Goal: Task Accomplishment & Management: Use online tool/utility

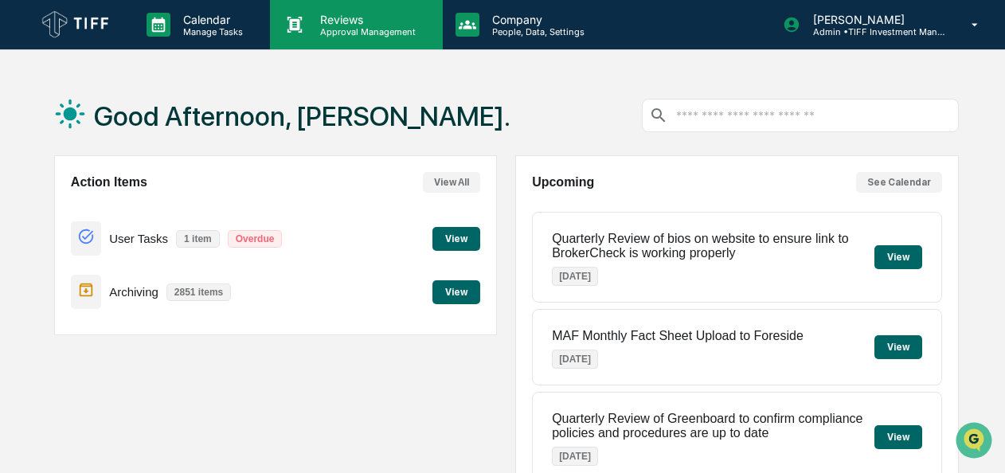
click at [353, 38] on div "Reviews Approval Management" at bounding box center [356, 24] width 172 height 49
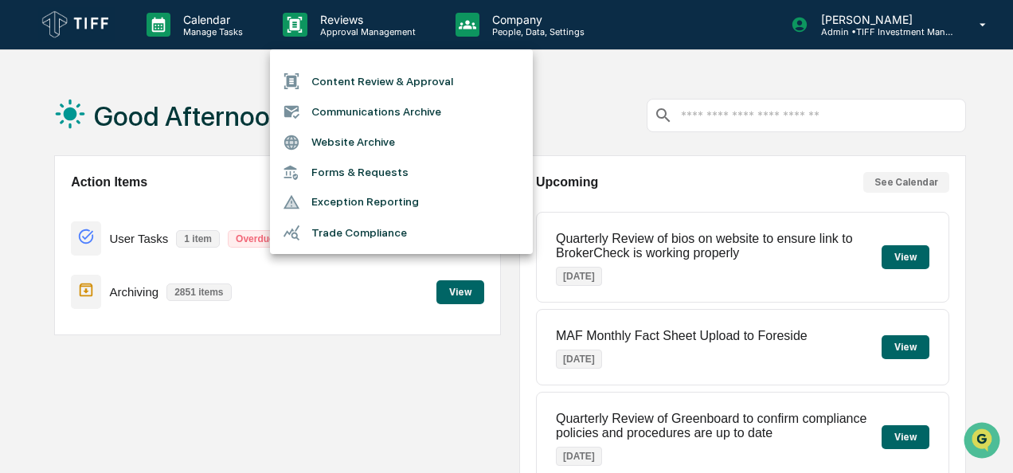
click at [365, 108] on li "Communications Archive" at bounding box center [401, 111] width 263 height 30
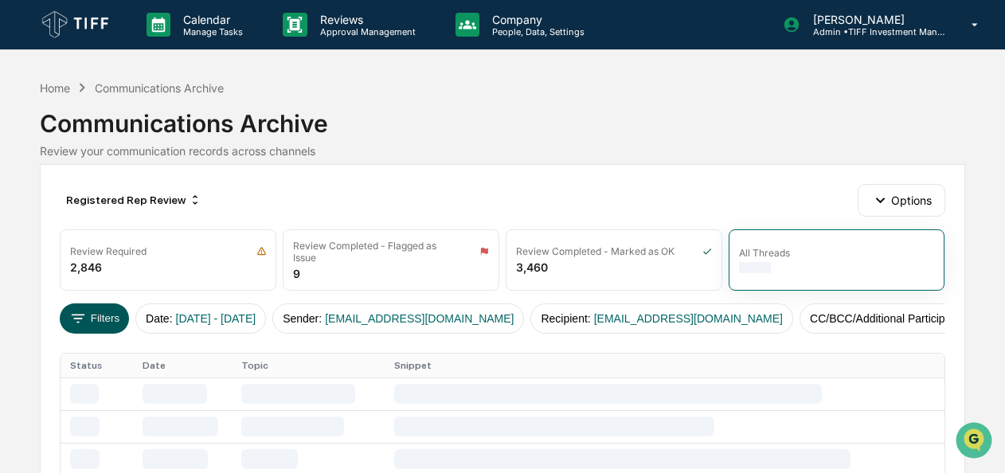
click at [97, 315] on button "Filters" at bounding box center [94, 318] width 69 height 30
click at [112, 209] on div "Registered Rep Review" at bounding box center [134, 199] width 148 height 25
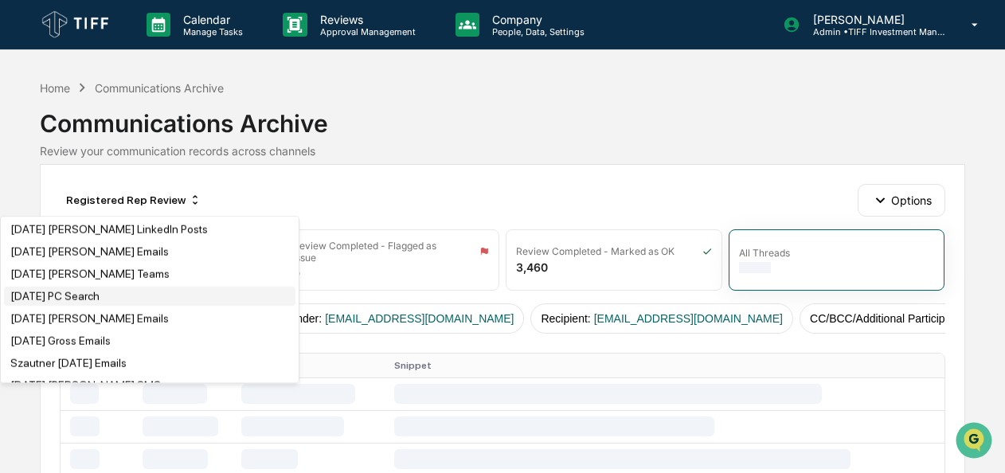
click at [112, 305] on div "[DATE] PC Search" at bounding box center [150, 296] width 292 height 19
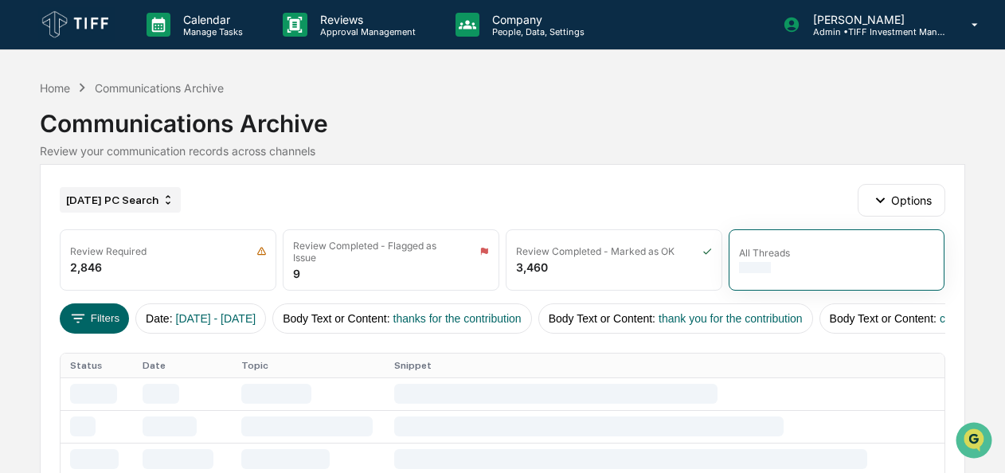
click at [143, 188] on div "[DATE] PC Search" at bounding box center [120, 199] width 121 height 25
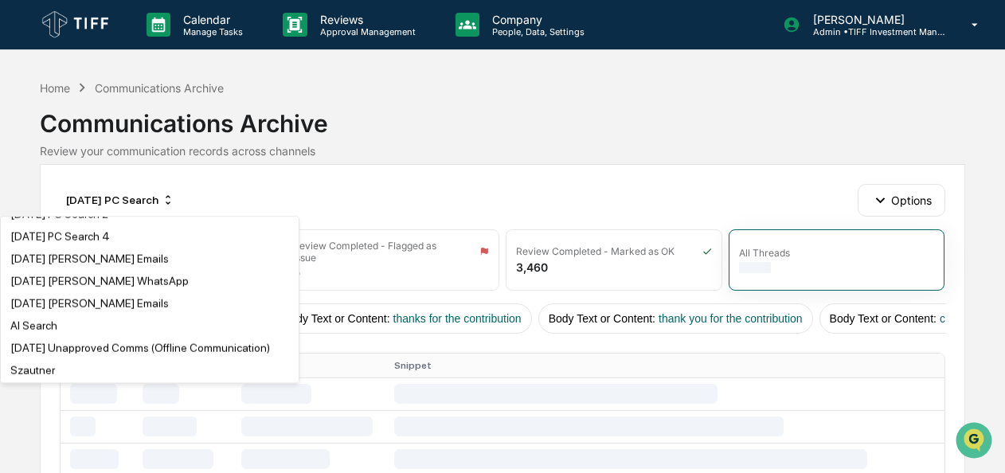
scroll to position [429, 0]
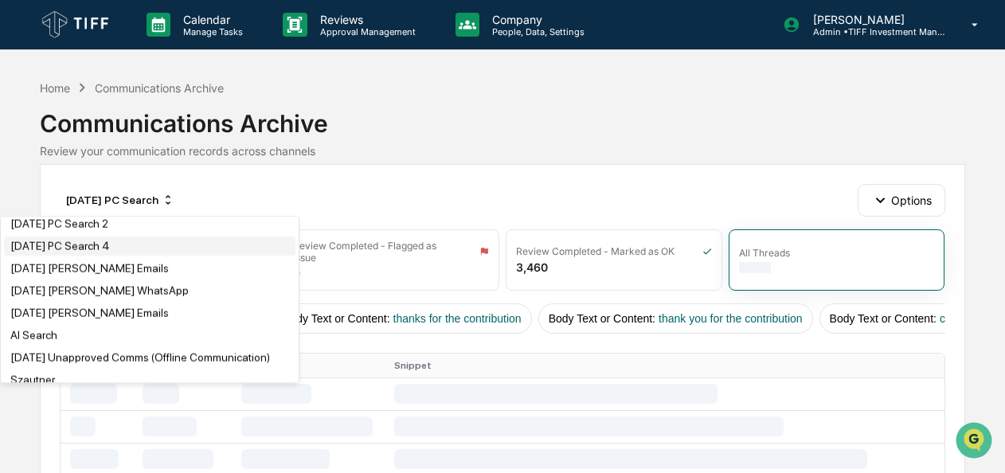
click at [105, 252] on div "[DATE] PC Search 4" at bounding box center [60, 246] width 100 height 13
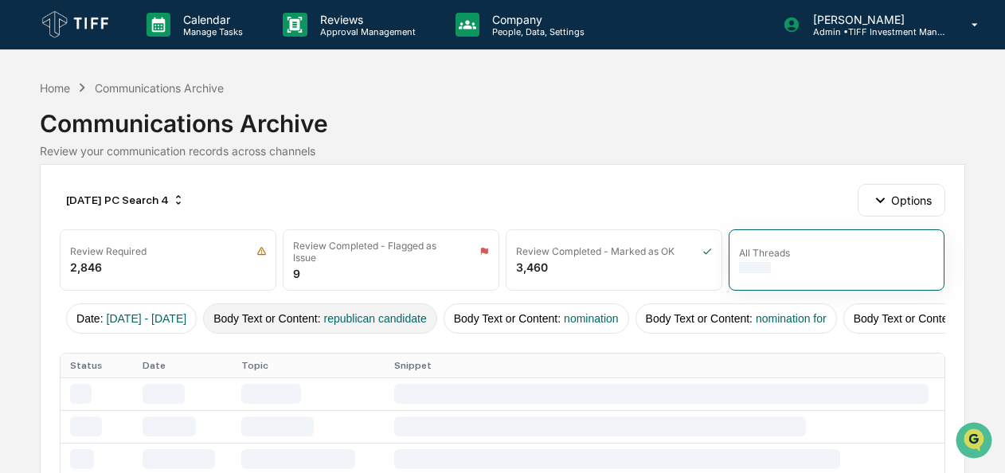
scroll to position [0, 0]
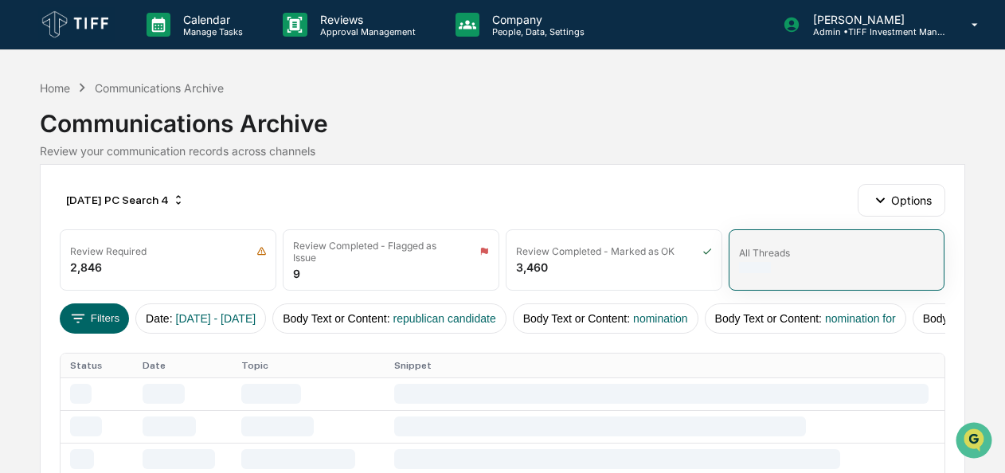
click at [784, 260] on div "All Threads" at bounding box center [837, 259] width 217 height 61
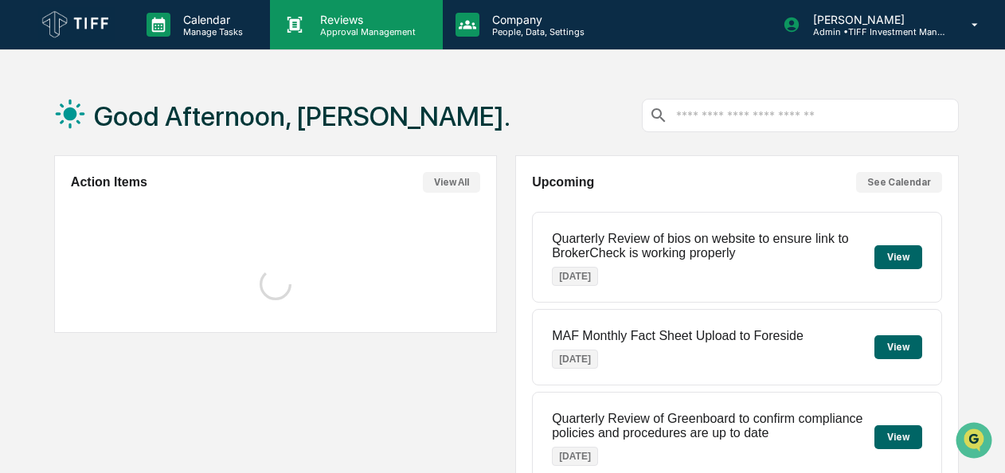
click at [371, 16] on p "Reviews" at bounding box center [365, 20] width 116 height 14
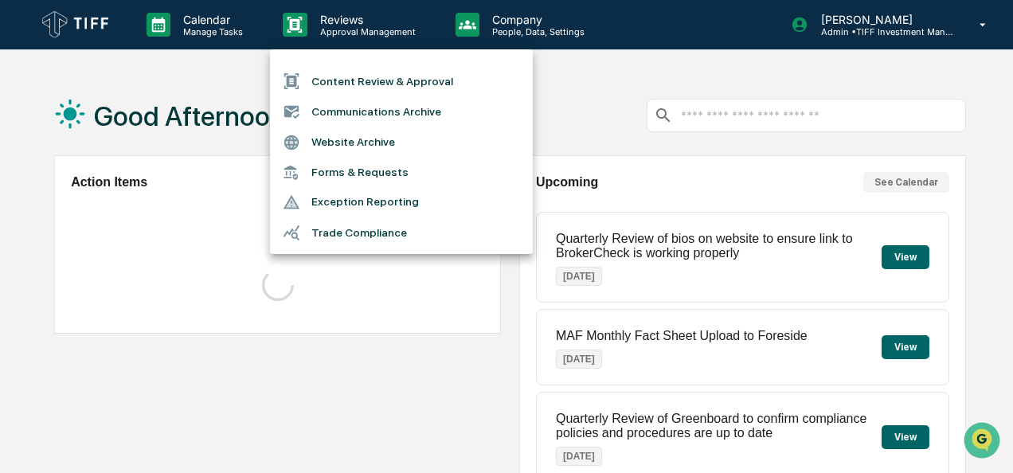
click at [366, 110] on li "Communications Archive" at bounding box center [401, 111] width 263 height 30
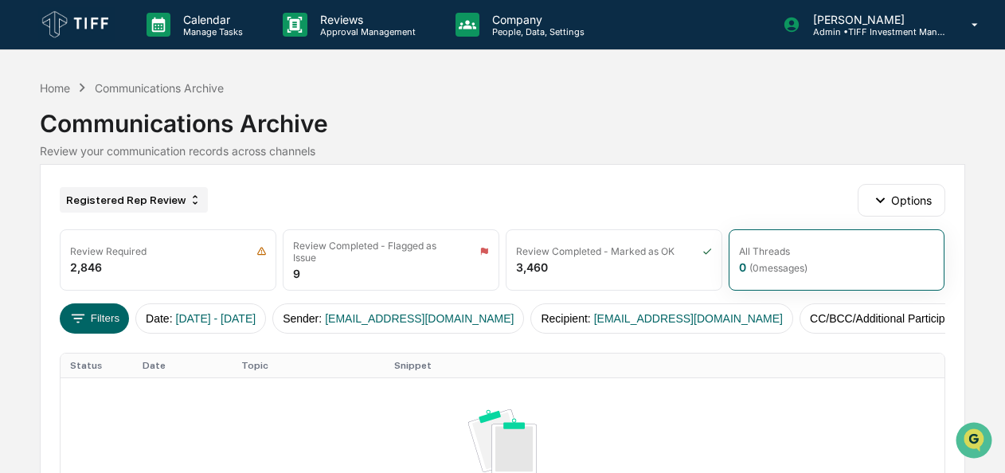
click at [148, 190] on div "Registered Rep Review" at bounding box center [134, 199] width 148 height 25
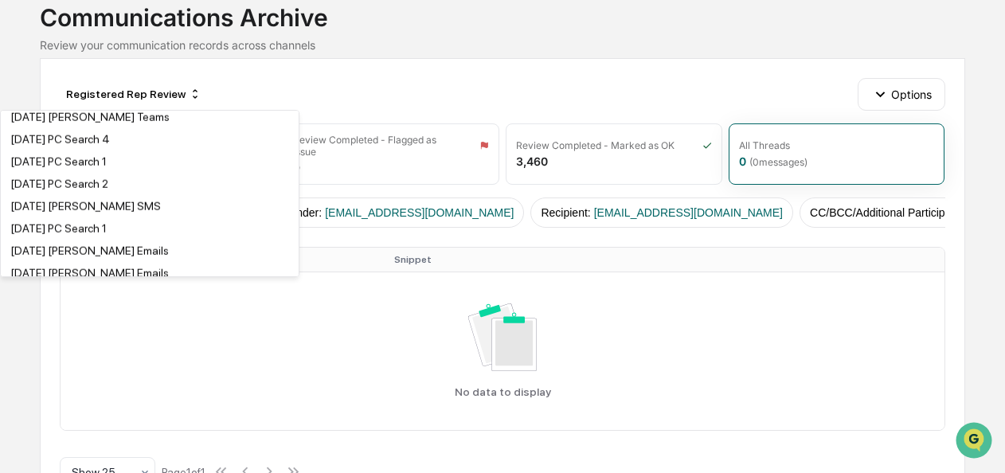
scroll to position [2079, 0]
click at [107, 170] on div "[DATE] PC Search 1" at bounding box center [58, 163] width 96 height 13
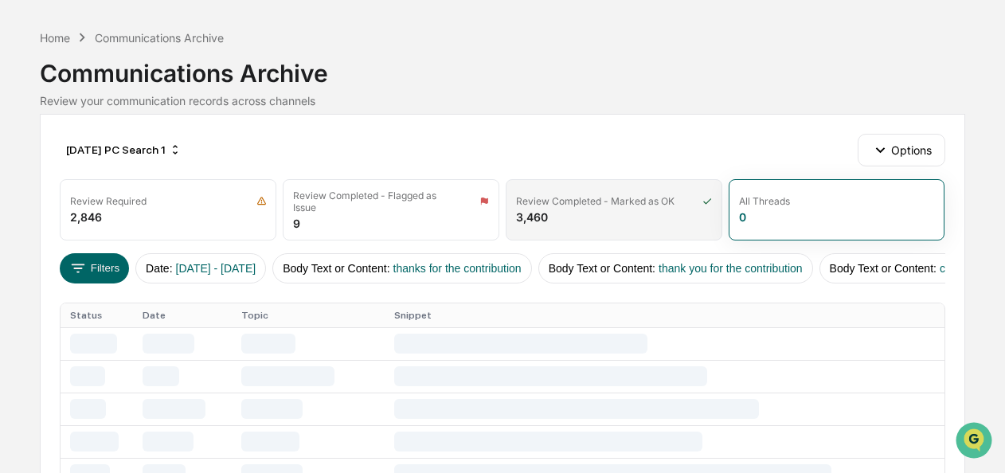
scroll to position [49, 0]
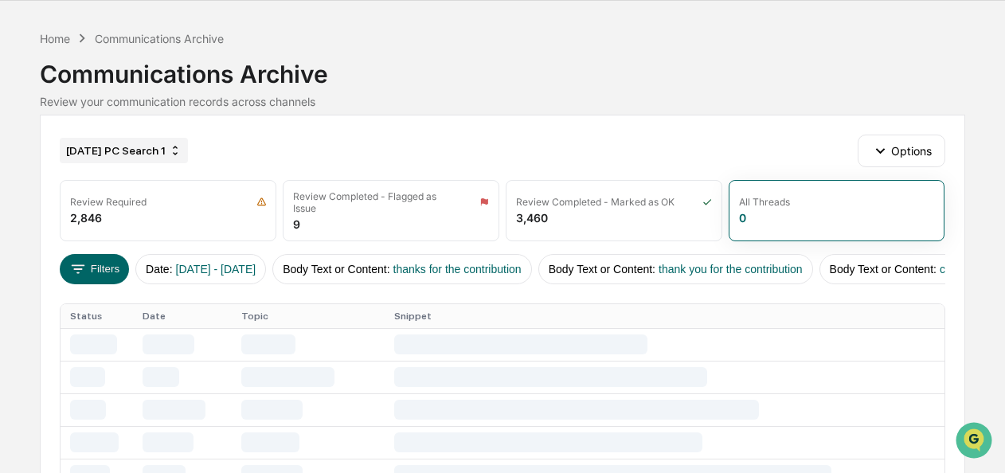
click at [177, 145] on div "[DATE] PC Search 1" at bounding box center [124, 150] width 128 height 25
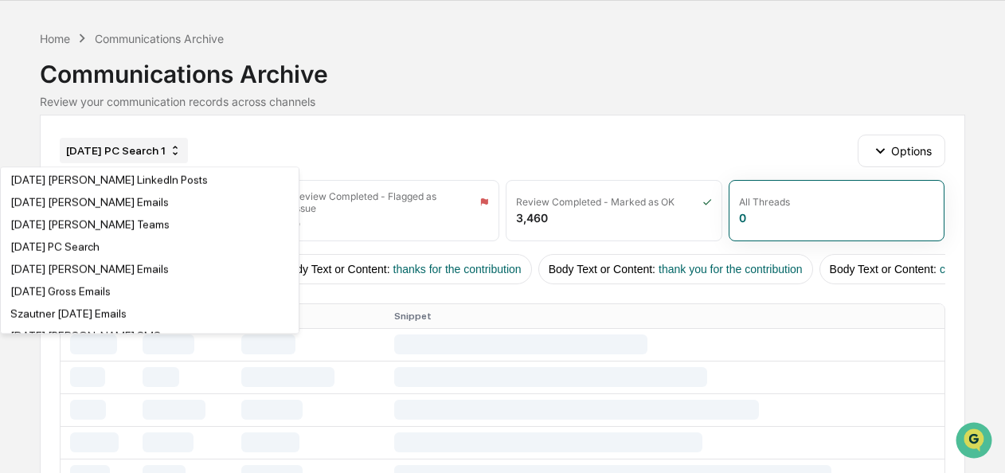
click at [177, 145] on div "[DATE] PC Search 1" at bounding box center [124, 150] width 128 height 25
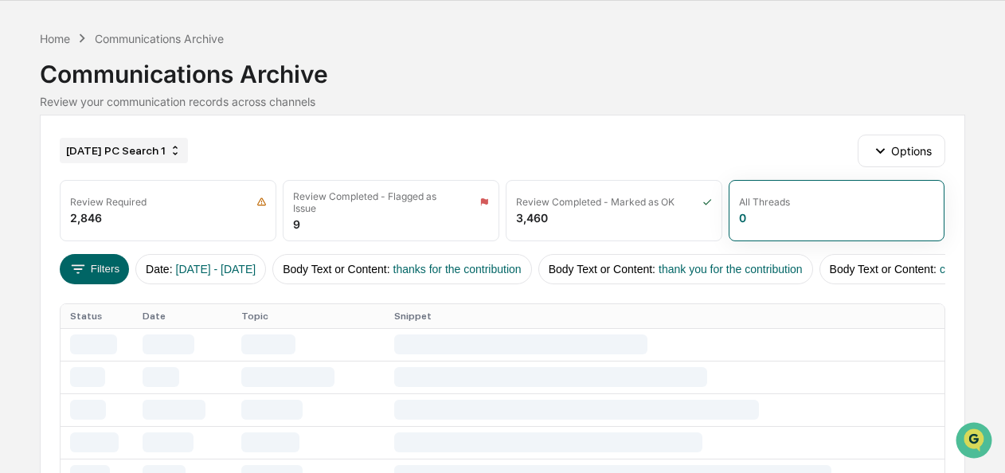
click at [140, 154] on div "[DATE] PC Search 1" at bounding box center [124, 150] width 128 height 25
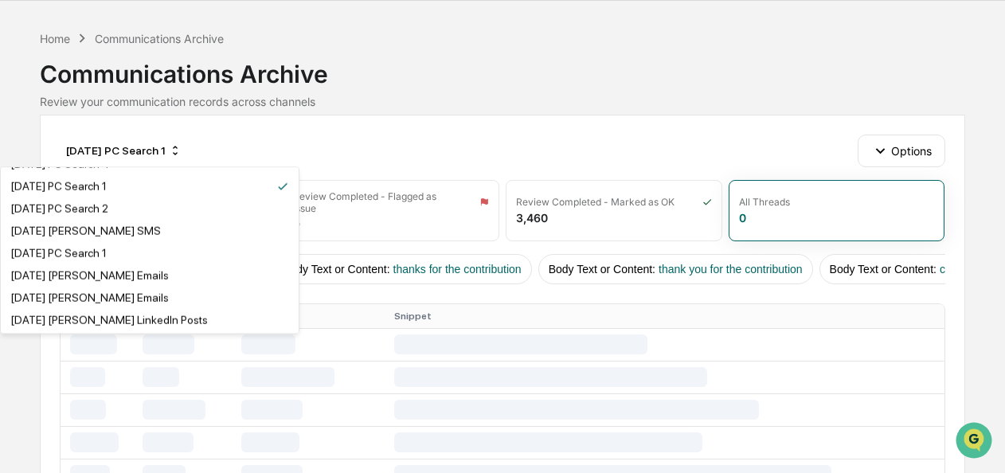
scroll to position [2111, 0]
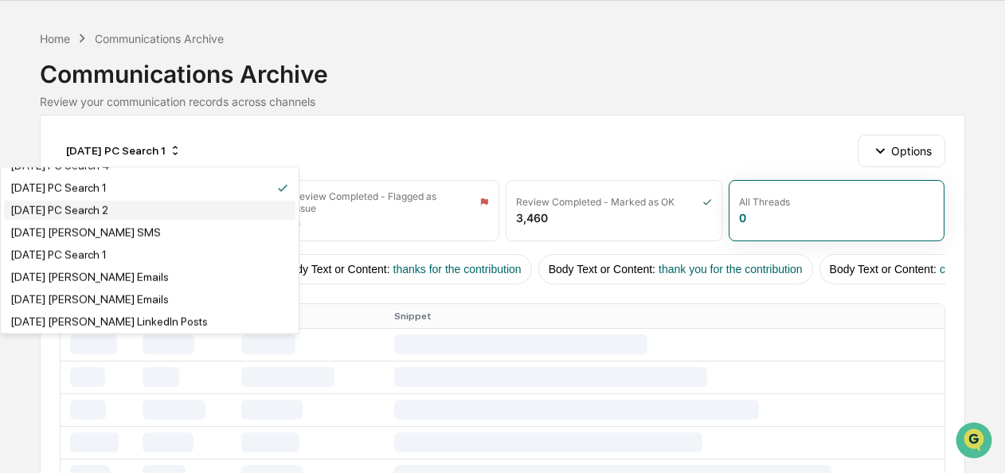
click at [98, 217] on div "[DATE] PC Search 2" at bounding box center [59, 210] width 98 height 13
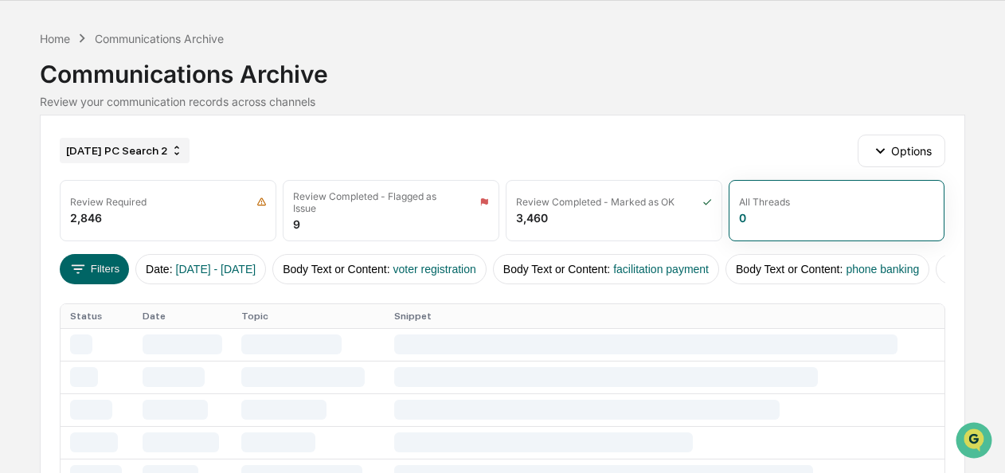
click at [135, 148] on div "[DATE] PC Search 2" at bounding box center [125, 150] width 130 height 25
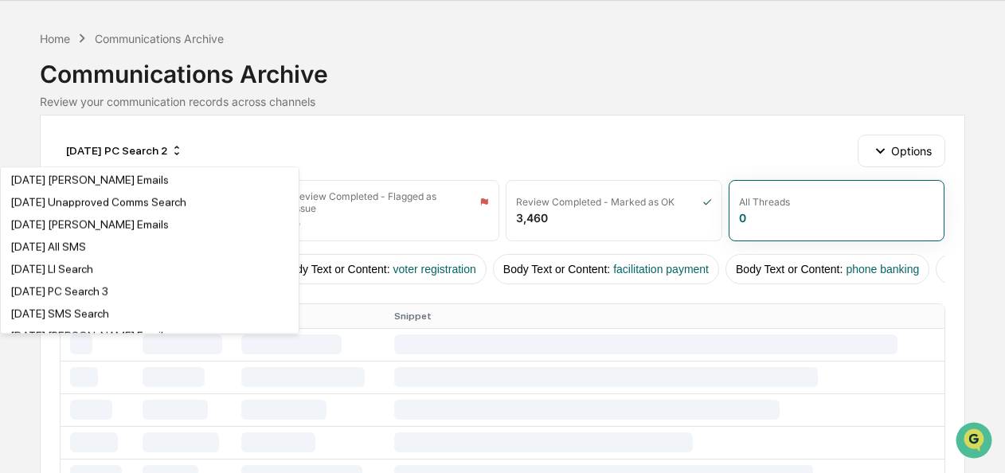
scroll to position [1208, 0]
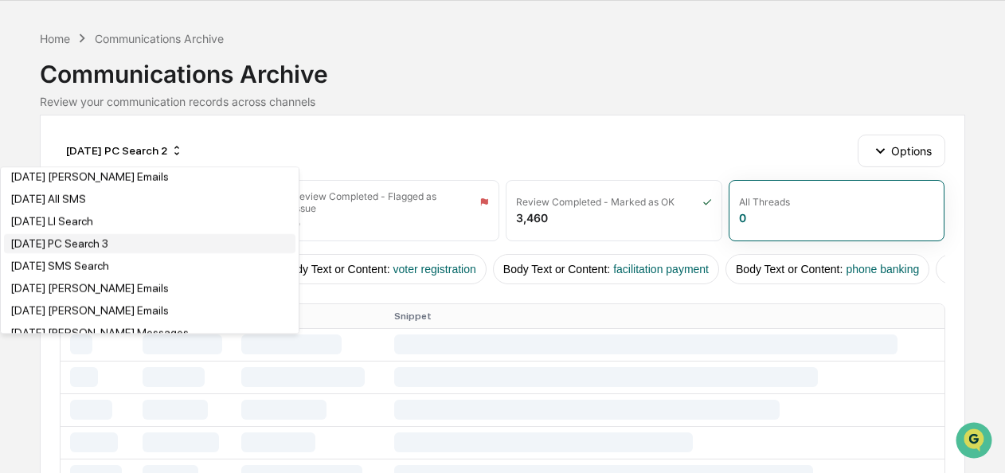
click at [108, 250] on div "[DATE] PC Search 3" at bounding box center [59, 243] width 98 height 13
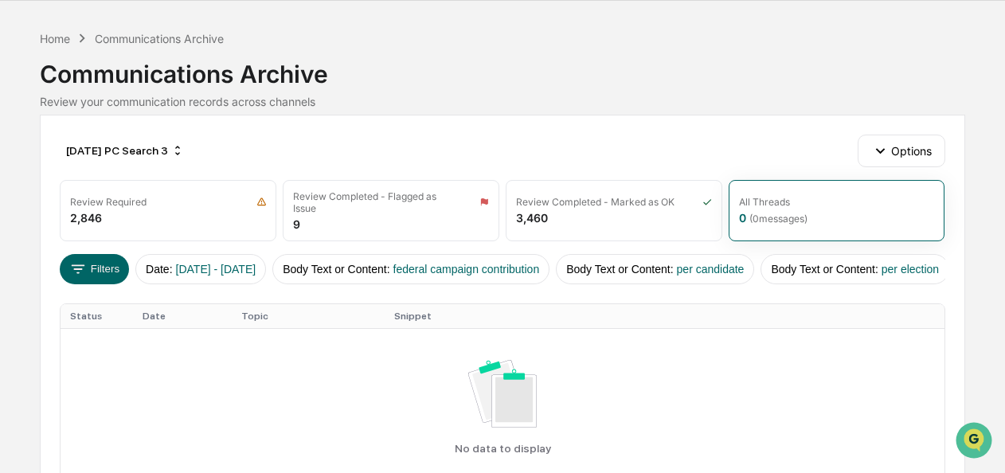
click at [403, 119] on div "[DATE] PC Search 3 Options Review Required 2,846 Review Completed - Flagged as …" at bounding box center [502, 346] width 925 height 462
click at [107, 146] on div "[DATE] PC Search 3" at bounding box center [125, 150] width 131 height 25
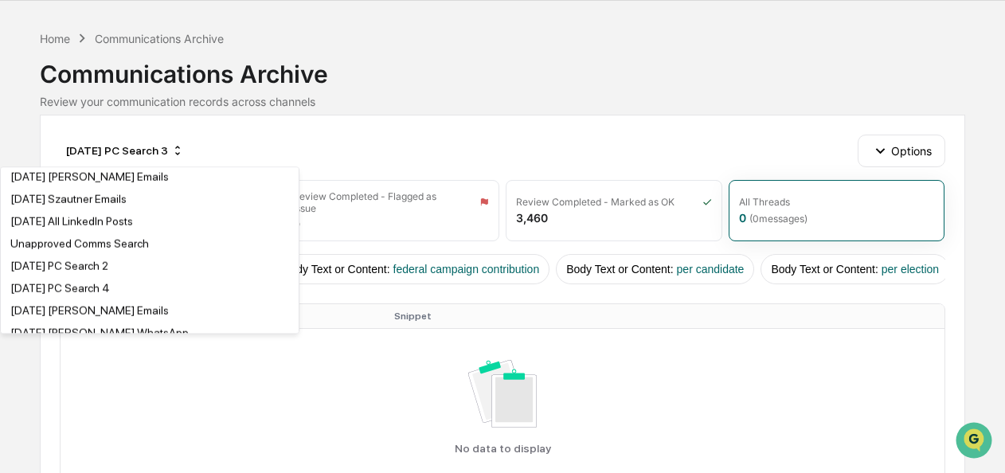
scroll to position [339, 0]
click at [88, 292] on div "[DATE] PC Search 4" at bounding box center [60, 287] width 100 height 13
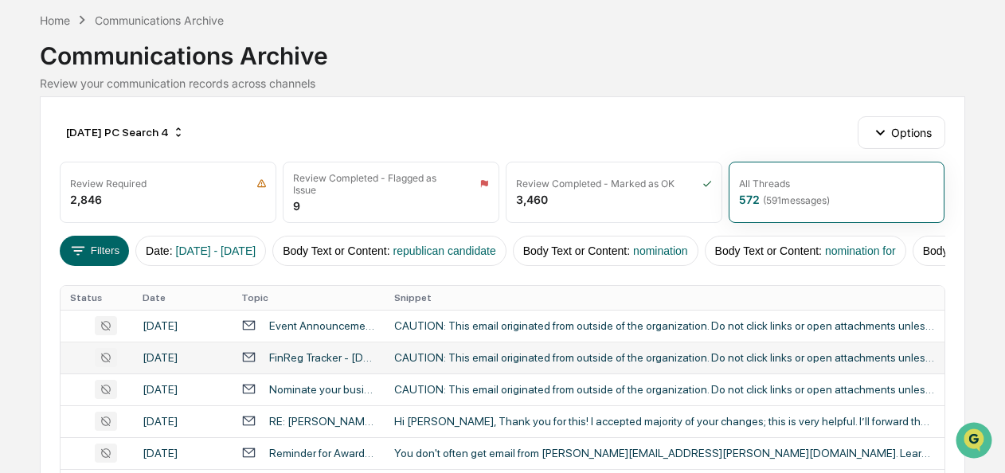
scroll to position [70, 0]
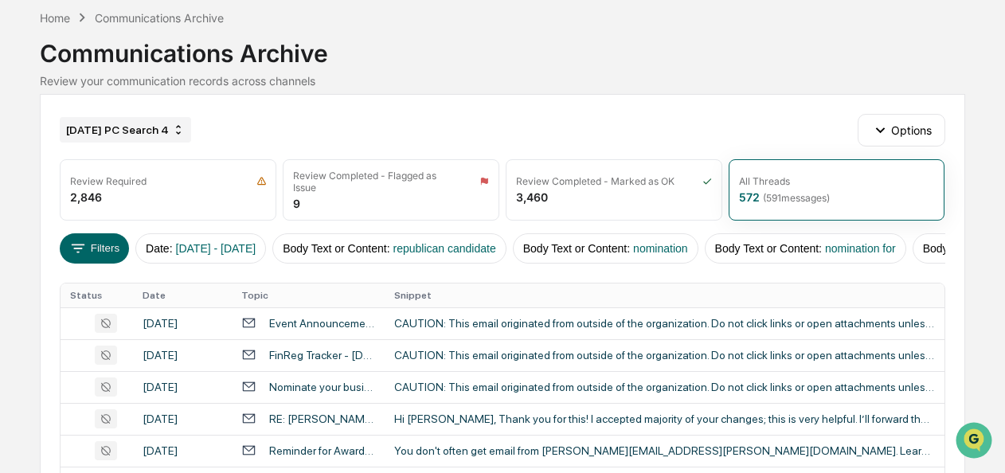
click at [182, 129] on div "[DATE] PC Search 4" at bounding box center [125, 129] width 131 height 25
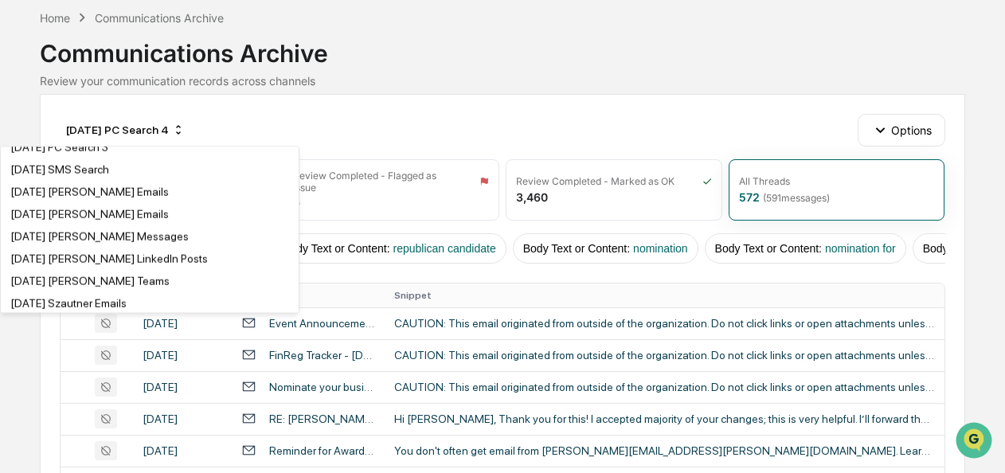
scroll to position [1279, 0]
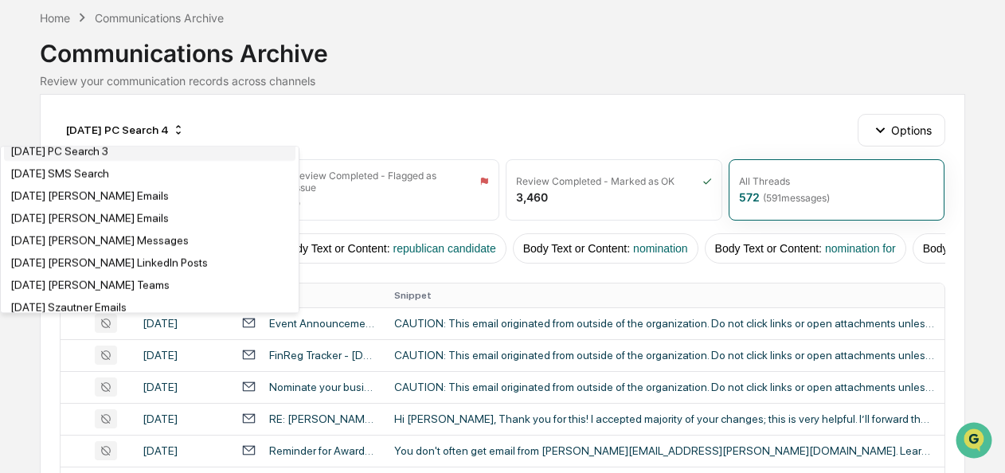
click at [87, 158] on div "[DATE] PC Search 3" at bounding box center [59, 151] width 98 height 13
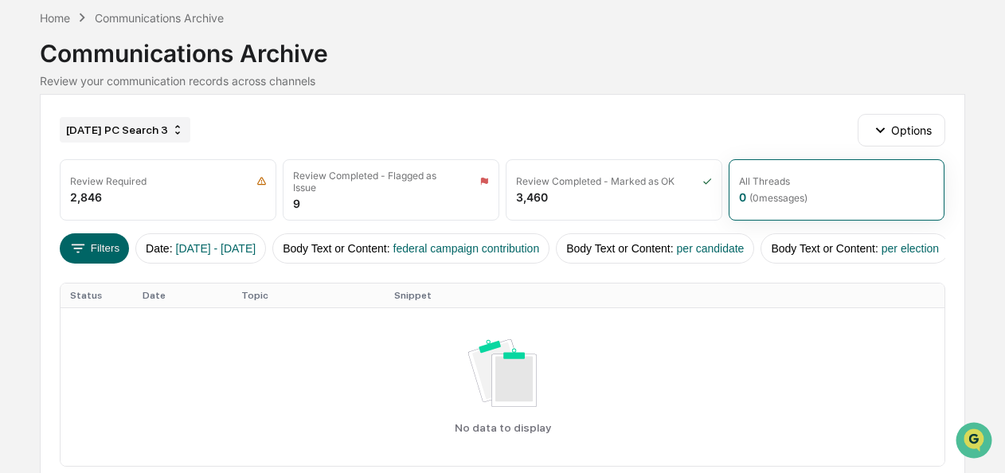
click at [153, 128] on div "[DATE] PC Search 3" at bounding box center [125, 129] width 131 height 25
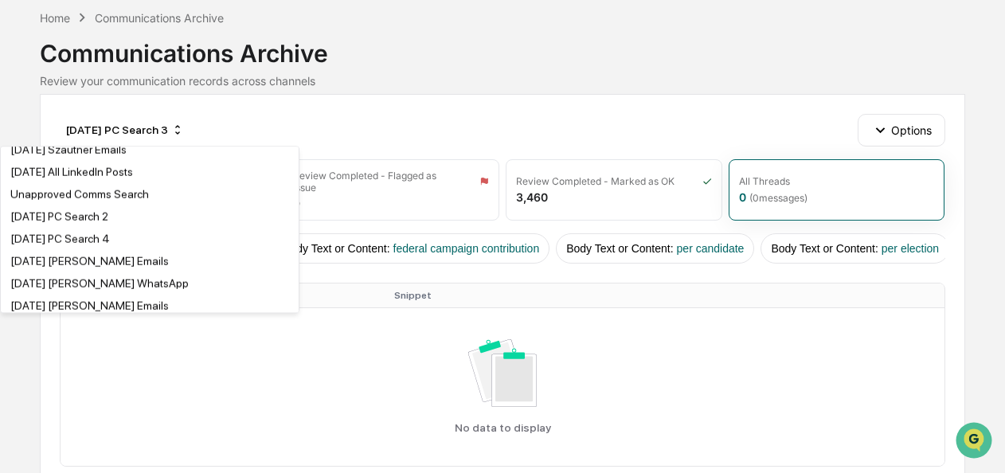
scroll to position [370, 0]
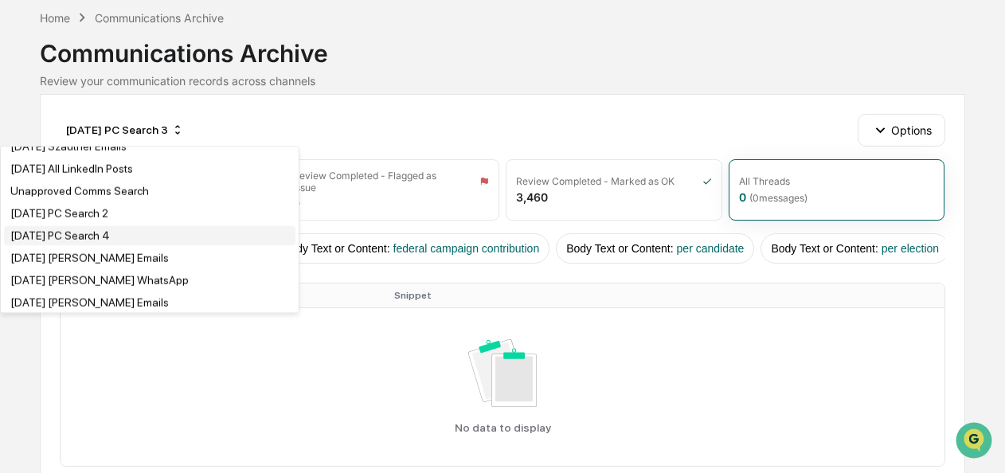
click at [84, 241] on div "[DATE] PC Search 4" at bounding box center [60, 235] width 100 height 13
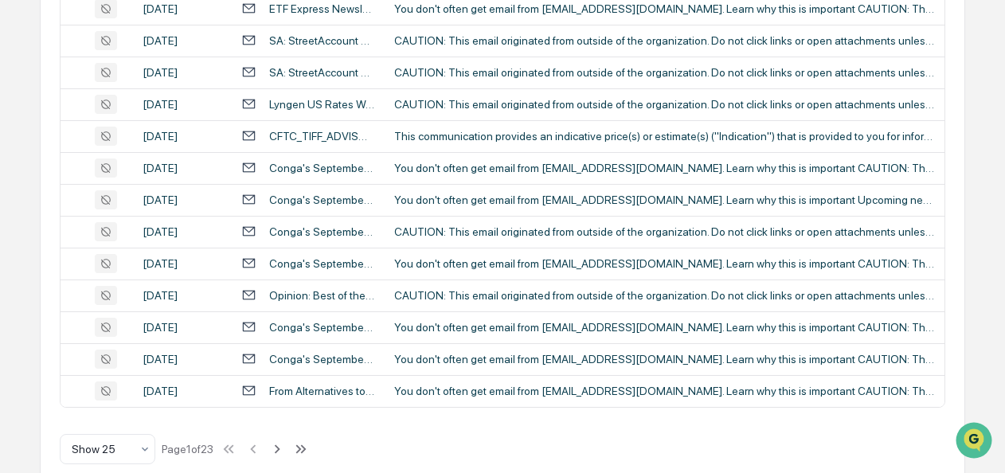
scroll to position [796, 0]
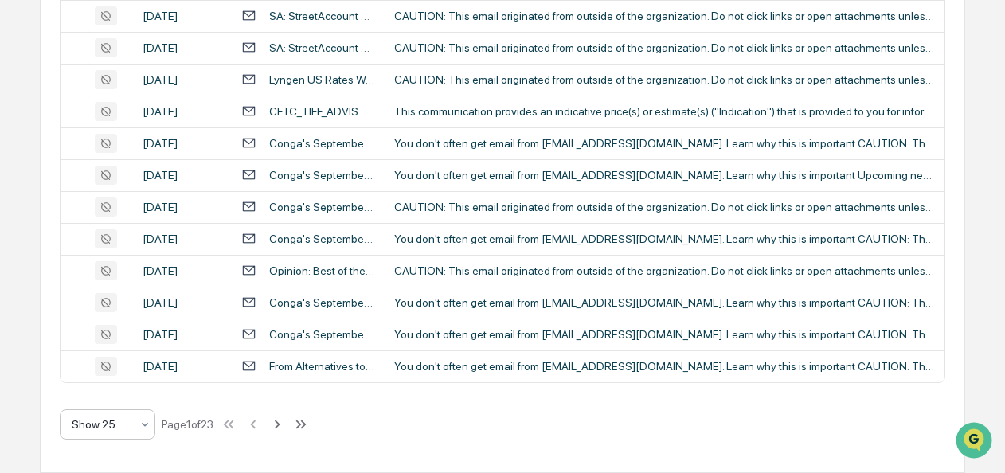
click at [145, 424] on icon at bounding box center [145, 424] width 13 height 13
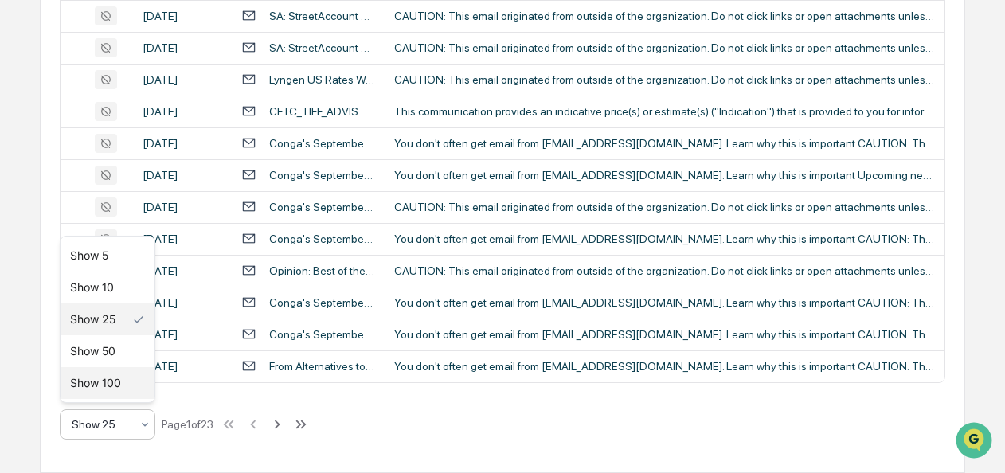
click at [137, 386] on div "Show 100" at bounding box center [108, 383] width 94 height 32
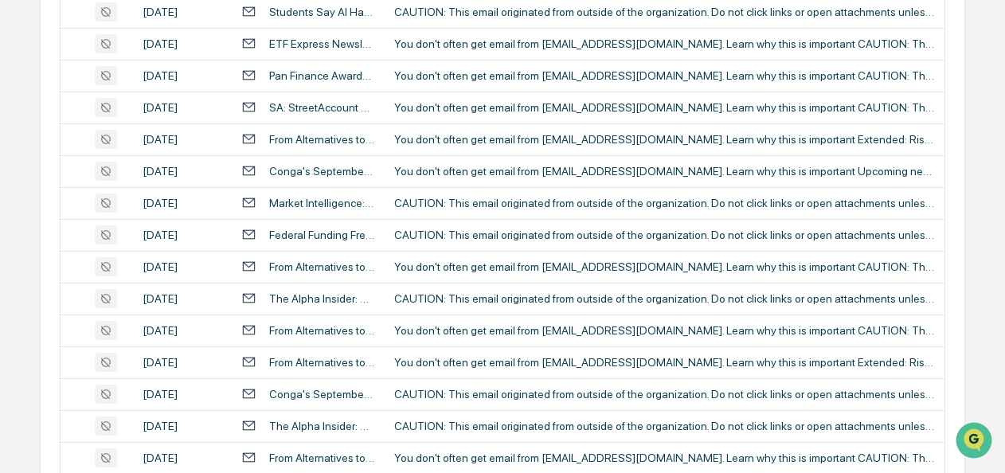
scroll to position [0, 0]
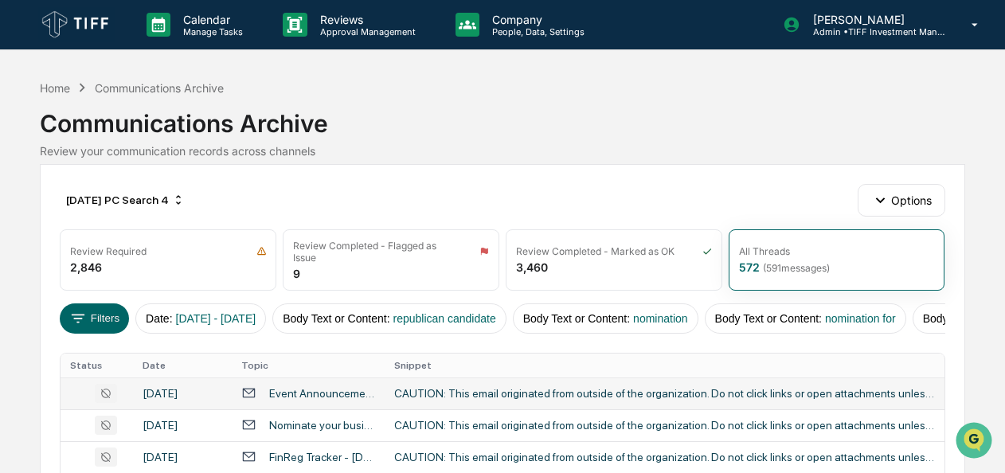
click at [413, 400] on div "CAUTION: This email originated from outside of the organization. Do not click l…" at bounding box center [664, 393] width 541 height 13
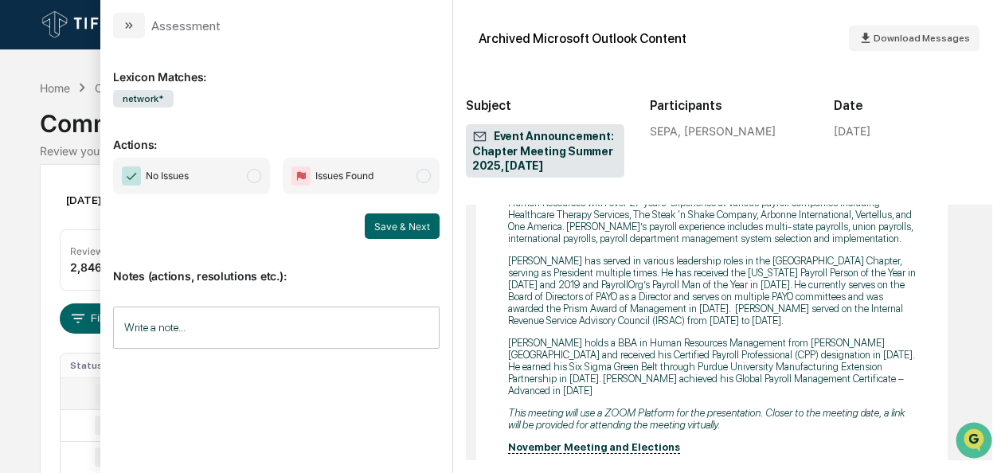
scroll to position [1273, 0]
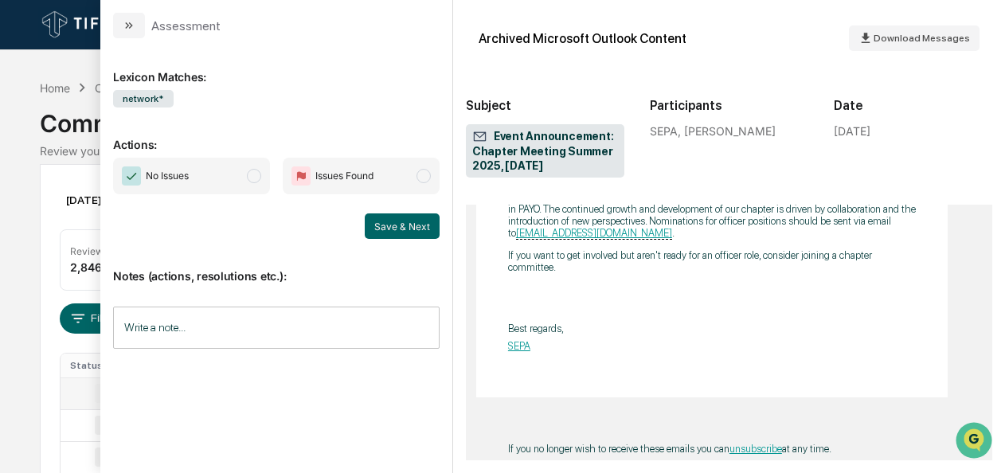
click at [249, 172] on span "No Issues" at bounding box center [191, 176] width 157 height 37
click at [397, 218] on button "Save & Next" at bounding box center [402, 225] width 75 height 25
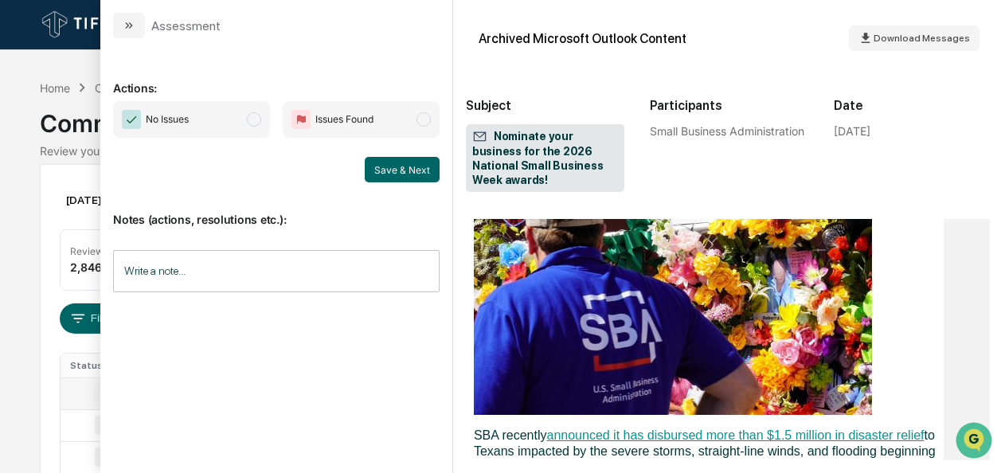
scroll to position [1384, 0]
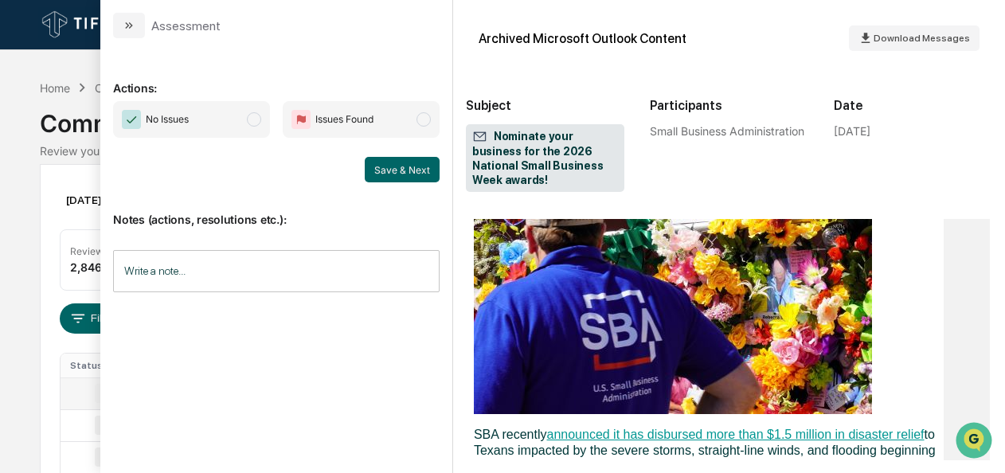
click at [260, 121] on span "modal" at bounding box center [254, 119] width 14 height 14
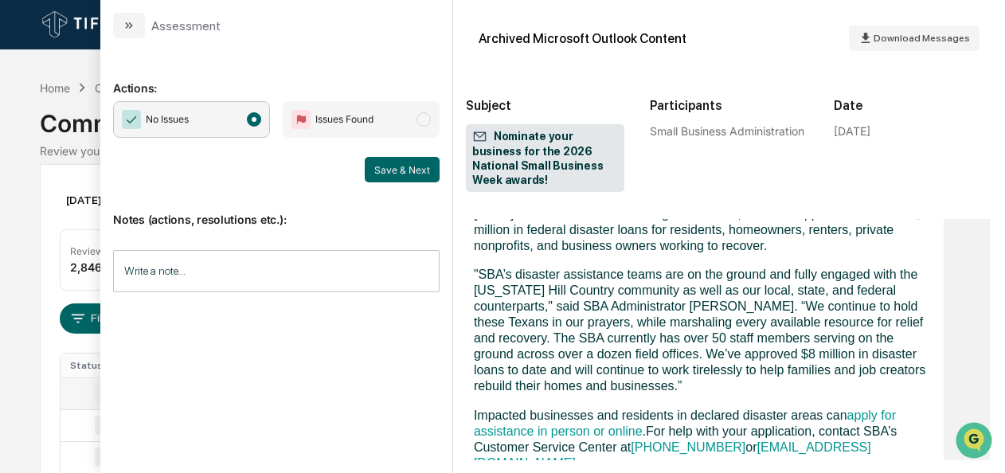
scroll to position [1640, 0]
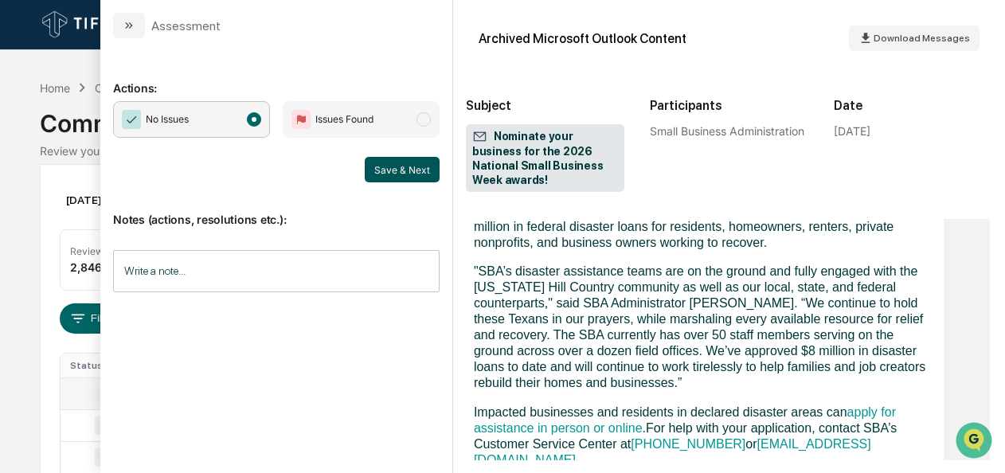
click at [413, 179] on button "Save & Next" at bounding box center [402, 169] width 75 height 25
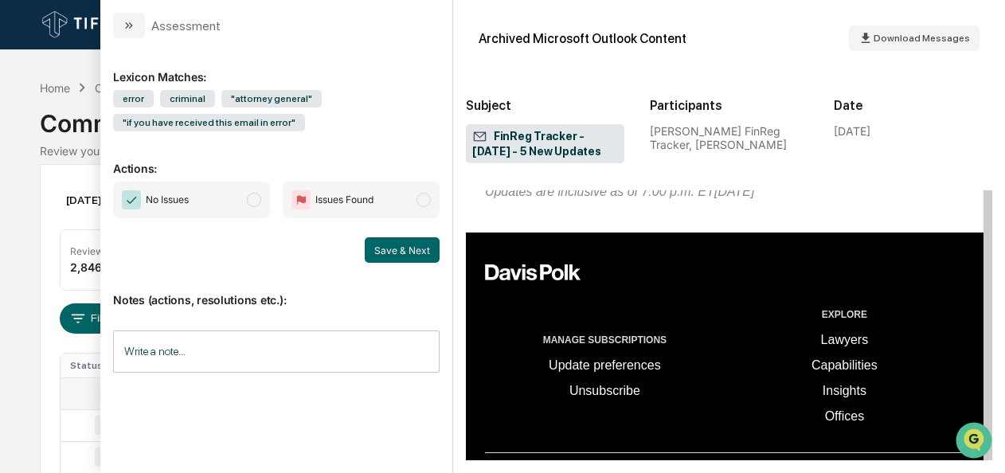
scroll to position [1529, 0]
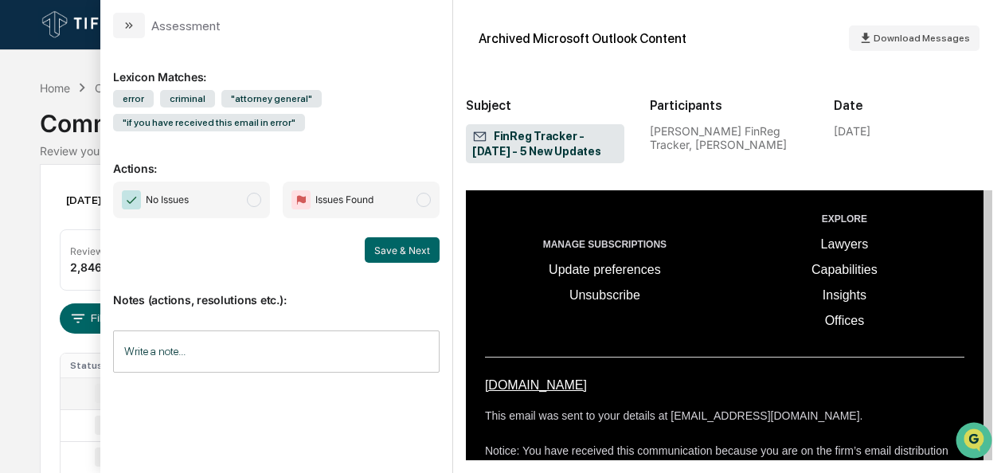
click at [261, 198] on span "modal" at bounding box center [254, 200] width 14 height 14
click at [398, 254] on button "Save & Next" at bounding box center [402, 249] width 75 height 25
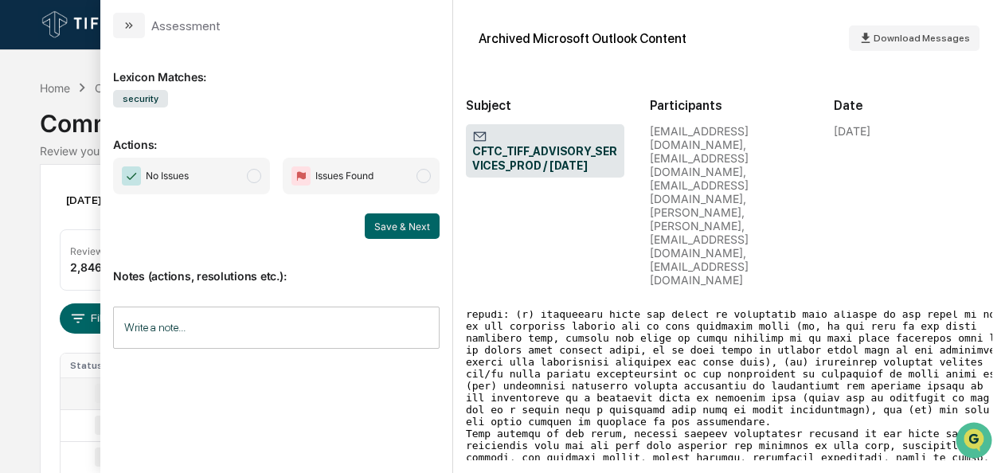
scroll to position [903, 0]
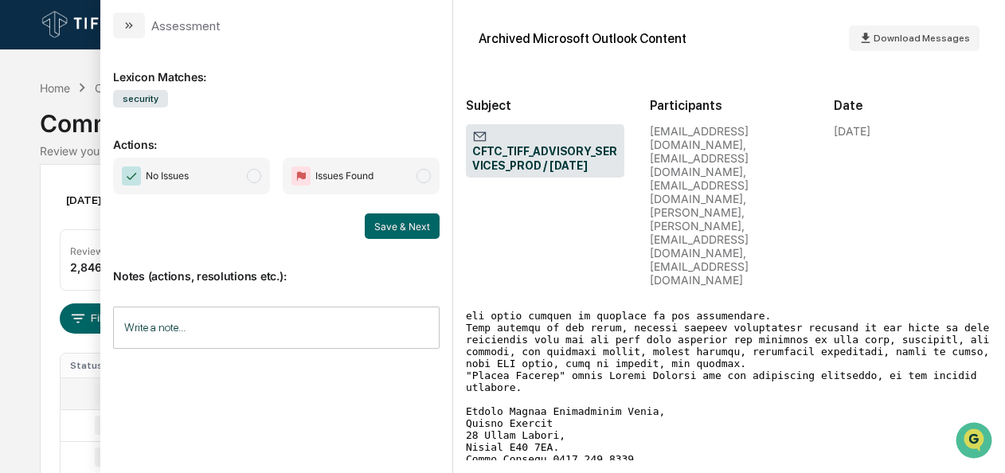
click at [261, 178] on span "modal" at bounding box center [254, 176] width 14 height 14
click at [386, 217] on button "Save & Next" at bounding box center [402, 225] width 75 height 25
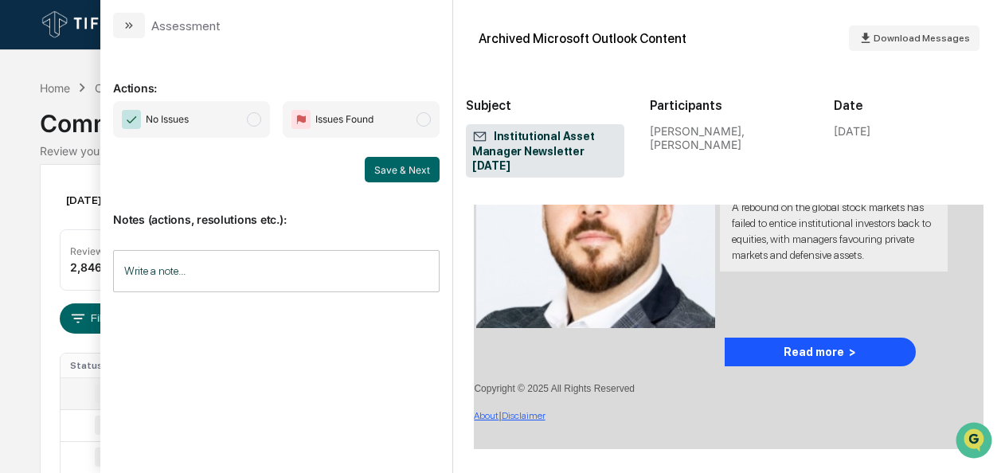
scroll to position [2155, 0]
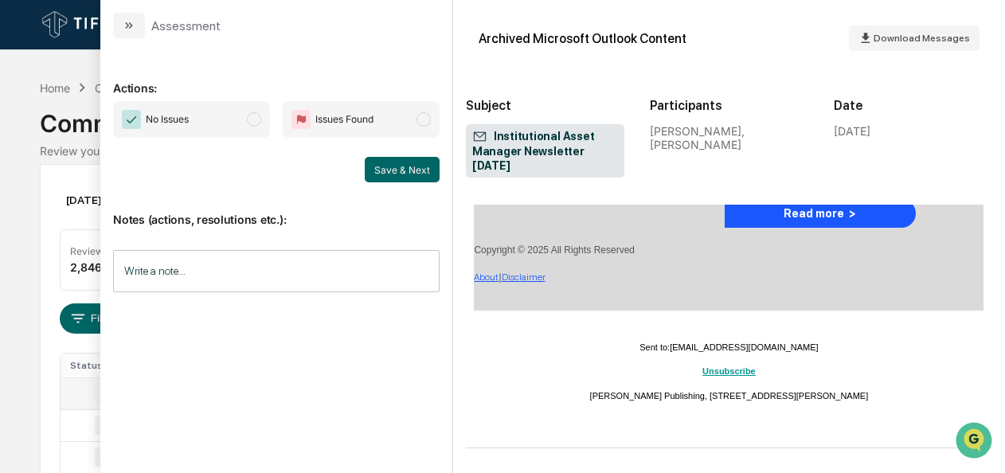
click at [252, 119] on span "modal" at bounding box center [254, 119] width 14 height 14
click at [400, 174] on button "Save & Next" at bounding box center [402, 169] width 75 height 25
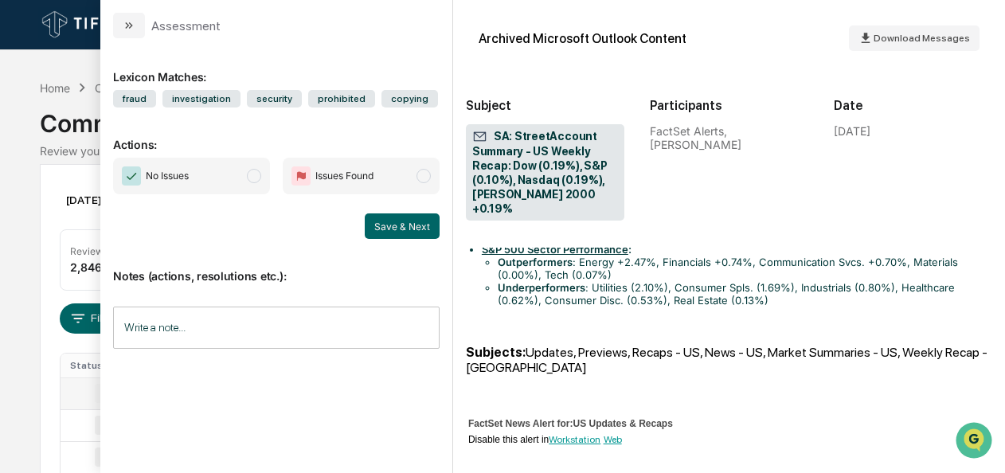
scroll to position [1235, 0]
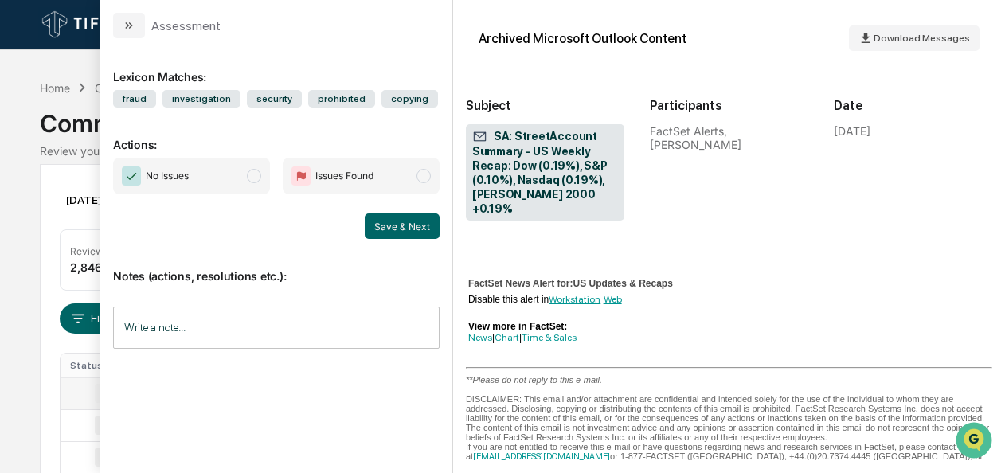
click at [243, 166] on span "No Issues" at bounding box center [191, 176] width 157 height 37
click at [411, 227] on button "Save & Next" at bounding box center [402, 225] width 75 height 25
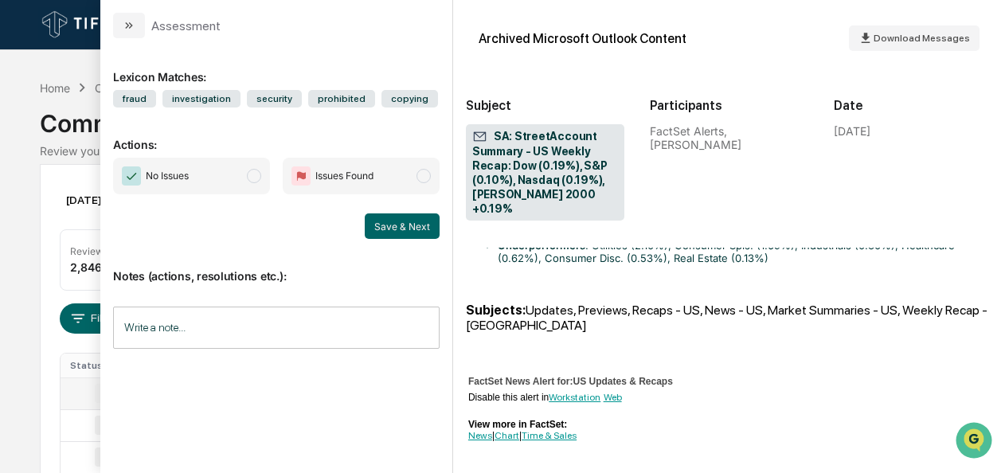
scroll to position [1235, 0]
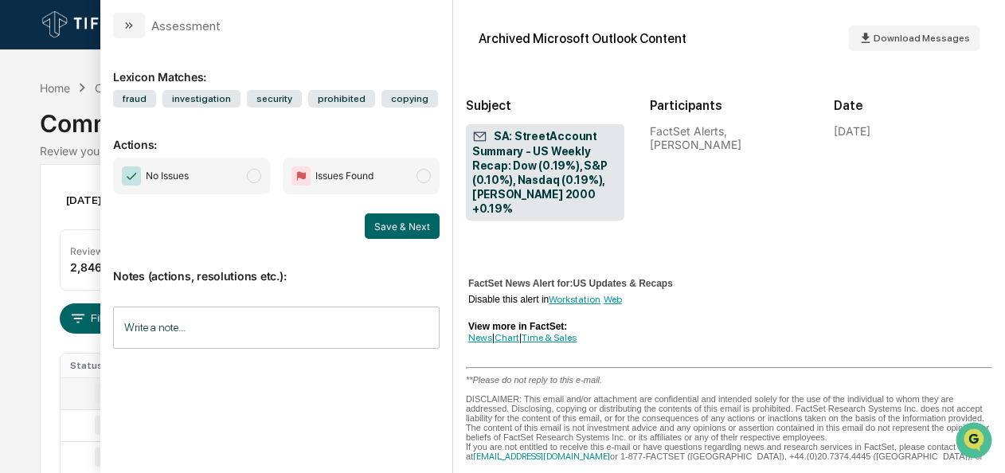
click at [256, 177] on span "modal" at bounding box center [254, 176] width 14 height 14
click at [414, 233] on button "Save & Next" at bounding box center [402, 225] width 75 height 25
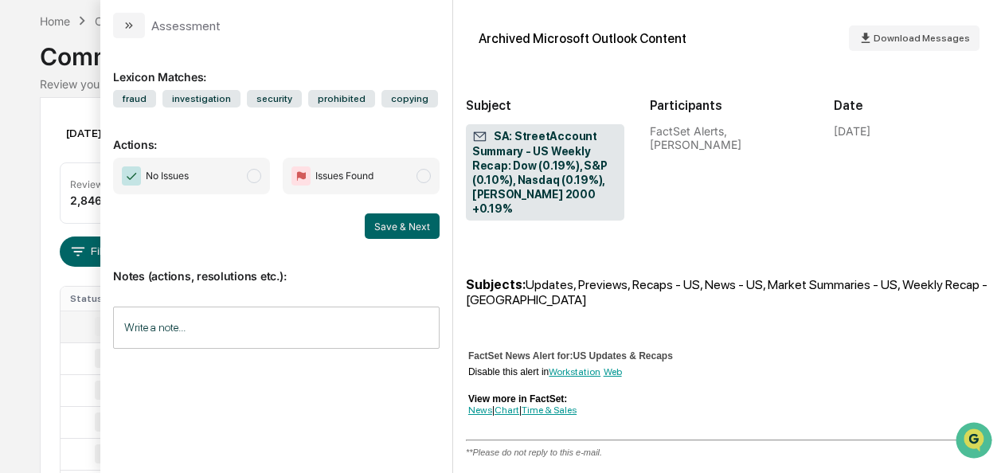
scroll to position [1162, 0]
click at [255, 178] on span "modal" at bounding box center [254, 176] width 14 height 14
click at [417, 234] on button "Save & Next" at bounding box center [402, 225] width 75 height 25
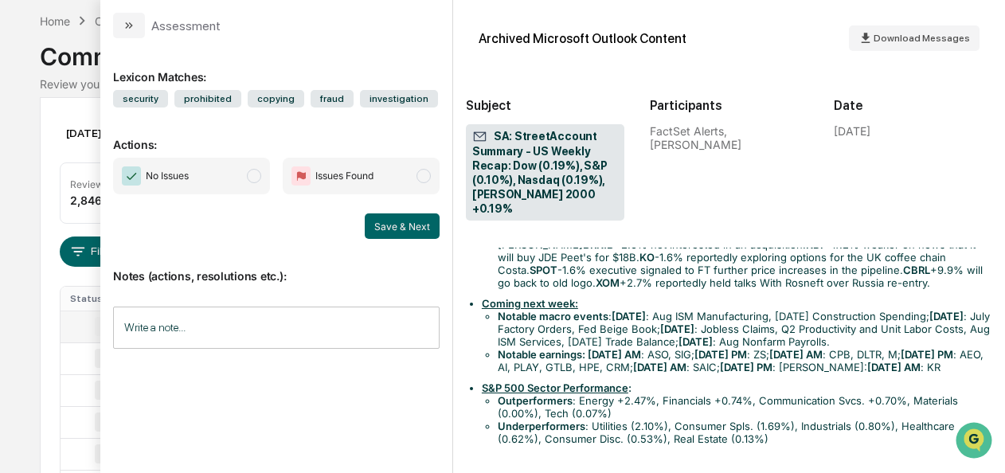
scroll to position [1015, 0]
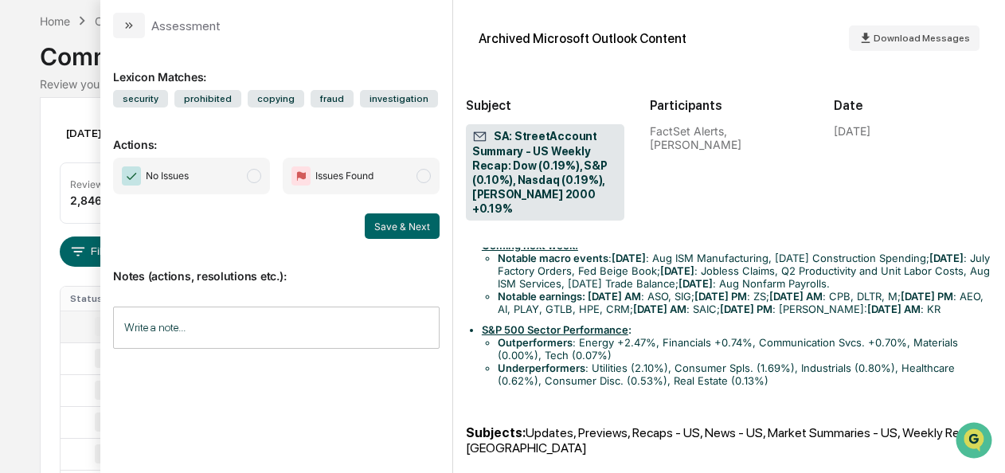
click at [267, 171] on span "No Issues" at bounding box center [191, 176] width 157 height 37
click at [384, 217] on button "Save & Next" at bounding box center [402, 225] width 75 height 25
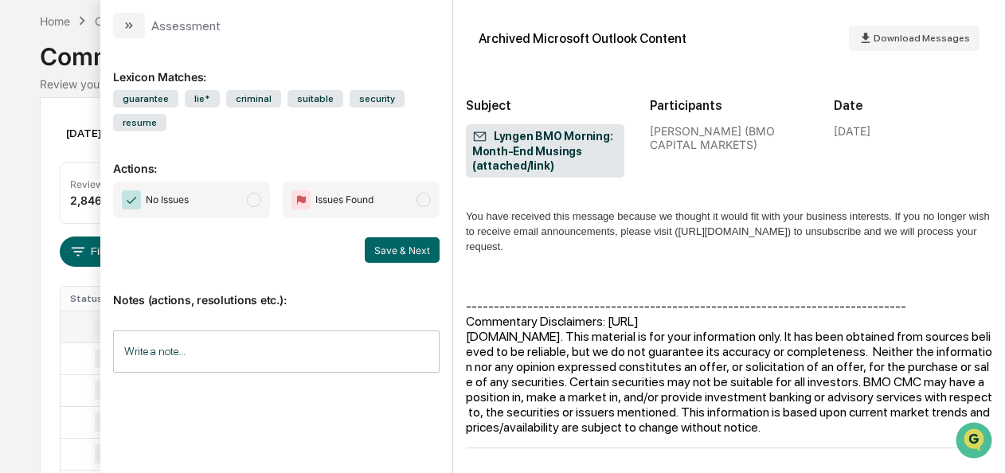
scroll to position [4404, 0]
click at [256, 202] on span "modal" at bounding box center [254, 200] width 14 height 14
click at [411, 252] on button "Save & Next" at bounding box center [402, 249] width 75 height 25
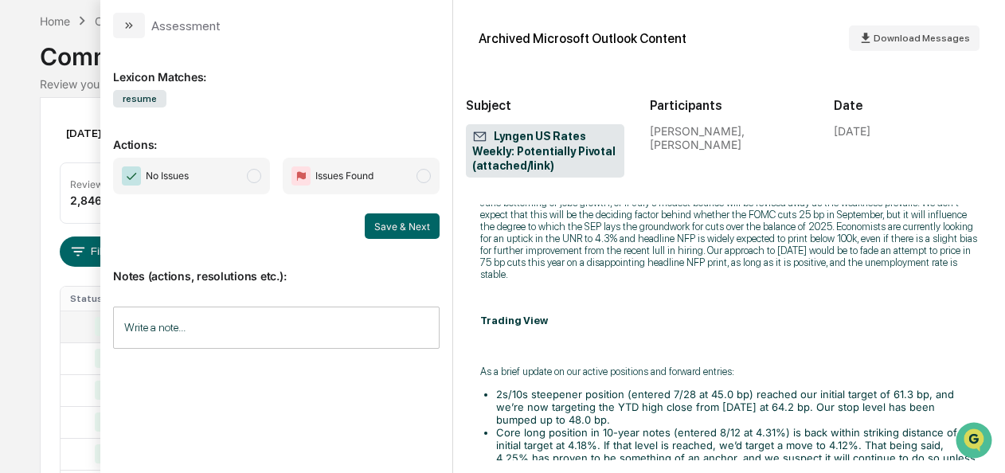
scroll to position [2351, 0]
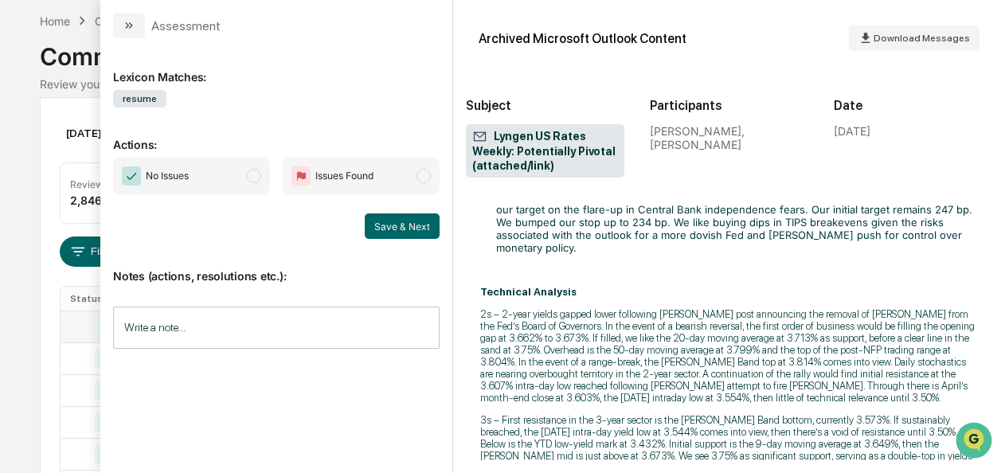
click at [264, 181] on span "No Issues" at bounding box center [191, 176] width 157 height 37
click at [408, 226] on button "Save & Next" at bounding box center [402, 225] width 75 height 25
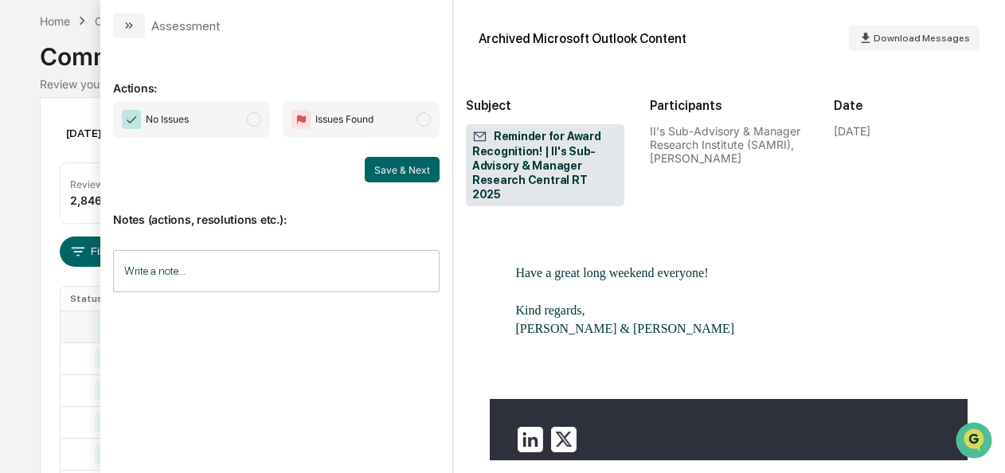
scroll to position [870, 0]
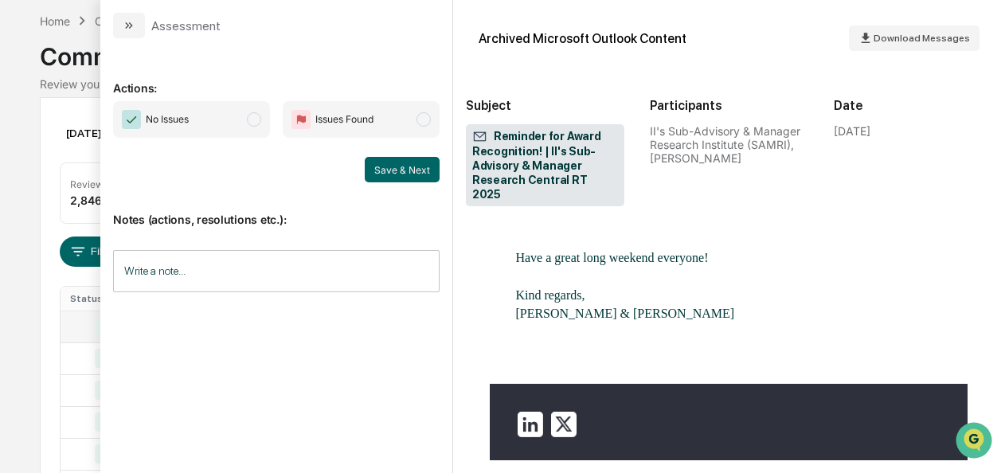
click at [248, 129] on span "No Issues" at bounding box center [191, 119] width 157 height 37
click at [387, 169] on button "Save & Next" at bounding box center [402, 169] width 75 height 25
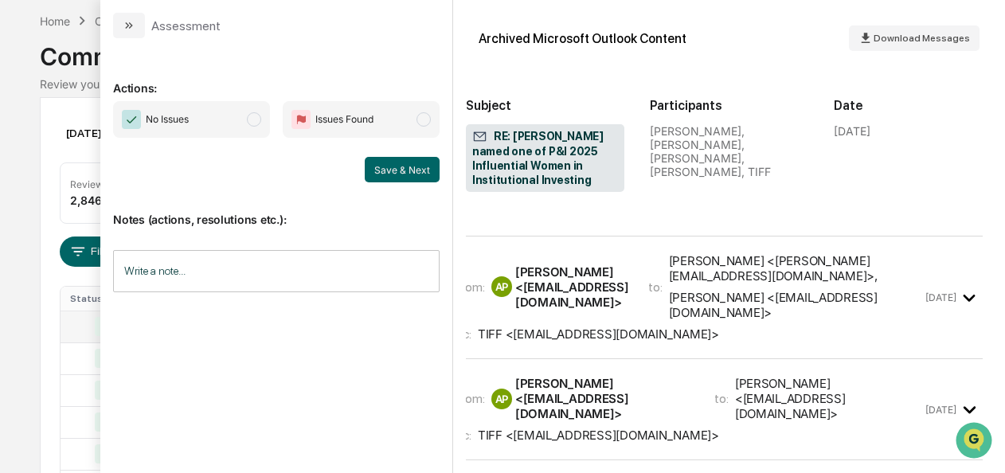
scroll to position [481, 10]
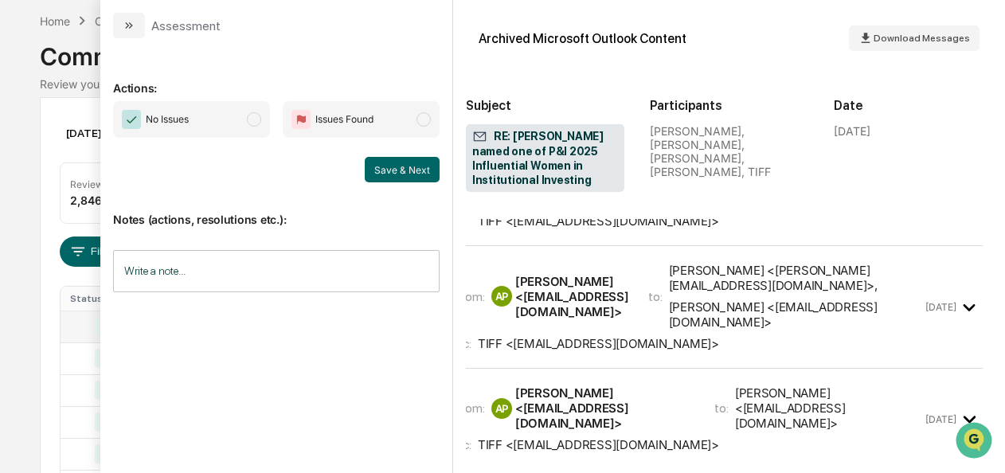
click at [252, 117] on span "modal" at bounding box center [254, 119] width 14 height 14
click at [411, 170] on button "Save & Next" at bounding box center [402, 169] width 75 height 25
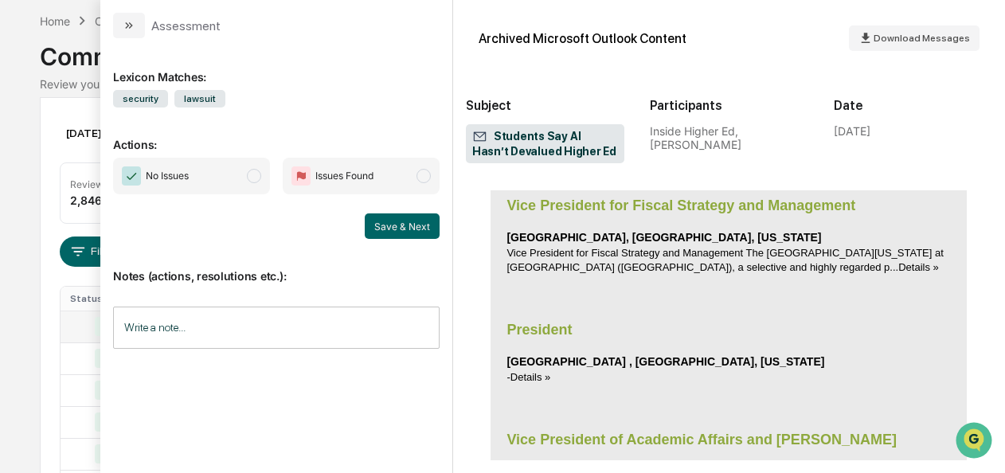
scroll to position [4343, 0]
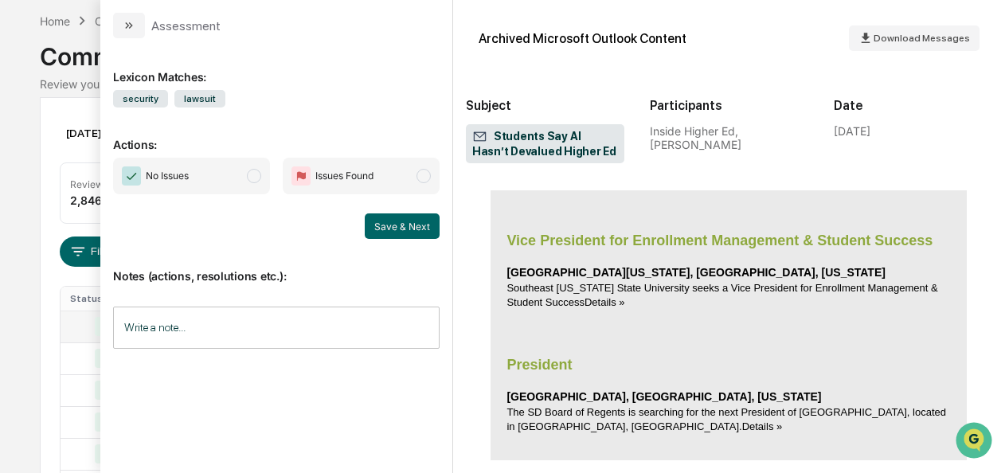
click at [256, 172] on span "modal" at bounding box center [254, 176] width 14 height 14
click at [410, 231] on button "Save & Next" at bounding box center [402, 225] width 75 height 25
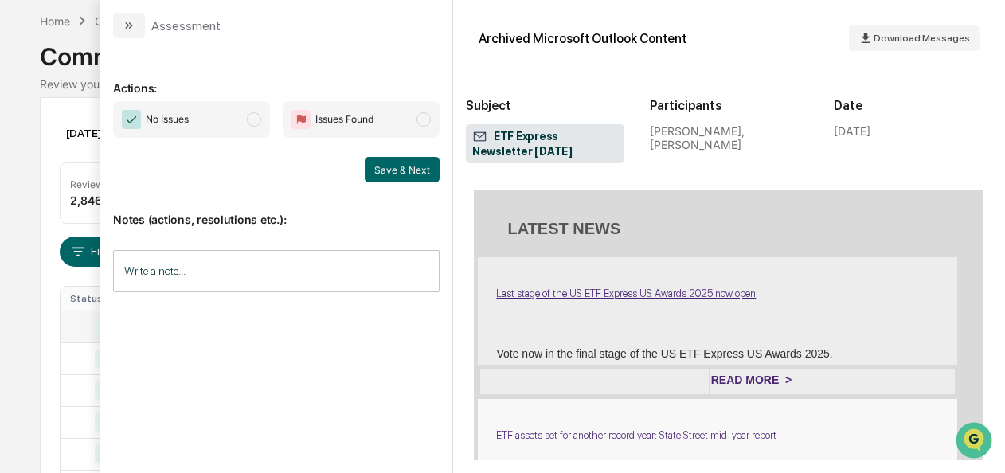
scroll to position [1349, 0]
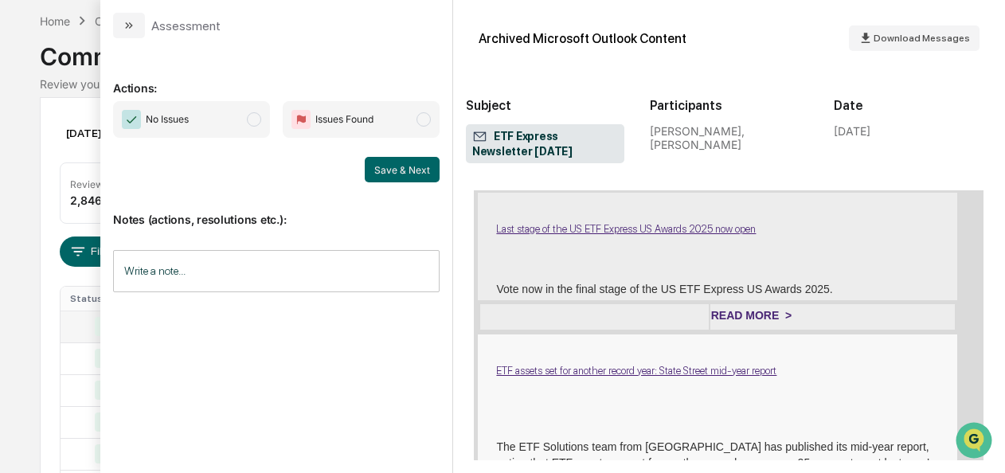
click at [249, 119] on span "No Issues" at bounding box center [191, 119] width 157 height 37
click at [405, 185] on div "Notes (actions, resolutions etc.): Write a note... Write a note..." at bounding box center [276, 246] width 327 height 129
click at [405, 170] on button "Save & Next" at bounding box center [402, 169] width 75 height 25
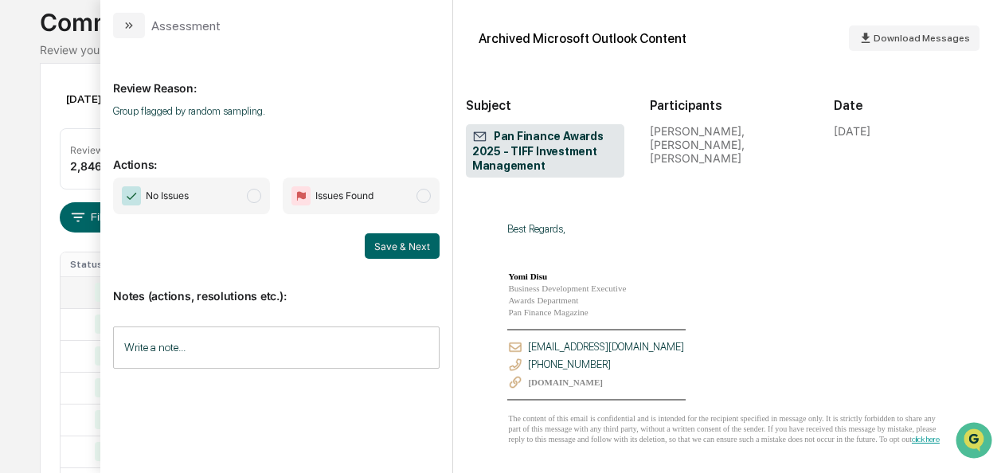
scroll to position [102, 0]
click at [267, 202] on span "No Issues" at bounding box center [191, 196] width 157 height 37
click at [409, 249] on button "Save & Next" at bounding box center [402, 245] width 75 height 25
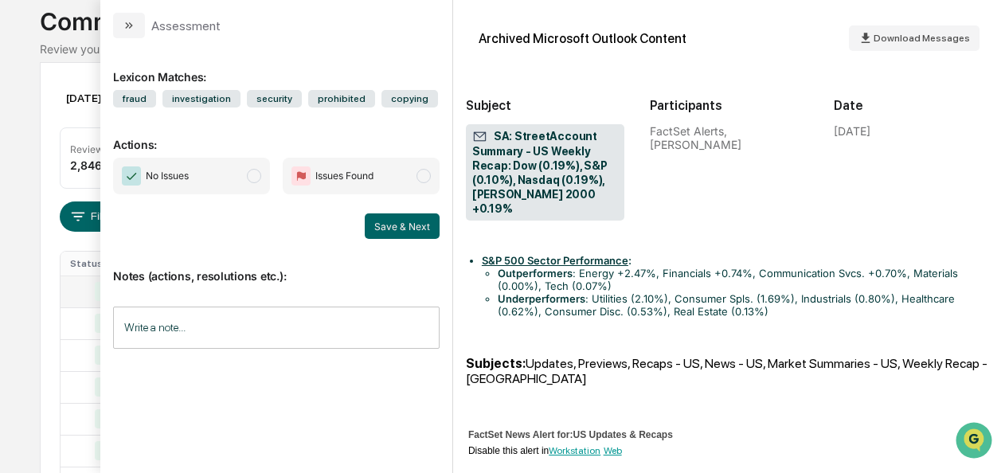
scroll to position [1258, 0]
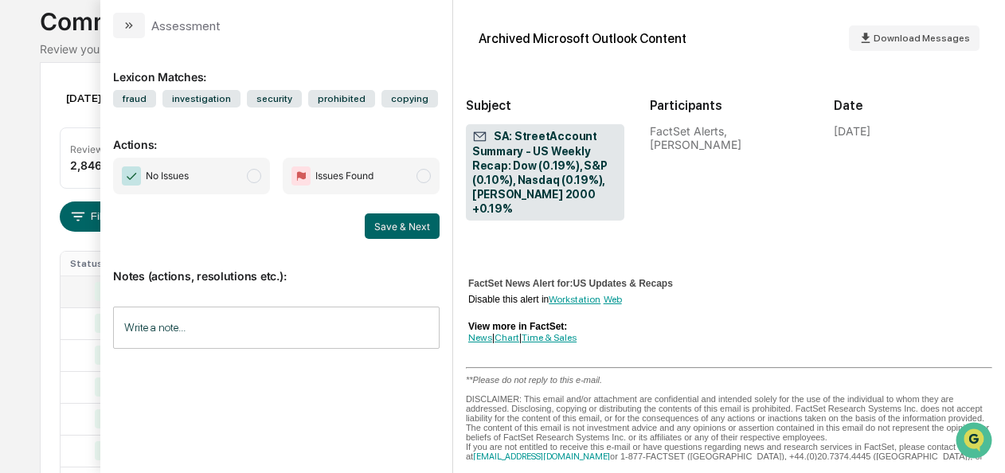
click at [280, 178] on div "No Issues Issues Found" at bounding box center [276, 176] width 327 height 37
click at [258, 178] on span "modal" at bounding box center [254, 176] width 14 height 14
click at [368, 221] on button "Save & Next" at bounding box center [402, 225] width 75 height 25
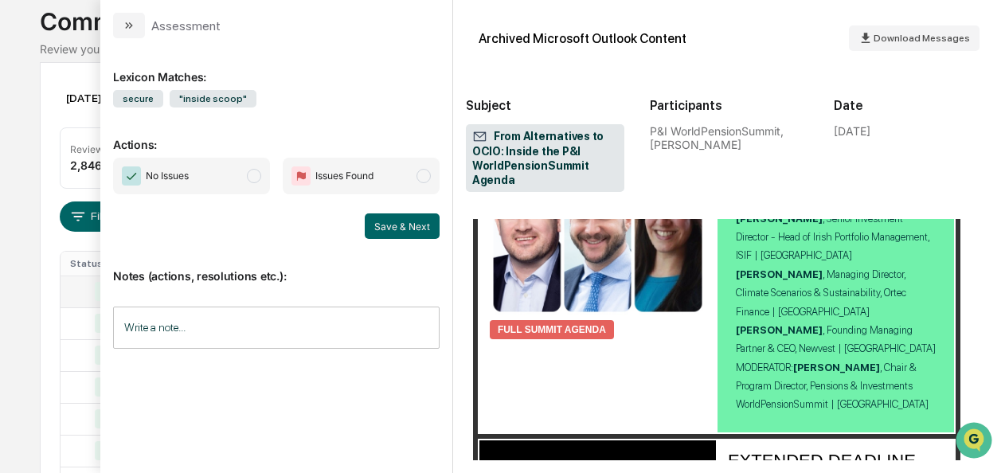
scroll to position [1091, 0]
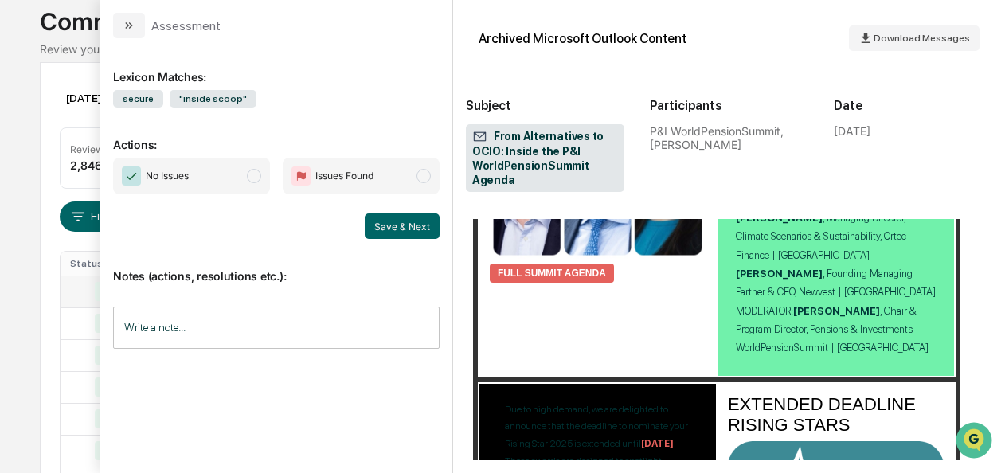
click at [261, 181] on span "No Issues" at bounding box center [191, 176] width 157 height 37
click at [406, 226] on button "Save & Next" at bounding box center [402, 225] width 75 height 25
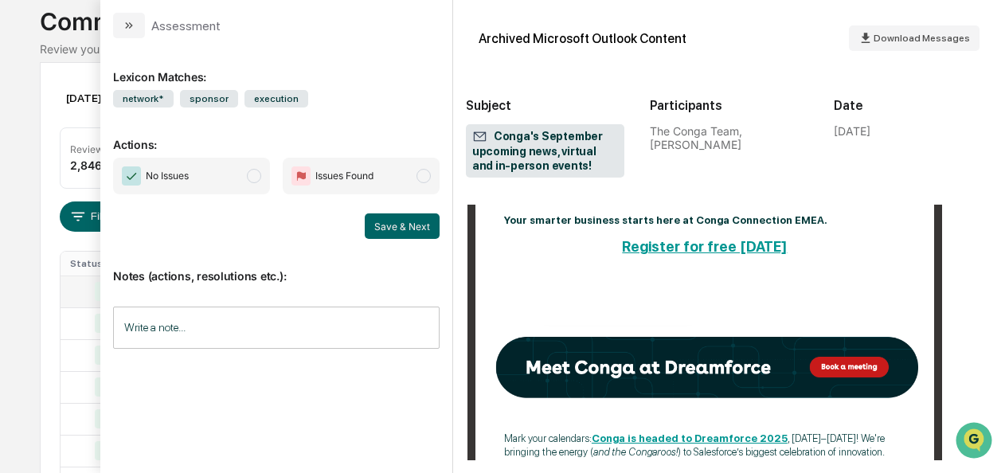
scroll to position [2692, 0]
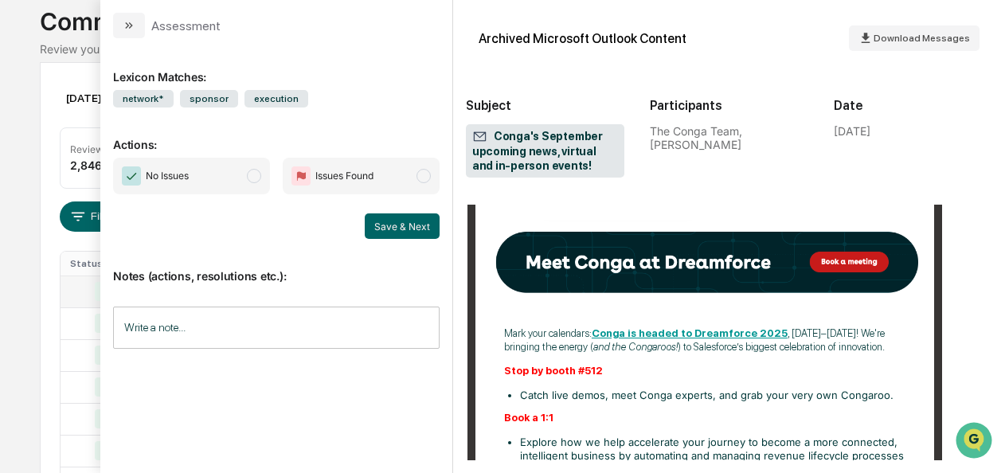
click at [255, 172] on span "modal" at bounding box center [254, 176] width 14 height 14
click at [381, 229] on button "Save & Next" at bounding box center [402, 225] width 75 height 25
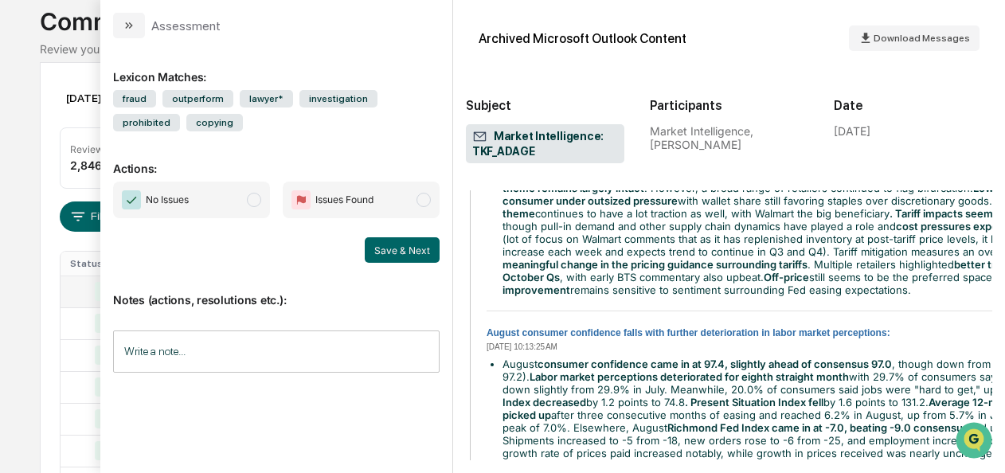
scroll to position [2785, 0]
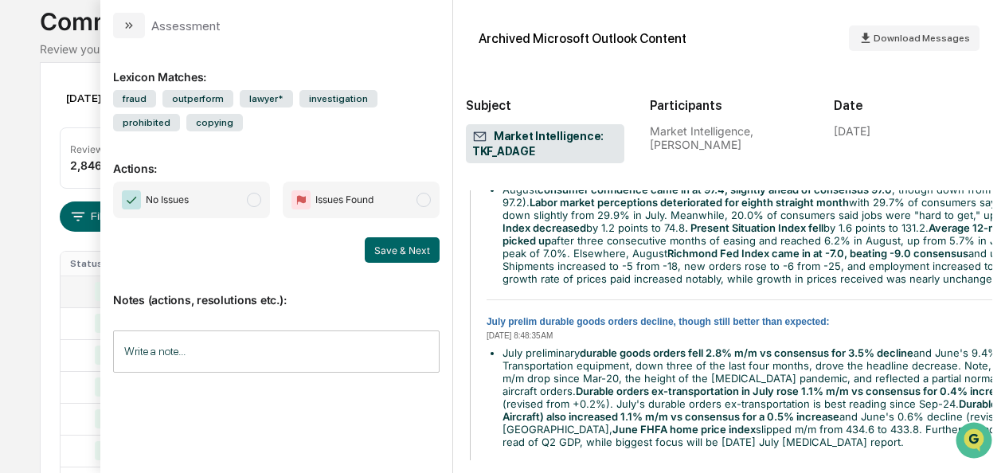
click at [251, 202] on span "modal" at bounding box center [254, 200] width 14 height 14
click at [374, 244] on button "Save & Next" at bounding box center [402, 249] width 75 height 25
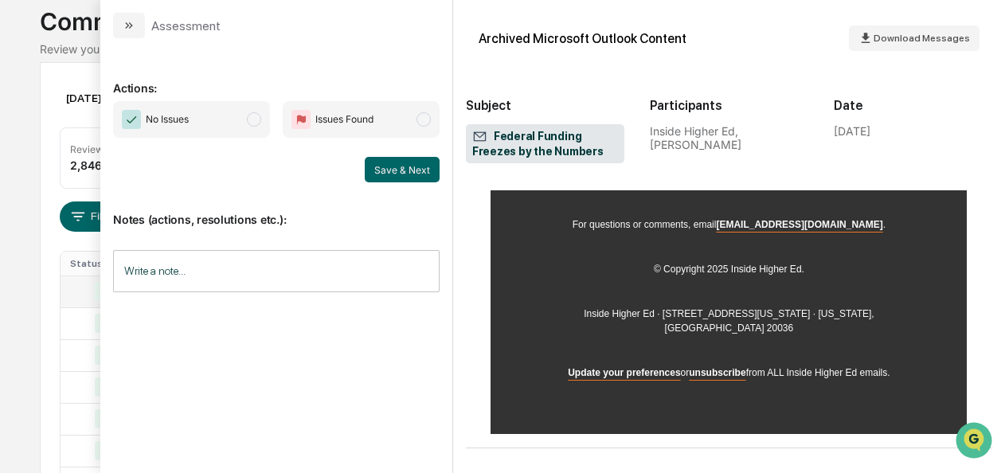
scroll to position [4973, 0]
click at [261, 127] on span "No Issues" at bounding box center [191, 119] width 157 height 37
click at [436, 175] on button "Save & Next" at bounding box center [402, 169] width 75 height 25
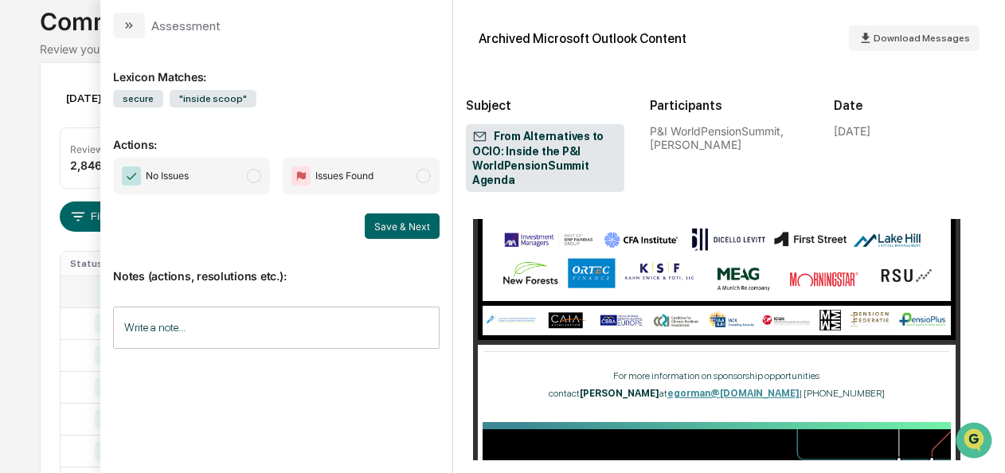
scroll to position [3059, 0]
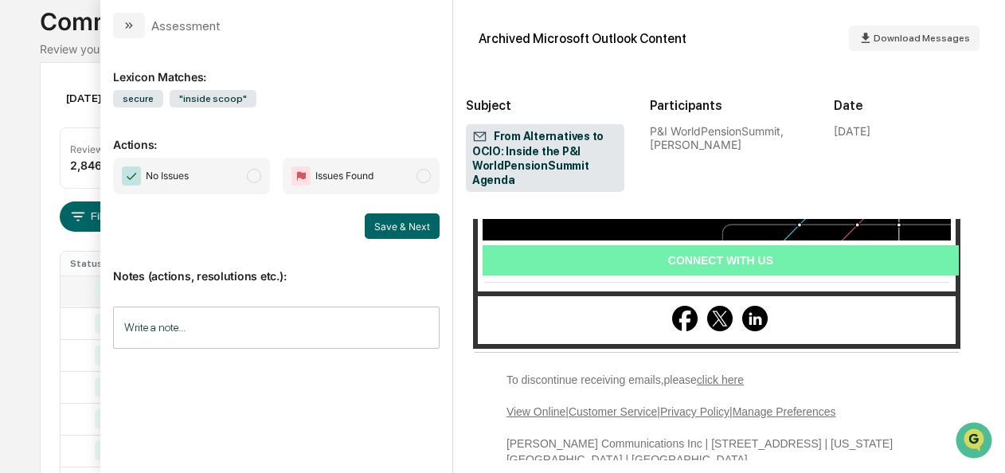
click at [251, 174] on span "modal" at bounding box center [254, 176] width 14 height 14
click at [411, 221] on button "Save & Next" at bounding box center [402, 225] width 75 height 25
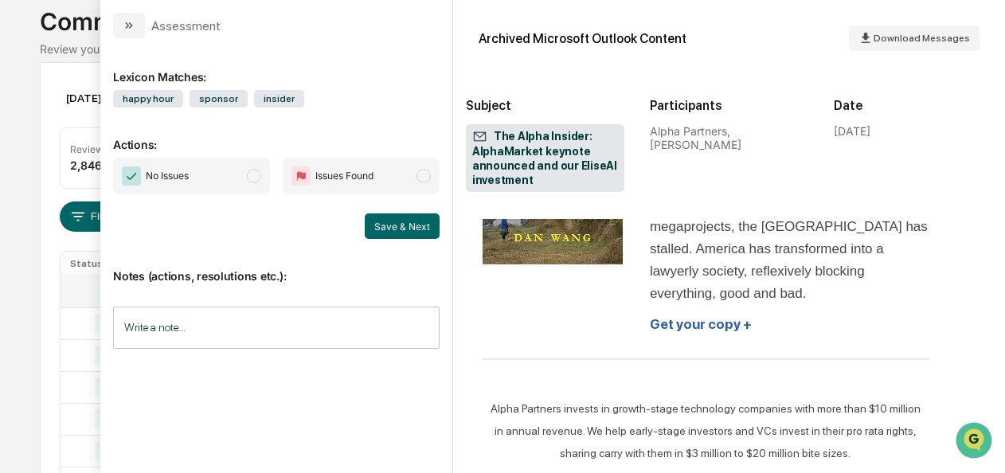
scroll to position [5258, 0]
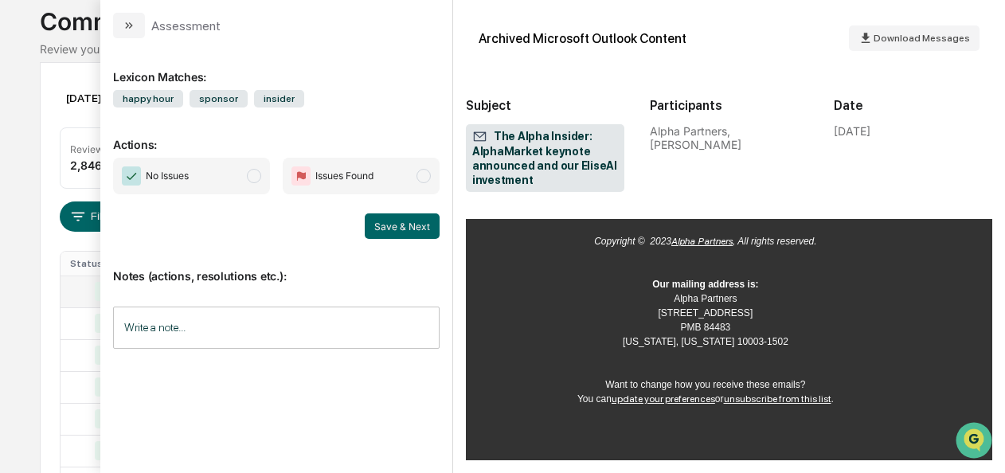
click at [247, 174] on span "No Issues" at bounding box center [191, 176] width 157 height 37
click at [401, 229] on button "Save & Next" at bounding box center [402, 225] width 75 height 25
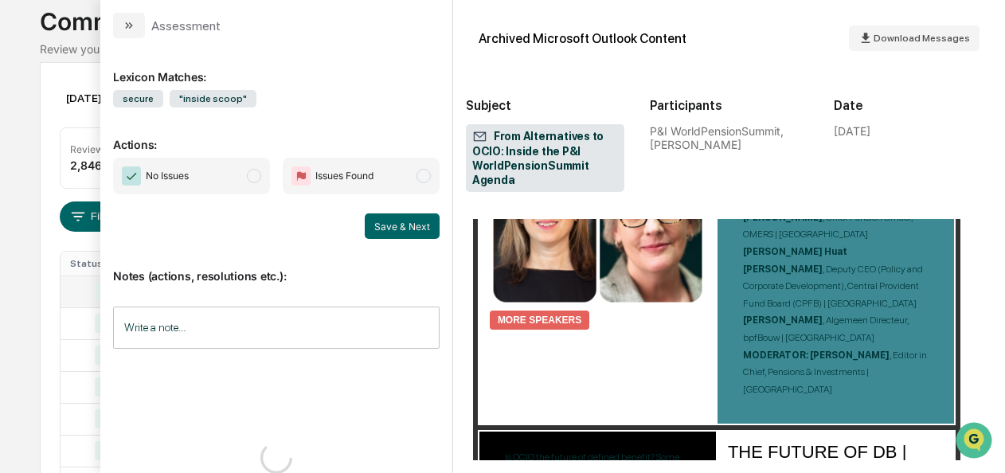
scroll to position [1937, 0]
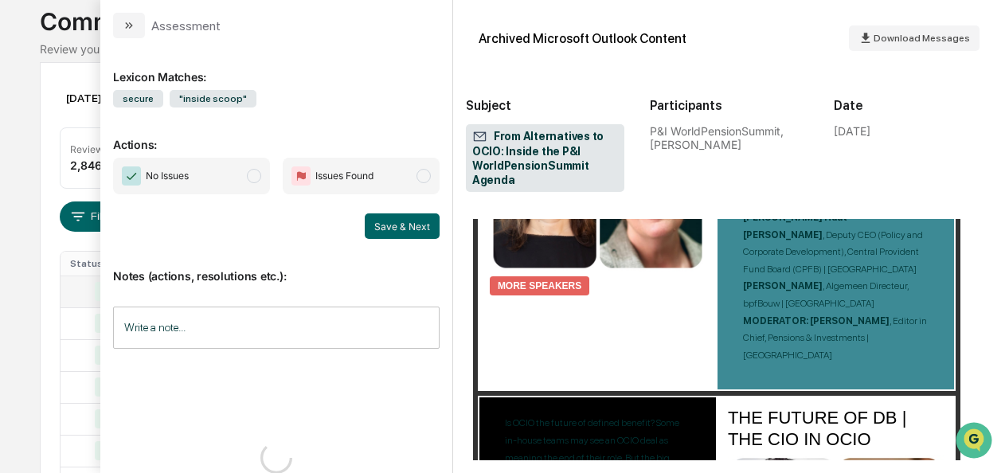
click at [252, 175] on span "modal" at bounding box center [254, 176] width 14 height 14
click at [374, 220] on button "Save & Next" at bounding box center [402, 225] width 75 height 25
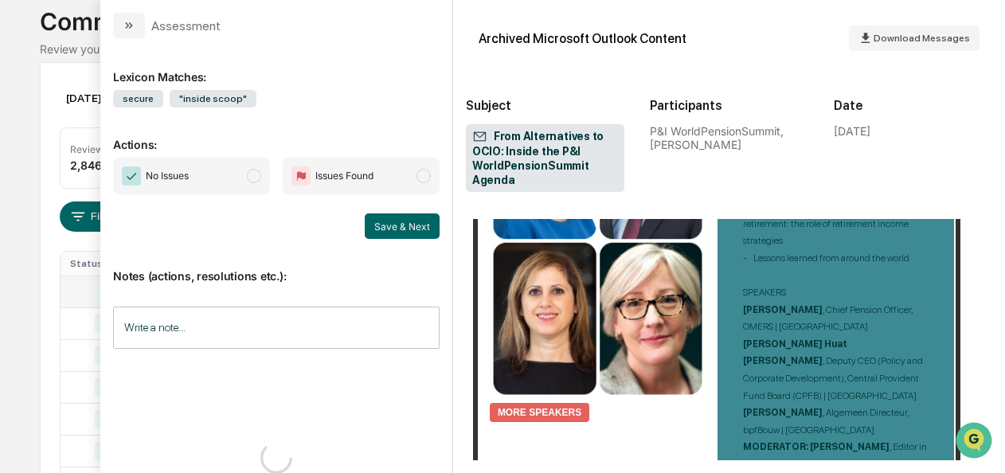
scroll to position [1799, 0]
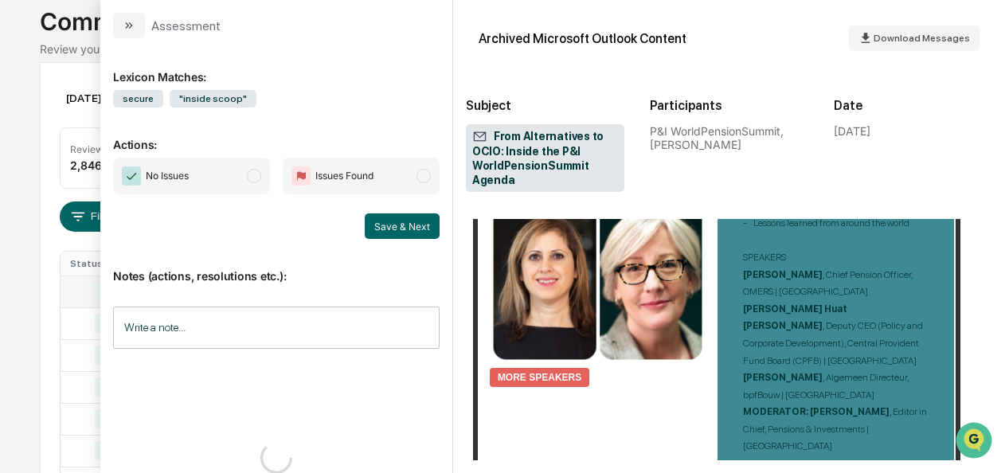
click at [257, 178] on span "modal" at bounding box center [254, 176] width 14 height 14
click at [386, 222] on button "Save & Next" at bounding box center [402, 225] width 75 height 25
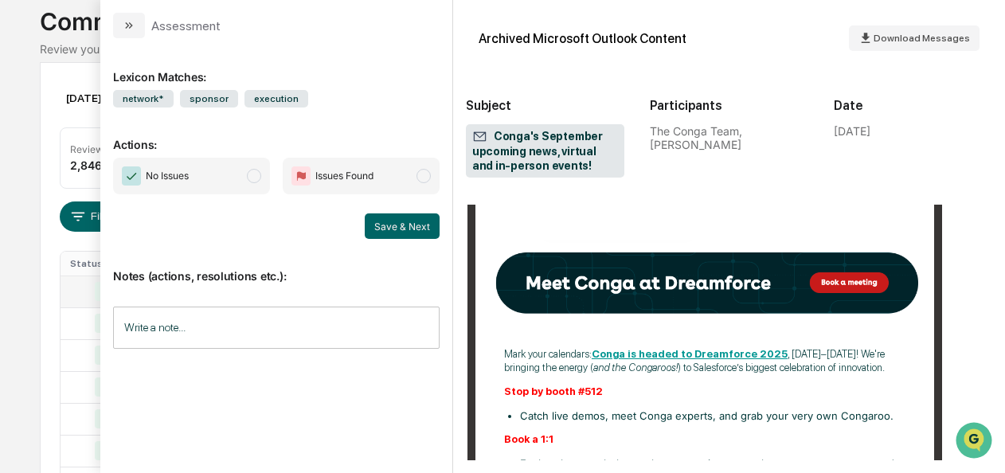
scroll to position [2898, 0]
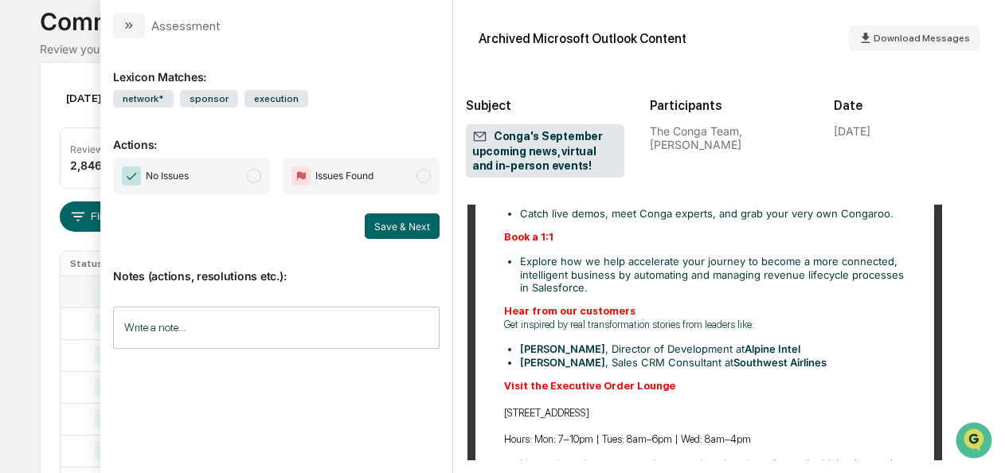
click at [250, 170] on span "modal" at bounding box center [254, 176] width 14 height 14
click at [371, 218] on button "Save & Next" at bounding box center [402, 225] width 75 height 25
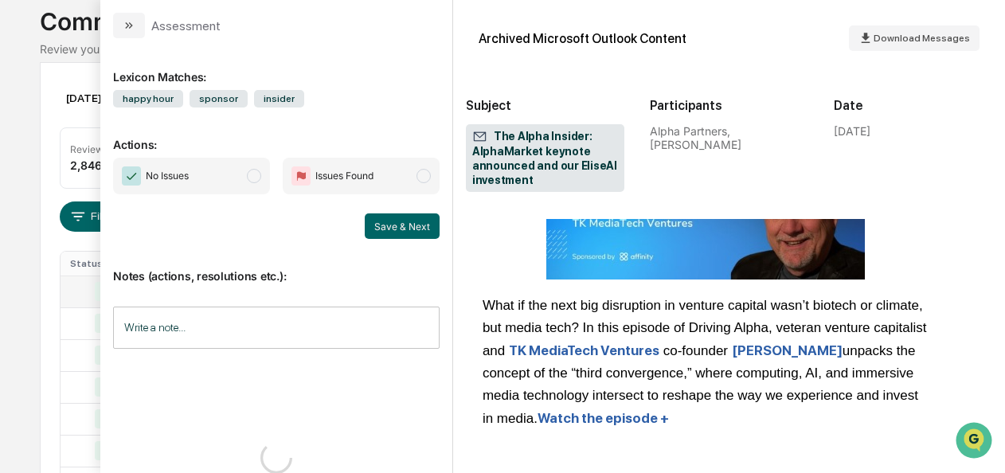
scroll to position [3556, 0]
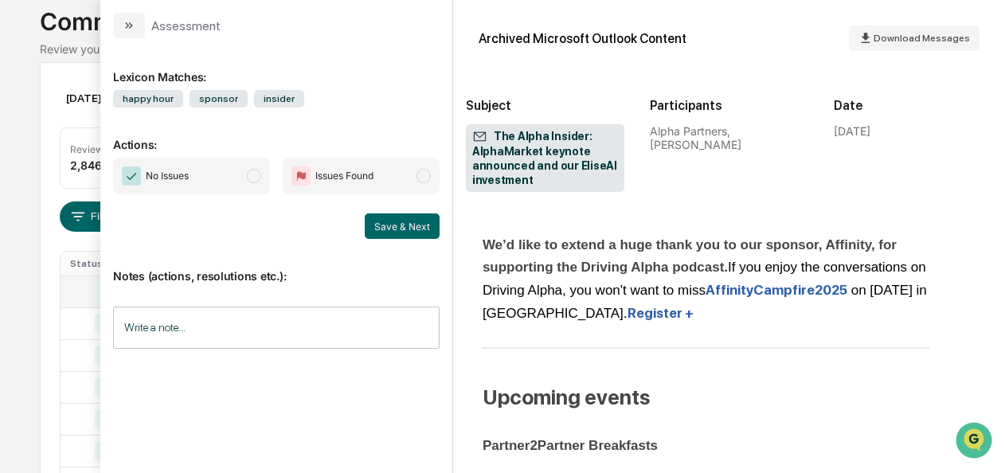
click at [252, 172] on span "modal" at bounding box center [254, 176] width 14 height 14
click at [398, 228] on button "Save & Next" at bounding box center [402, 225] width 75 height 25
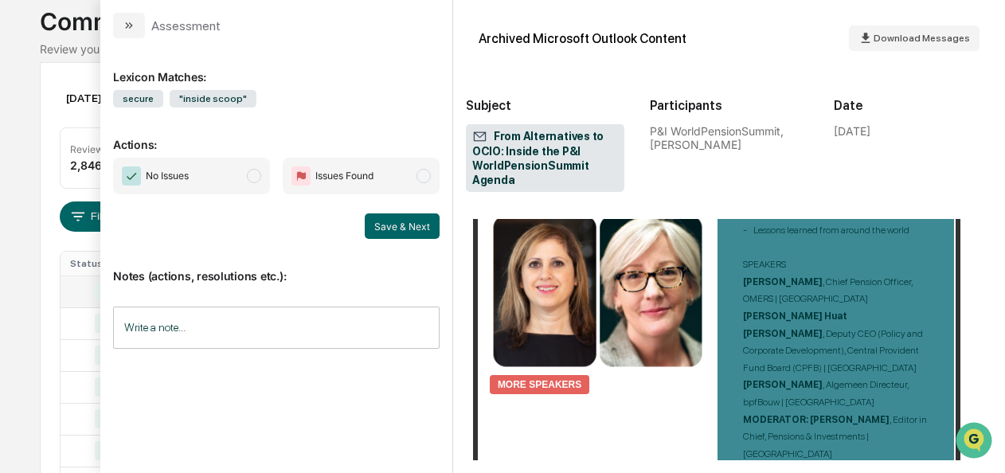
scroll to position [1913, 0]
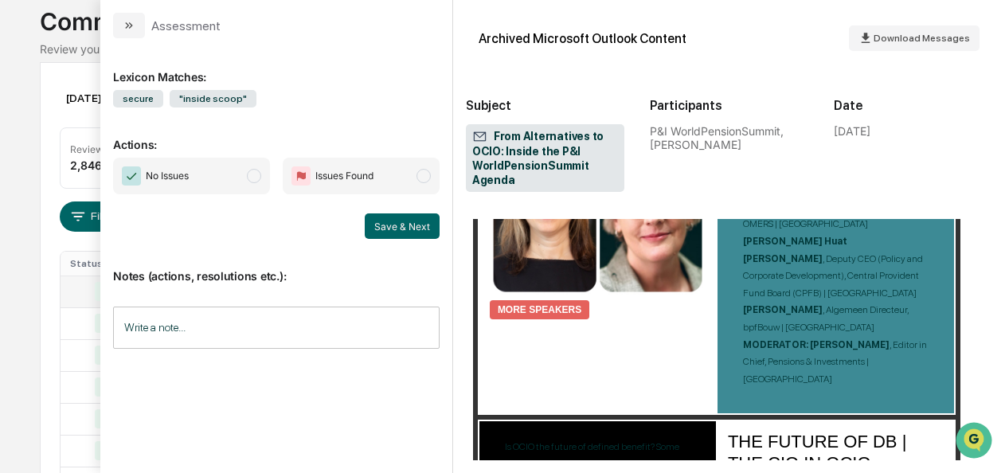
click at [276, 186] on div "No Issues Issues Found" at bounding box center [276, 176] width 327 height 37
click at [258, 175] on span "modal" at bounding box center [254, 176] width 14 height 14
click at [401, 226] on button "Save & Next" at bounding box center [402, 225] width 75 height 25
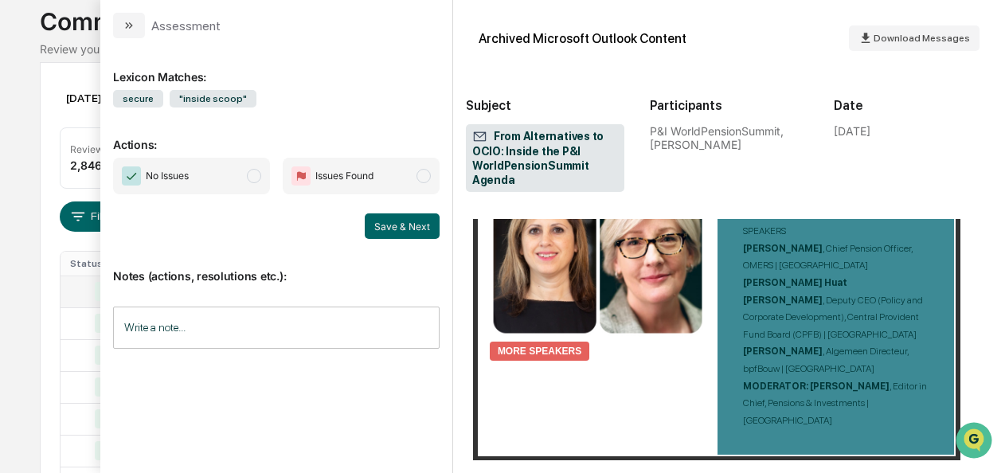
scroll to position [2104, 0]
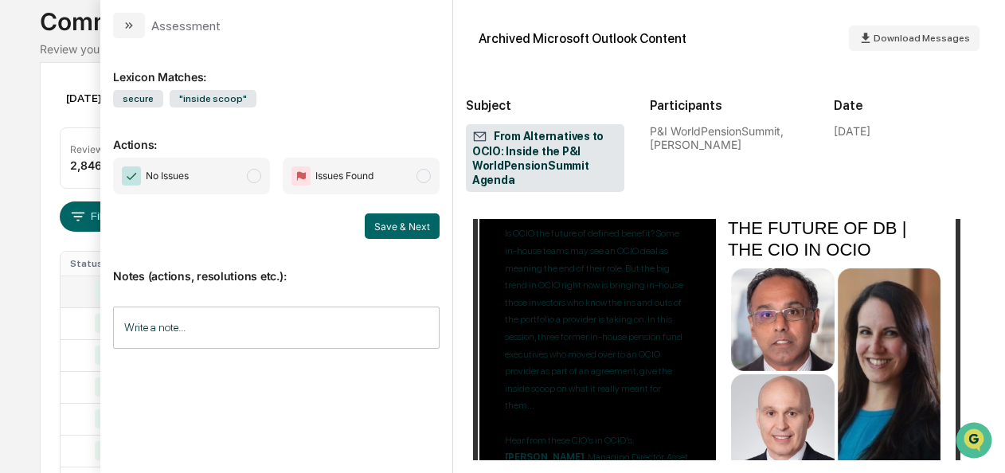
click at [260, 177] on span "modal" at bounding box center [254, 176] width 14 height 14
click at [405, 236] on button "Save & Next" at bounding box center [402, 225] width 75 height 25
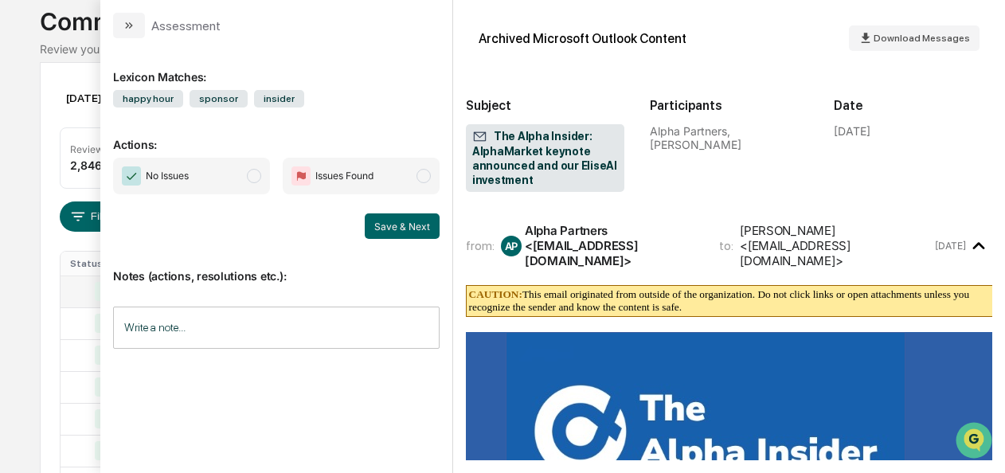
click at [253, 173] on span "modal" at bounding box center [254, 176] width 14 height 14
click at [419, 230] on button "Save & Next" at bounding box center [402, 225] width 75 height 25
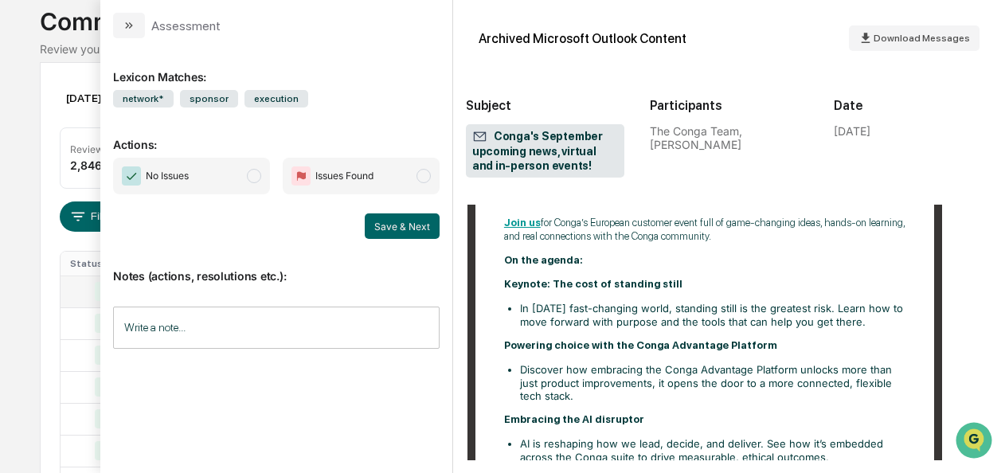
scroll to position [2990, 0]
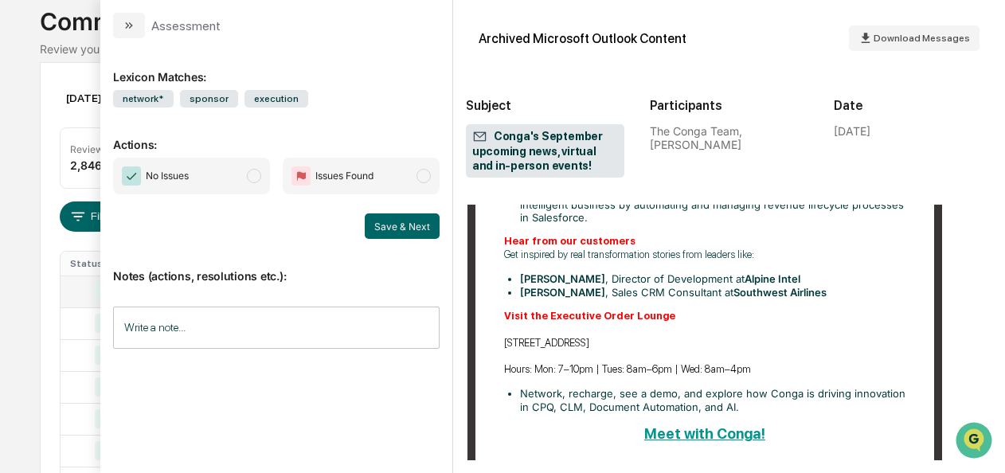
click at [253, 175] on span "modal" at bounding box center [254, 176] width 14 height 14
click at [405, 224] on button "Save & Next" at bounding box center [402, 225] width 75 height 25
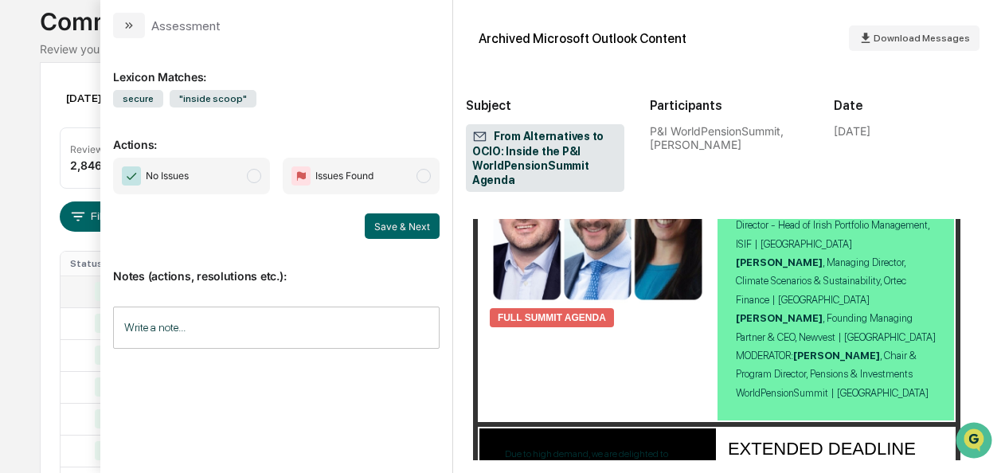
scroll to position [834, 0]
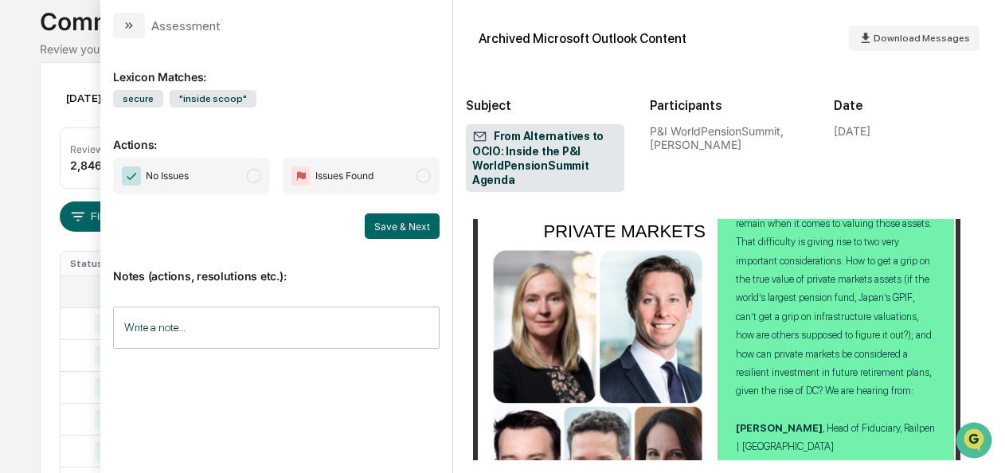
click at [258, 174] on span "modal" at bounding box center [254, 176] width 14 height 14
click at [404, 217] on button "Save & Next" at bounding box center [402, 225] width 75 height 25
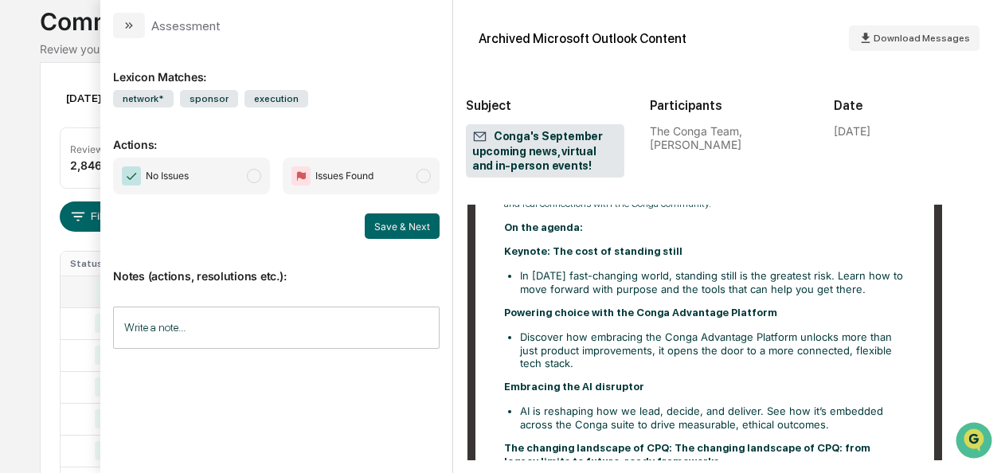
scroll to position [2375, 0]
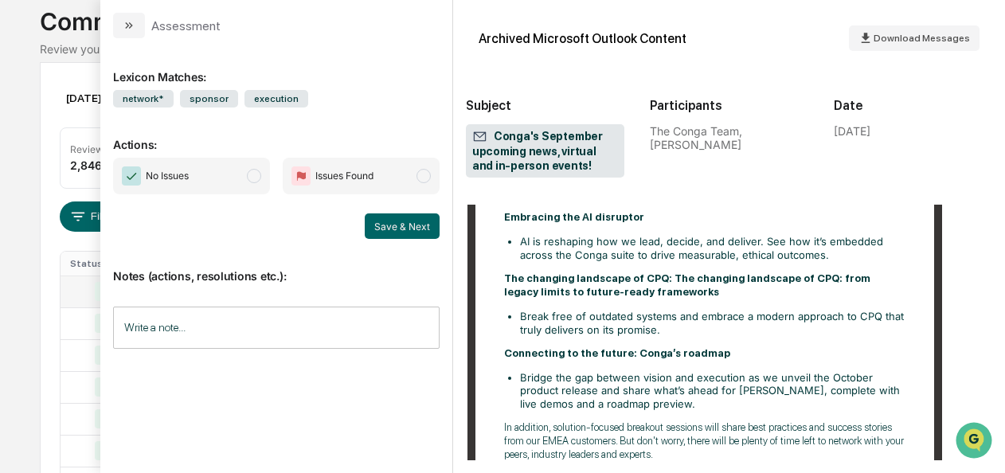
click at [256, 185] on span "No Issues" at bounding box center [191, 176] width 157 height 37
click at [420, 228] on button "Save & Next" at bounding box center [402, 225] width 75 height 25
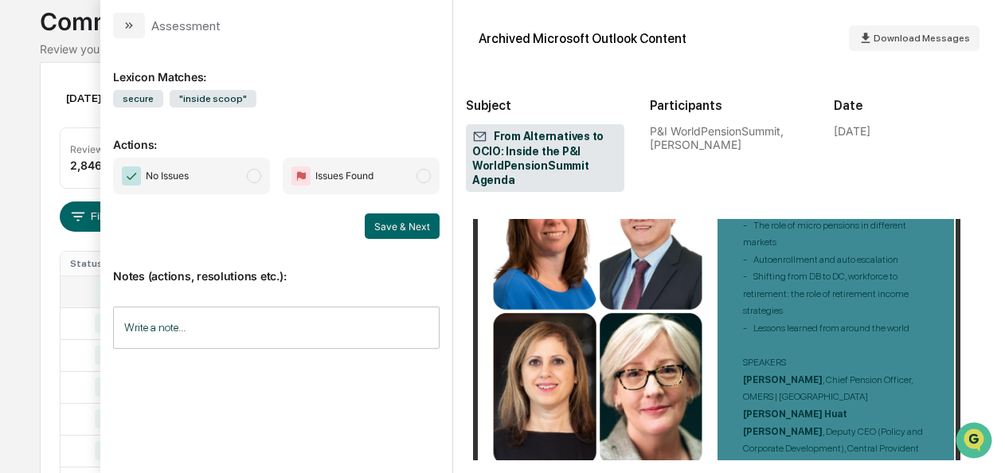
scroll to position [1829, 0]
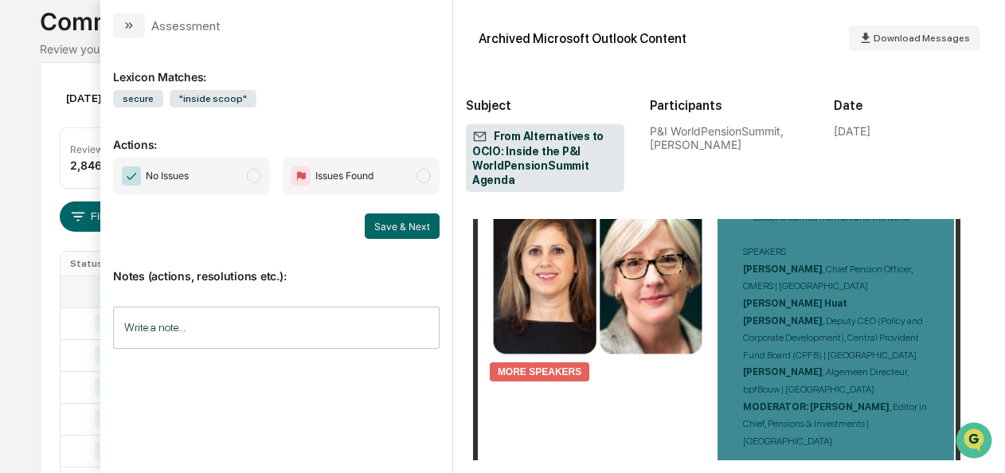
click at [254, 180] on span "modal" at bounding box center [254, 176] width 14 height 14
click at [404, 219] on button "Save & Next" at bounding box center [402, 225] width 75 height 25
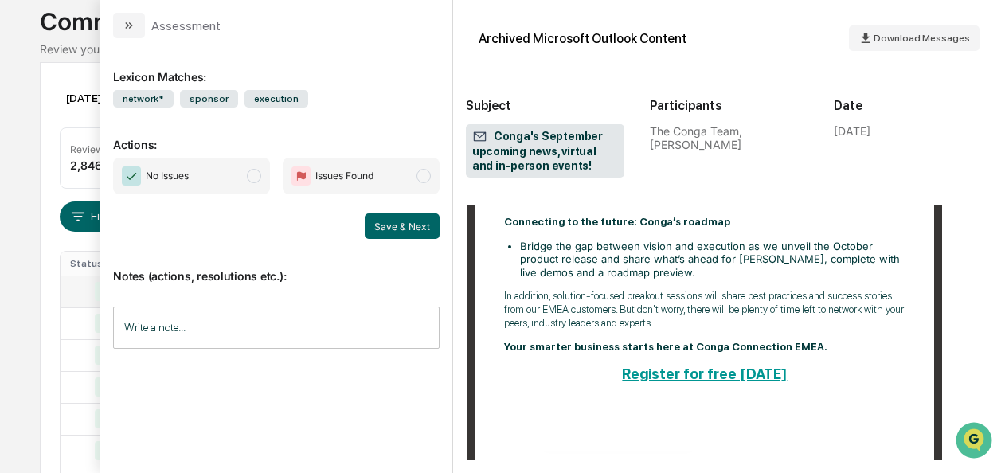
scroll to position [2695, 0]
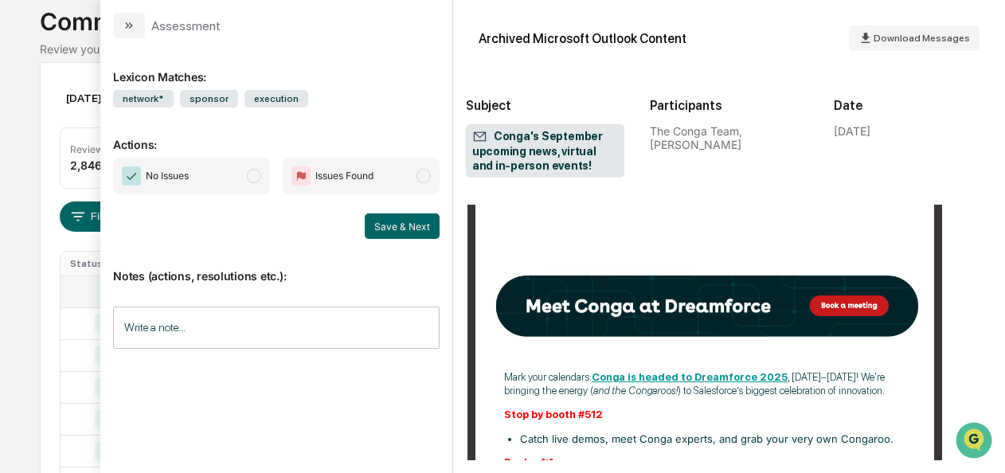
click at [247, 173] on span "No Issues" at bounding box center [191, 176] width 157 height 37
click at [401, 229] on button "Save & Next" at bounding box center [402, 225] width 75 height 25
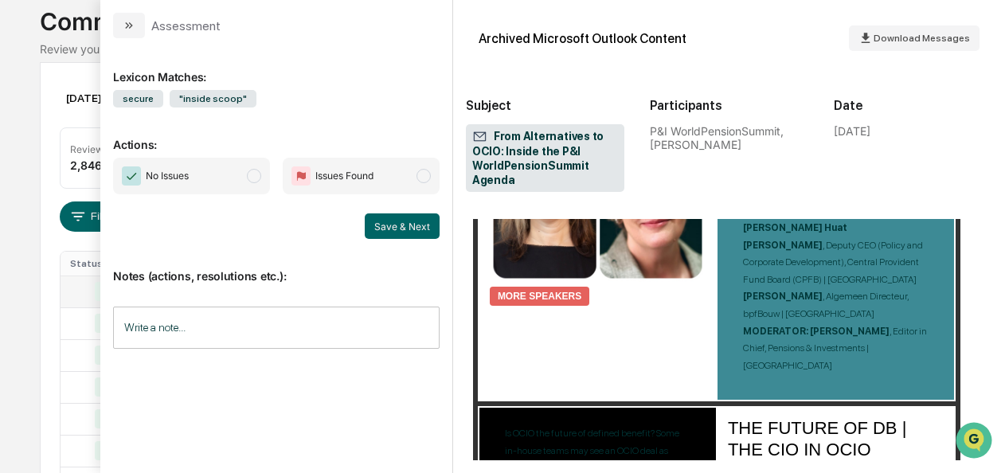
click at [250, 176] on span "modal" at bounding box center [254, 176] width 14 height 14
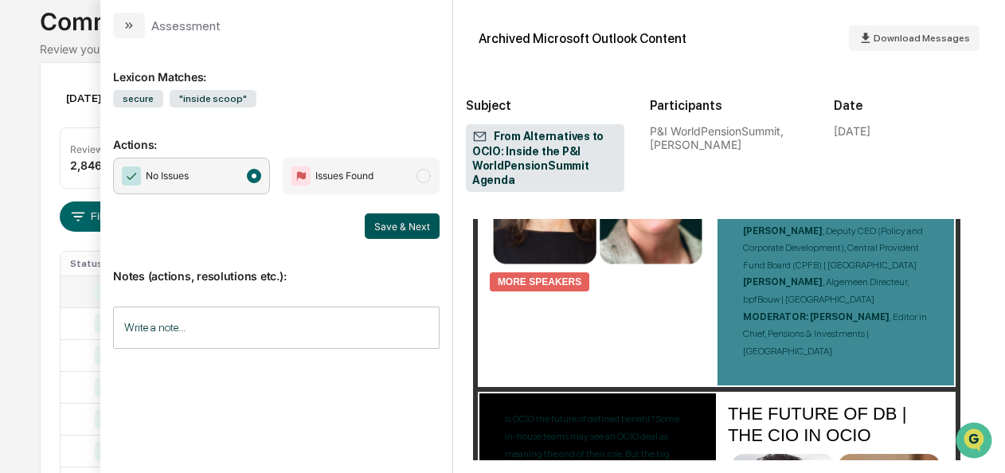
scroll to position [1942, 0]
click at [421, 230] on button "Save & Next" at bounding box center [402, 225] width 75 height 25
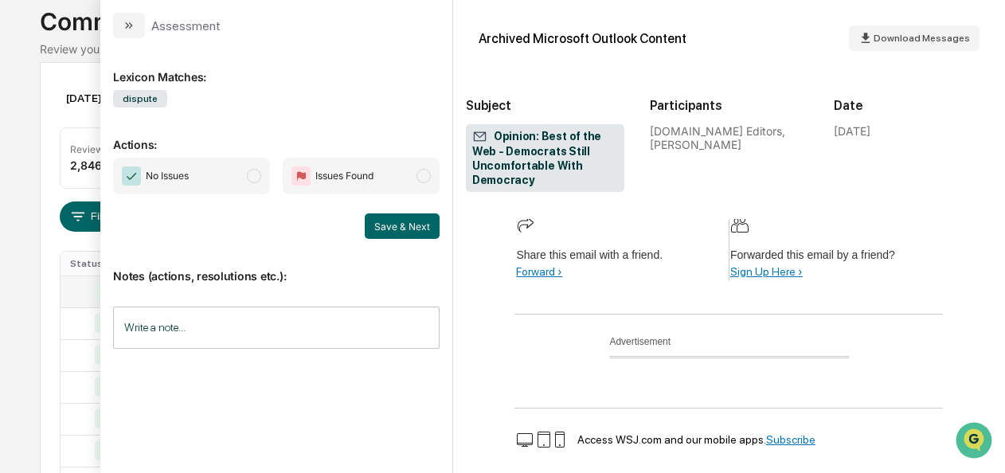
scroll to position [1241, 0]
click at [253, 175] on span "modal" at bounding box center [254, 176] width 14 height 14
click at [422, 226] on button "Save & Next" at bounding box center [402, 225] width 75 height 25
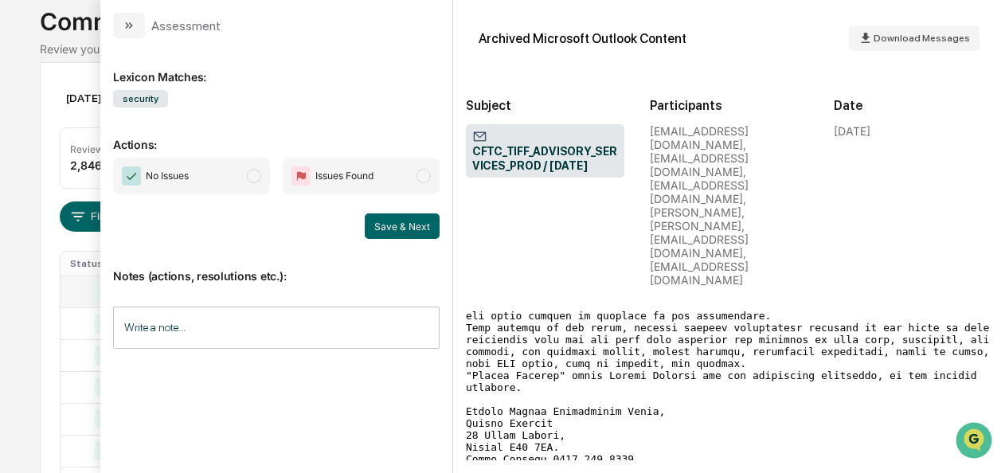
click at [261, 175] on span "modal" at bounding box center [254, 176] width 14 height 14
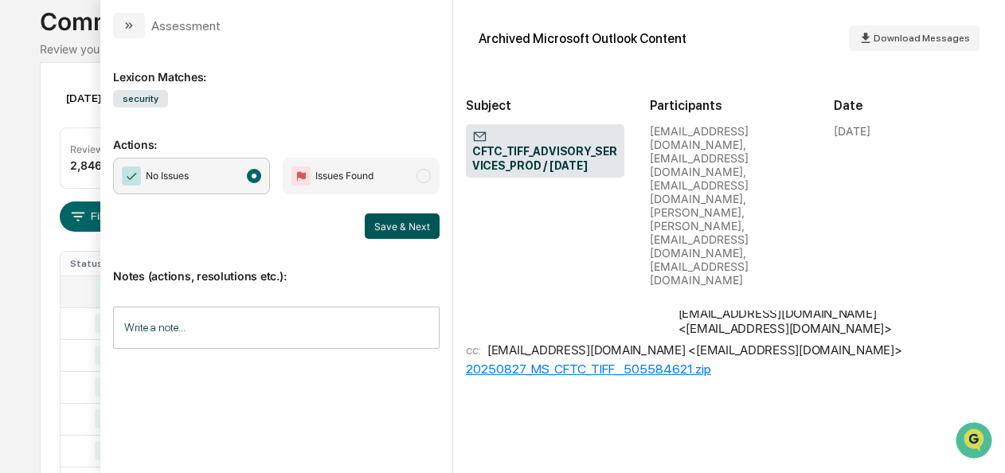
scroll to position [903, 0]
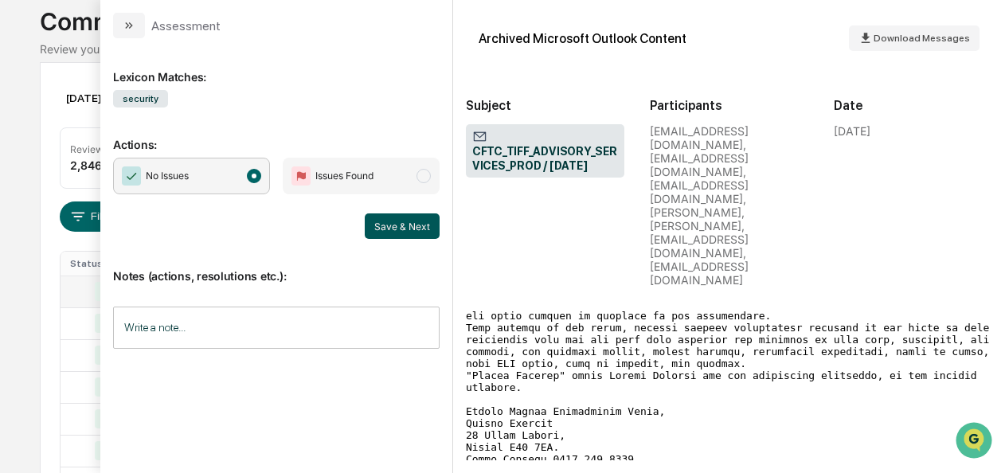
click at [397, 219] on button "Save & Next" at bounding box center [402, 225] width 75 height 25
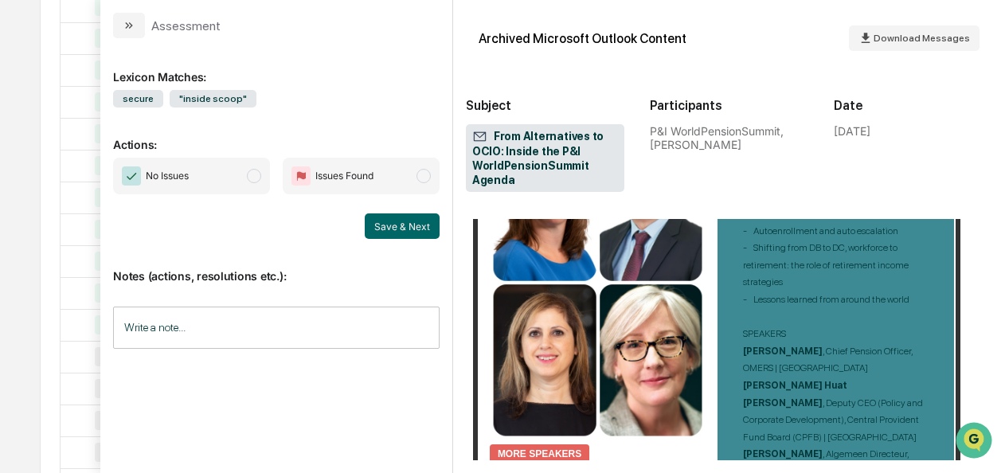
scroll to position [2245, 0]
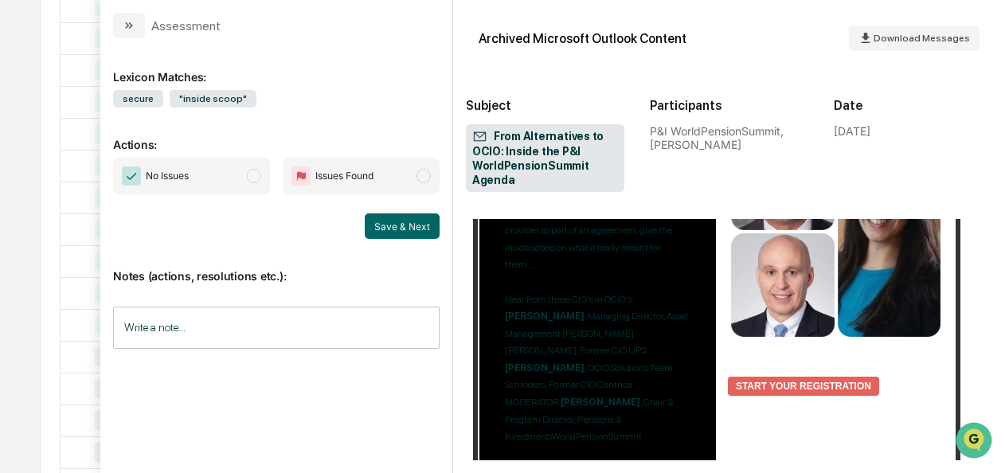
click at [241, 171] on span "No Issues" at bounding box center [191, 176] width 157 height 37
click at [393, 215] on button "Save & Next" at bounding box center [402, 225] width 75 height 25
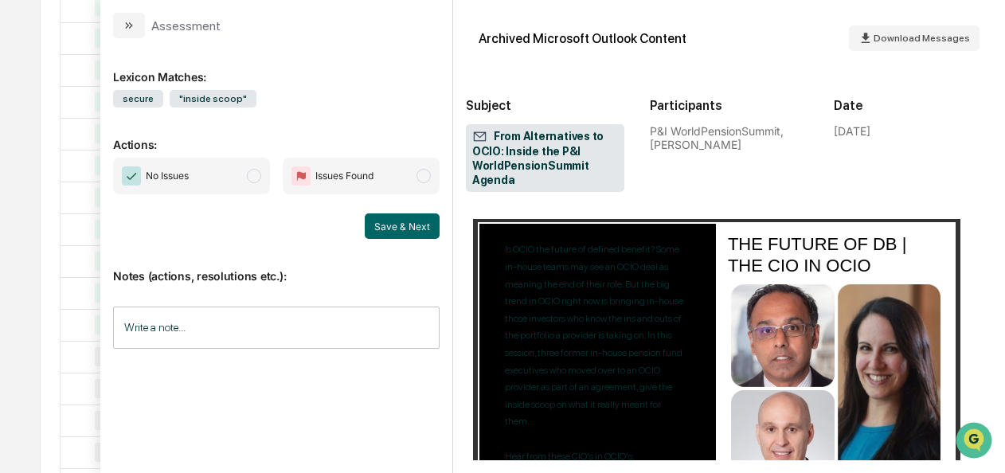
scroll to position [2565, 0]
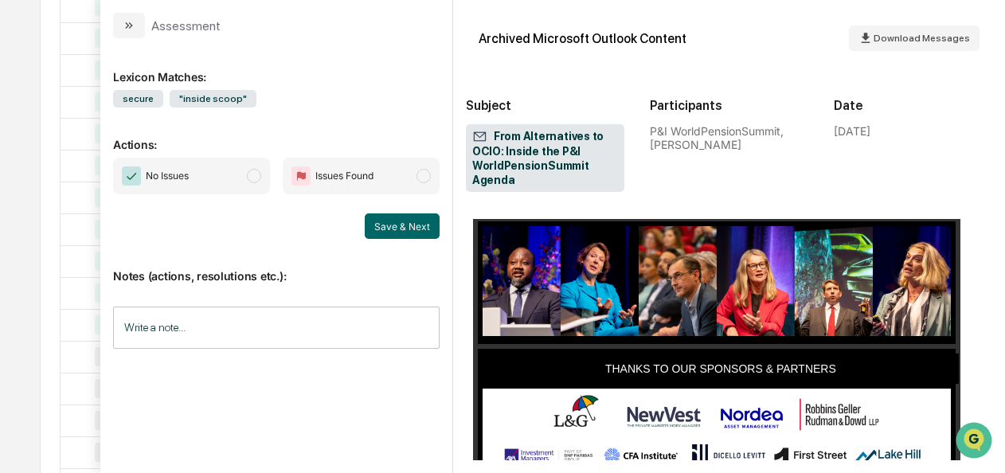
click at [249, 172] on span "No Issues" at bounding box center [191, 176] width 157 height 37
click at [417, 223] on button "Save & Next" at bounding box center [402, 225] width 75 height 25
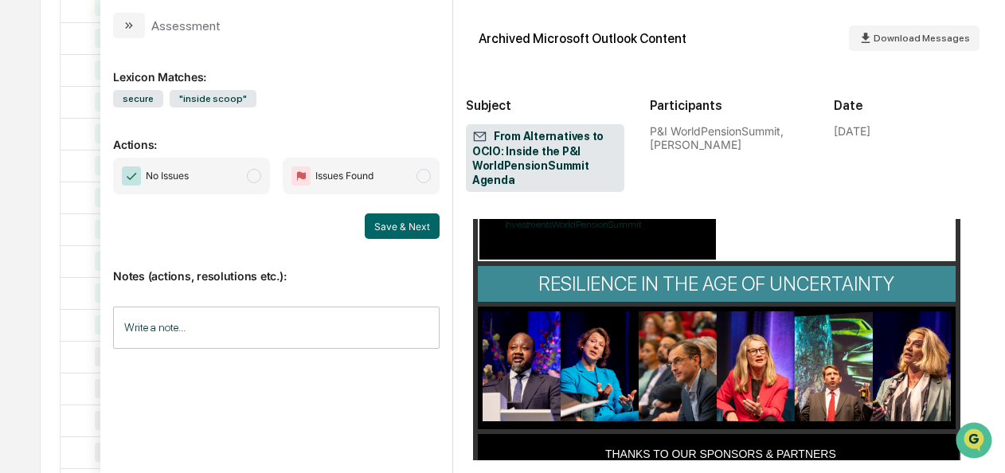
scroll to position [2726, 0]
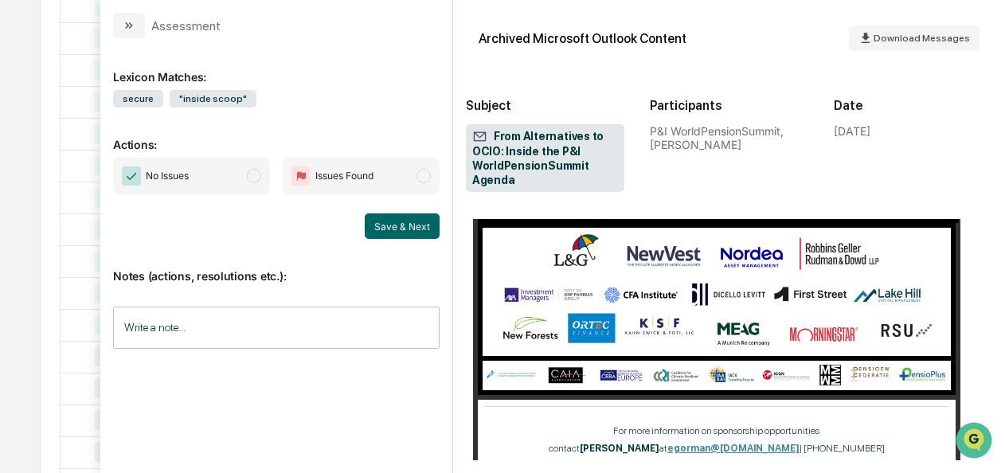
click at [276, 183] on div "No Issues Issues Found" at bounding box center [276, 176] width 327 height 37
click at [269, 182] on span "No Issues" at bounding box center [191, 176] width 157 height 37
click at [388, 228] on button "Save & Next" at bounding box center [402, 225] width 75 height 25
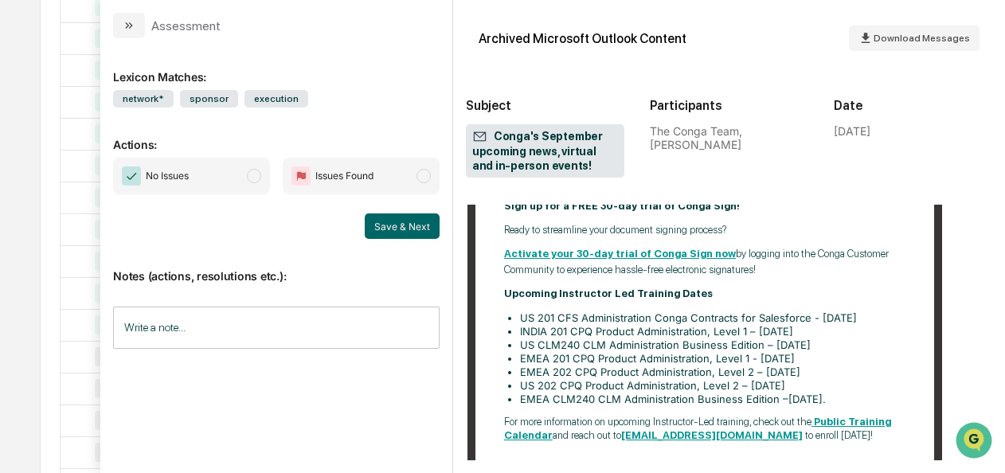
scroll to position [4072, 0]
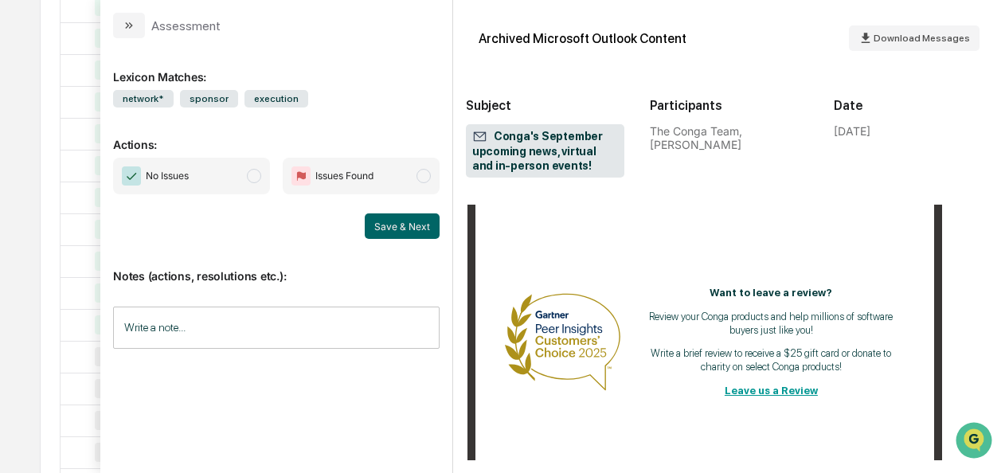
click at [258, 175] on span "modal" at bounding box center [254, 176] width 14 height 14
click at [400, 231] on button "Save & Next" at bounding box center [402, 225] width 75 height 25
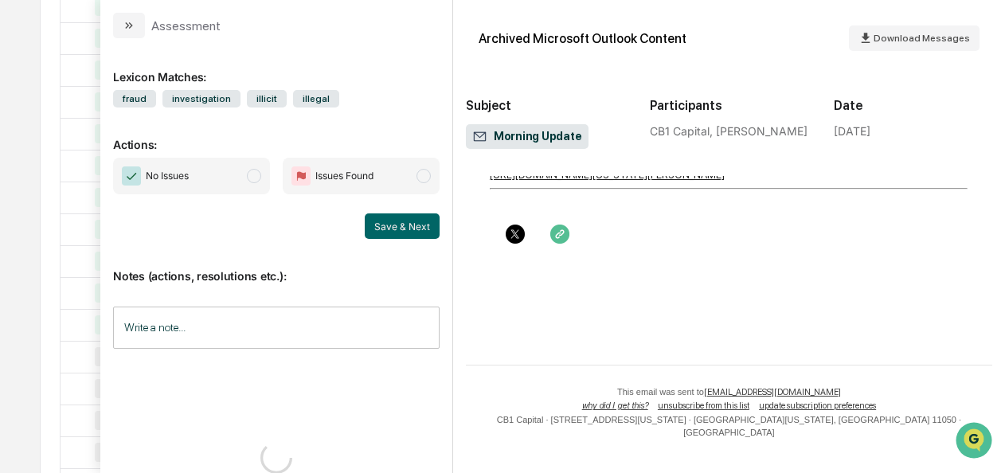
scroll to position [2124, 0]
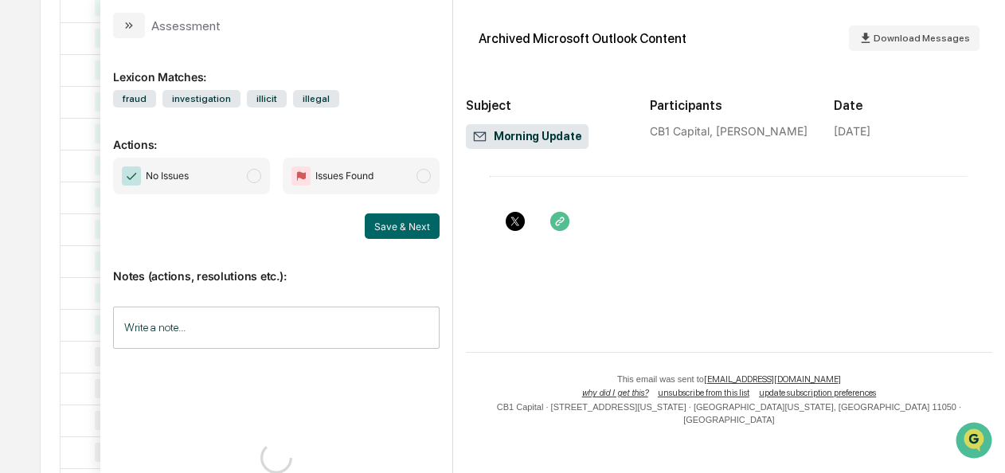
click at [263, 180] on span "No Issues" at bounding box center [191, 176] width 157 height 37
click at [417, 228] on button "Save & Next" at bounding box center [402, 225] width 75 height 25
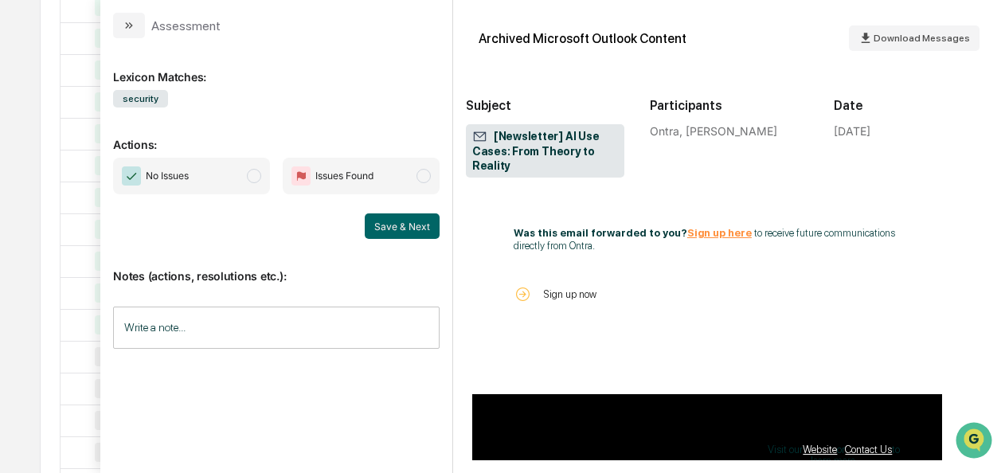
scroll to position [3417, 0]
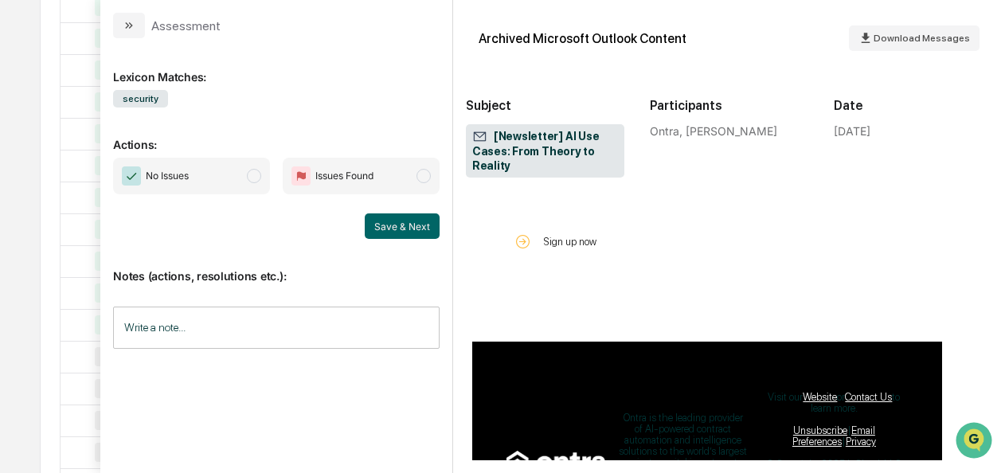
click at [256, 170] on span "modal" at bounding box center [254, 176] width 14 height 14
click at [388, 226] on button "Save & Next" at bounding box center [402, 225] width 75 height 25
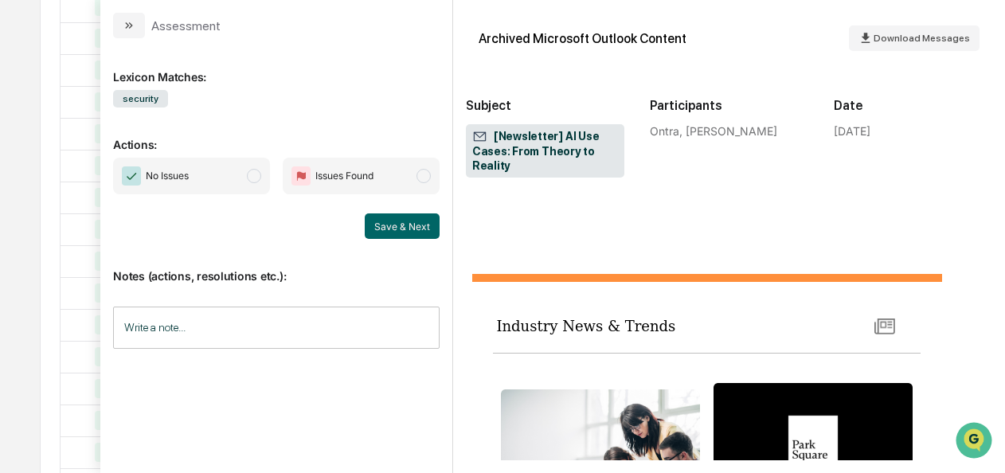
scroll to position [2641, 0]
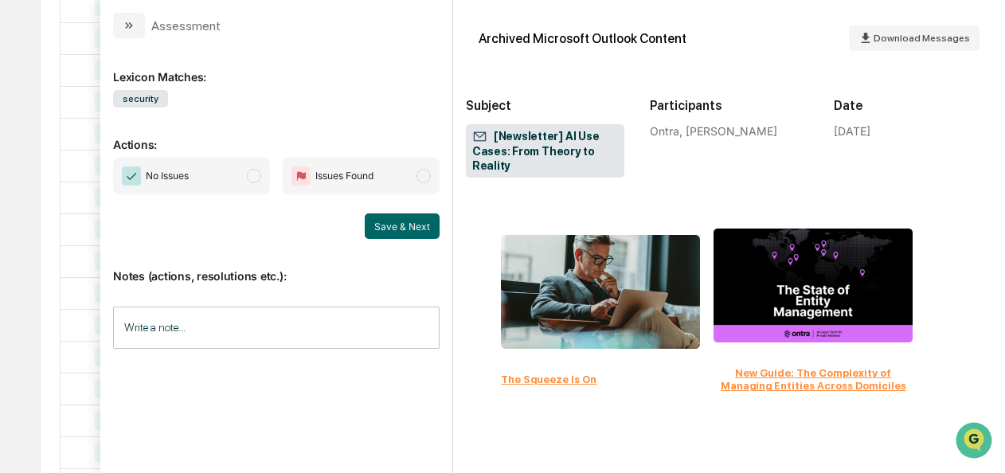
click at [252, 178] on span "modal" at bounding box center [254, 176] width 14 height 14
click at [389, 226] on button "Save & Next" at bounding box center [402, 225] width 75 height 25
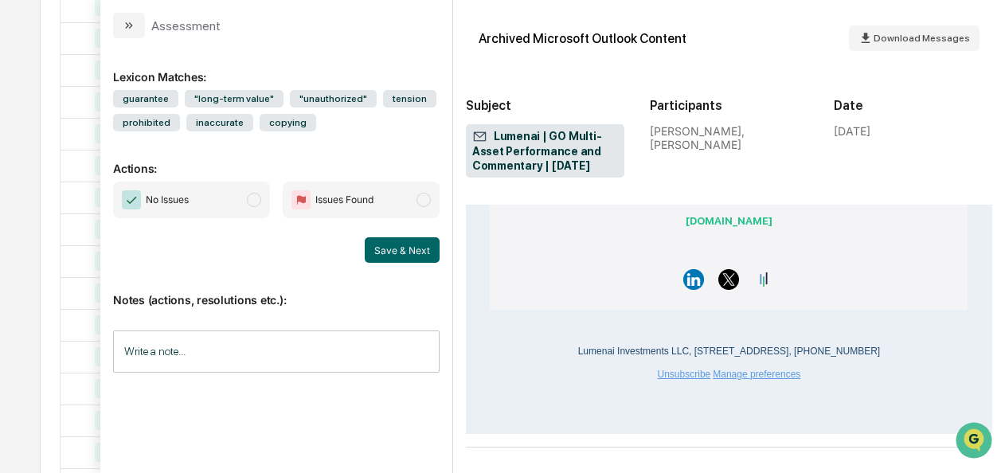
scroll to position [6014, 0]
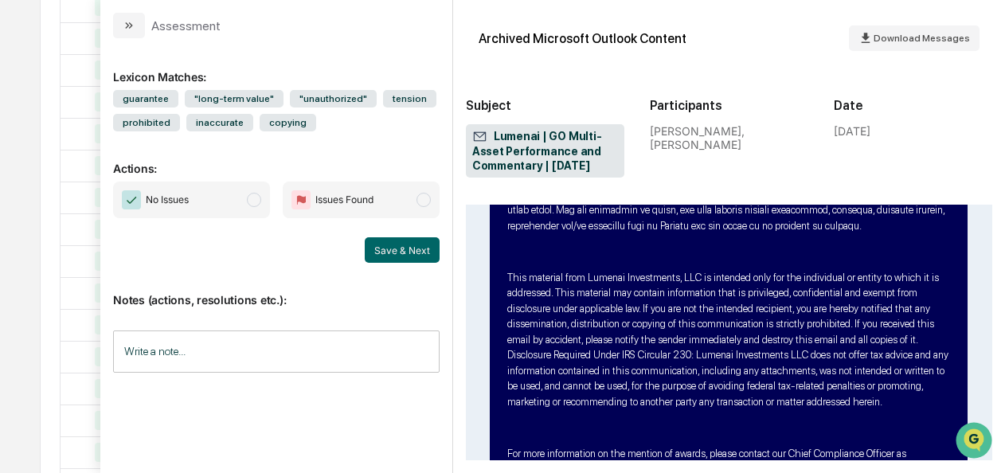
click at [260, 204] on span "modal" at bounding box center [254, 200] width 14 height 14
click at [417, 255] on button "Save & Next" at bounding box center [402, 249] width 75 height 25
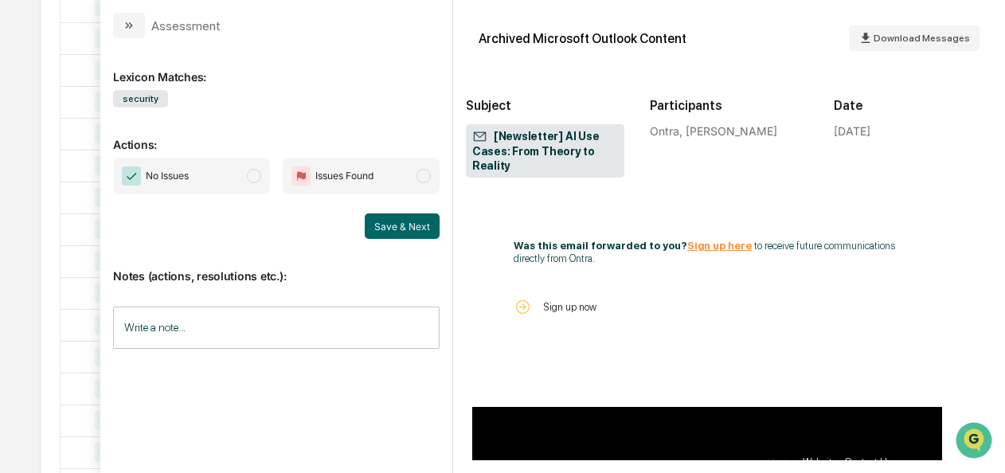
scroll to position [3554, 0]
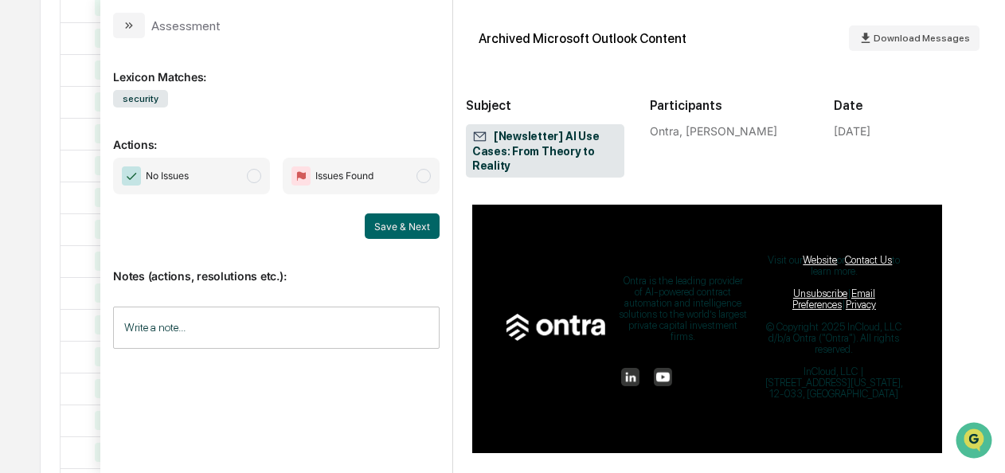
click at [258, 183] on span "No Issues" at bounding box center [191, 176] width 157 height 37
click at [405, 225] on button "Save & Next" at bounding box center [402, 225] width 75 height 25
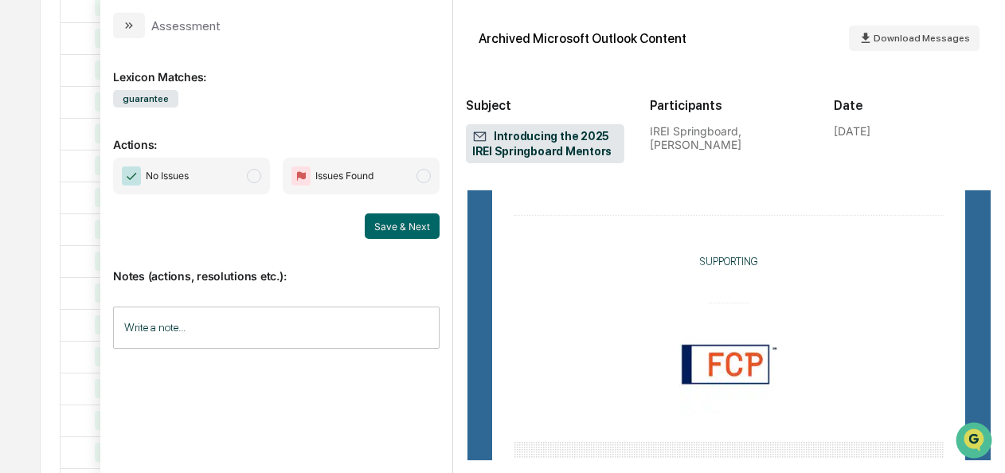
scroll to position [2582, 0]
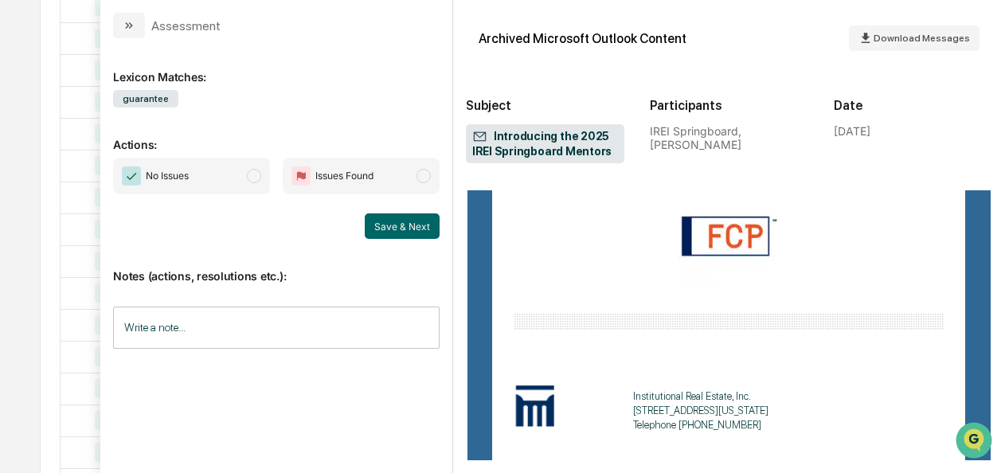
click at [255, 182] on span "No Issues" at bounding box center [191, 176] width 157 height 37
click at [421, 228] on button "Save & Next" at bounding box center [402, 225] width 75 height 25
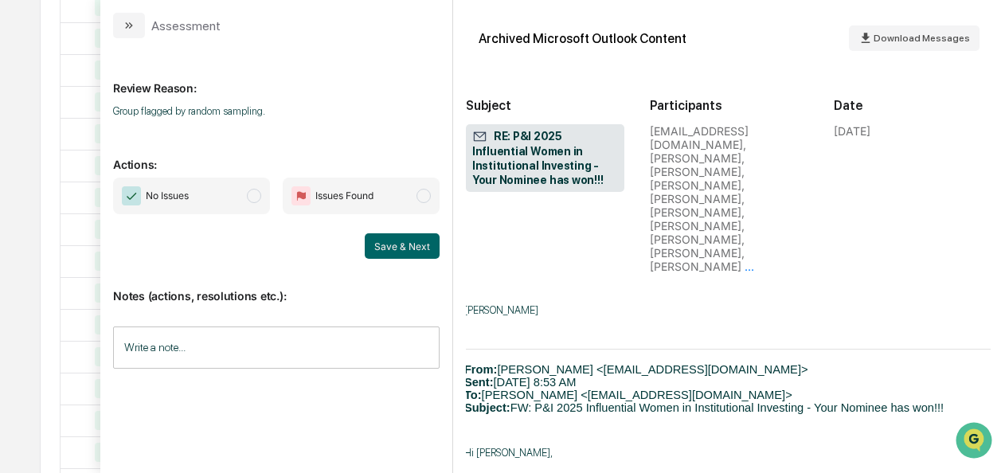
scroll to position [4220, 2]
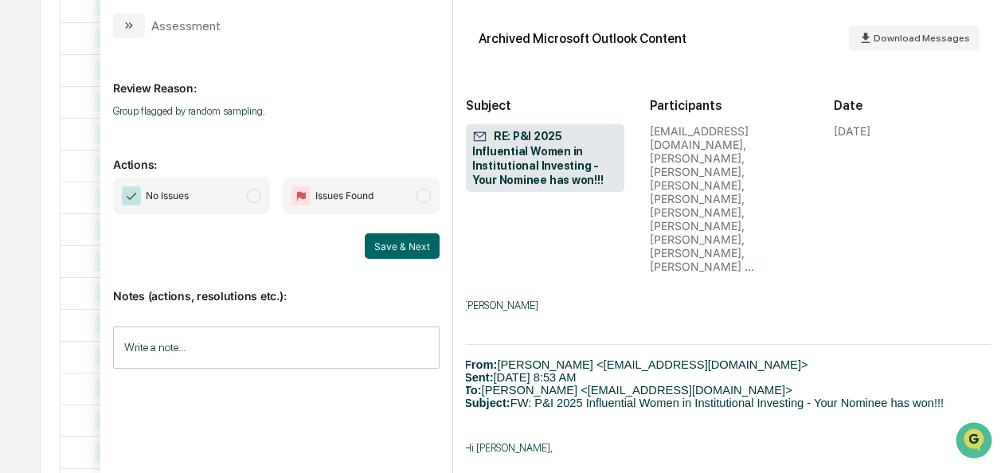
click at [259, 192] on span "modal" at bounding box center [254, 196] width 14 height 14
click at [413, 244] on button "Save & Next" at bounding box center [402, 245] width 75 height 25
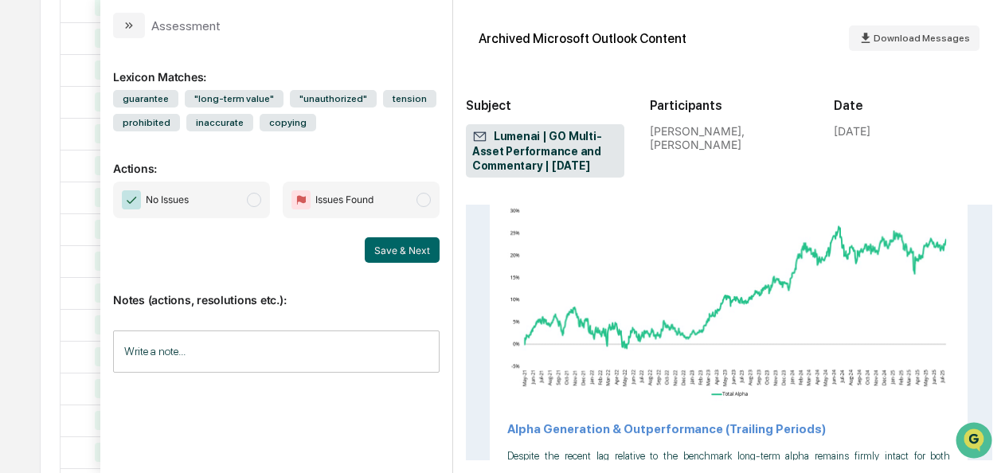
scroll to position [2660, 0]
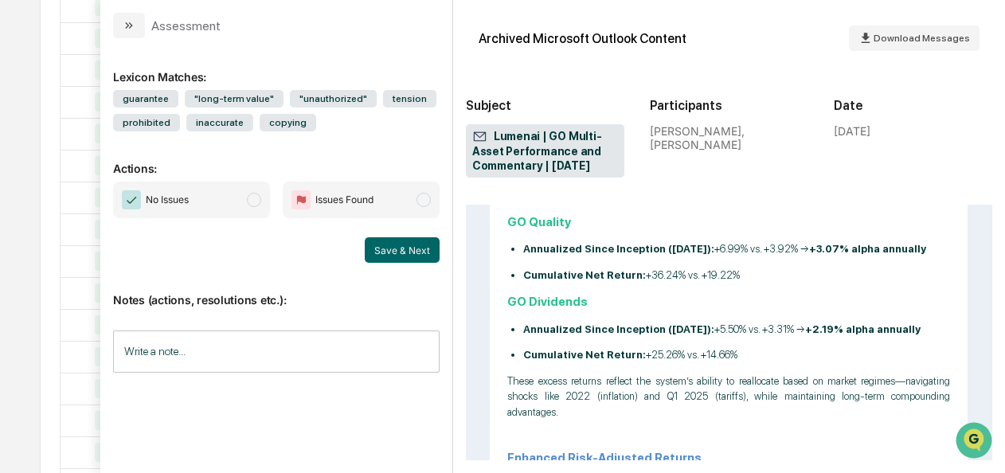
click at [253, 191] on span "No Issues" at bounding box center [191, 200] width 157 height 37
click at [402, 252] on button "Save & Next" at bounding box center [402, 249] width 75 height 25
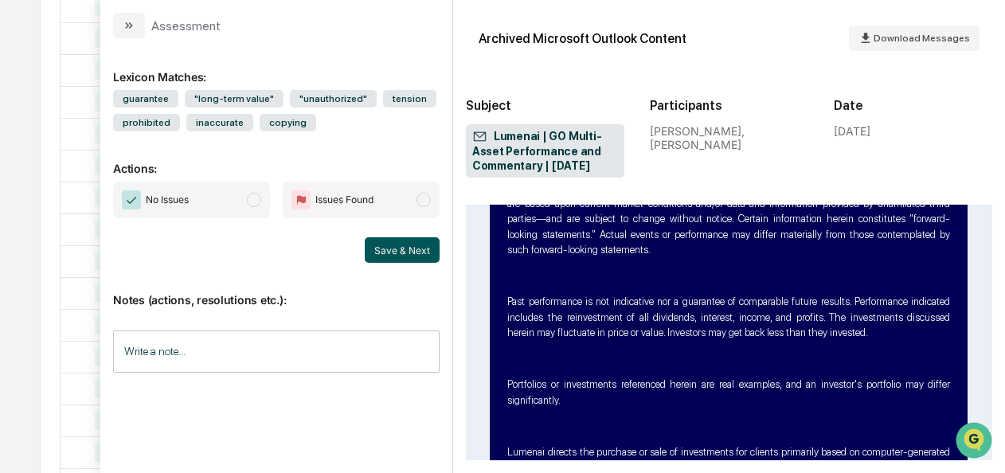
scroll to position [5306, 0]
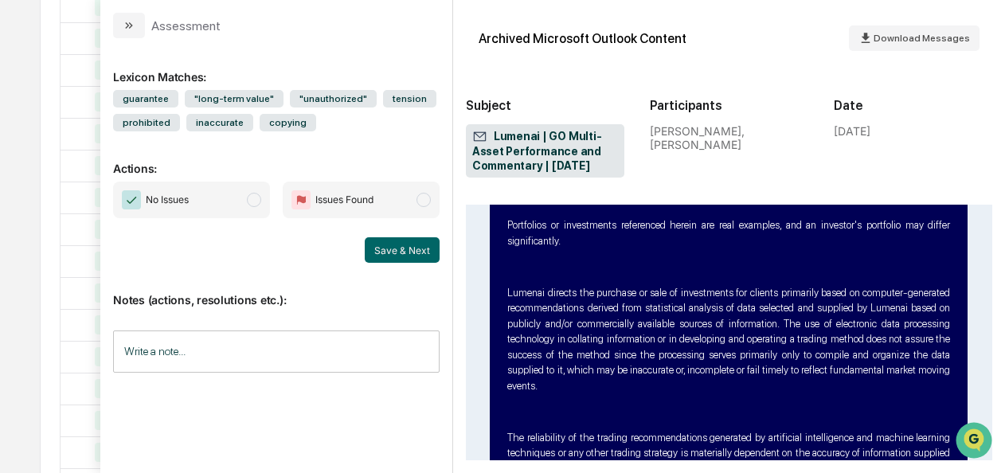
click at [272, 197] on div "No Issues Issues Found" at bounding box center [276, 200] width 327 height 37
click at [263, 199] on span "No Issues" at bounding box center [191, 200] width 157 height 37
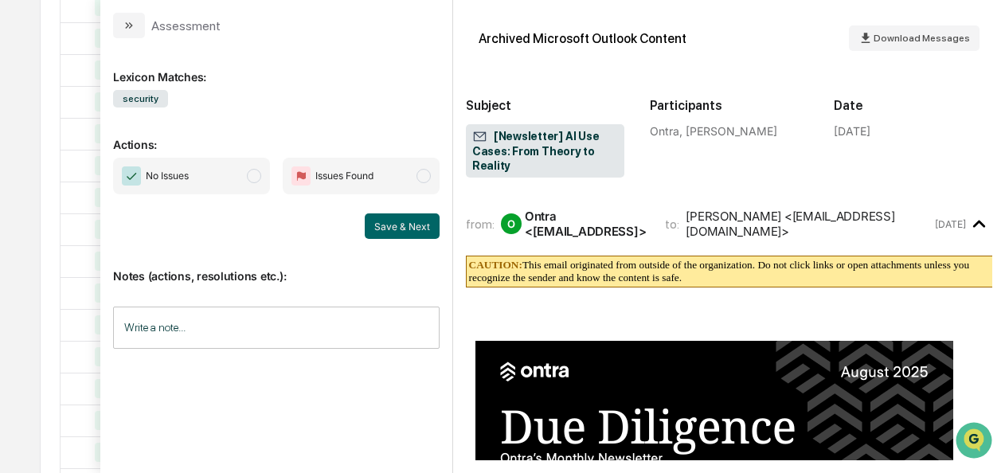
scroll to position [3554, 0]
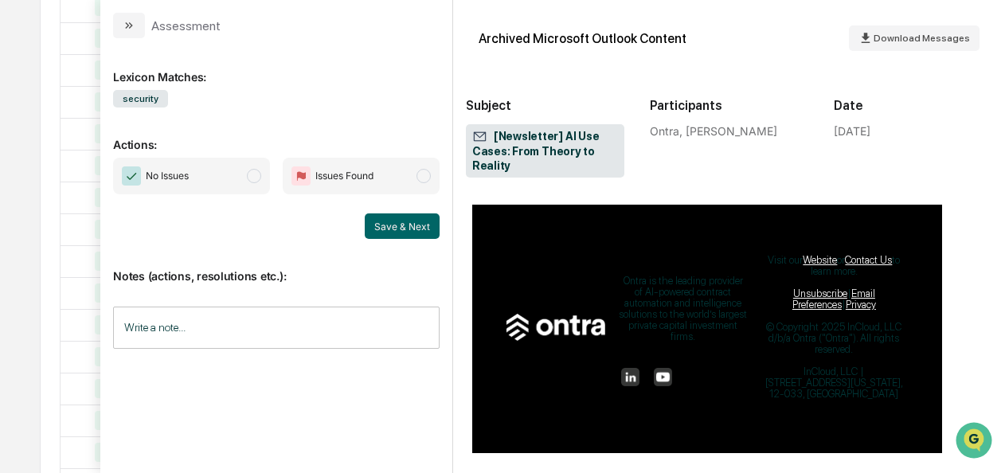
click at [250, 174] on span "modal" at bounding box center [254, 176] width 14 height 14
click at [375, 223] on button "Save & Next" at bounding box center [402, 225] width 75 height 25
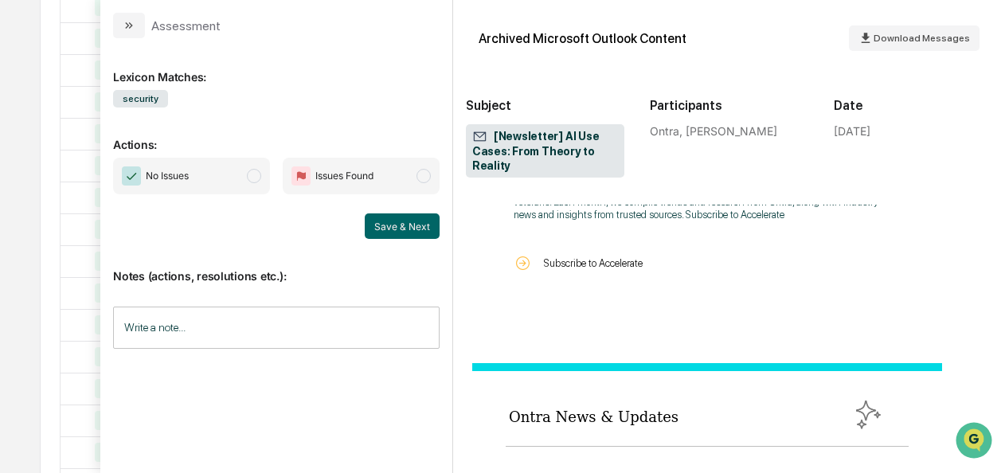
scroll to position [3554, 0]
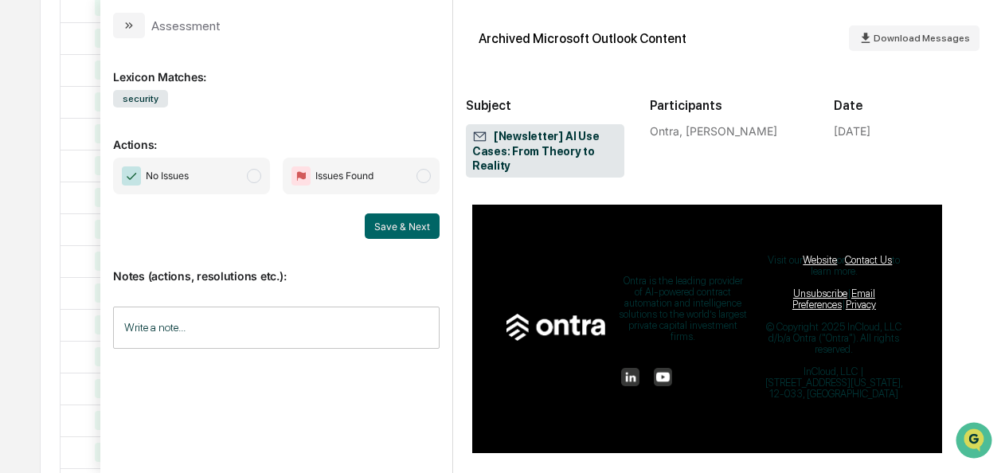
click at [261, 174] on span "modal" at bounding box center [254, 176] width 14 height 14
click at [393, 218] on button "Save & Next" at bounding box center [402, 225] width 75 height 25
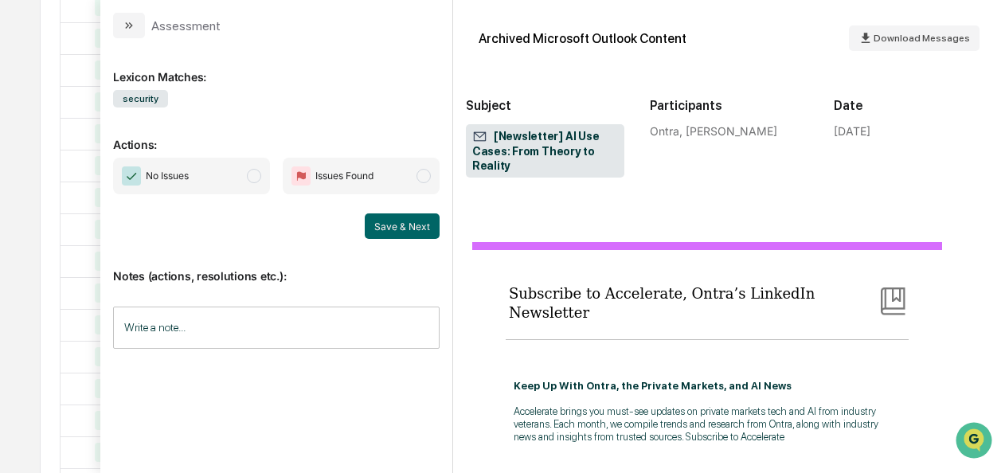
scroll to position [3554, 0]
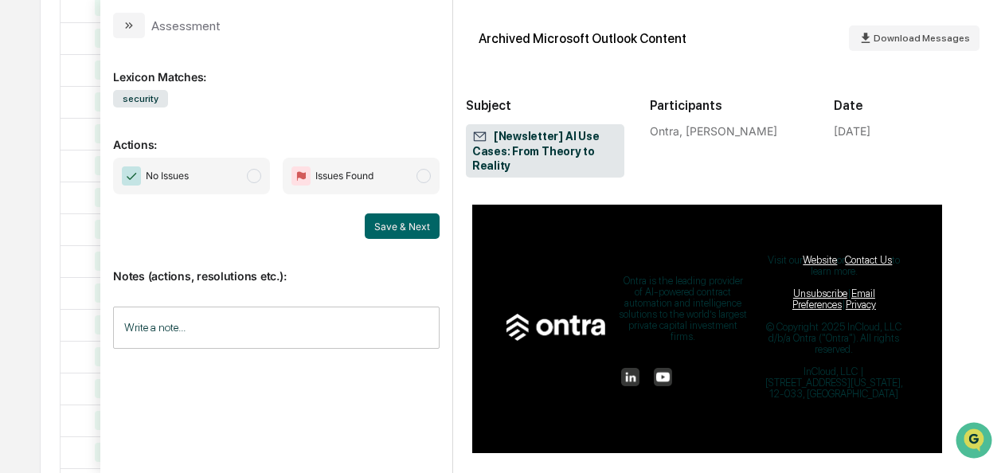
click at [278, 174] on div "No Issues Issues Found" at bounding box center [276, 176] width 327 height 37
click at [265, 174] on span "No Issues" at bounding box center [191, 176] width 157 height 37
click at [413, 223] on button "Save & Next" at bounding box center [402, 225] width 75 height 25
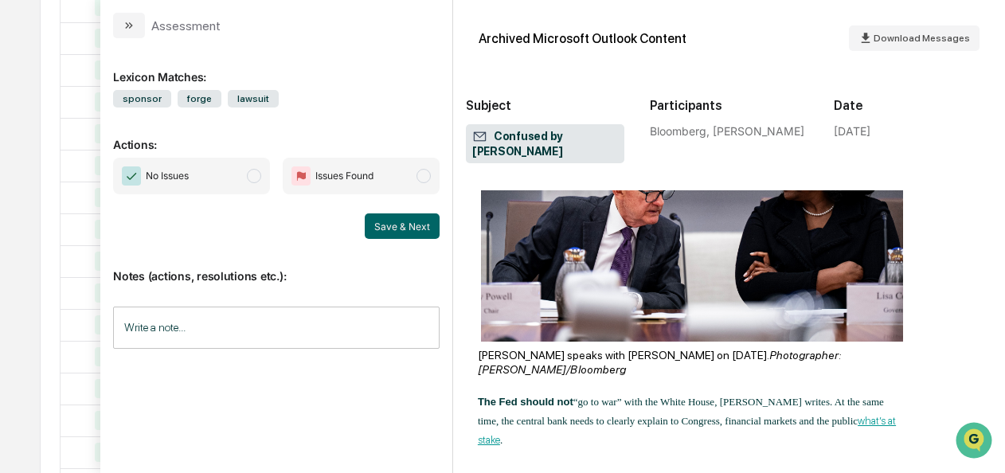
scroll to position [3547, 0]
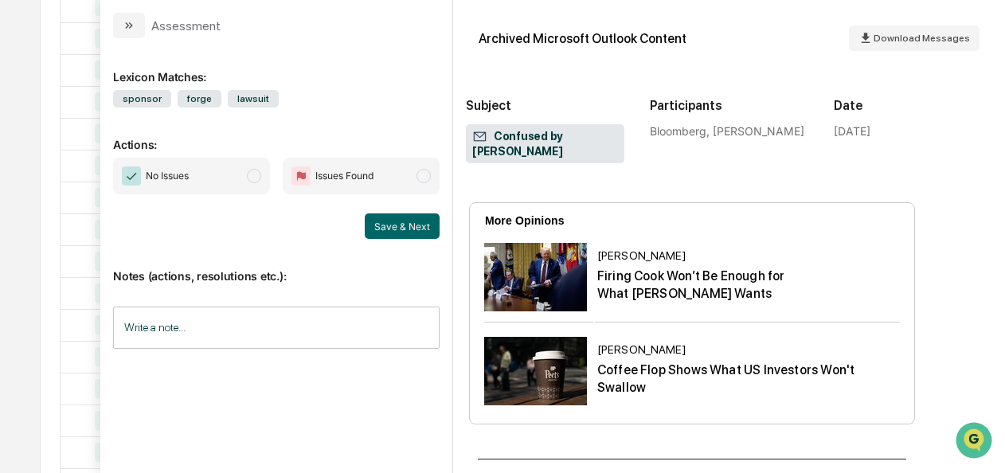
click at [251, 178] on span "modal" at bounding box center [254, 176] width 14 height 14
click at [403, 231] on button "Save & Next" at bounding box center [402, 225] width 75 height 25
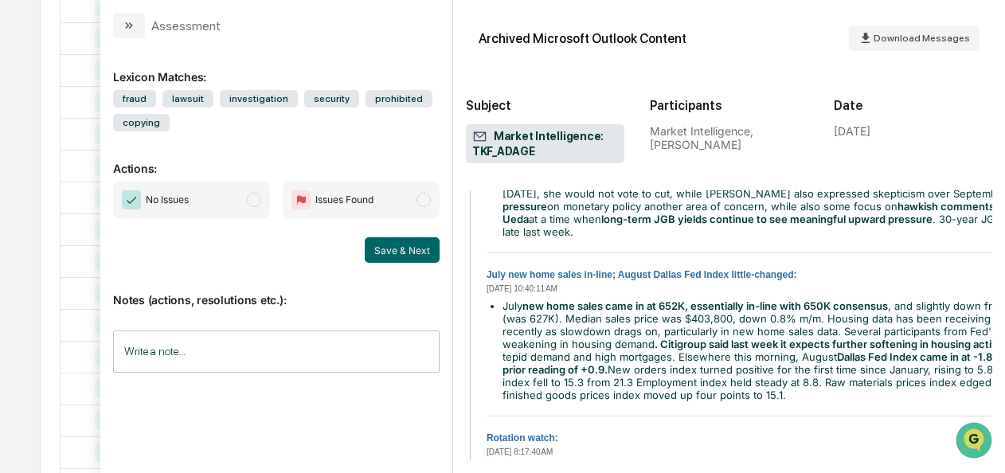
scroll to position [2490, 0]
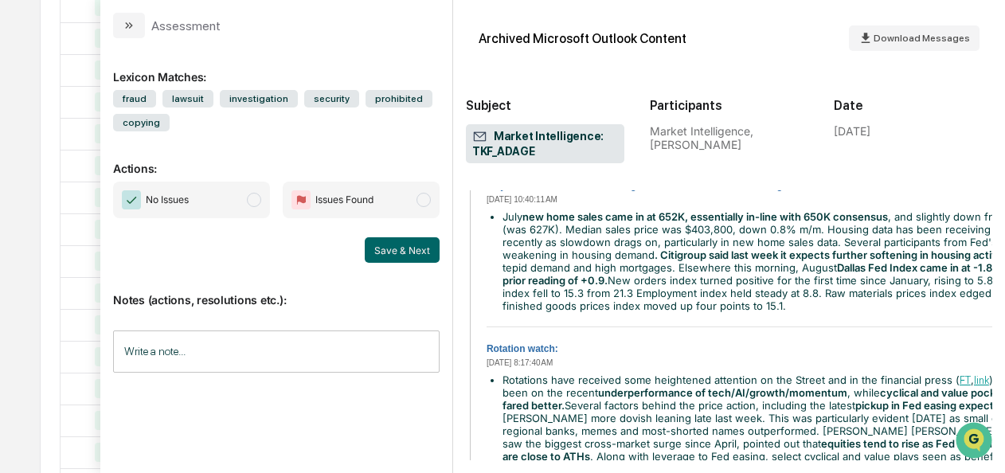
click at [250, 194] on span "modal" at bounding box center [254, 200] width 14 height 14
click at [382, 252] on button "Save & Next" at bounding box center [402, 249] width 75 height 25
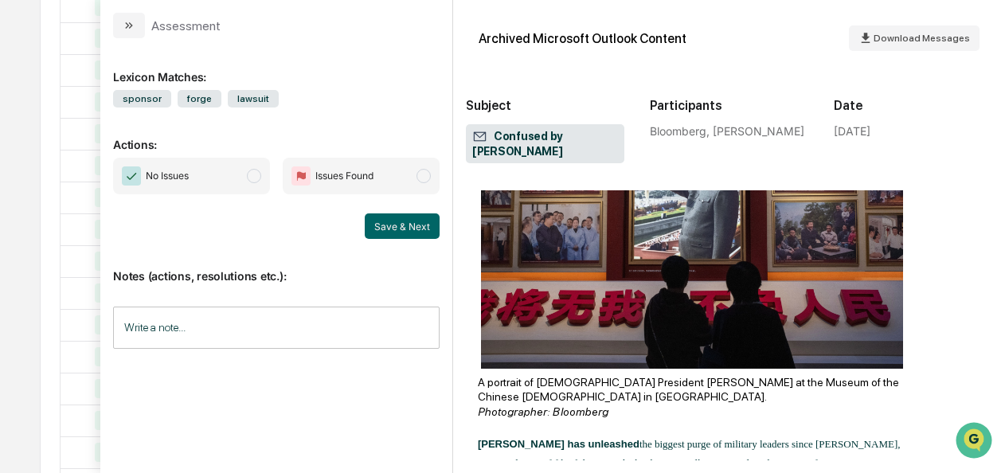
scroll to position [2809, 0]
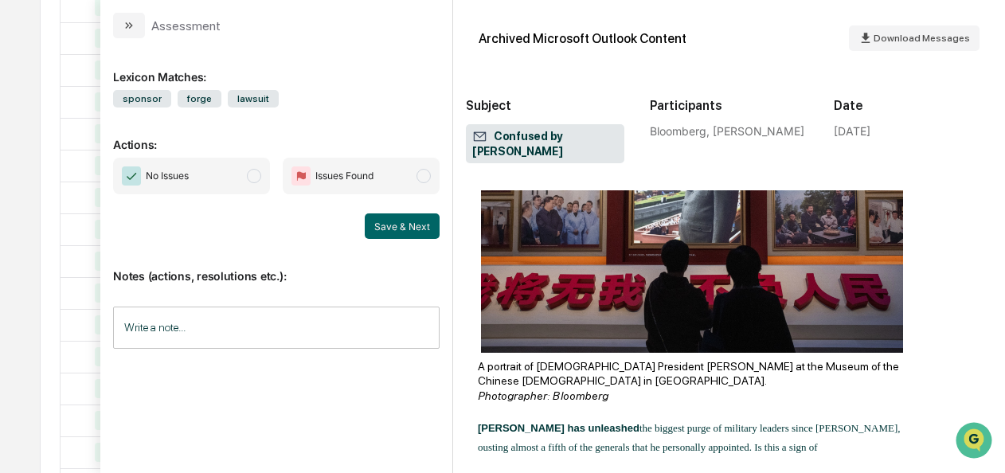
click at [255, 178] on span "modal" at bounding box center [254, 176] width 14 height 14
click at [390, 222] on button "Save & Next" at bounding box center [402, 225] width 75 height 25
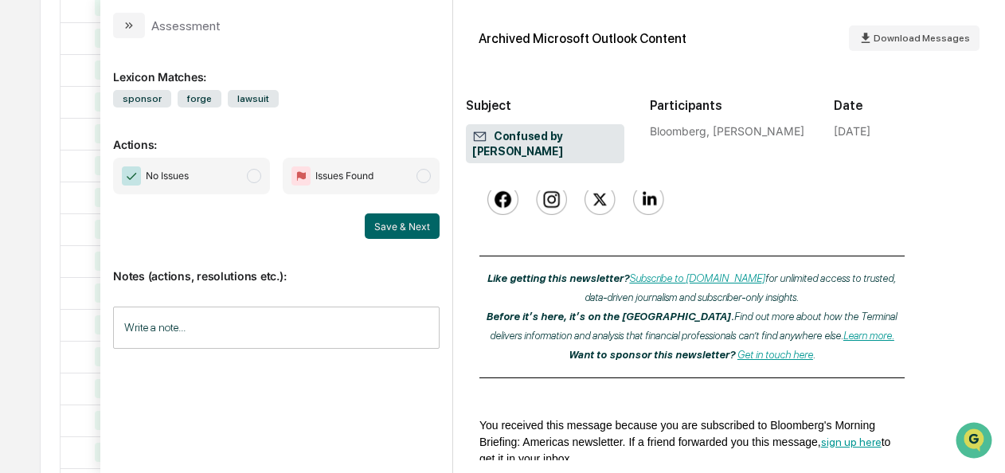
scroll to position [5157, 0]
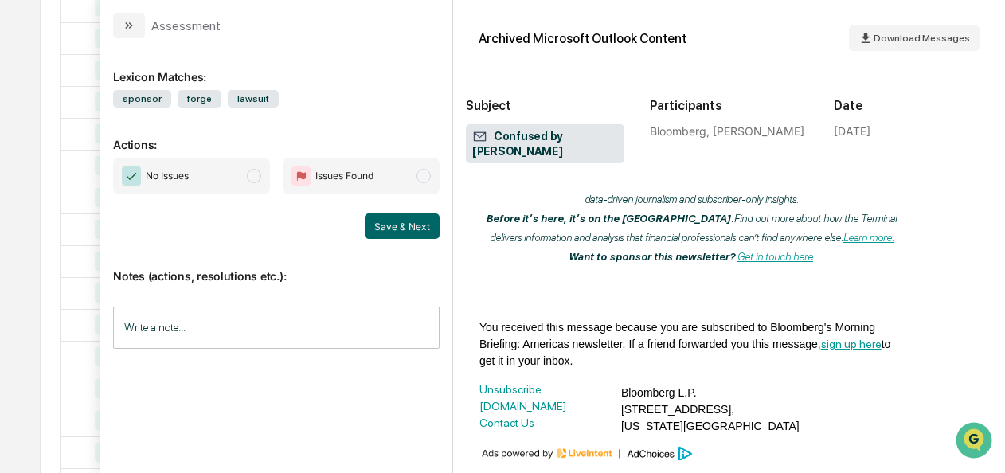
click at [250, 178] on span "modal" at bounding box center [254, 176] width 14 height 14
click at [386, 228] on button "Save & Next" at bounding box center [402, 225] width 75 height 25
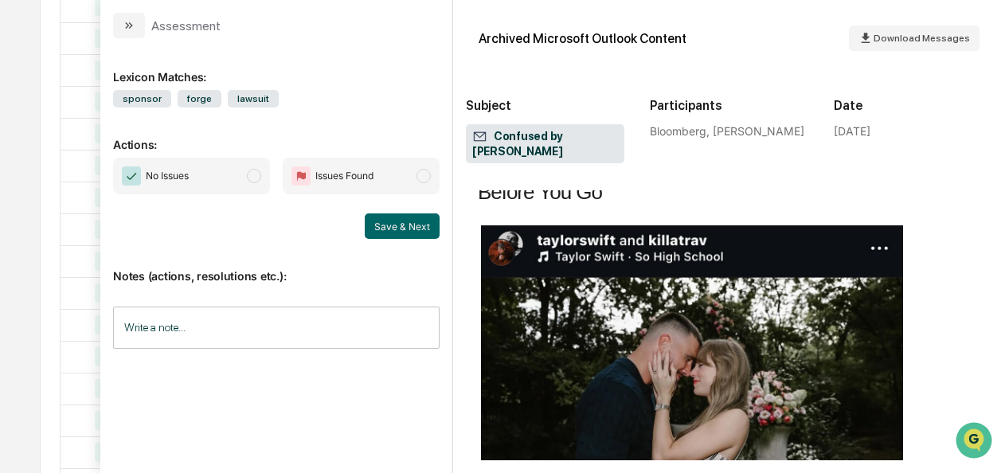
scroll to position [4096, 0]
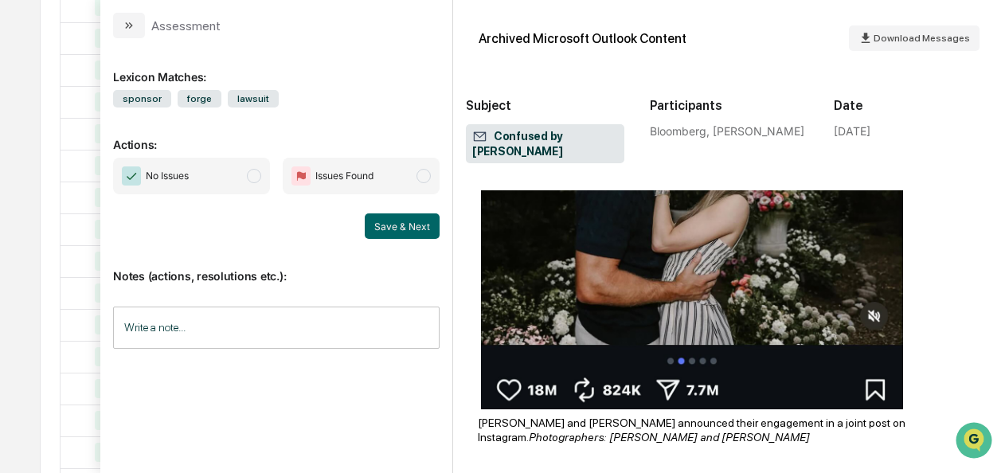
click at [249, 178] on span "No Issues" at bounding box center [191, 176] width 157 height 37
click at [425, 227] on button "Save & Next" at bounding box center [402, 225] width 75 height 25
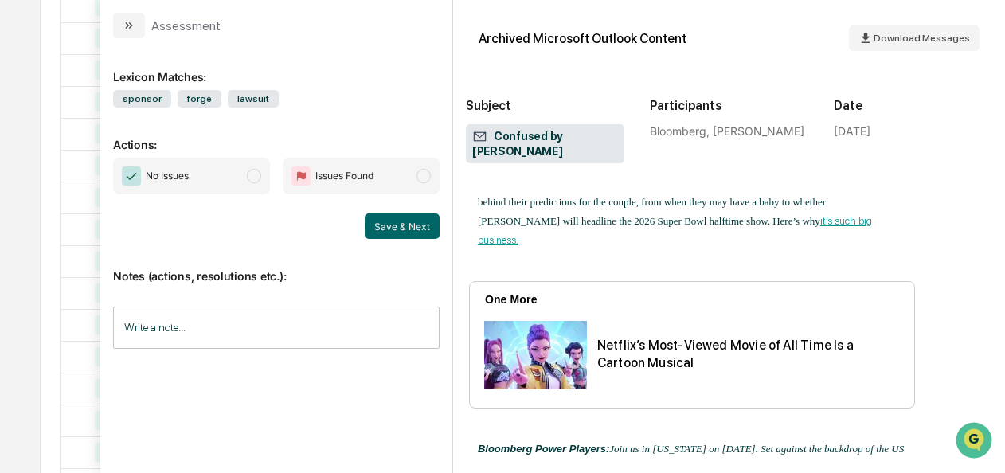
scroll to position [5111, 0]
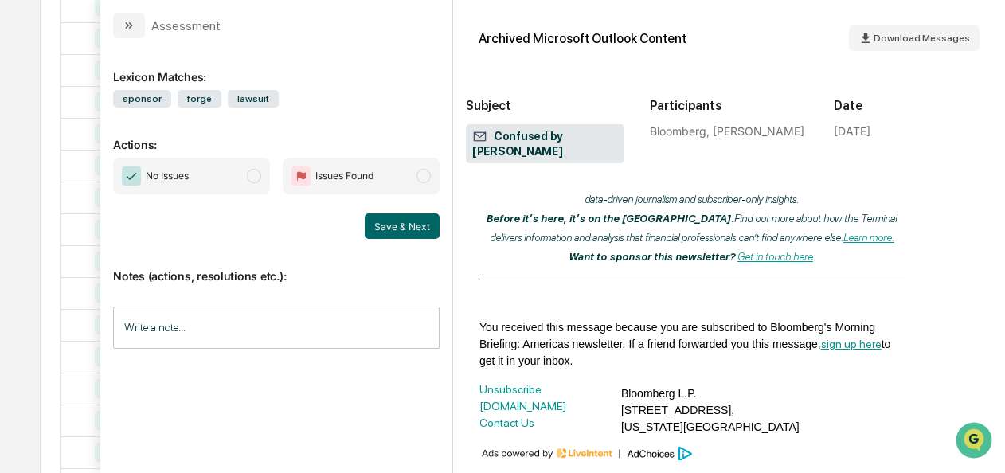
click at [251, 178] on span "modal" at bounding box center [254, 176] width 14 height 14
click at [413, 229] on button "Save & Next" at bounding box center [402, 225] width 75 height 25
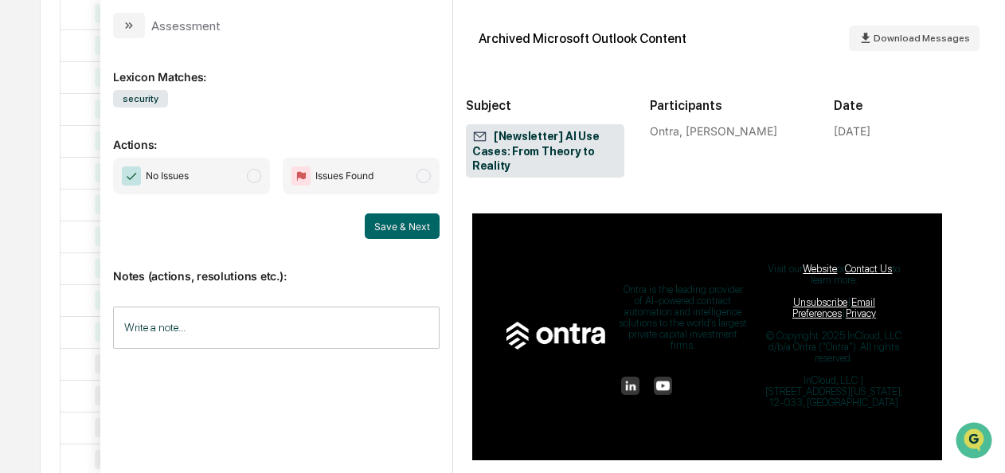
scroll to position [2232, 0]
click at [253, 176] on span "modal" at bounding box center [254, 176] width 14 height 14
click at [413, 228] on button "Save & Next" at bounding box center [402, 225] width 75 height 25
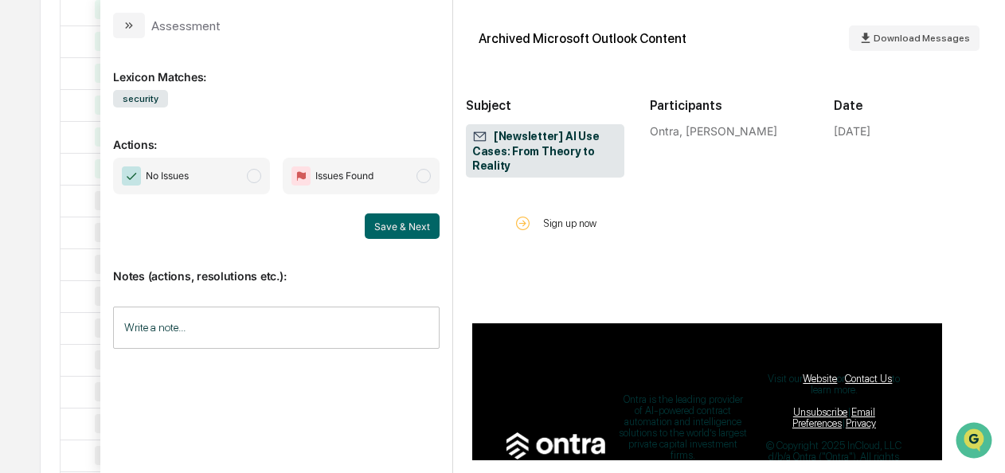
scroll to position [3554, 0]
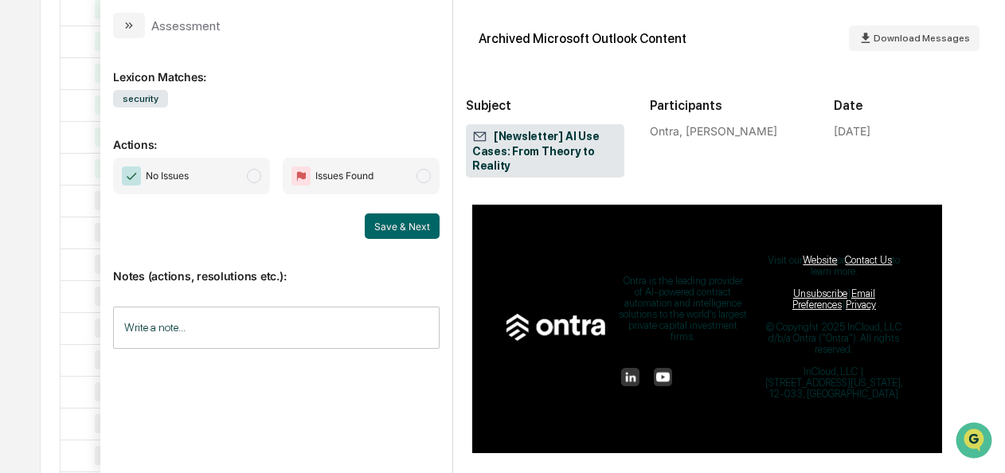
click at [255, 179] on span "modal" at bounding box center [254, 176] width 14 height 14
click at [398, 220] on button "Save & Next" at bounding box center [402, 225] width 75 height 25
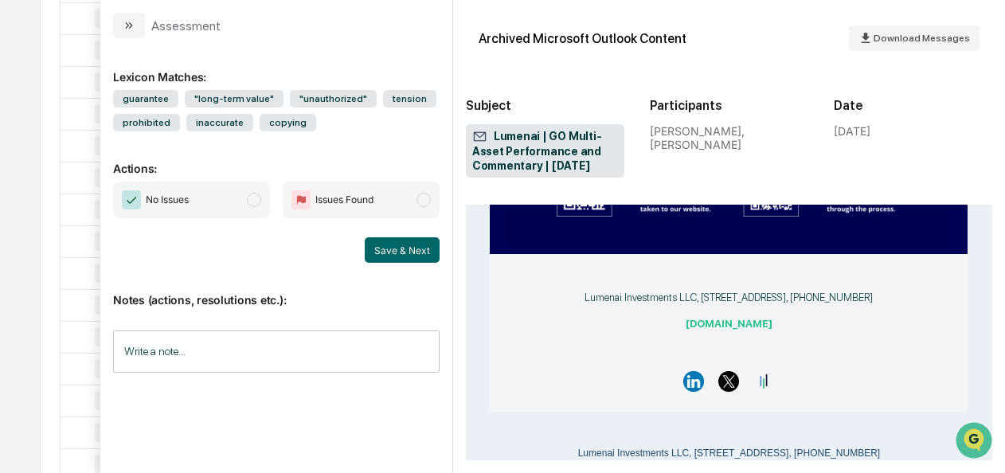
scroll to position [3185, 0]
click at [250, 198] on span "modal" at bounding box center [254, 200] width 14 height 14
click at [411, 249] on button "Save & Next" at bounding box center [402, 249] width 75 height 25
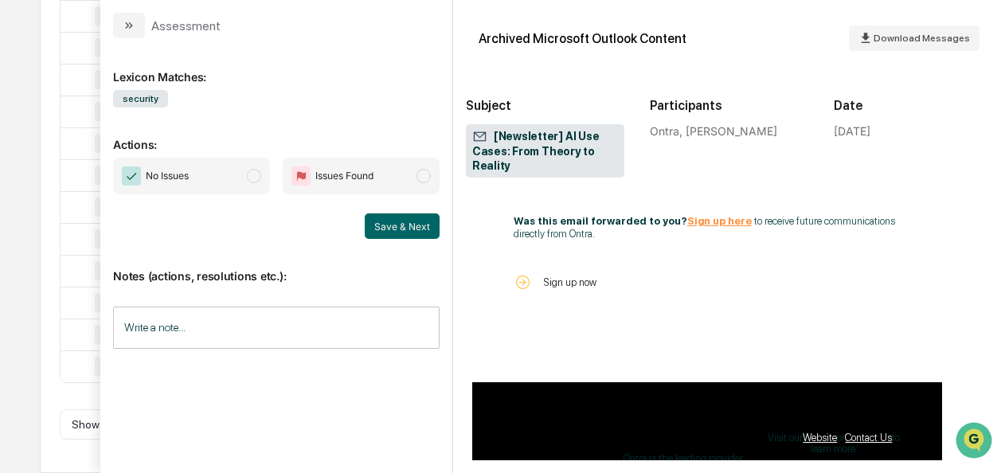
scroll to position [3554, 0]
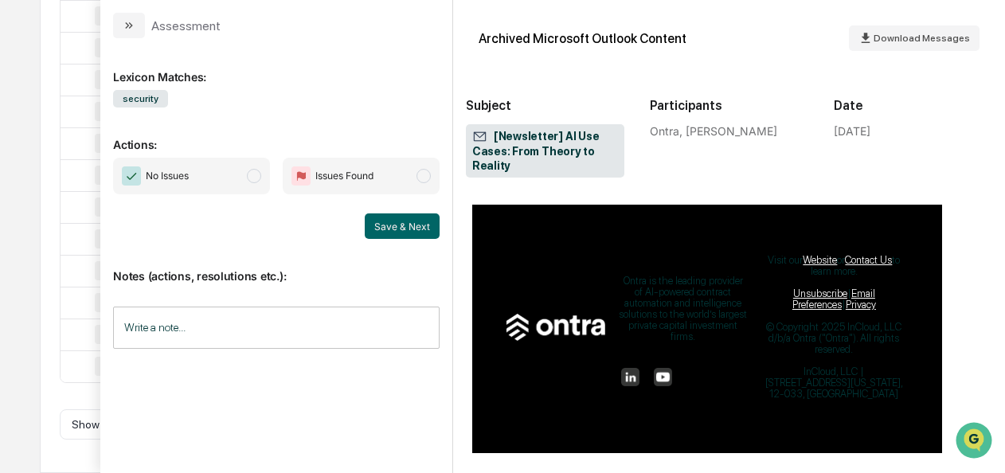
click at [251, 174] on span "modal" at bounding box center [254, 176] width 14 height 14
click at [387, 221] on button "Save & Next" at bounding box center [402, 225] width 75 height 25
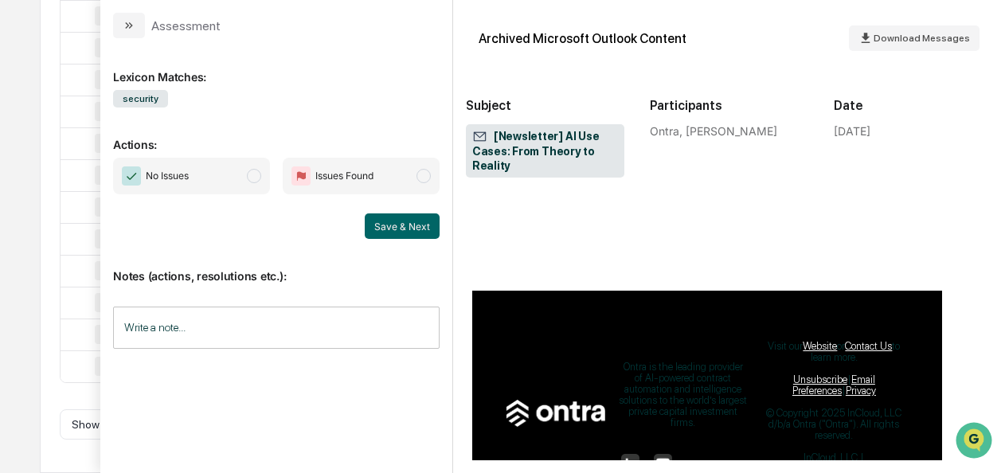
scroll to position [3545, 0]
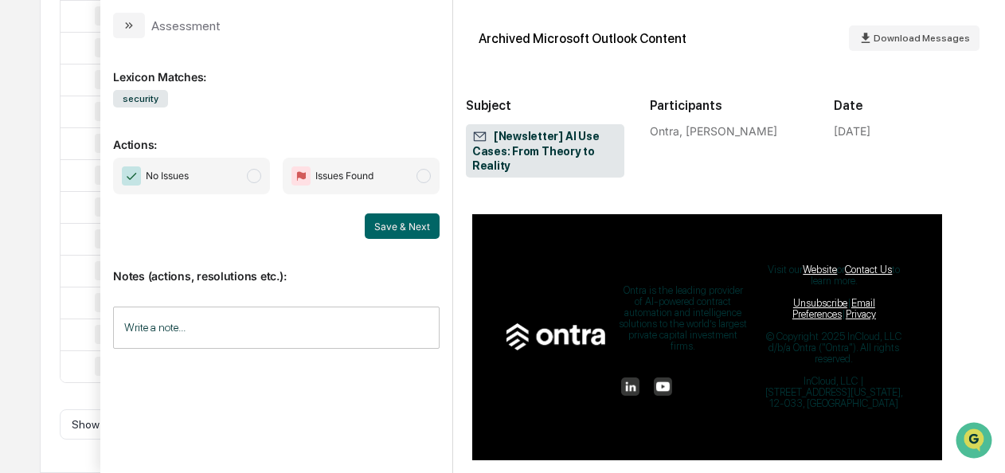
click at [245, 185] on span "No Issues" at bounding box center [191, 176] width 157 height 37
click at [406, 217] on button "Save & Next" at bounding box center [402, 225] width 75 height 25
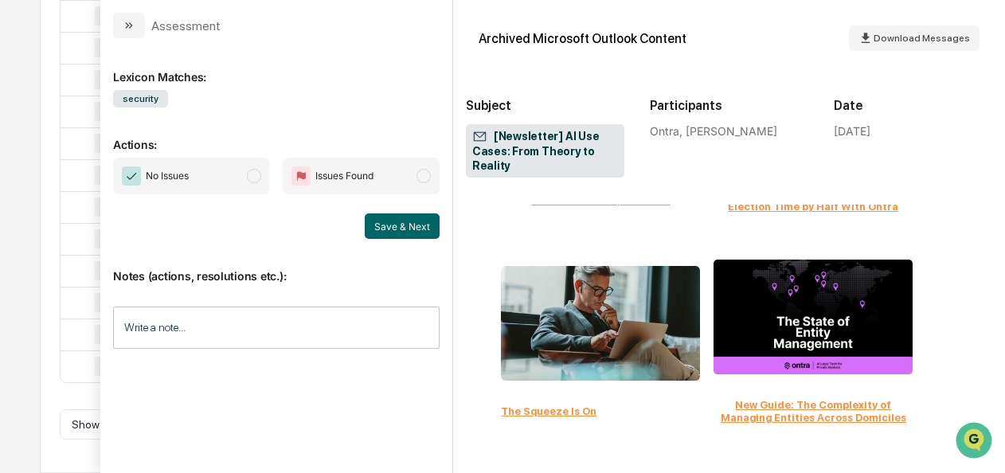
scroll to position [2675, 0]
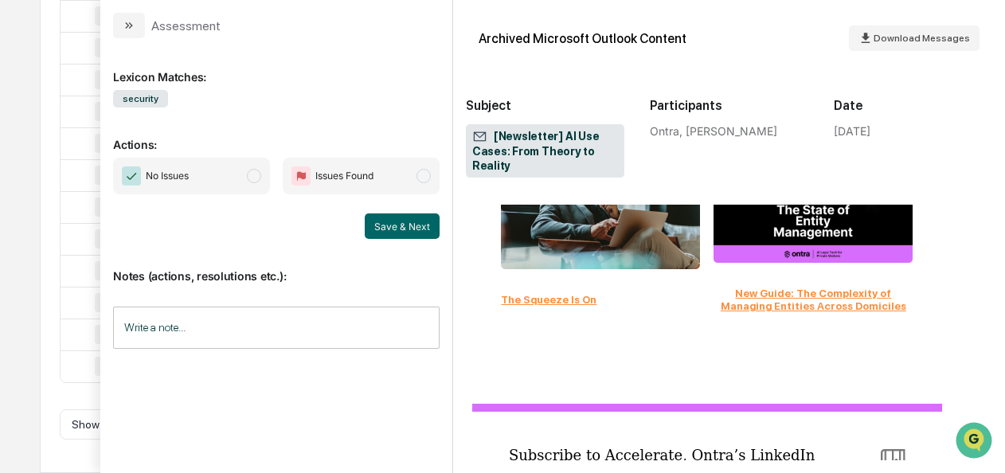
click at [250, 178] on span "modal" at bounding box center [254, 176] width 14 height 14
click at [408, 239] on div "Notes (actions, resolutions etc.): Write a note... Write a note..." at bounding box center [276, 303] width 327 height 129
click at [394, 233] on button "Save & Next" at bounding box center [402, 225] width 75 height 25
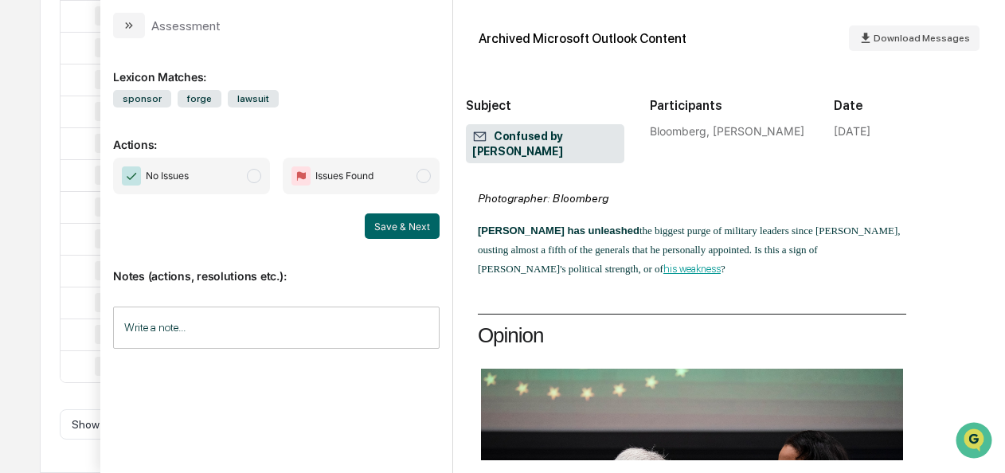
scroll to position [3494, 0]
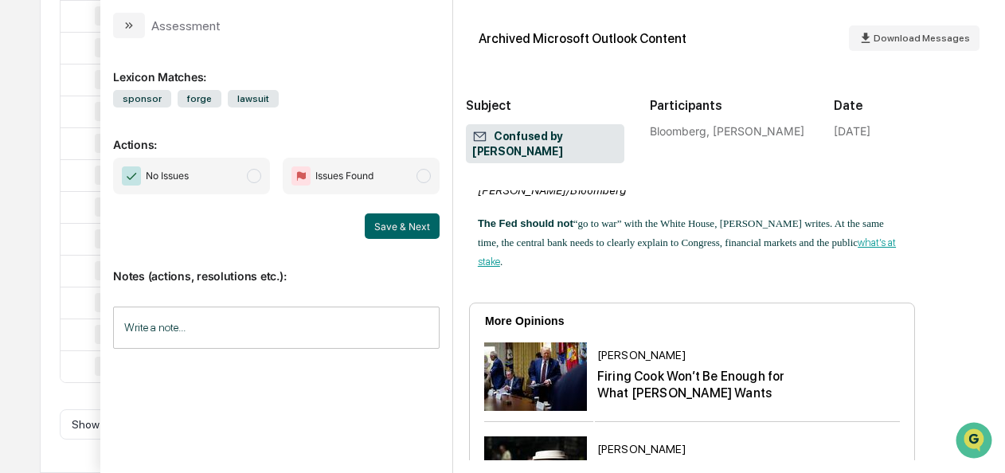
click at [250, 171] on span "modal" at bounding box center [254, 176] width 14 height 14
click at [394, 217] on button "Save & Next" at bounding box center [402, 225] width 75 height 25
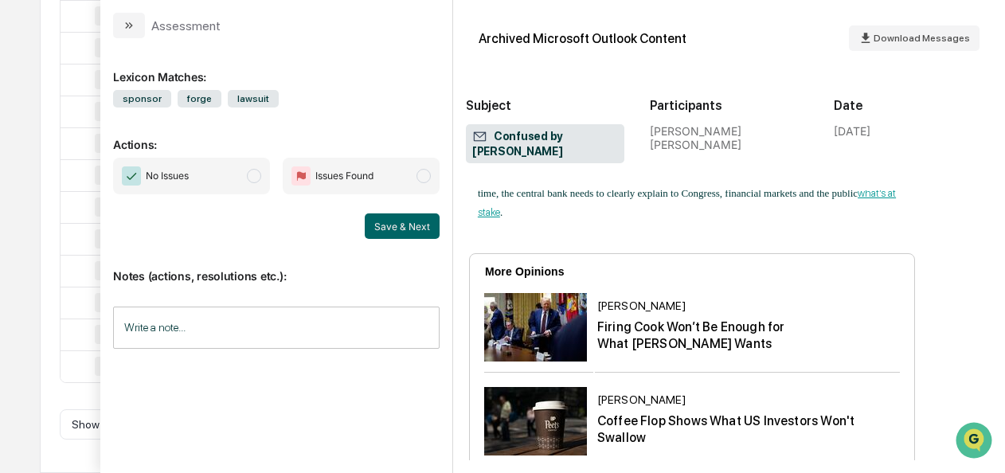
scroll to position [4002, 0]
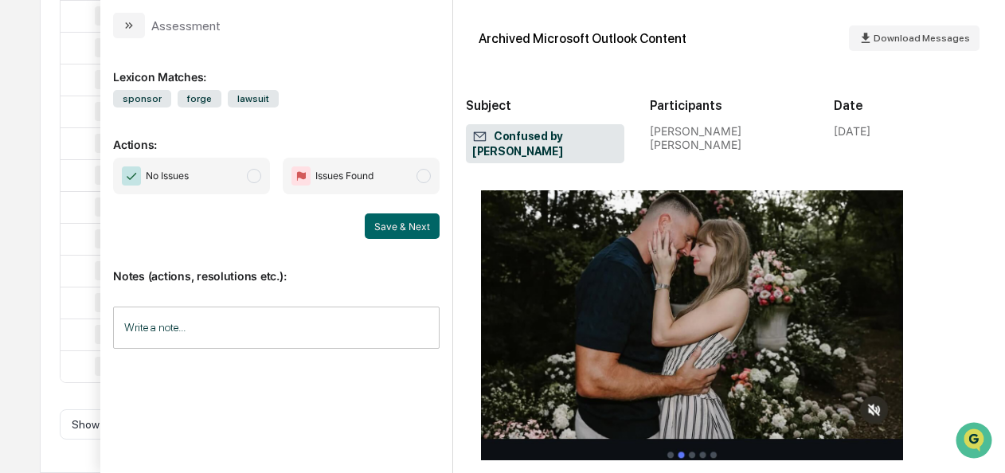
click at [260, 177] on span "modal" at bounding box center [254, 176] width 14 height 14
click at [423, 228] on button "Save & Next" at bounding box center [402, 225] width 75 height 25
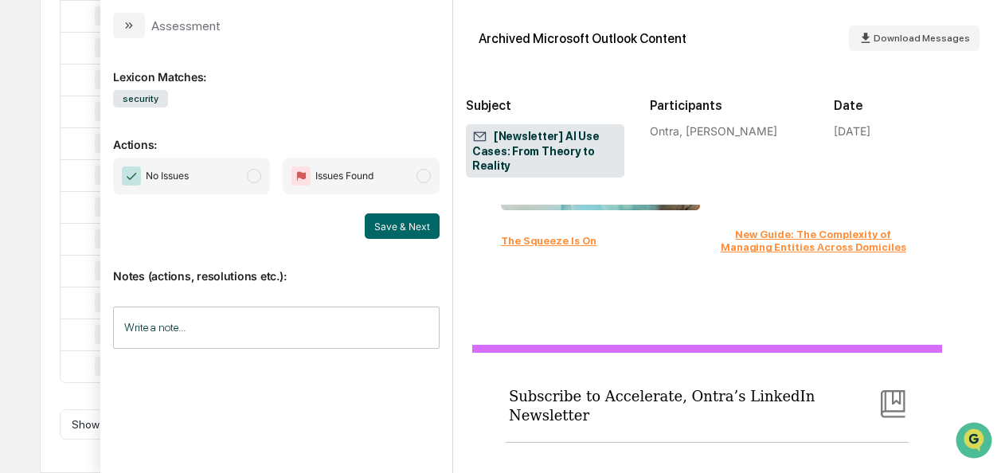
scroll to position [3241, 0]
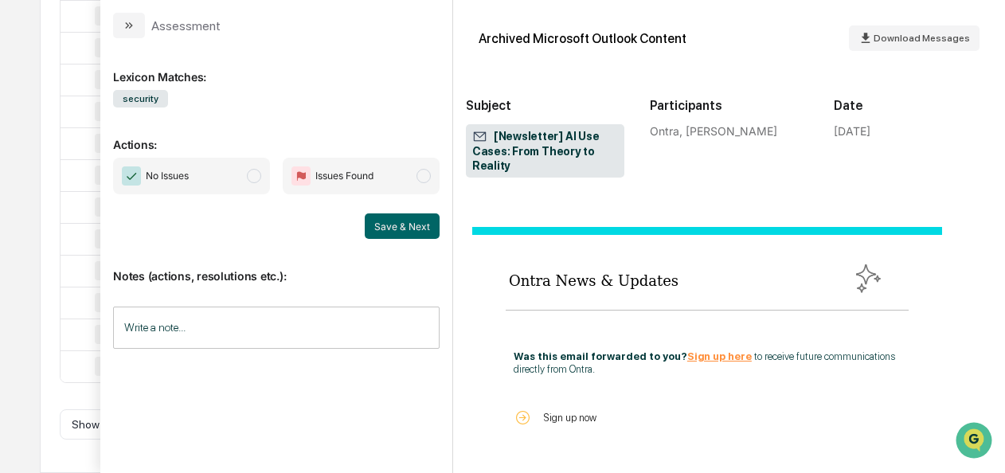
click at [260, 177] on span "modal" at bounding box center [254, 176] width 14 height 14
click at [381, 221] on button "Save & Next" at bounding box center [402, 225] width 75 height 25
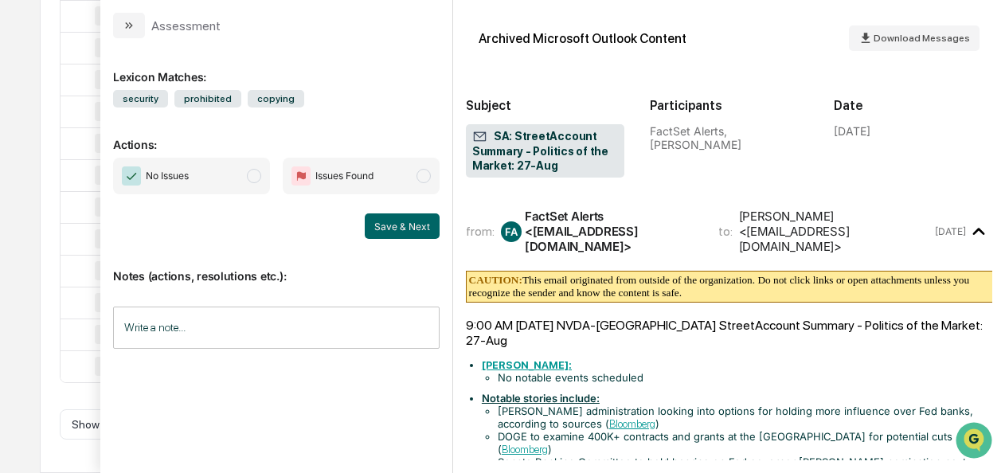
click at [255, 176] on span "modal" at bounding box center [254, 176] width 14 height 14
click at [416, 223] on button "Save & Next" at bounding box center [402, 225] width 75 height 25
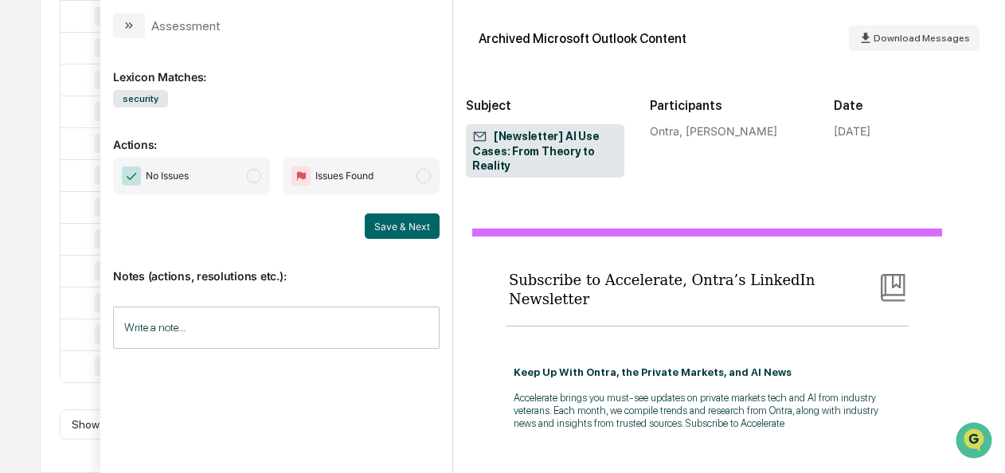
scroll to position [3315, 0]
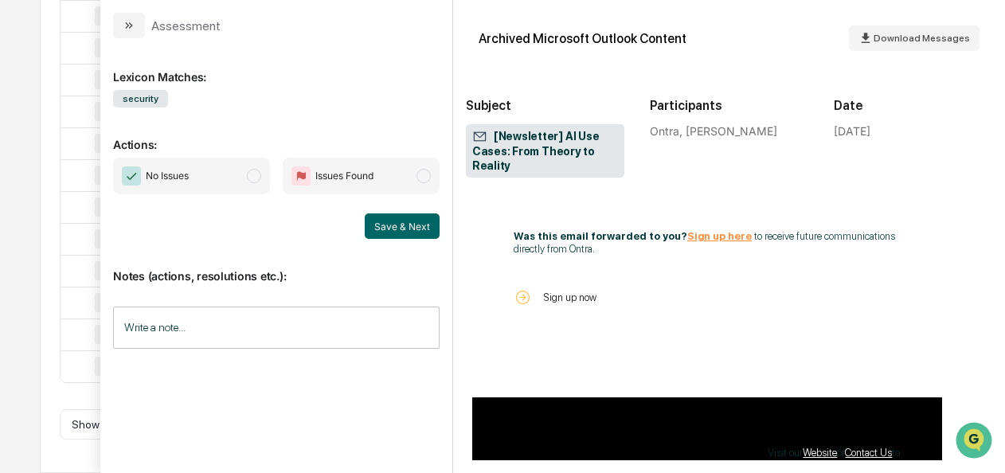
click at [261, 174] on span "modal" at bounding box center [254, 176] width 14 height 14
click at [390, 220] on button "Save & Next" at bounding box center [402, 225] width 75 height 25
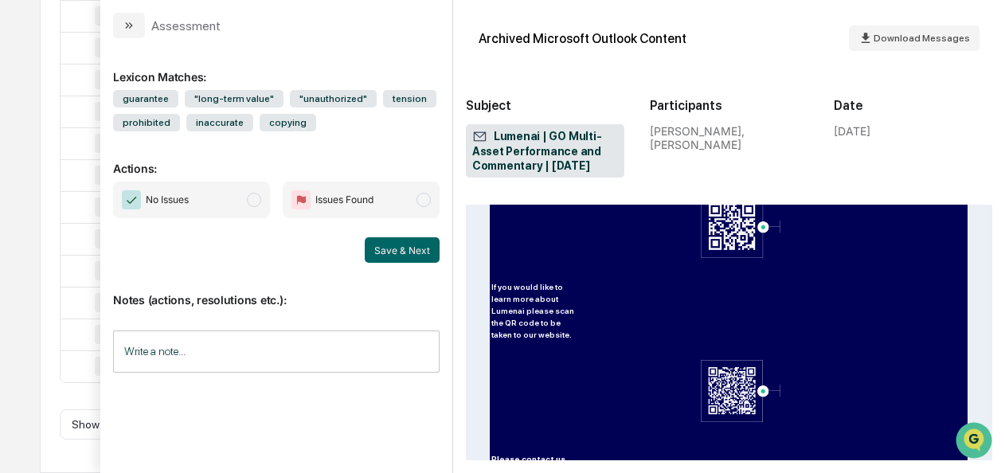
scroll to position [4627, 0]
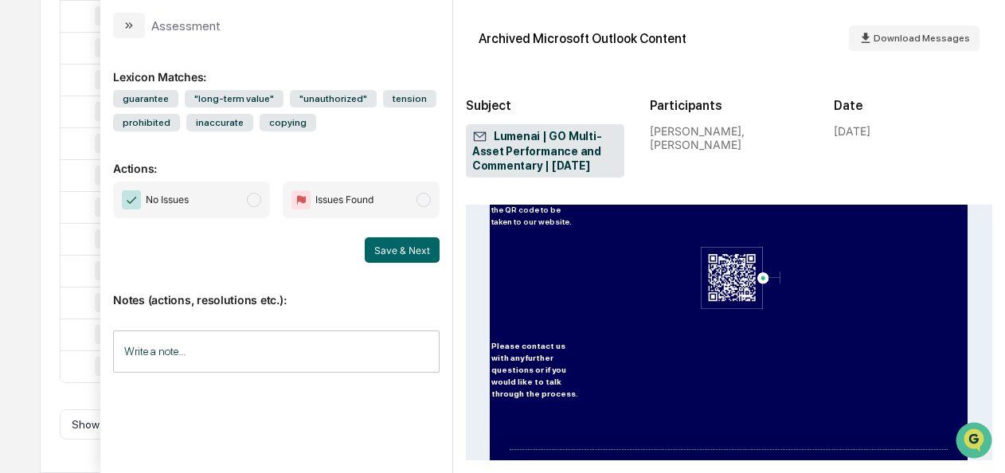
click at [260, 198] on span "modal" at bounding box center [254, 200] width 14 height 14
click at [411, 253] on button "Save & Next" at bounding box center [402, 249] width 75 height 25
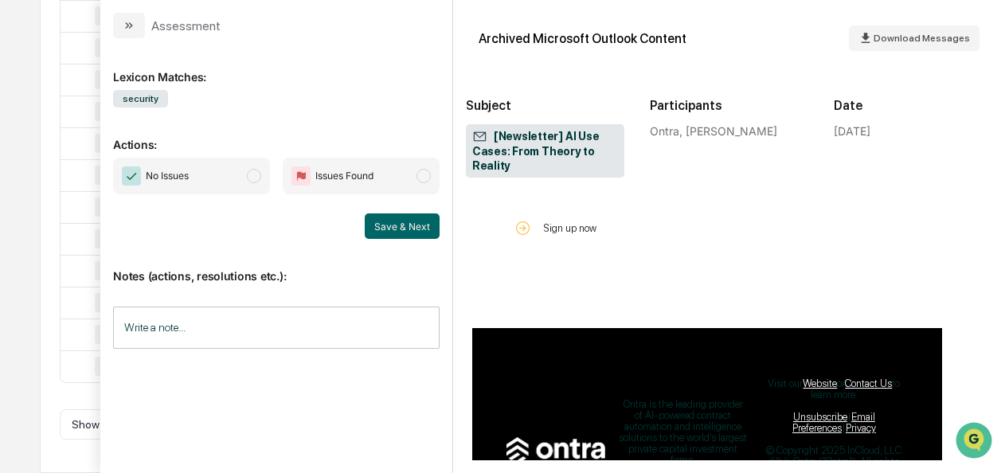
scroll to position [3511, 0]
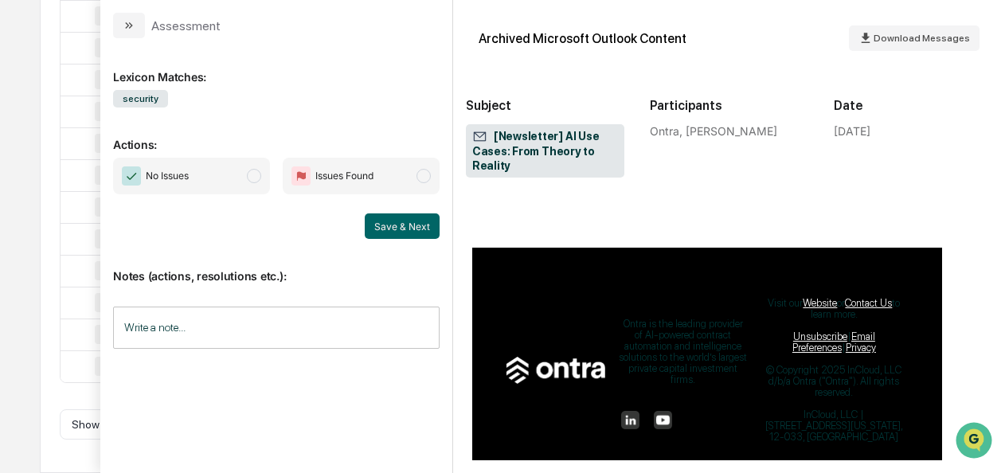
click at [260, 178] on span "modal" at bounding box center [254, 176] width 14 height 14
click at [393, 228] on button "Save & Next" at bounding box center [402, 225] width 75 height 25
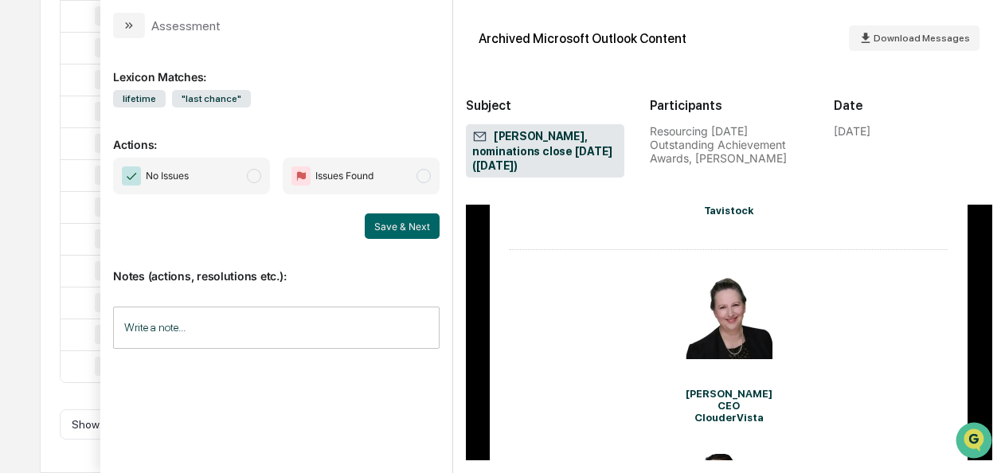
scroll to position [4500, 0]
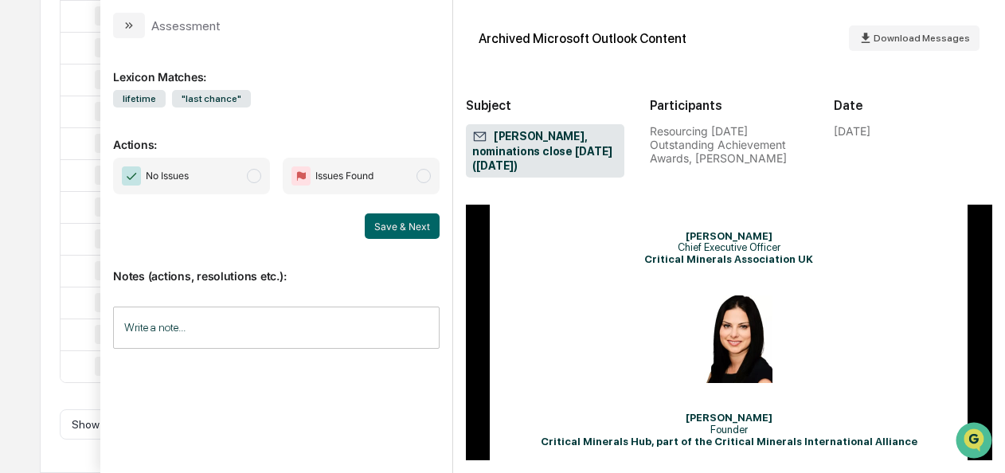
click at [254, 175] on span "modal" at bounding box center [254, 176] width 14 height 14
click at [394, 228] on button "Save & Next" at bounding box center [402, 225] width 75 height 25
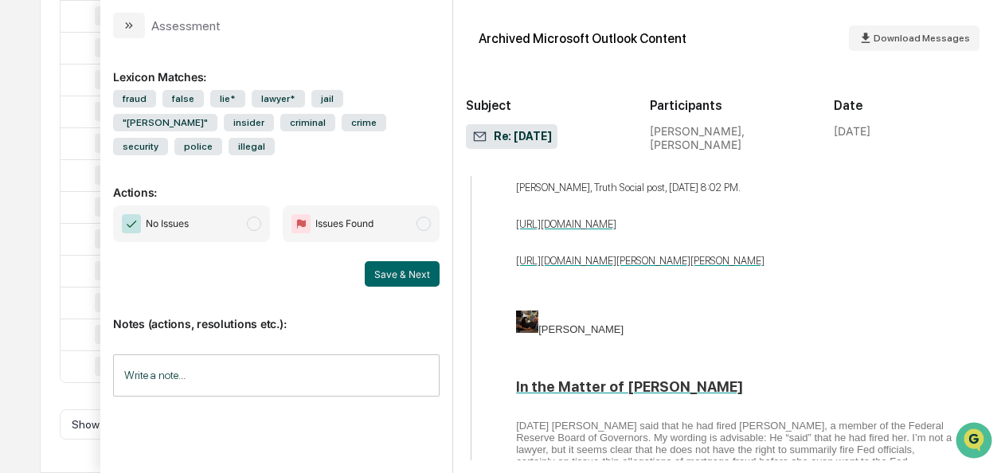
scroll to position [6361, 0]
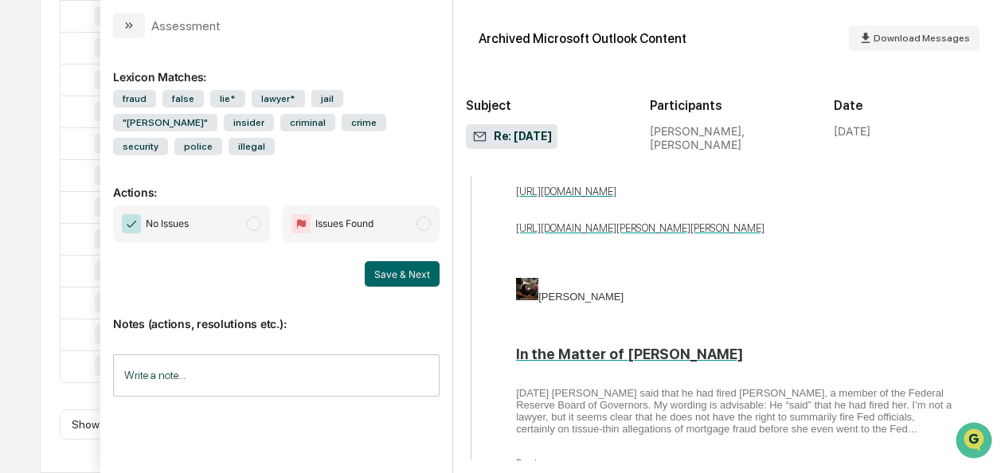
click at [260, 217] on span "modal" at bounding box center [254, 224] width 14 height 14
click at [393, 261] on button "Save & Next" at bounding box center [402, 273] width 75 height 25
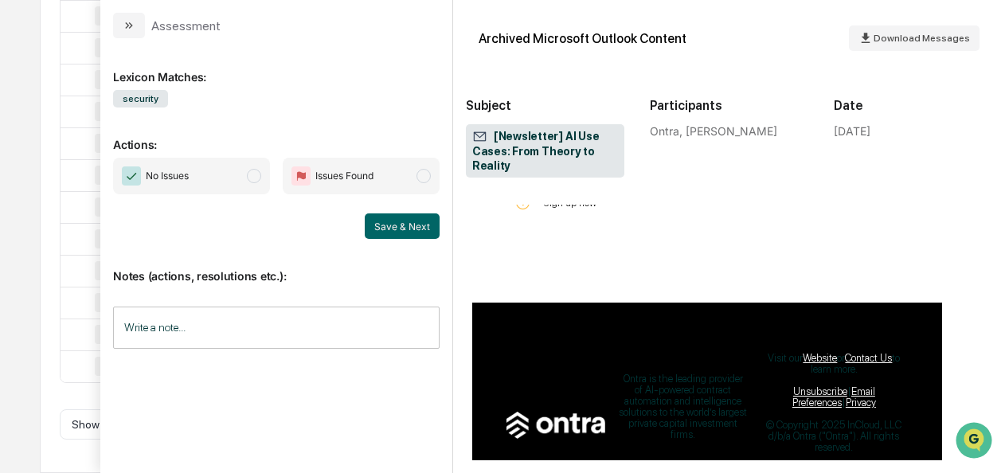
scroll to position [3554, 0]
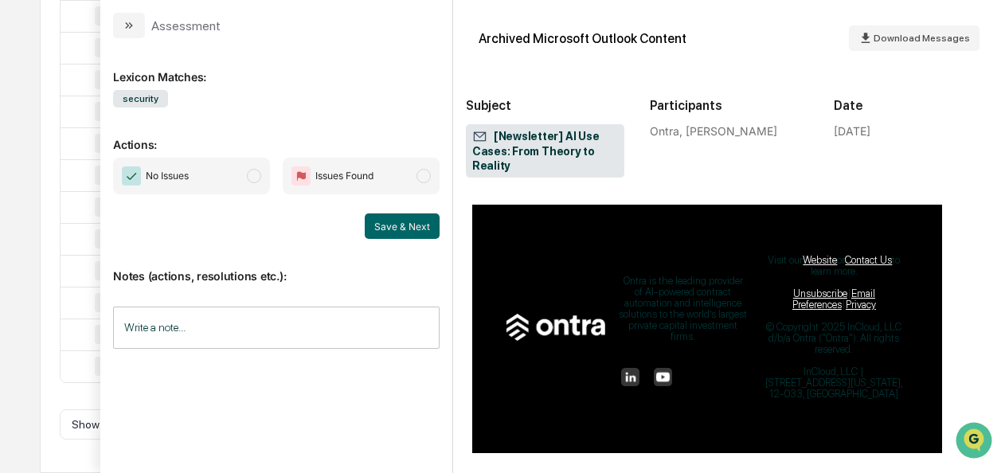
click at [250, 176] on span "modal" at bounding box center [254, 176] width 14 height 14
click at [373, 224] on button "Save & Next" at bounding box center [402, 225] width 75 height 25
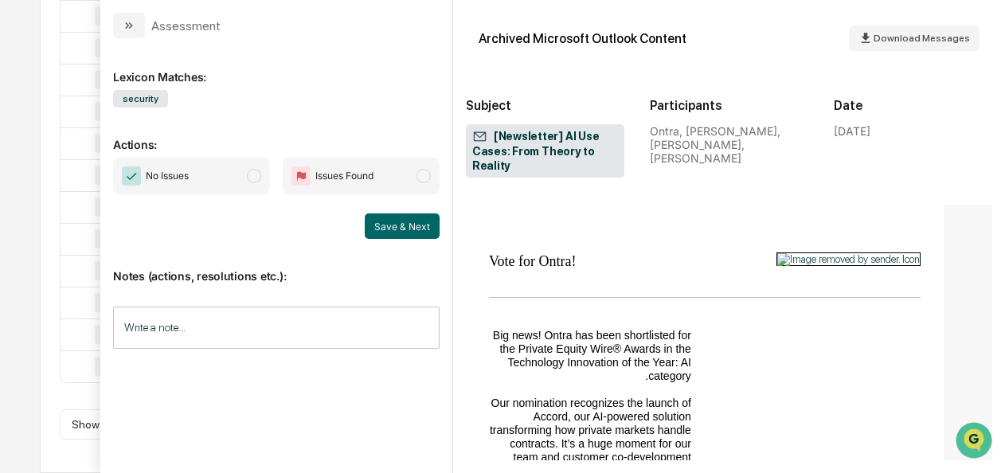
scroll to position [3465, 0]
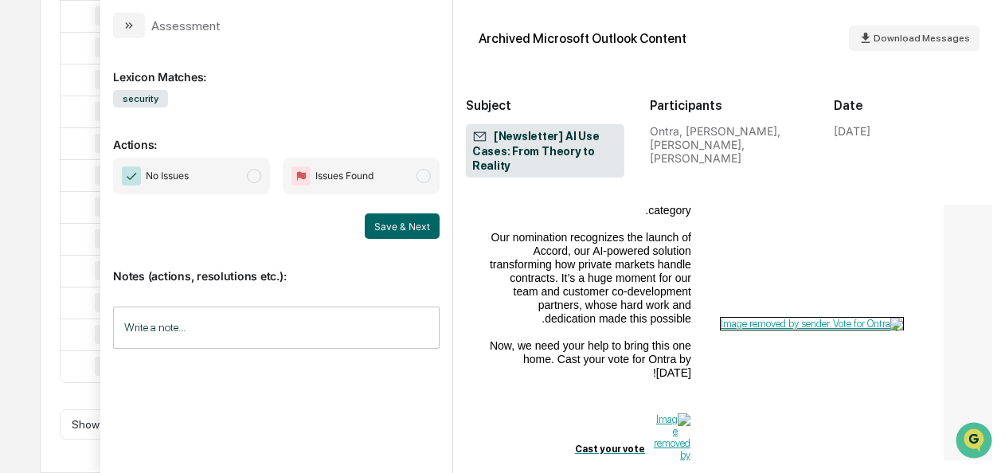
click at [260, 182] on span "No Issues" at bounding box center [191, 176] width 157 height 37
click at [422, 231] on button "Save & Next" at bounding box center [402, 225] width 75 height 25
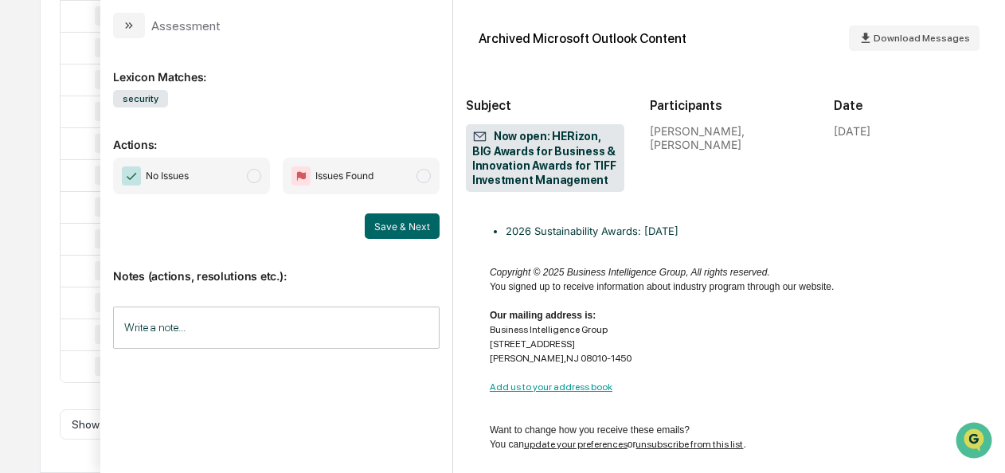
scroll to position [1219, 0]
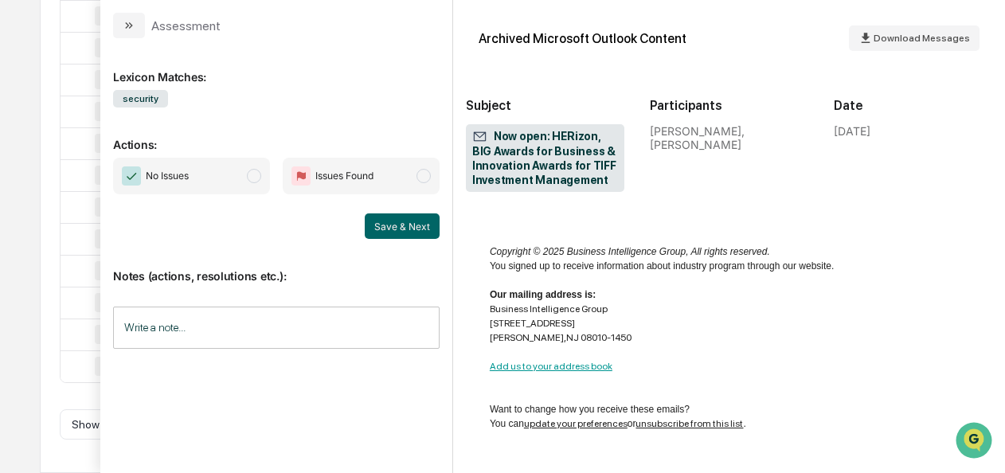
click at [260, 169] on span "modal" at bounding box center [254, 176] width 14 height 14
click at [419, 232] on button "Save & Next" at bounding box center [402, 225] width 75 height 25
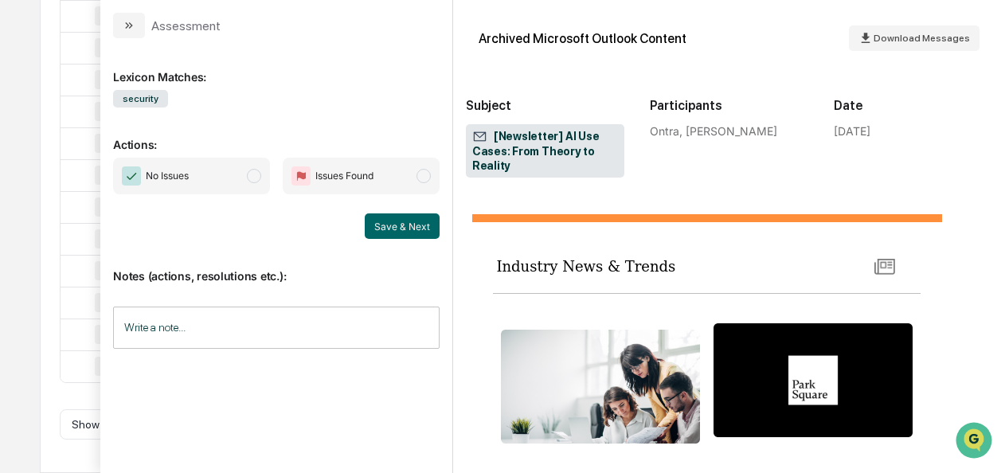
scroll to position [2797, 0]
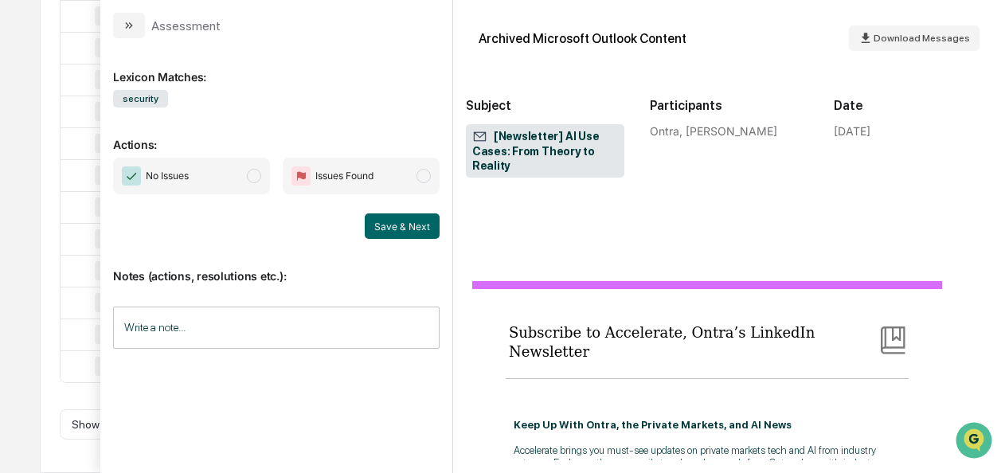
click at [265, 174] on span "No Issues" at bounding box center [191, 176] width 157 height 37
click at [377, 229] on button "Save & Next" at bounding box center [402, 225] width 75 height 25
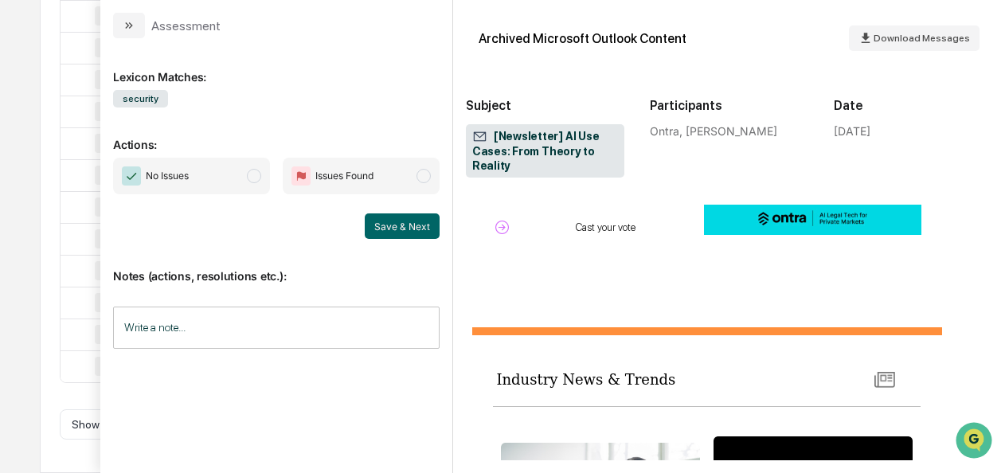
scroll to position [2501, 0]
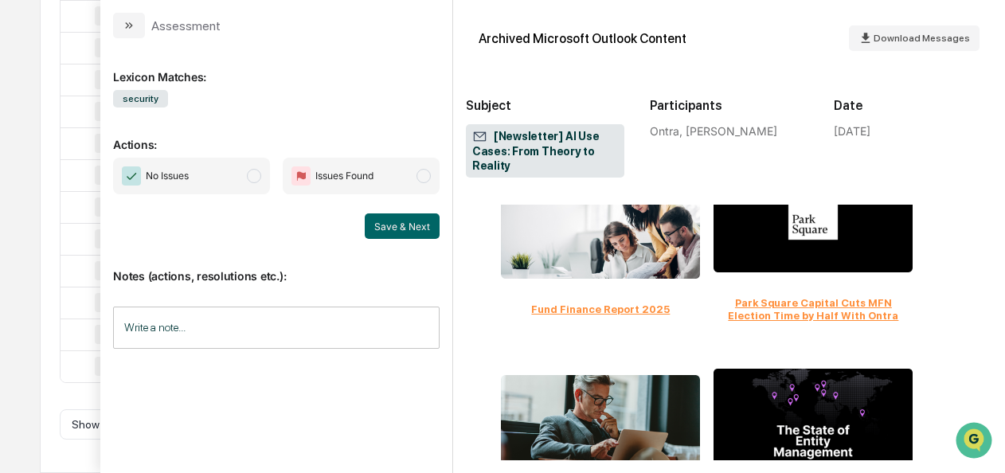
click at [246, 174] on span "No Issues" at bounding box center [191, 176] width 157 height 37
click at [379, 220] on button "Save & Next" at bounding box center [402, 225] width 75 height 25
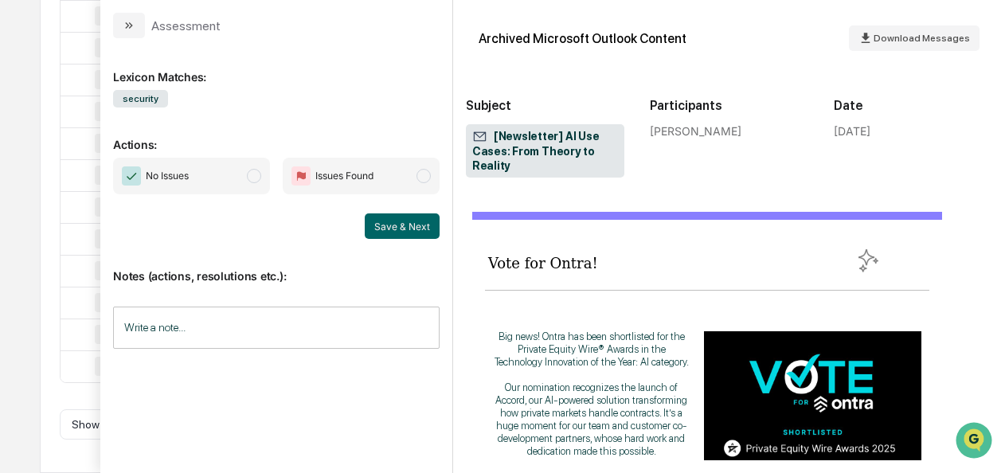
scroll to position [1875, 0]
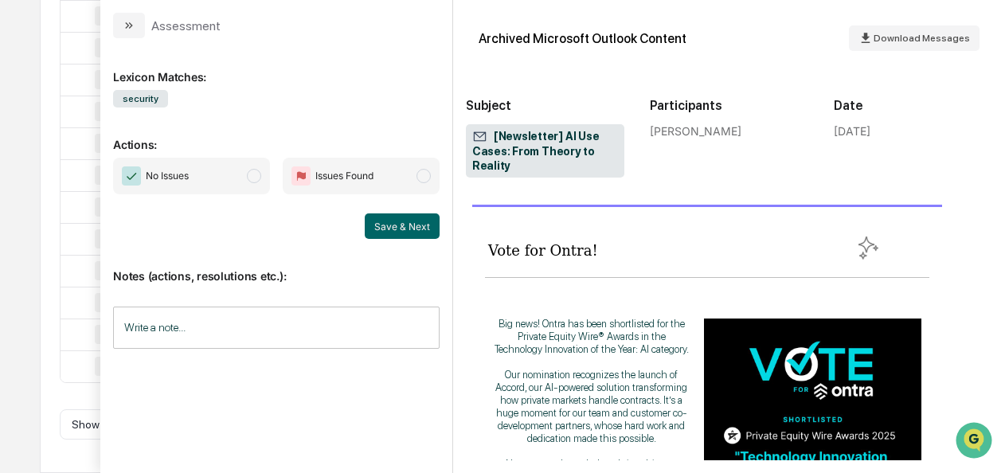
click at [256, 179] on span "modal" at bounding box center [254, 176] width 14 height 14
click at [401, 230] on button "Save & Next" at bounding box center [402, 225] width 75 height 25
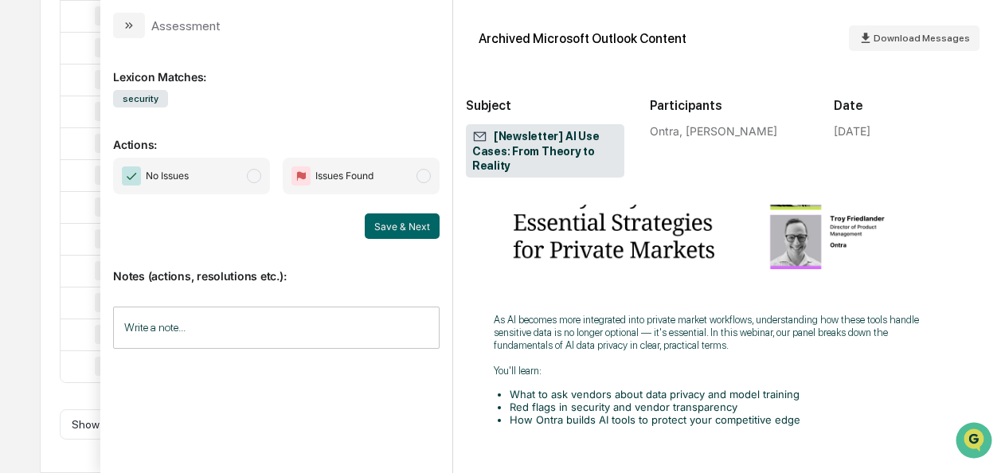
scroll to position [1787, 0]
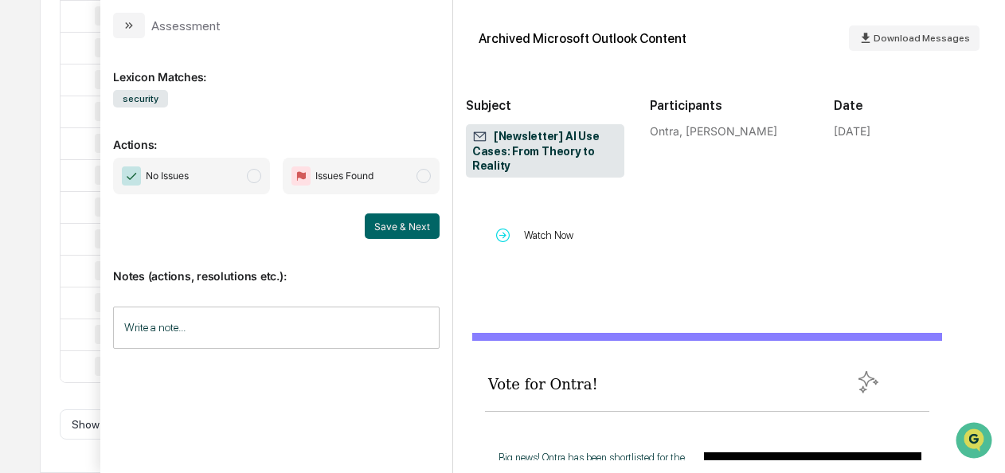
click at [269, 180] on span "No Issues" at bounding box center [191, 176] width 157 height 37
click at [416, 233] on button "Save & Next" at bounding box center [402, 225] width 75 height 25
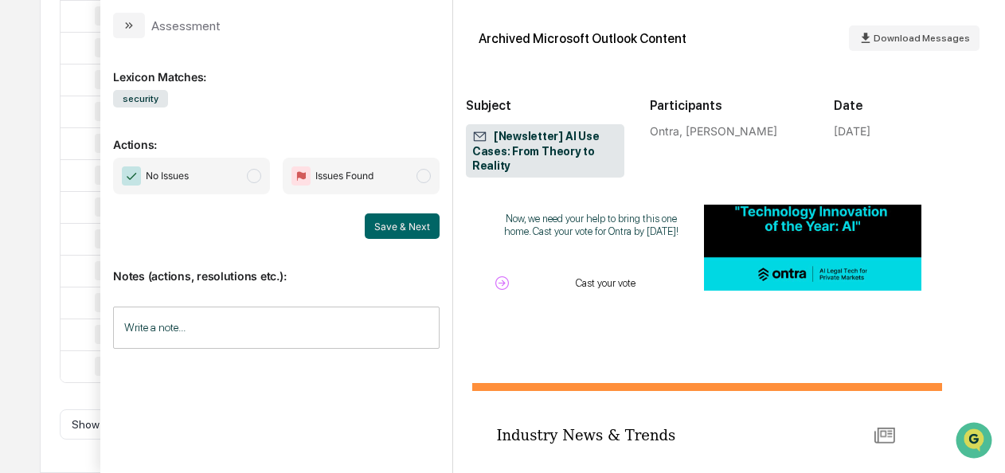
scroll to position [2305, 0]
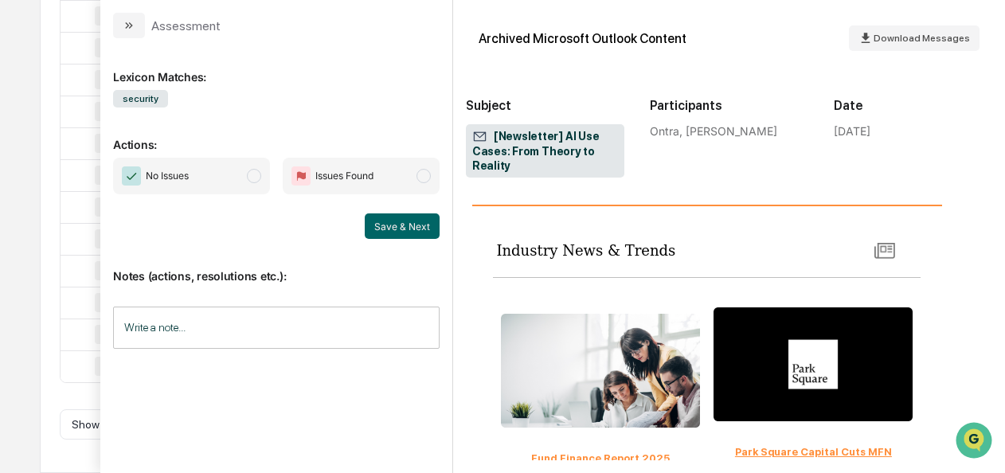
click at [272, 180] on div "No Issues Issues Found" at bounding box center [276, 176] width 327 height 37
click at [255, 180] on span "modal" at bounding box center [254, 176] width 14 height 14
click at [400, 236] on button "Save & Next" at bounding box center [402, 225] width 75 height 25
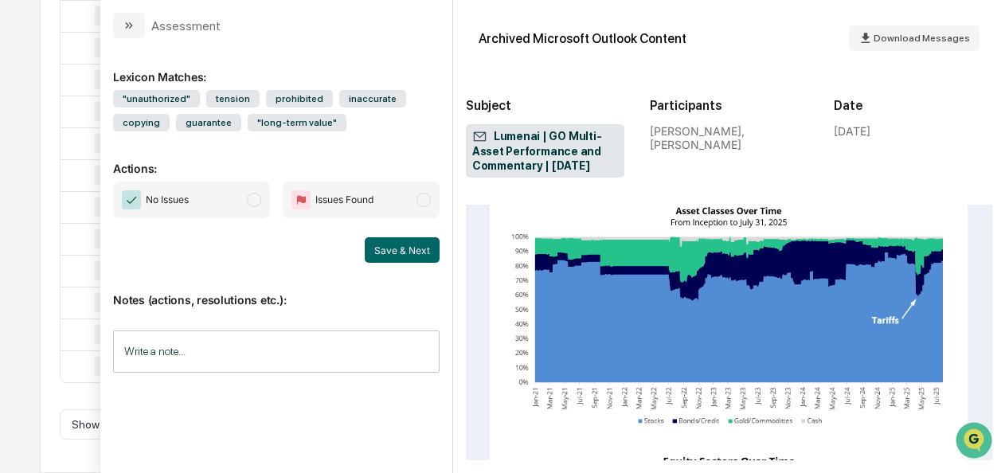
scroll to position [3701, 0]
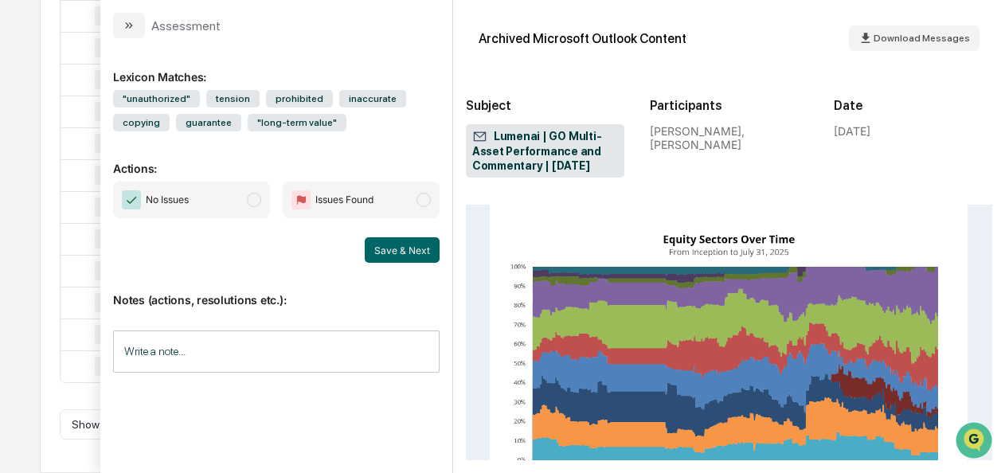
click at [253, 196] on span "modal" at bounding box center [254, 200] width 14 height 14
click at [405, 250] on button "Save & Next" at bounding box center [402, 249] width 75 height 25
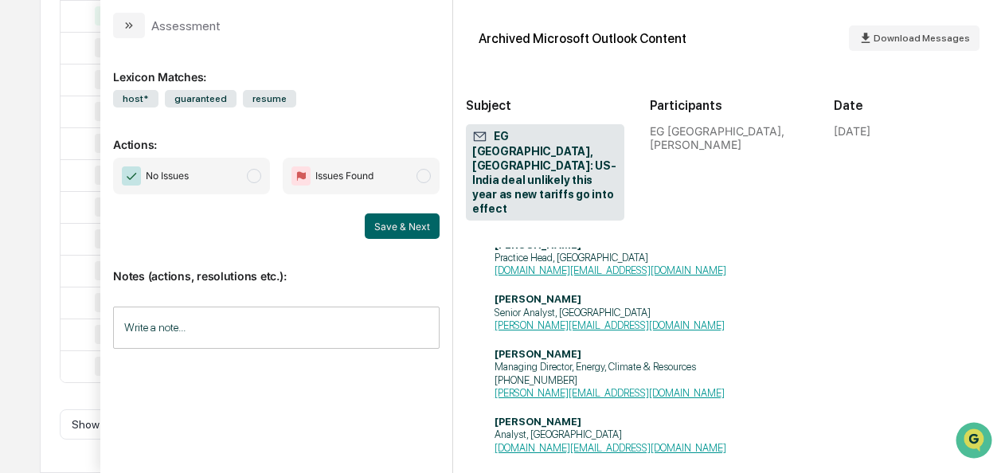
scroll to position [1545, 0]
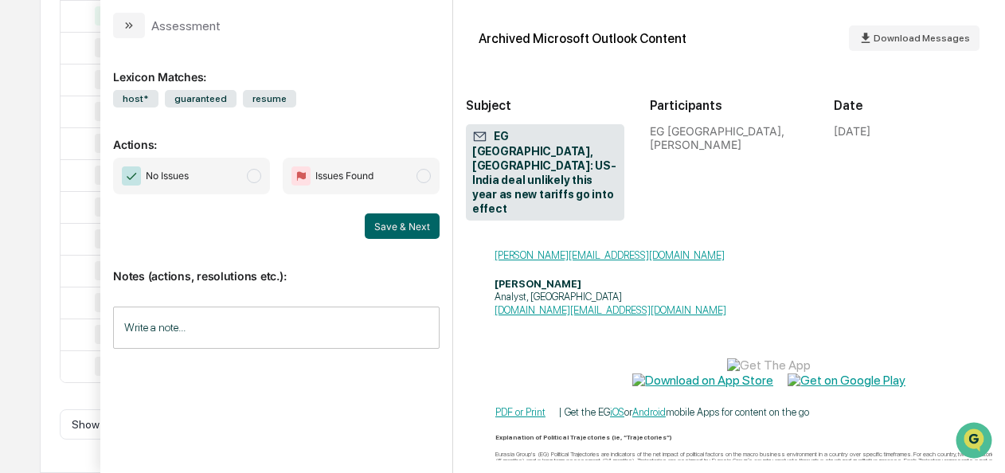
click at [254, 177] on span "modal" at bounding box center [254, 176] width 14 height 14
click at [390, 224] on button "Save & Next" at bounding box center [402, 225] width 75 height 25
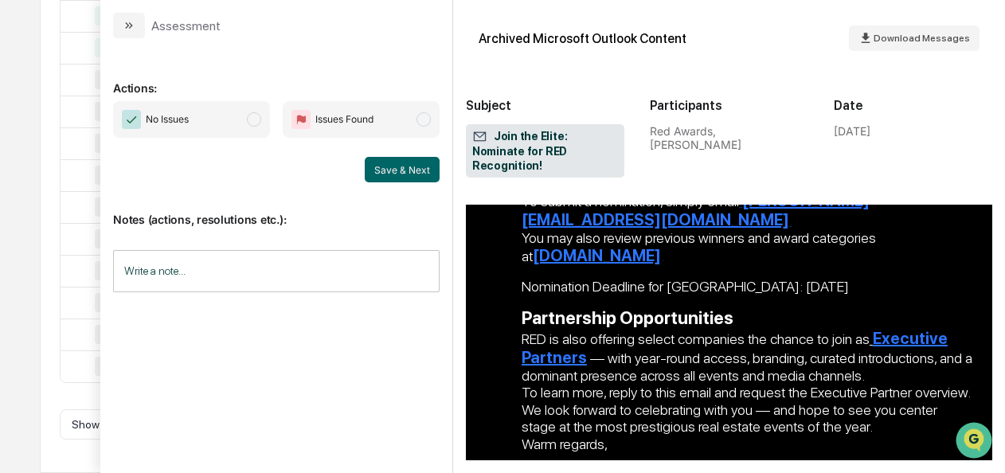
scroll to position [3165, 0]
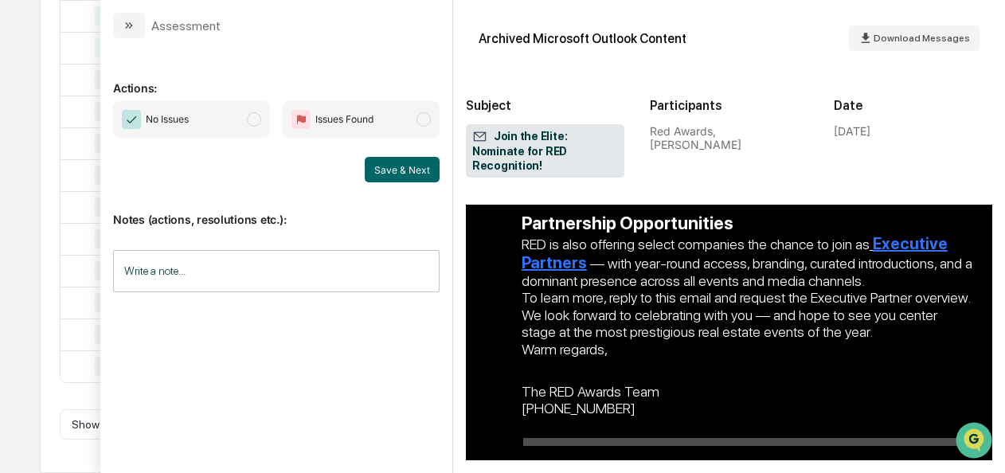
click at [253, 127] on span "No Issues" at bounding box center [191, 119] width 157 height 37
click at [415, 174] on button "Save & Next" at bounding box center [402, 169] width 75 height 25
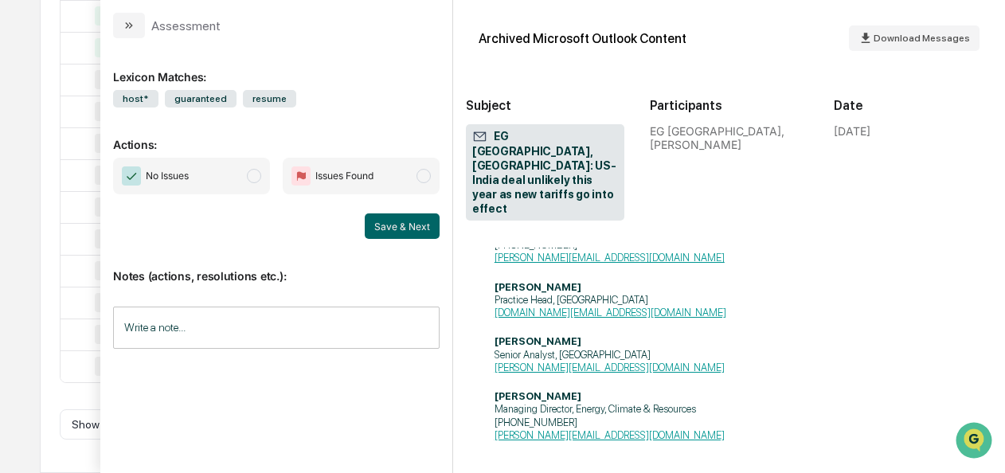
scroll to position [1665, 0]
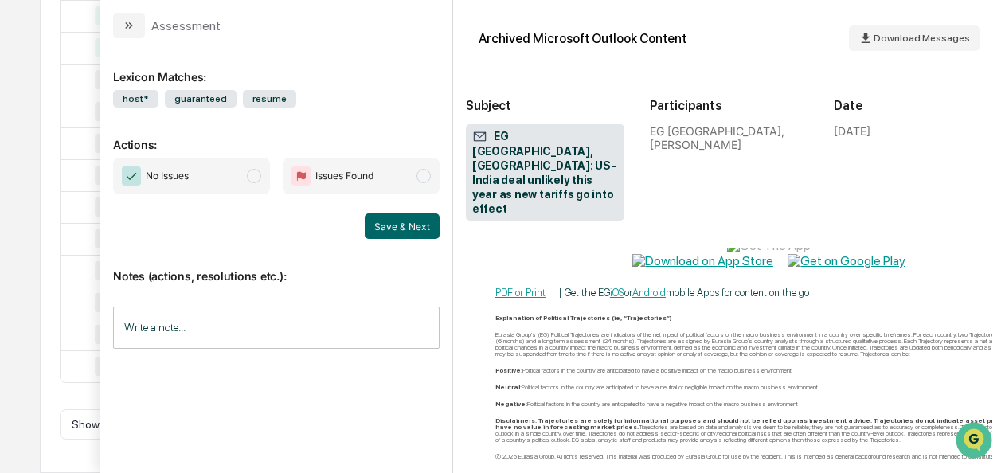
click at [249, 180] on span "No Issues" at bounding box center [191, 176] width 157 height 37
click at [405, 229] on button "Save & Next" at bounding box center [402, 225] width 75 height 25
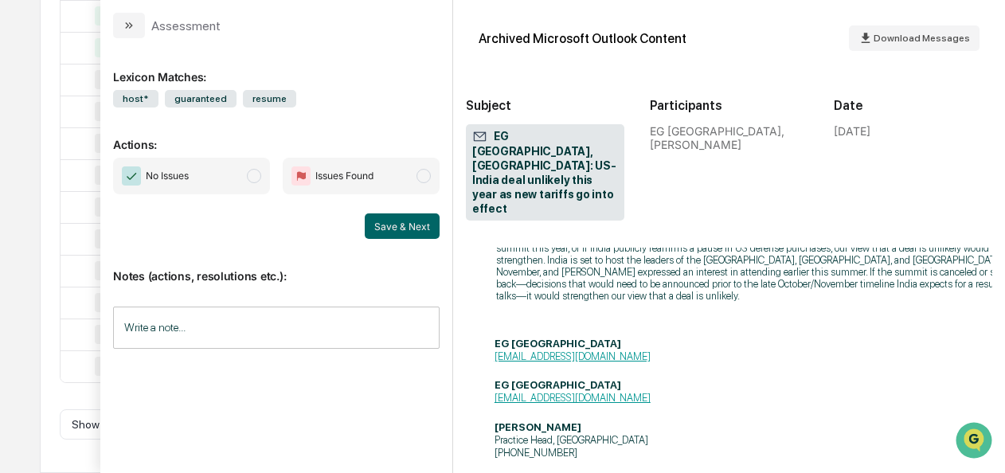
scroll to position [1665, 0]
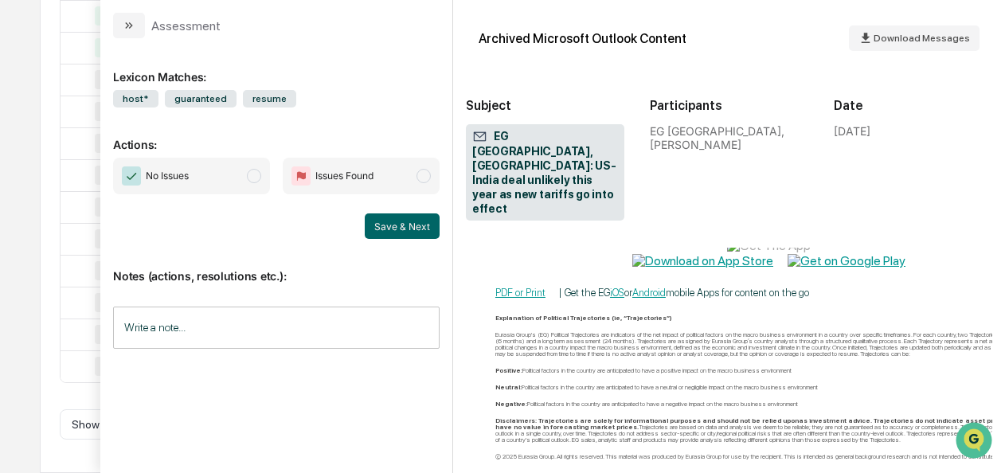
click at [255, 178] on span "modal" at bounding box center [254, 176] width 14 height 14
click at [390, 220] on button "Save & Next" at bounding box center [402, 225] width 75 height 25
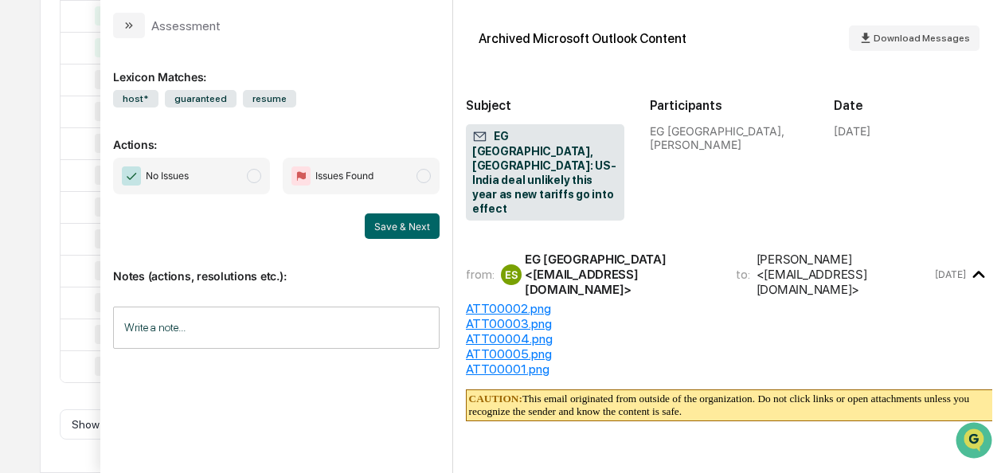
click at [266, 177] on span "No Issues" at bounding box center [191, 176] width 157 height 37
click at [406, 225] on button "Save & Next" at bounding box center [402, 225] width 75 height 25
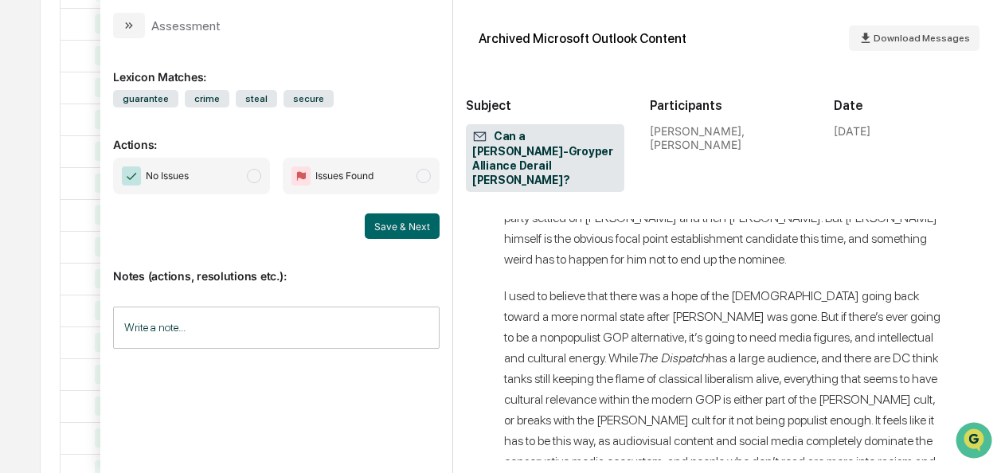
scroll to position [6590, 6]
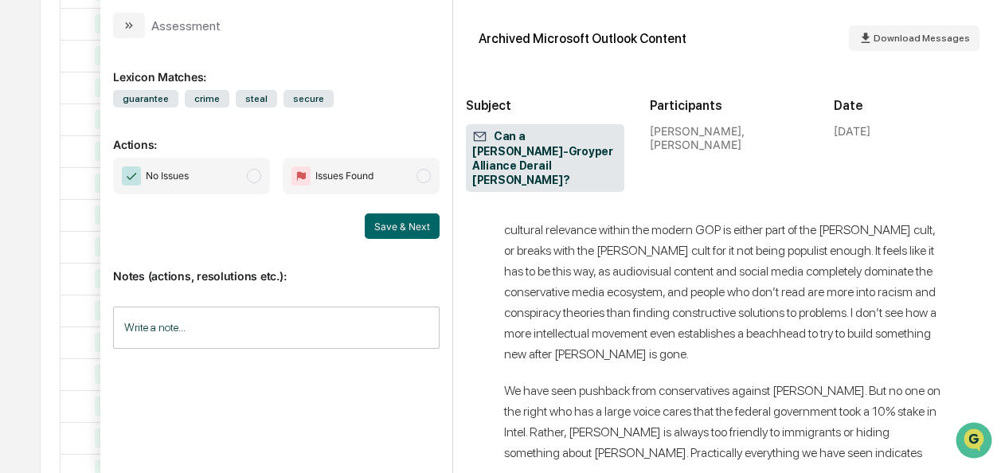
click at [249, 182] on span "No Issues" at bounding box center [191, 176] width 157 height 37
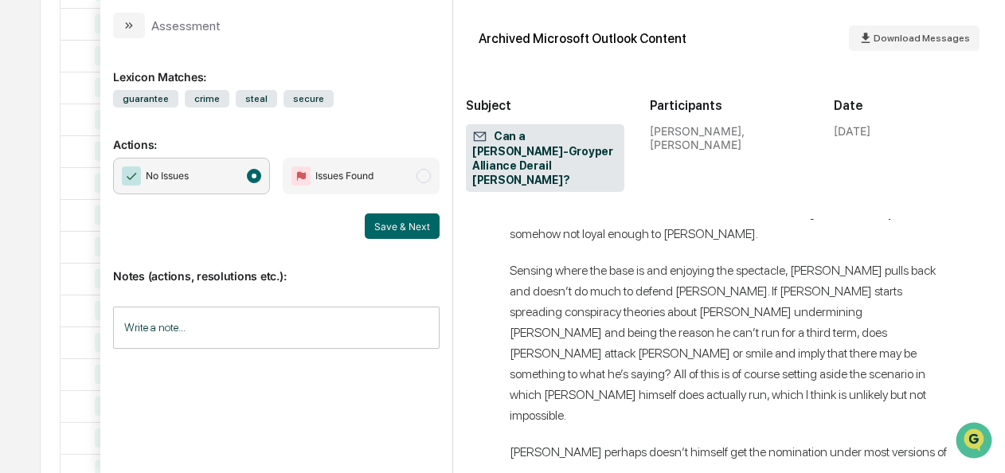
scroll to position [6040, 0]
click at [390, 222] on button "Save & Next" at bounding box center [402, 225] width 75 height 25
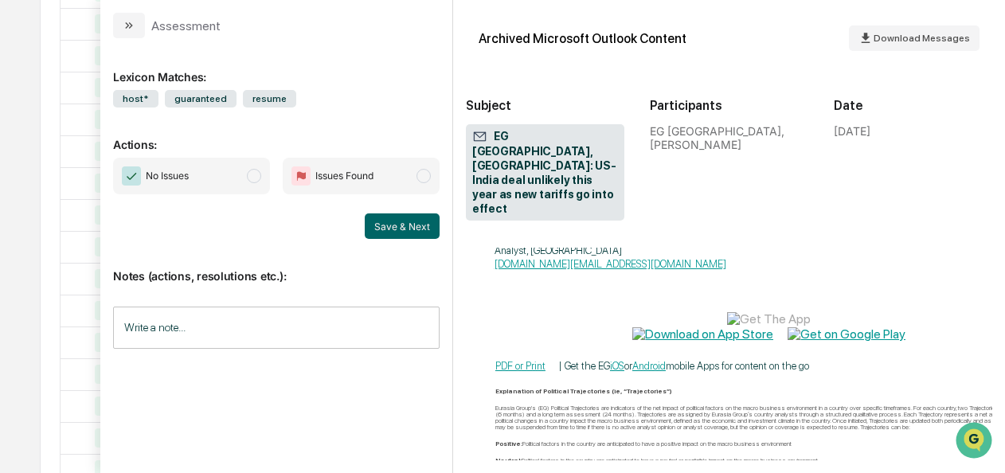
scroll to position [1621, 0]
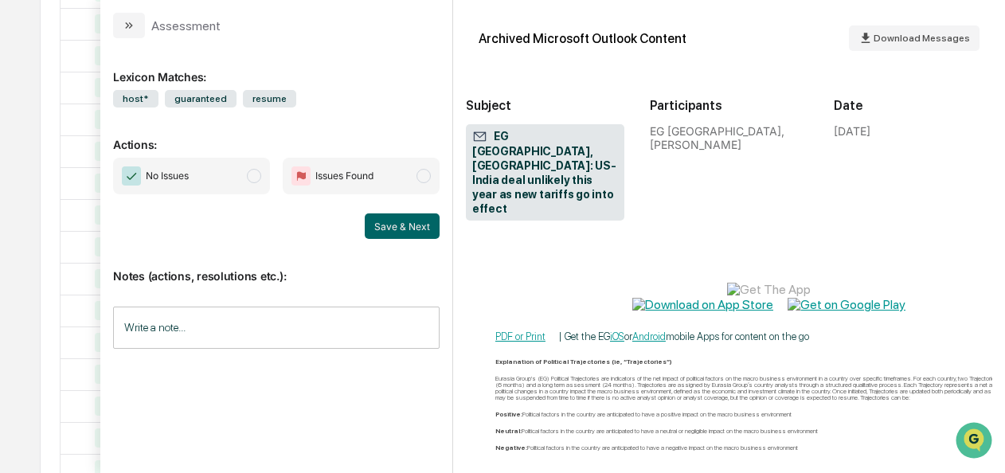
click at [252, 182] on span "No Issues" at bounding box center [191, 176] width 157 height 37
click at [387, 222] on button "Save & Next" at bounding box center [402, 225] width 75 height 25
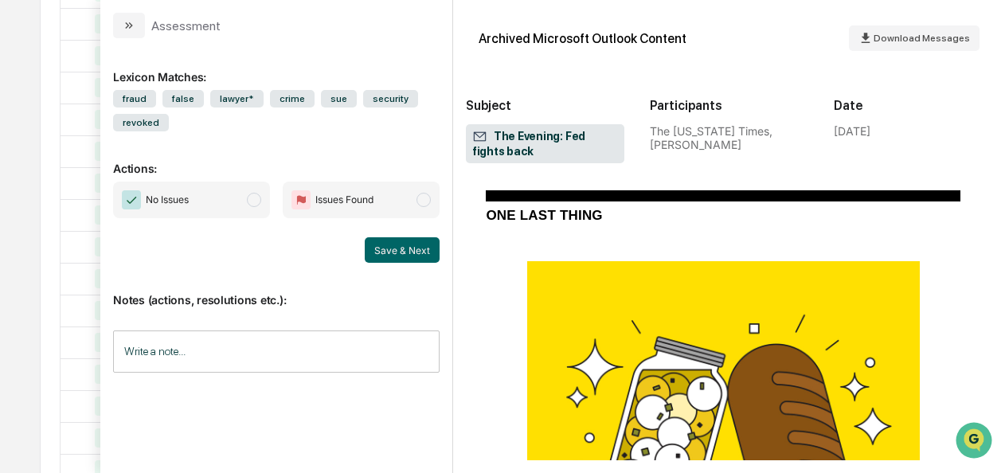
scroll to position [9182, 6]
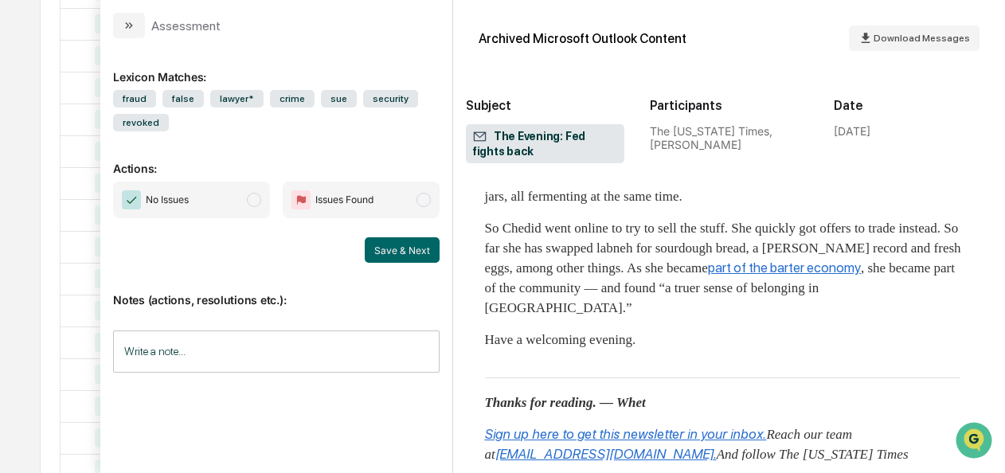
click at [252, 202] on span "modal" at bounding box center [254, 200] width 14 height 14
click at [388, 249] on button "Save & Next" at bounding box center [402, 249] width 75 height 25
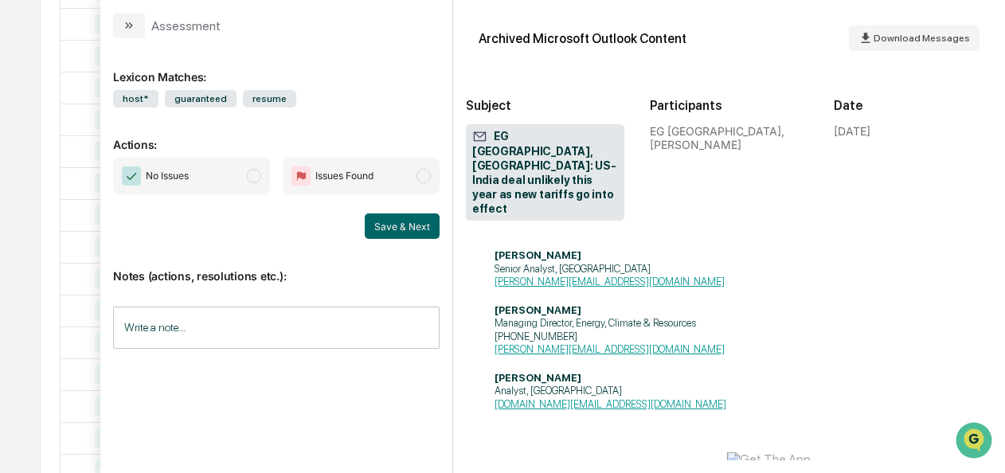
scroll to position [1665, 0]
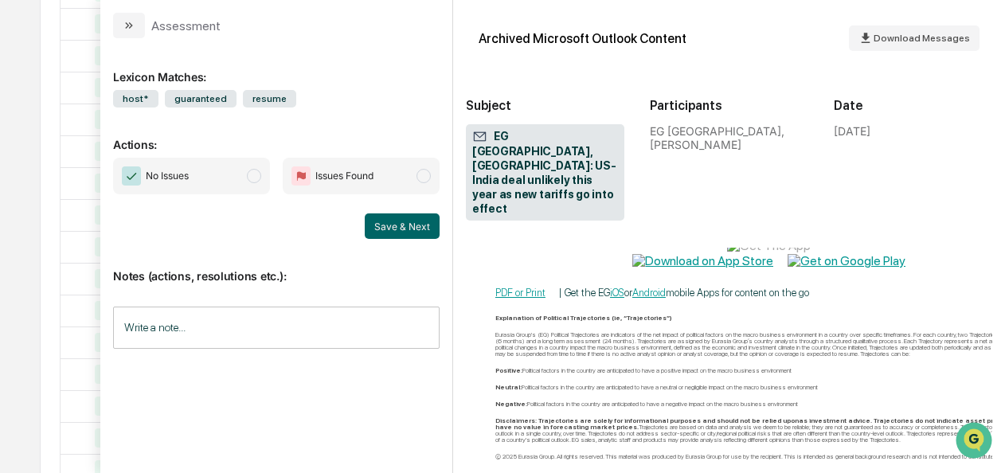
click at [245, 175] on span "No Issues" at bounding box center [191, 176] width 157 height 37
click at [397, 228] on button "Save & Next" at bounding box center [402, 225] width 75 height 25
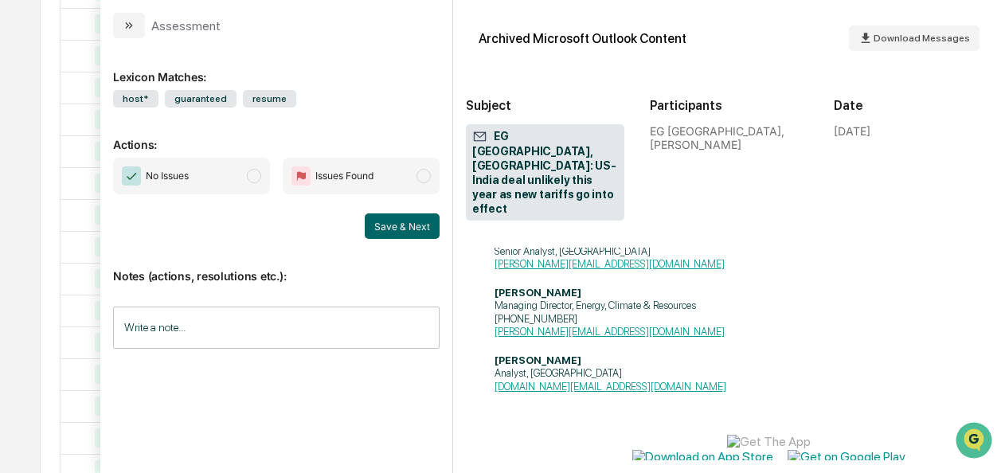
scroll to position [1665, 0]
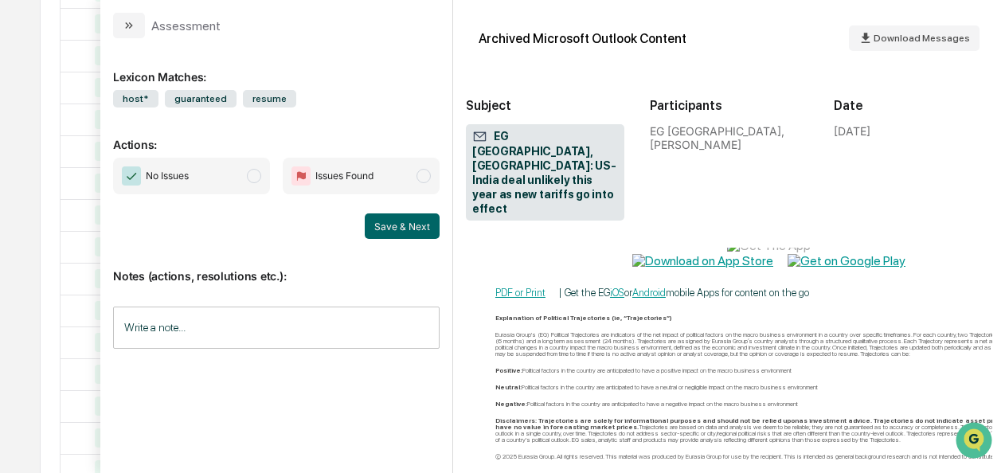
click at [252, 174] on span "modal" at bounding box center [254, 176] width 14 height 14
click at [418, 232] on button "Save & Next" at bounding box center [402, 225] width 75 height 25
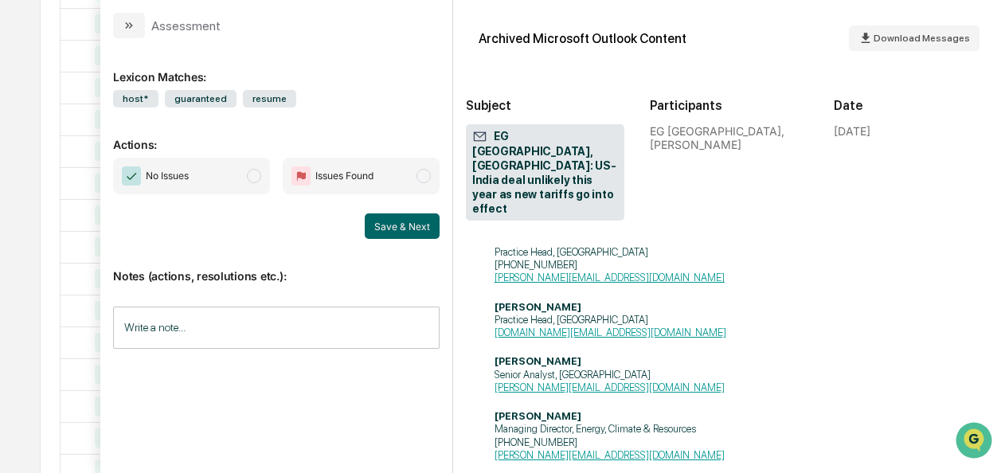
scroll to position [1665, 0]
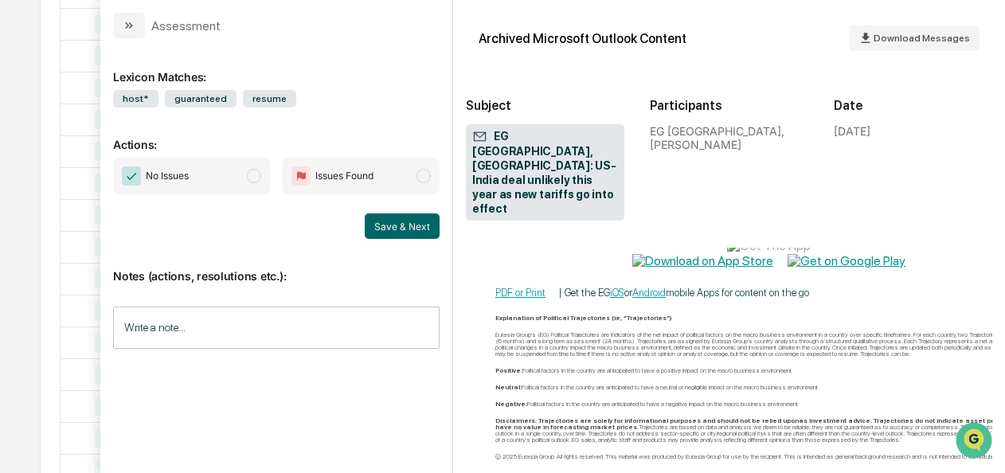
click at [251, 175] on span "modal" at bounding box center [254, 176] width 14 height 14
click at [404, 241] on div "Notes (actions, resolutions etc.): Write a note... Write a note..." at bounding box center [276, 303] width 327 height 129
click at [404, 234] on button "Save & Next" at bounding box center [402, 225] width 75 height 25
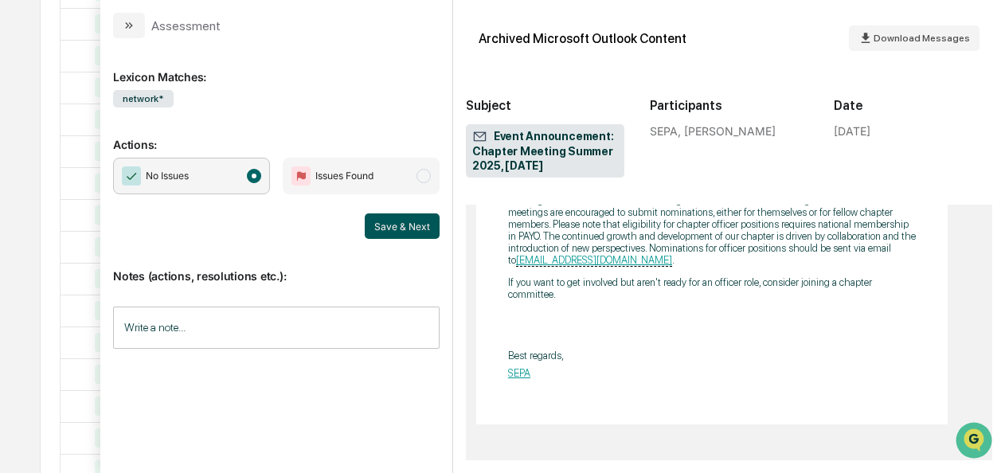
scroll to position [1266, 0]
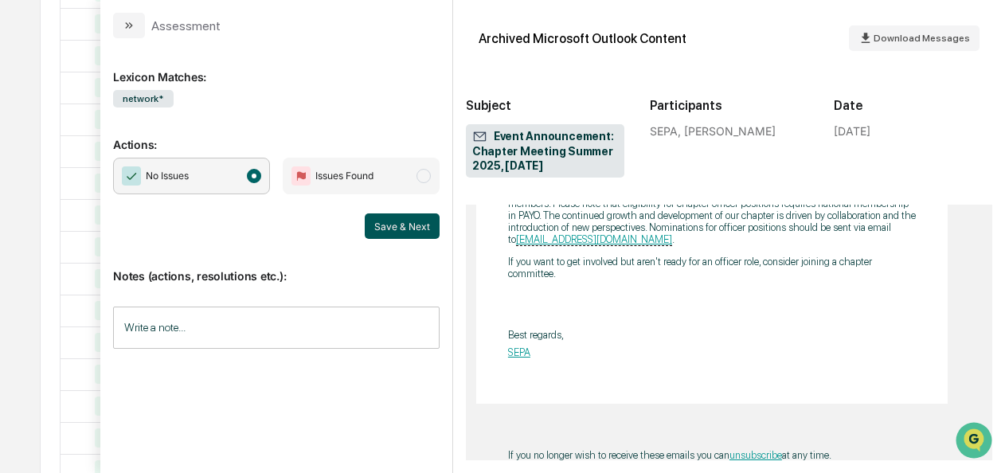
click at [416, 225] on button "Save & Next" at bounding box center [402, 225] width 75 height 25
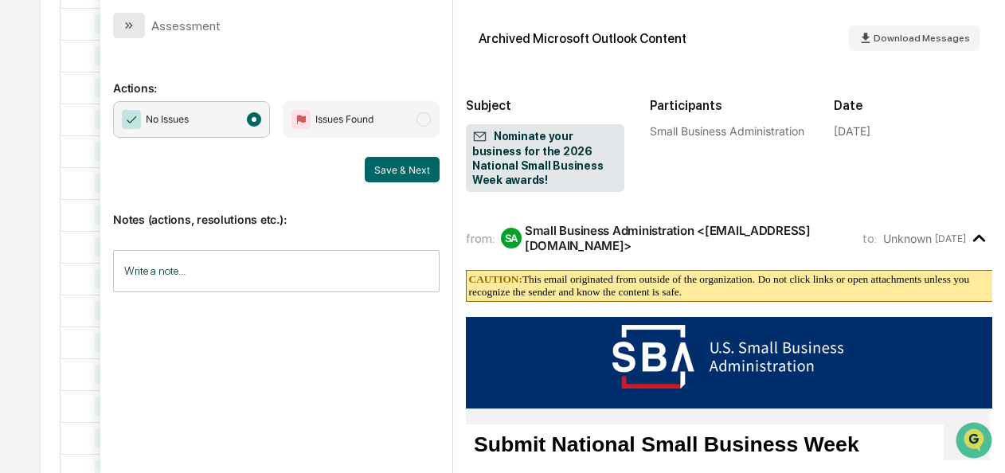
click at [118, 29] on button "modal" at bounding box center [129, 25] width 32 height 25
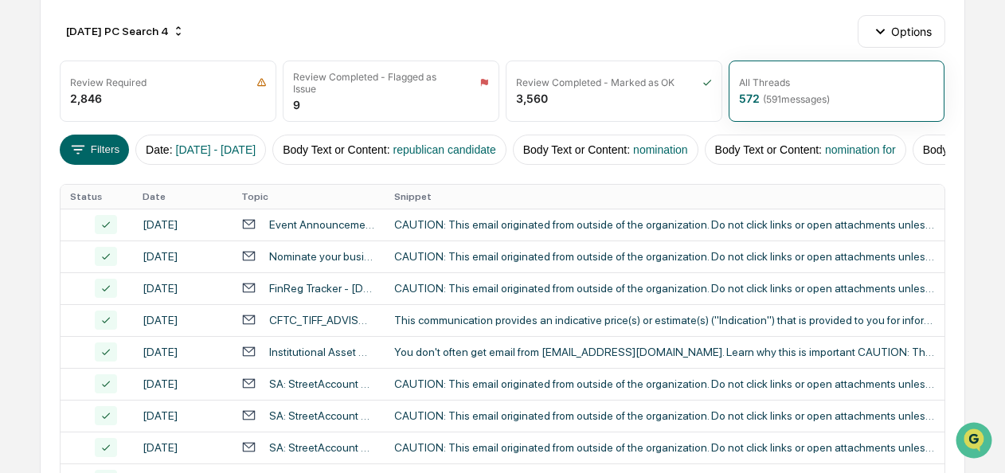
scroll to position [144, 0]
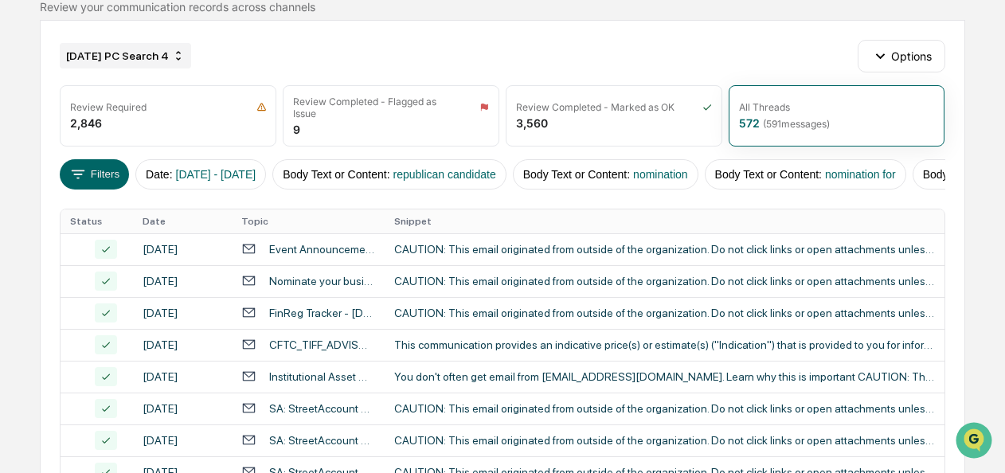
click at [180, 57] on div "[DATE] PC Search 4" at bounding box center [125, 55] width 131 height 25
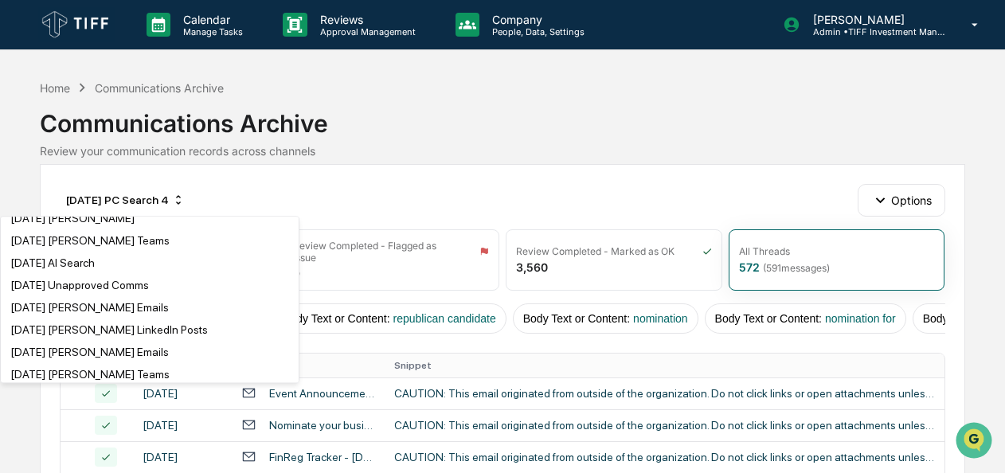
scroll to position [1503, 0]
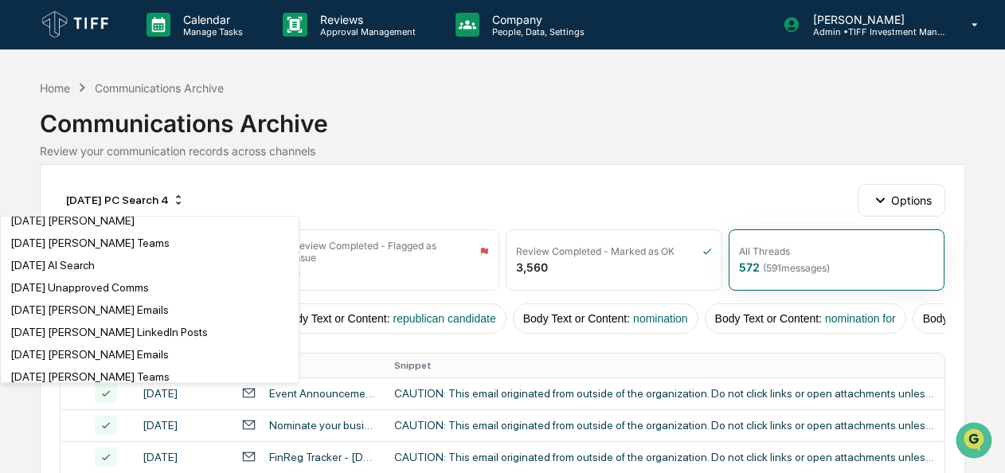
click at [349, 159] on div "Home Communications Archive Communications Archive Review your communication re…" at bounding box center [502, 120] width 925 height 88
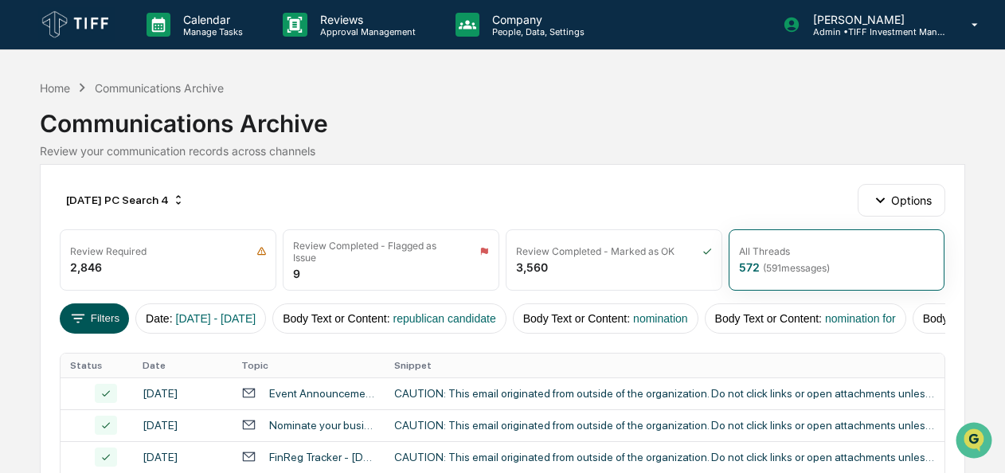
click at [113, 309] on button "Filters" at bounding box center [94, 318] width 69 height 30
click at [132, 197] on div "[DATE] PC Search 4" at bounding box center [125, 199] width 131 height 25
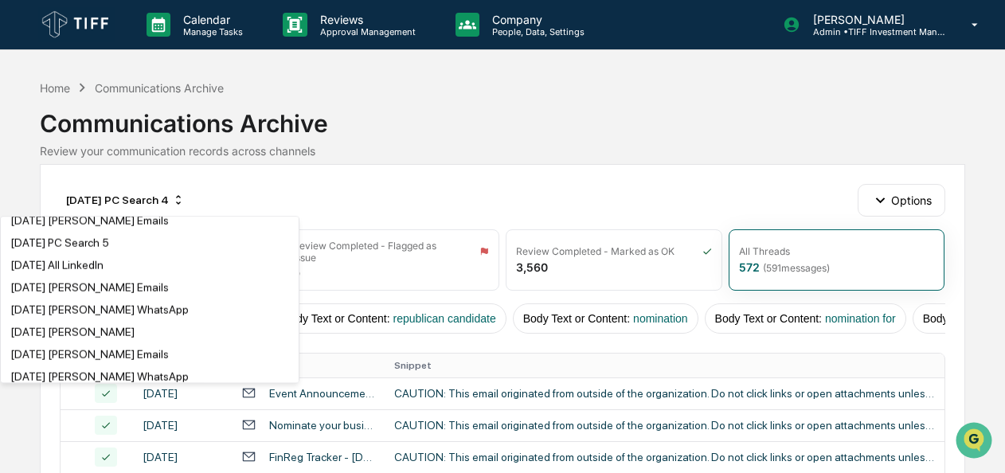
scroll to position [971, 0]
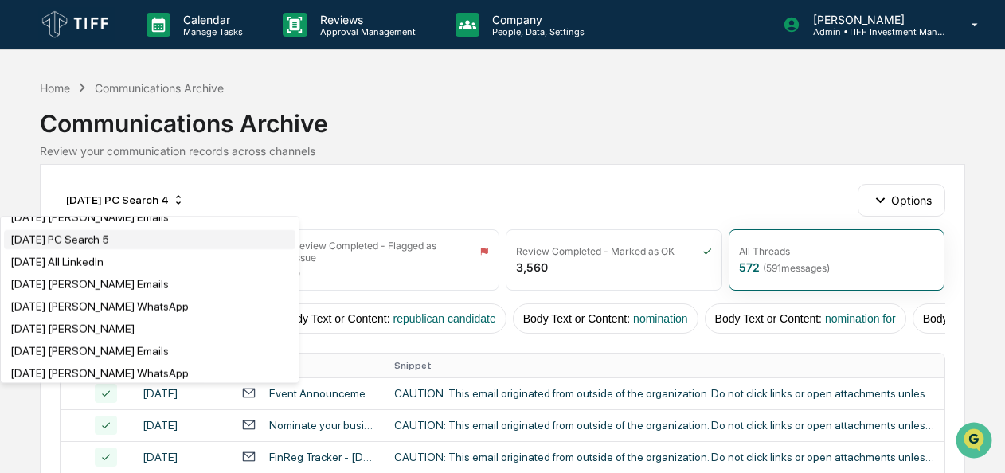
click at [96, 246] on div "[DATE] PC Search 5" at bounding box center [59, 239] width 99 height 13
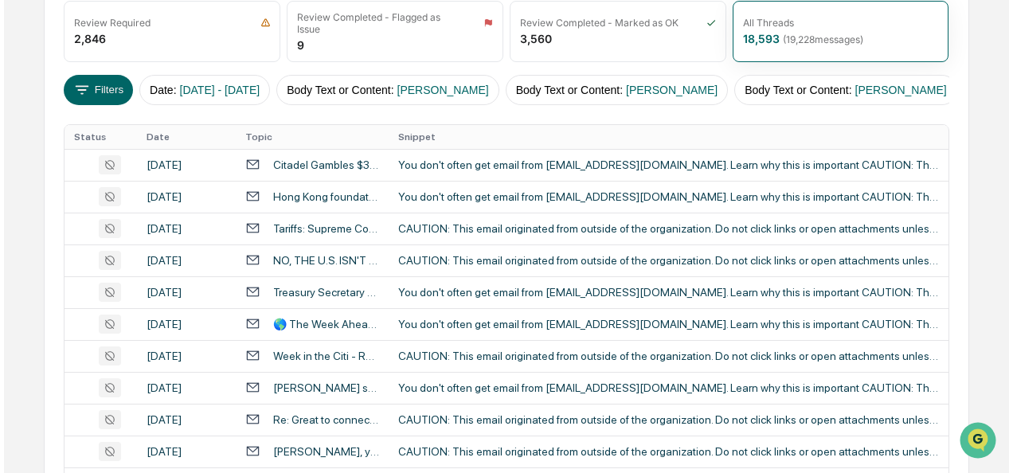
scroll to position [0, 0]
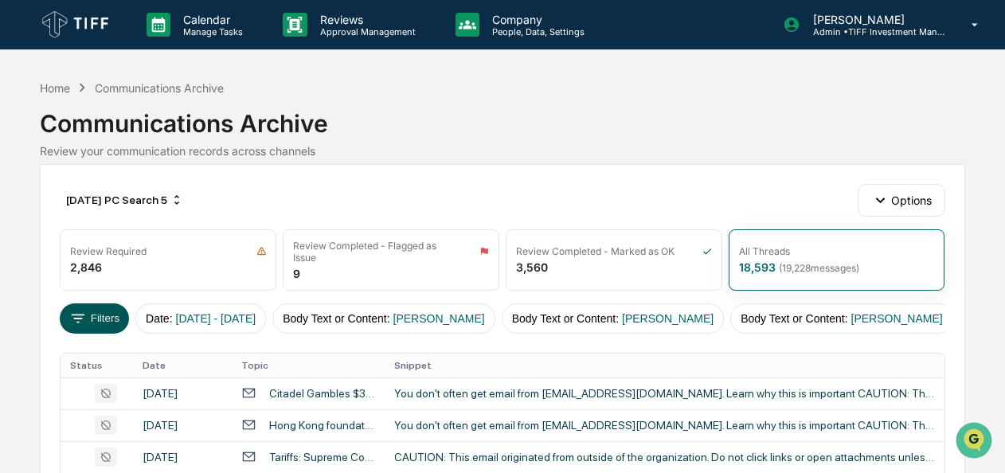
click at [84, 319] on icon at bounding box center [78, 319] width 18 height 18
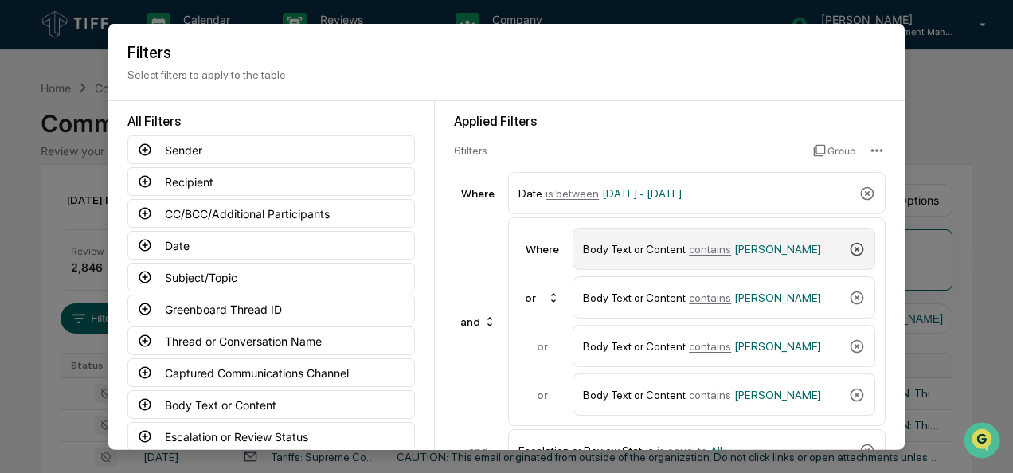
click at [851, 249] on icon at bounding box center [858, 249] width 14 height 14
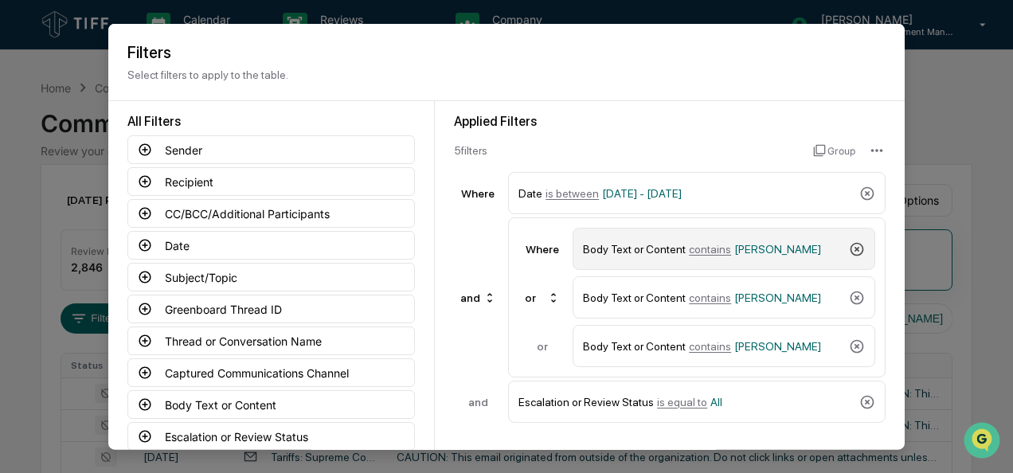
click at [851, 249] on icon at bounding box center [858, 249] width 14 height 14
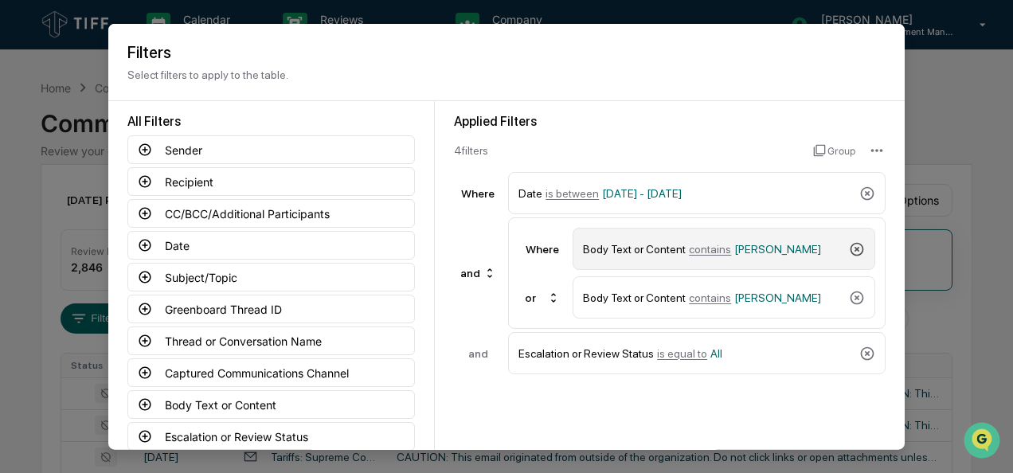
click at [851, 249] on icon at bounding box center [858, 249] width 14 height 14
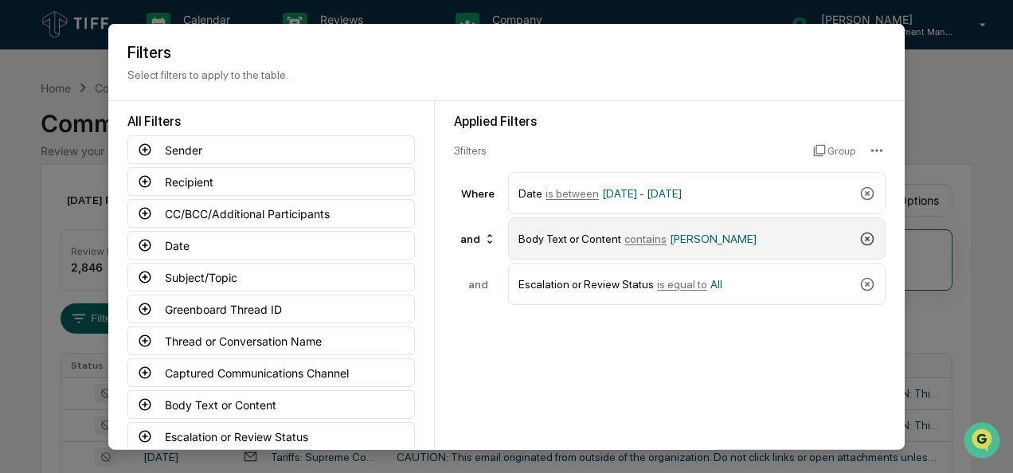
click at [859, 238] on icon at bounding box center [867, 238] width 16 height 16
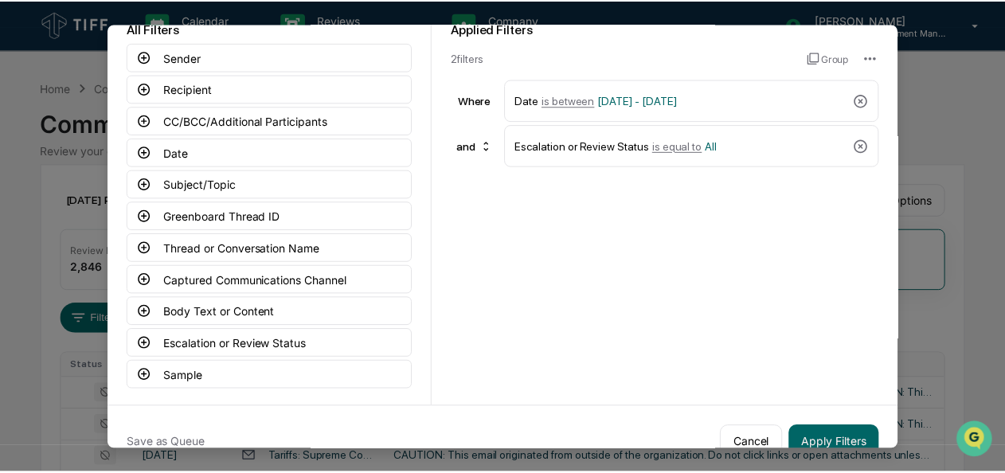
scroll to position [120, 0]
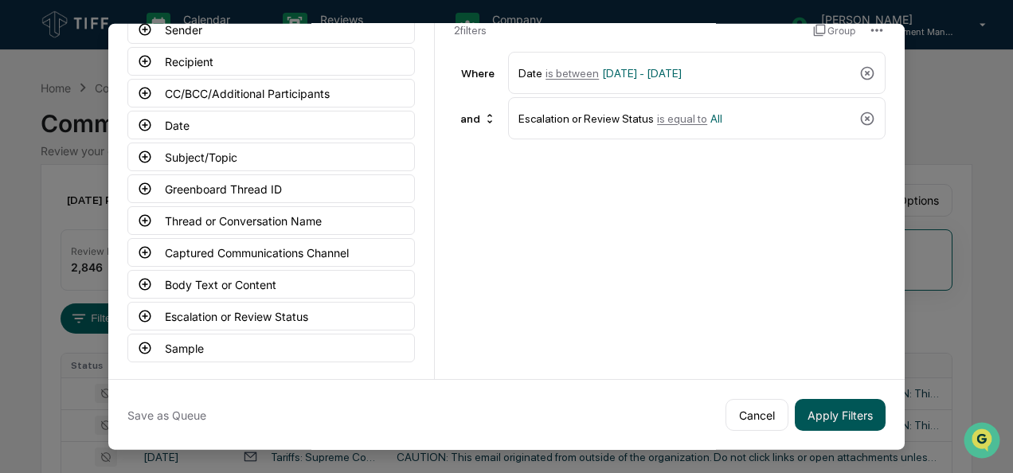
click at [815, 418] on button "Apply Filters" at bounding box center [840, 415] width 91 height 32
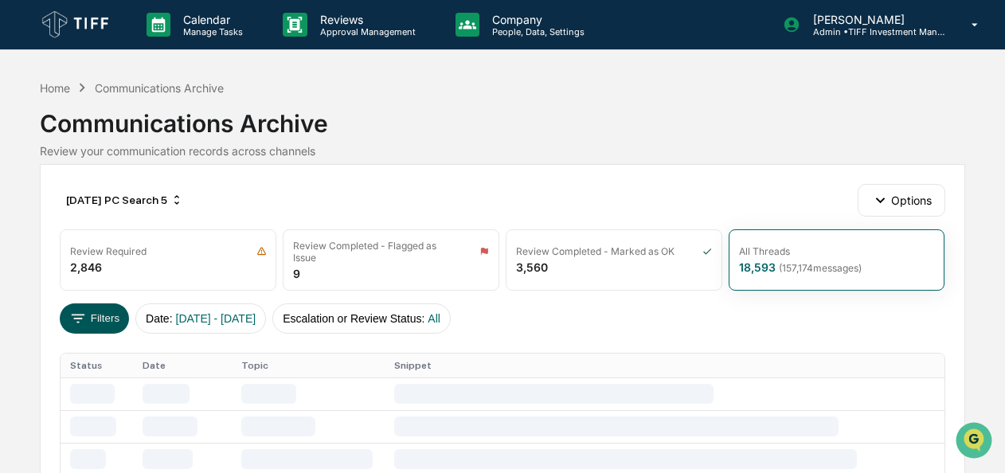
click at [100, 313] on button "Filters" at bounding box center [94, 318] width 69 height 30
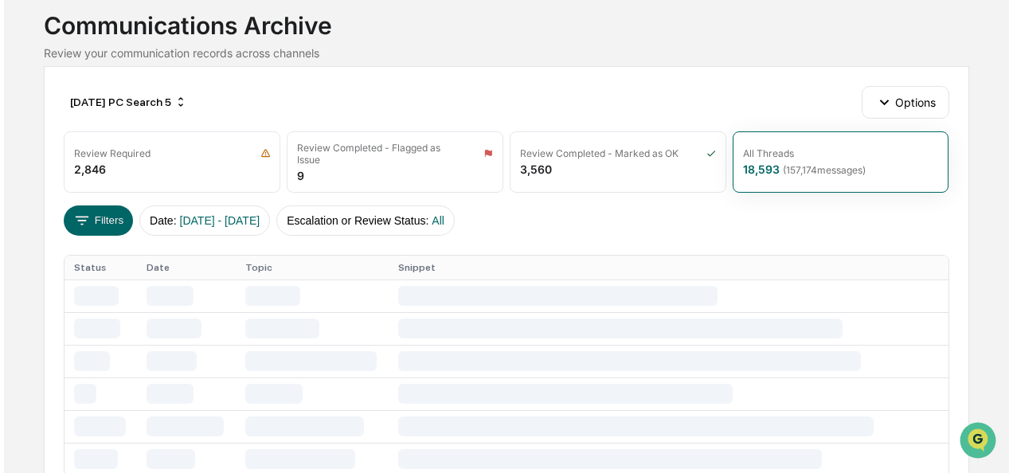
scroll to position [99, 0]
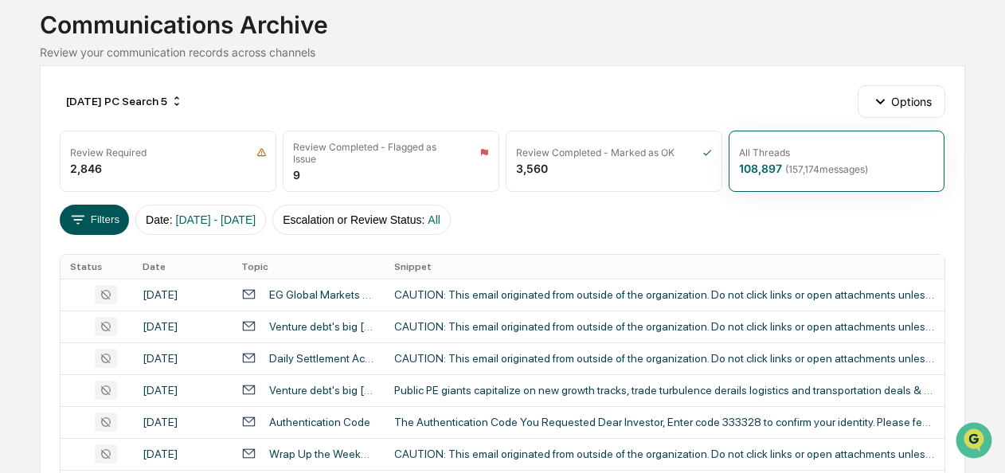
click at [119, 209] on button "Filters" at bounding box center [94, 220] width 69 height 30
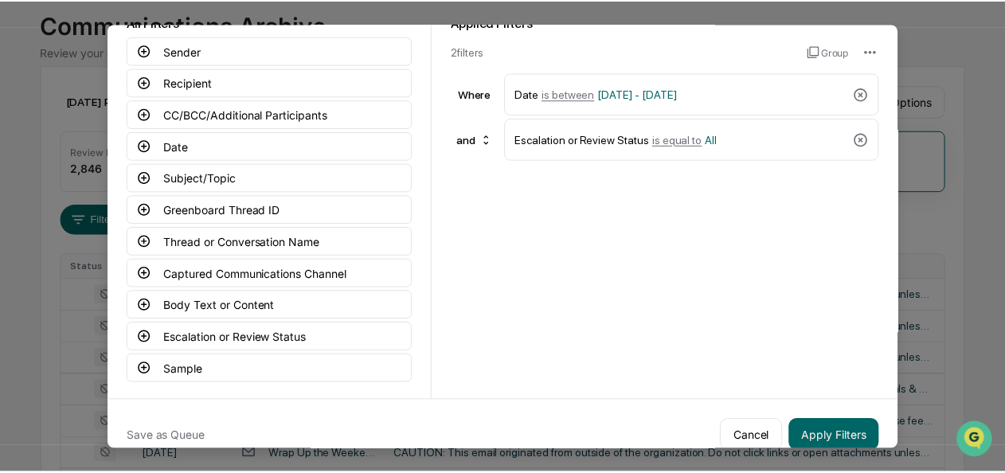
scroll to position [101, 0]
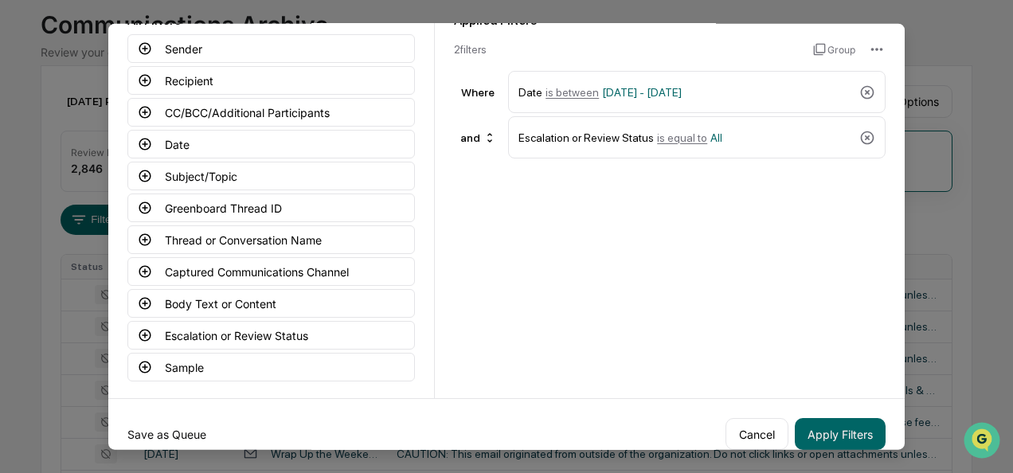
click at [177, 433] on button "Save as Queue" at bounding box center [166, 434] width 79 height 32
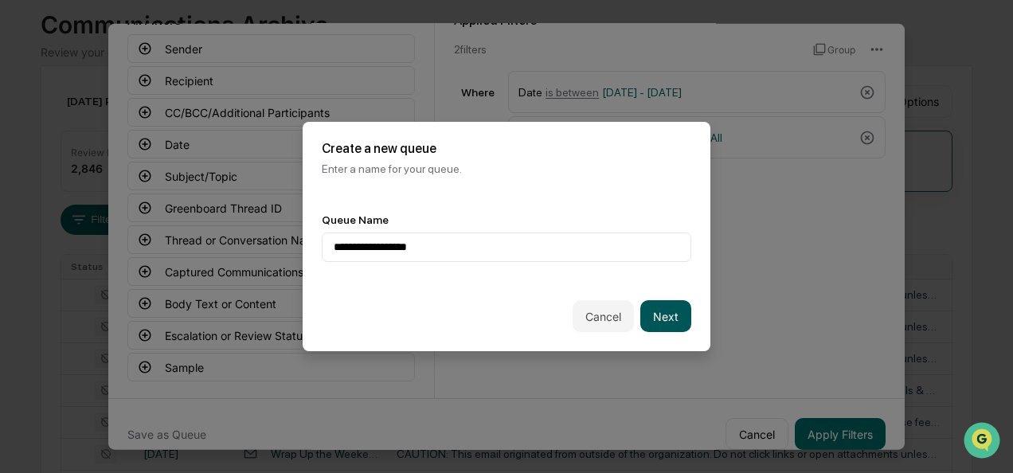
type input "**********"
click at [678, 304] on button "Next" at bounding box center [665, 316] width 51 height 32
click at [554, 251] on div at bounding box center [500, 248] width 333 height 16
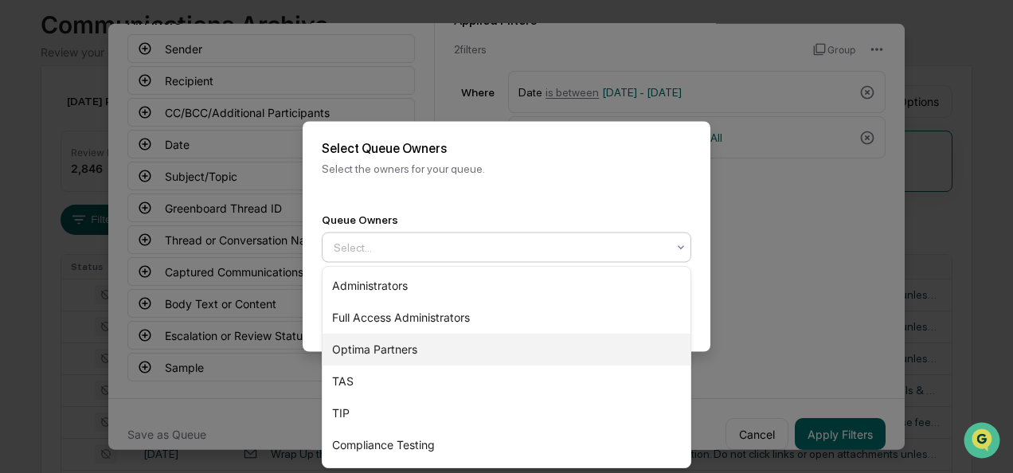
click at [462, 350] on div "Optima Partners" at bounding box center [507, 350] width 368 height 32
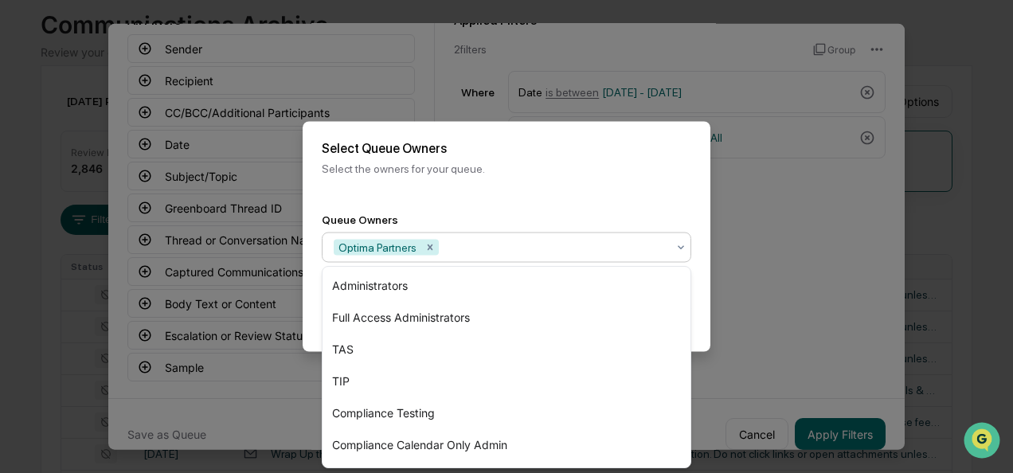
click at [703, 300] on div "Back Create" at bounding box center [507, 317] width 408 height 70
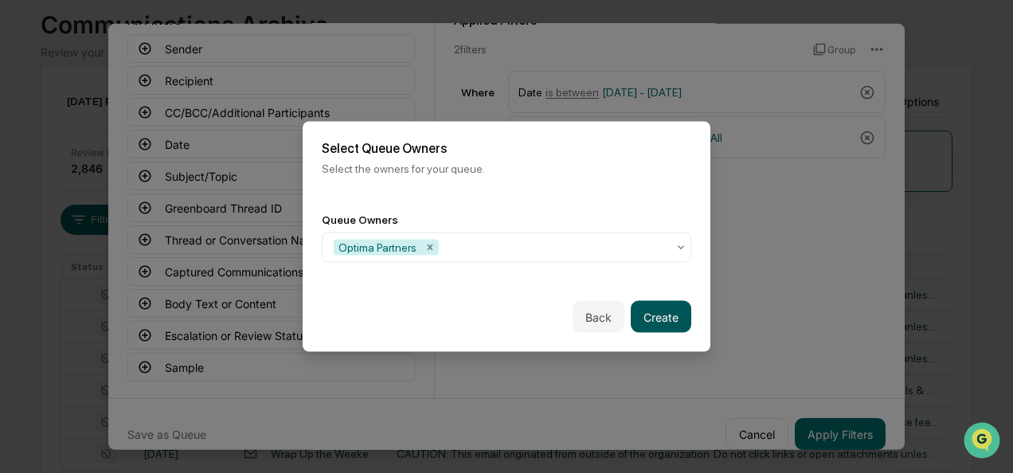
click at [659, 307] on button "Create" at bounding box center [661, 317] width 61 height 32
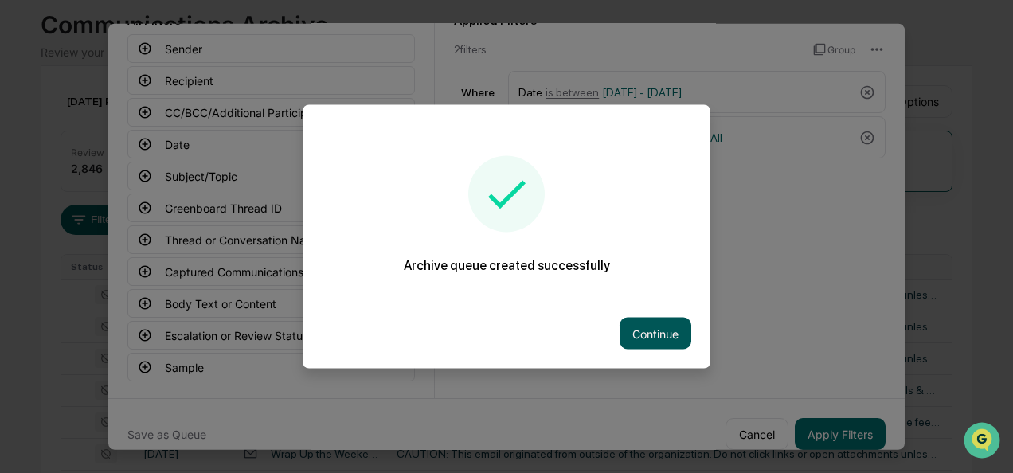
click at [648, 338] on button "Continue" at bounding box center [656, 334] width 72 height 32
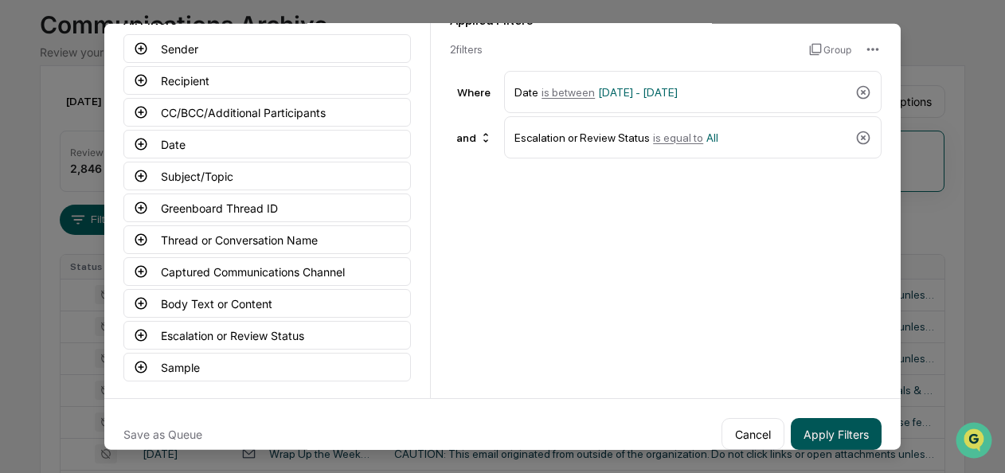
click at [818, 435] on button "Apply Filters" at bounding box center [836, 434] width 91 height 32
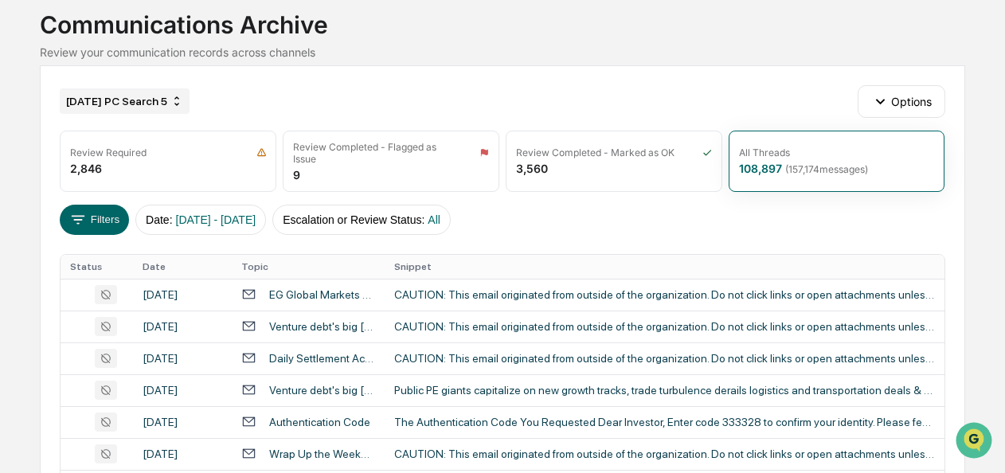
click at [137, 105] on div "[DATE] PC Search 5" at bounding box center [125, 100] width 130 height 25
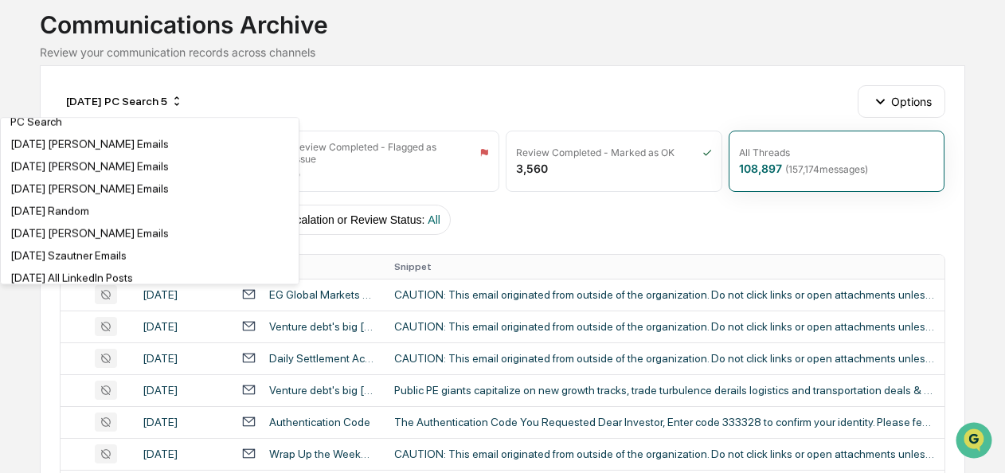
scroll to position [255, 0]
click at [115, 212] on div "August 2025 Random" at bounding box center [150, 210] width 292 height 19
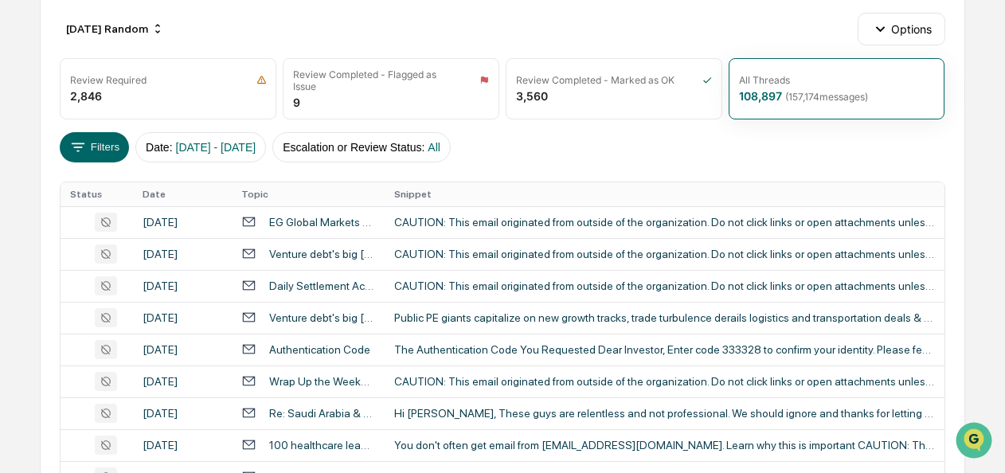
scroll to position [0, 0]
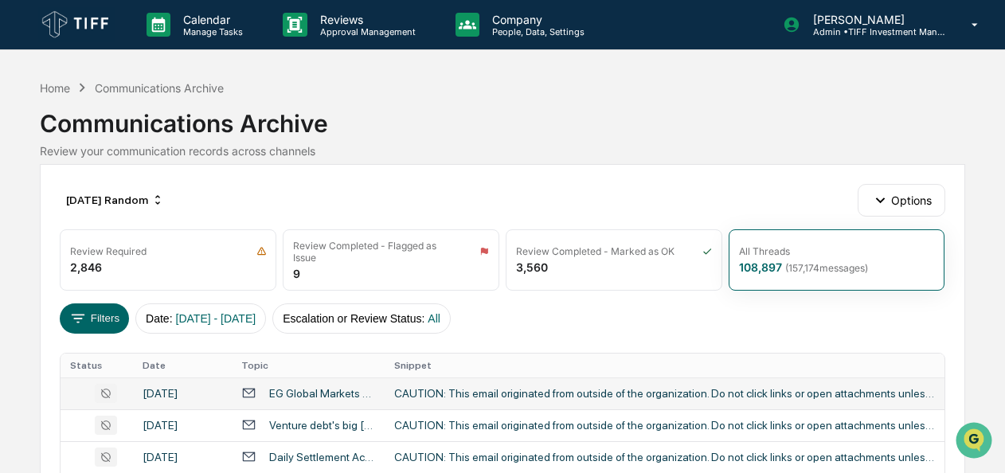
click at [494, 387] on div "CAUTION: This email originated from outside of the organization. Do not click l…" at bounding box center [664, 393] width 541 height 13
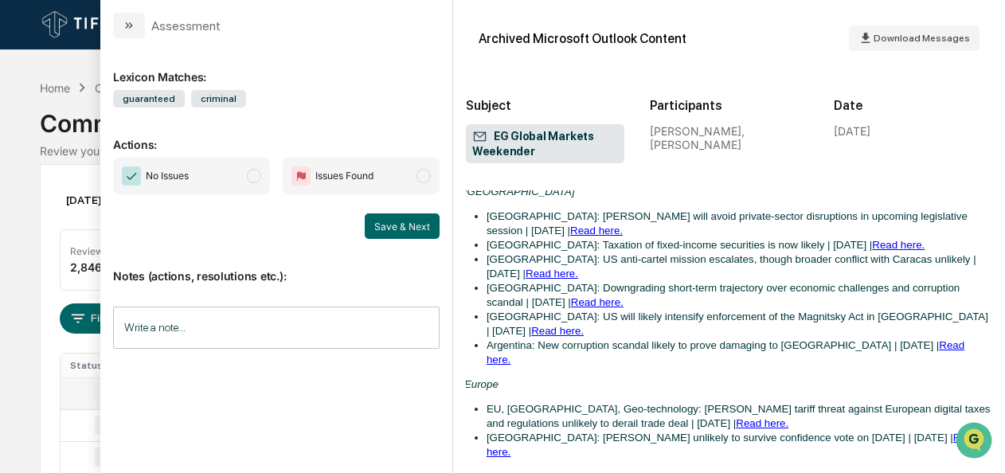
scroll to position [2562, 2]
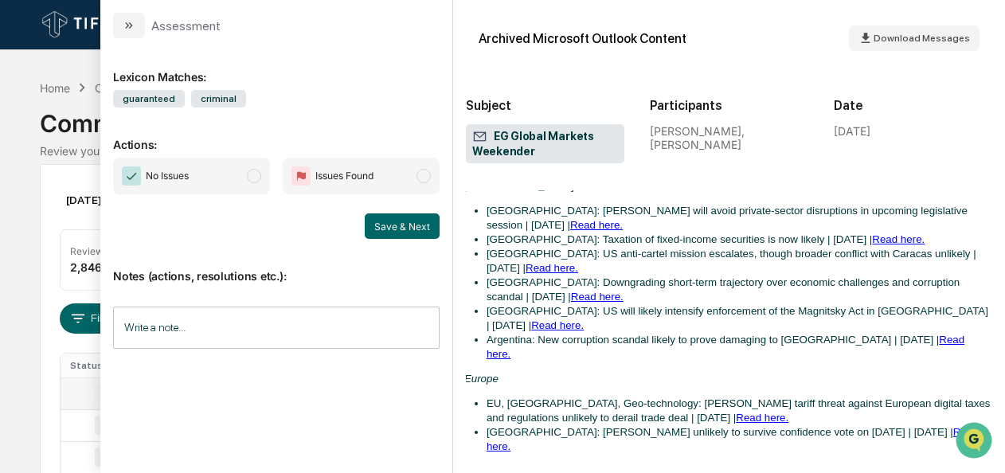
click at [256, 172] on span "modal" at bounding box center [254, 176] width 14 height 14
click at [400, 217] on button "Save & Next" at bounding box center [402, 225] width 75 height 25
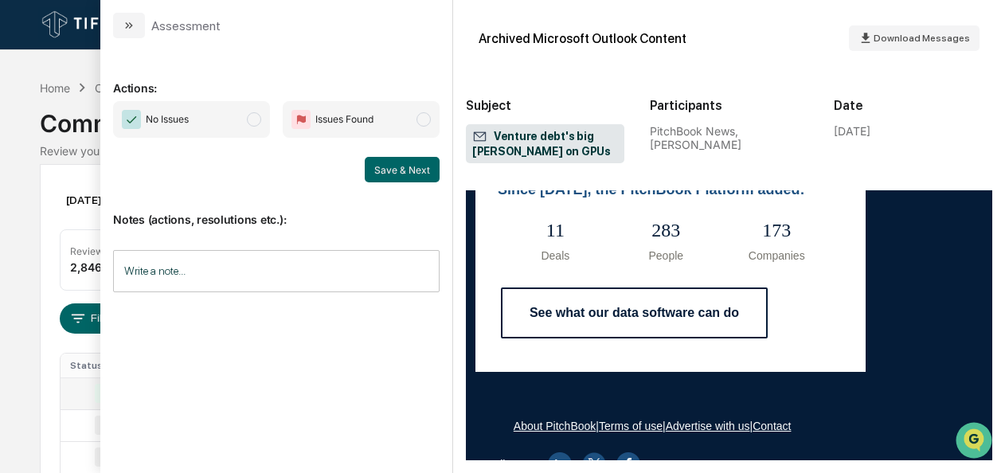
scroll to position [4463, 0]
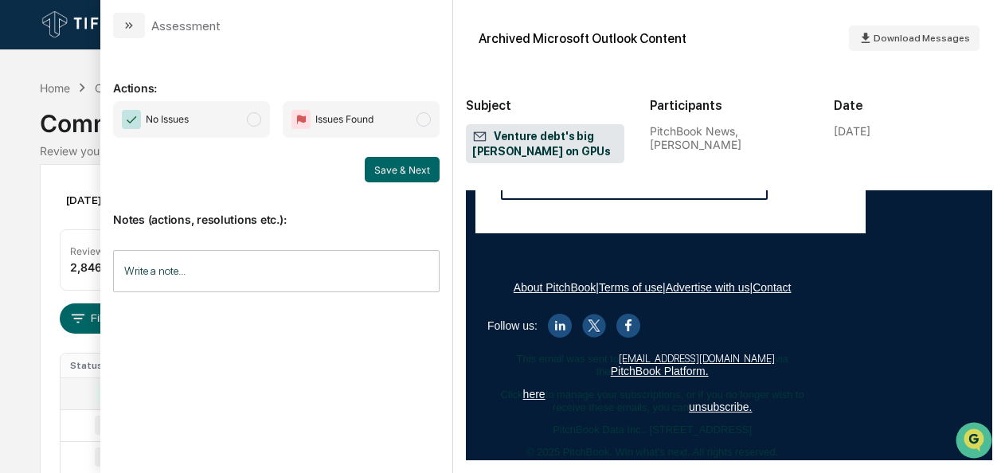
click at [233, 124] on span "No Issues" at bounding box center [191, 119] width 157 height 37
click at [417, 174] on button "Save & Next" at bounding box center [402, 169] width 75 height 25
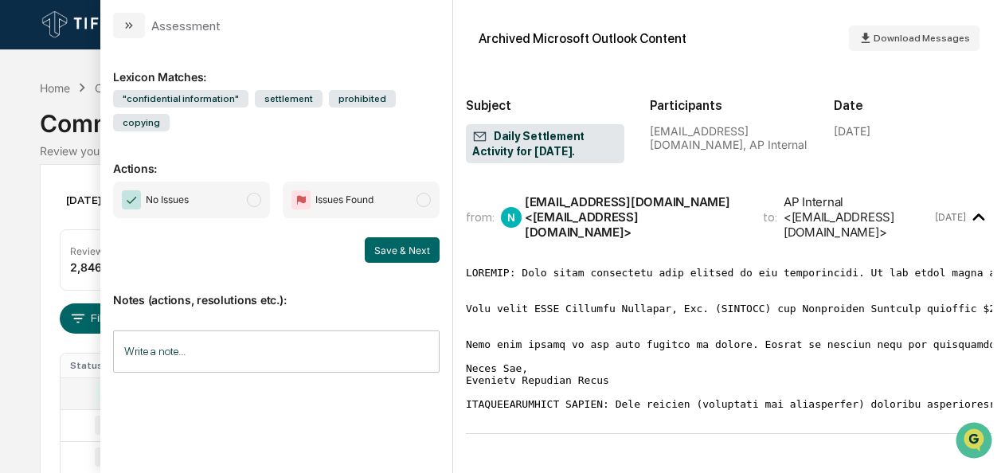
click at [249, 193] on span "modal" at bounding box center [254, 200] width 14 height 14
click at [409, 237] on button "Save & Next" at bounding box center [402, 249] width 75 height 25
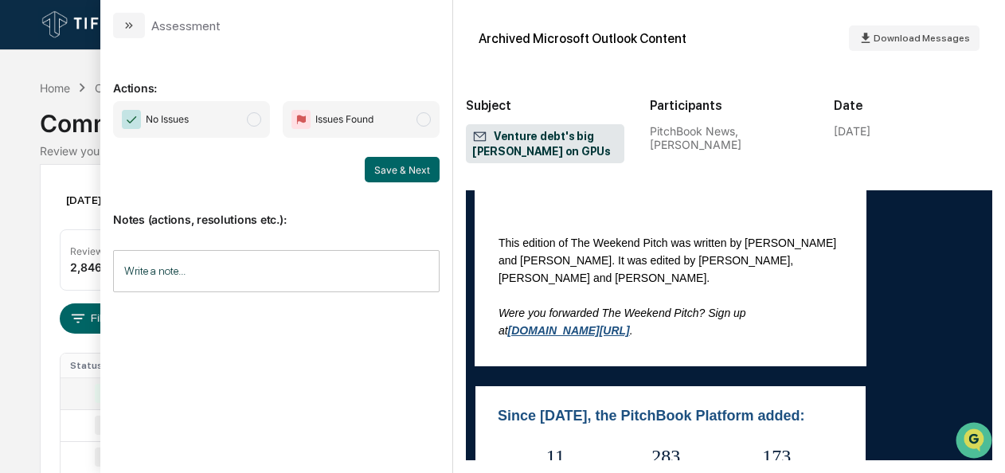
scroll to position [4408, 0]
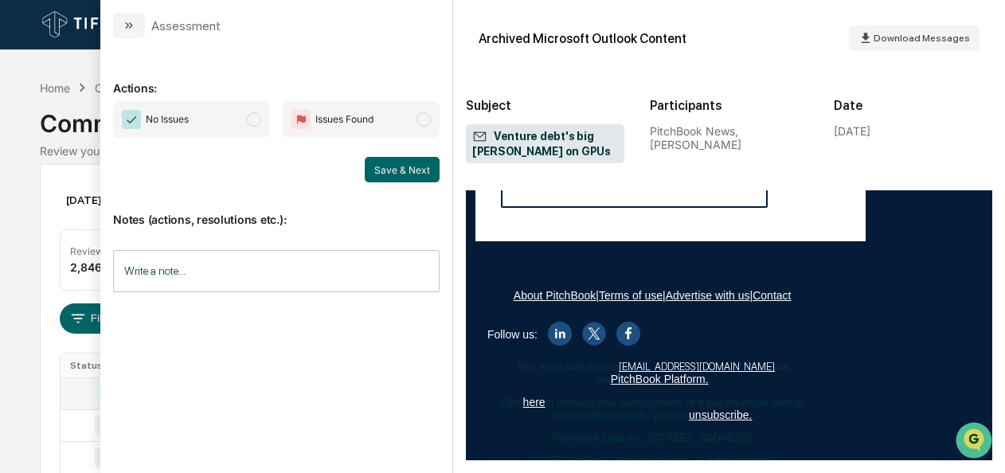
click at [264, 123] on span "No Issues" at bounding box center [191, 119] width 157 height 37
click at [409, 175] on button "Save & Next" at bounding box center [402, 169] width 75 height 25
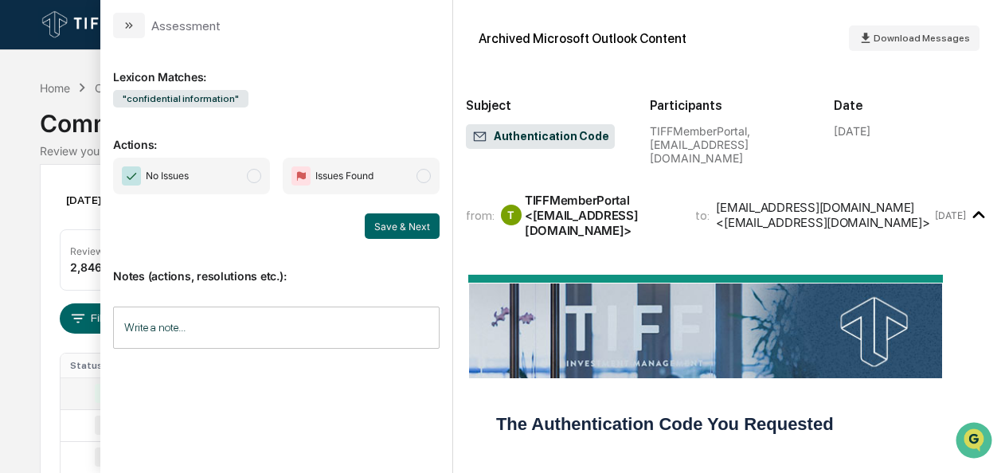
scroll to position [301, 0]
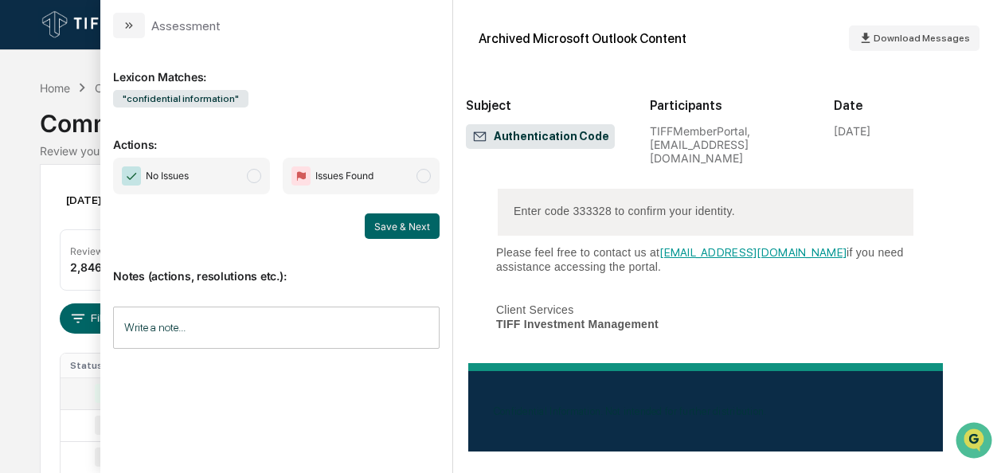
click at [256, 175] on span "modal" at bounding box center [254, 176] width 14 height 14
click at [384, 223] on button "Save & Next" at bounding box center [402, 225] width 75 height 25
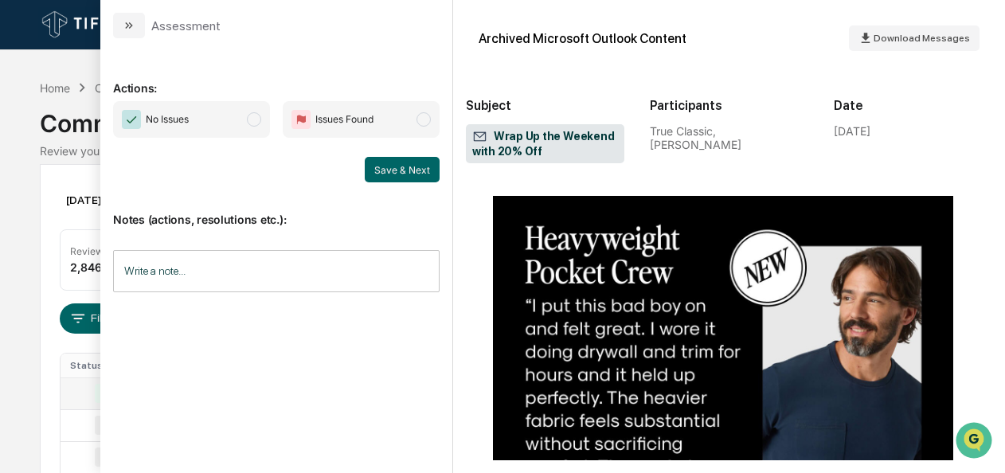
scroll to position [2422, 6]
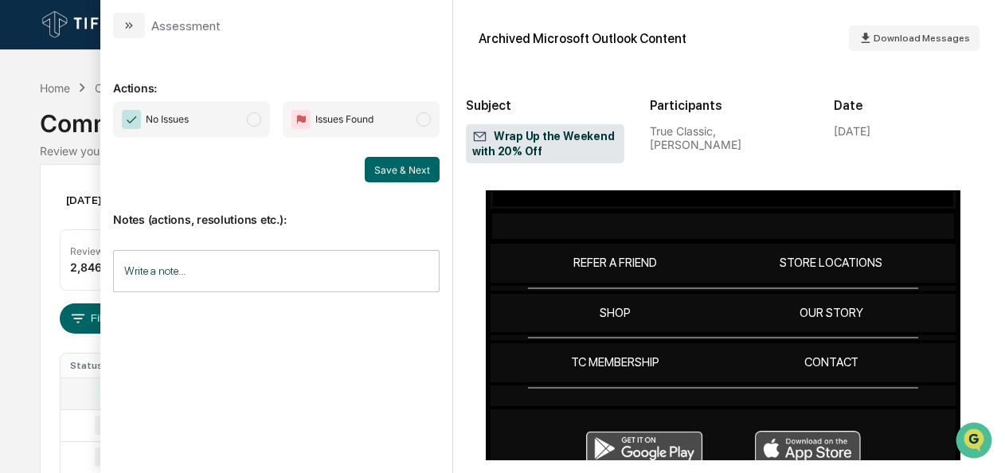
click at [253, 113] on span "modal" at bounding box center [254, 119] width 14 height 14
click at [384, 170] on button "Save & Next" at bounding box center [402, 169] width 75 height 25
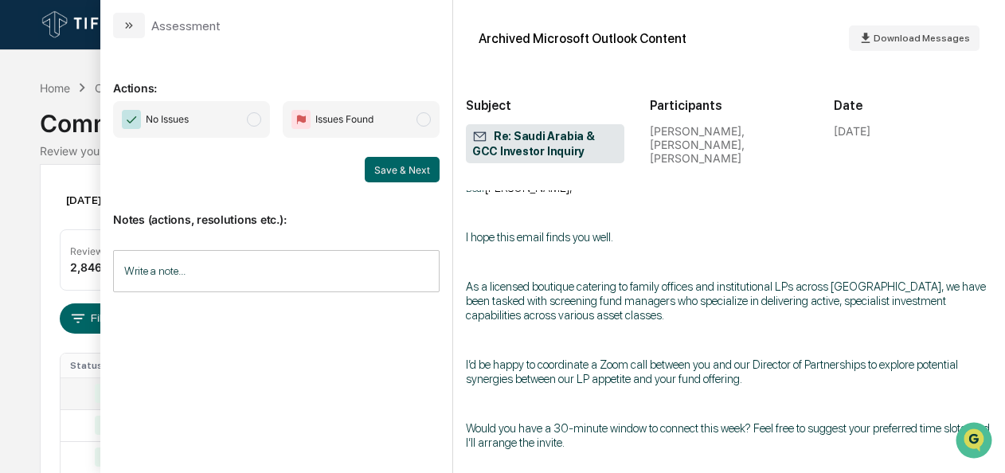
scroll to position [1673, 0]
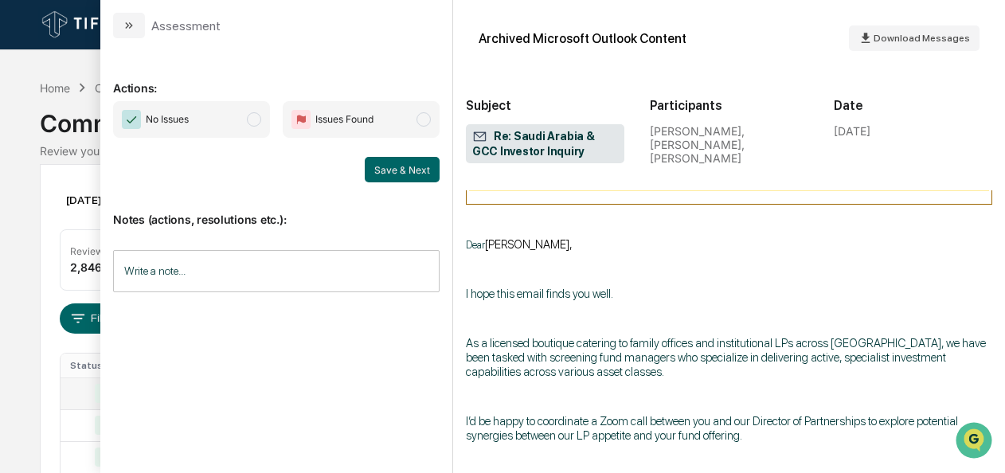
click at [237, 126] on span "No Issues" at bounding box center [191, 119] width 157 height 37
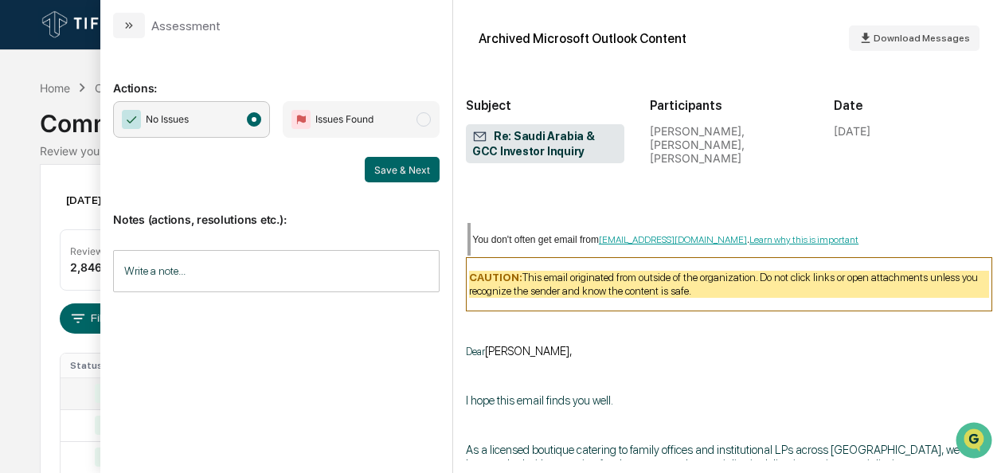
scroll to position [1568, 0]
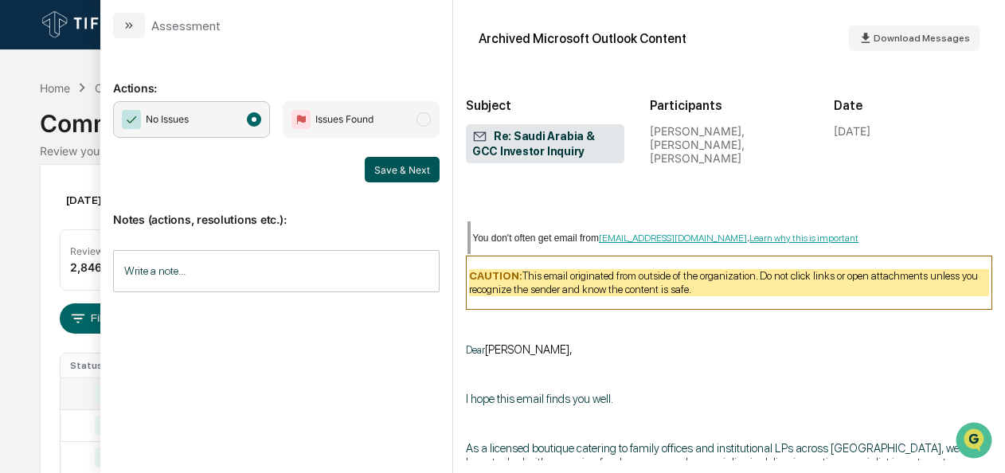
click at [408, 172] on button "Save & Next" at bounding box center [402, 169] width 75 height 25
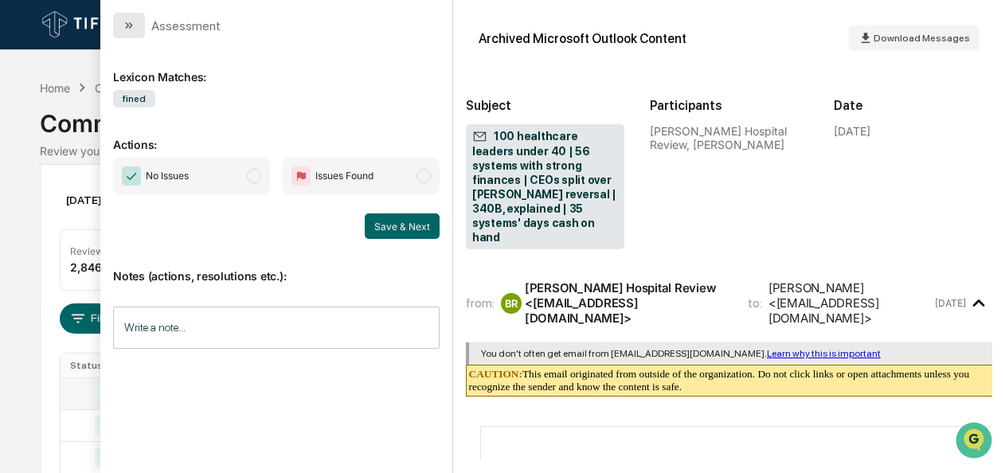
click at [129, 22] on icon "modal" at bounding box center [129, 25] width 13 height 13
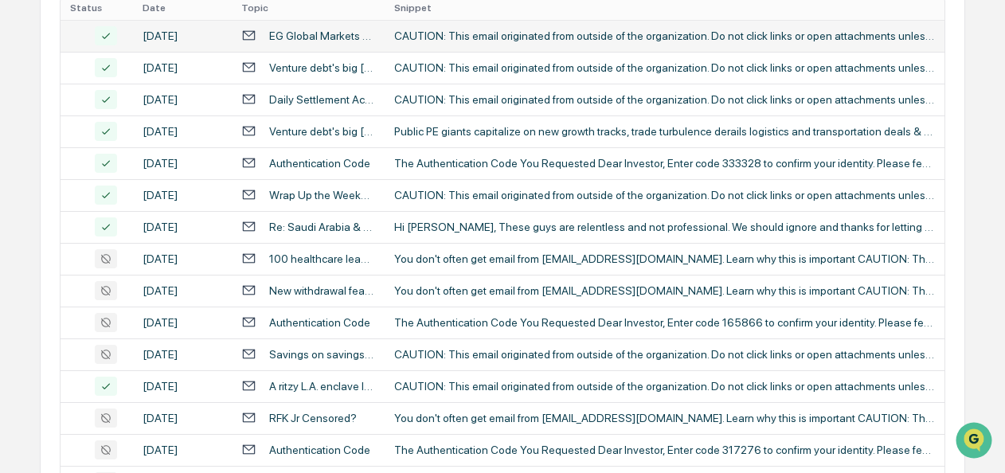
scroll to position [358, 0]
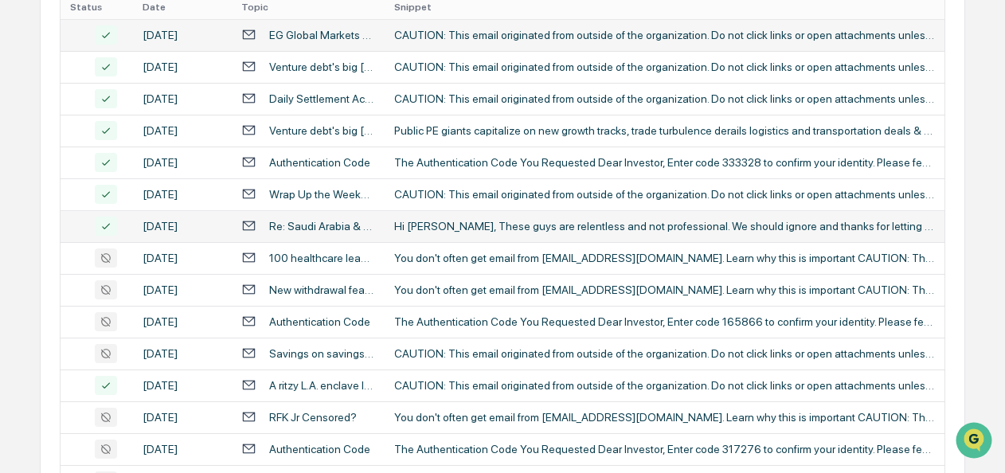
click at [453, 220] on div "Hi Jess, These guys are relentless and not professional. We should ignore and t…" at bounding box center [664, 226] width 541 height 13
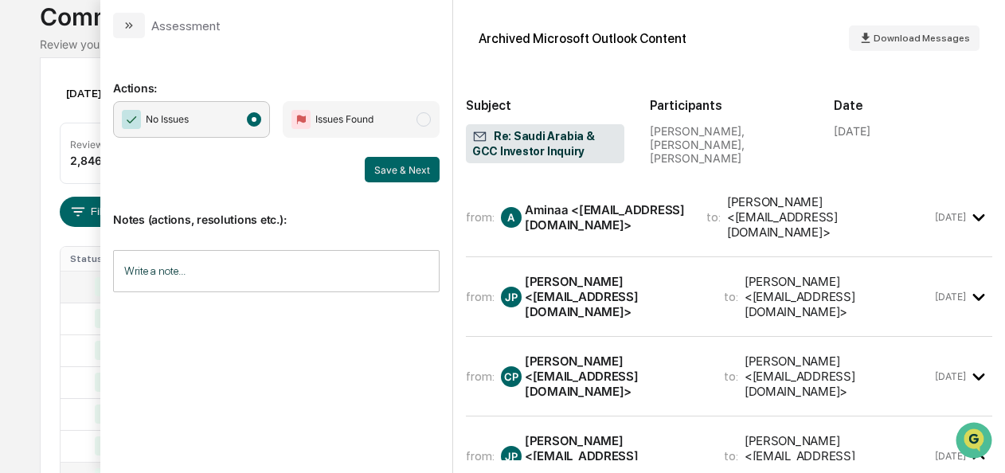
click at [693, 73] on div "Subject Re: Saudi Arabia & GCC Investor Inquiry Participants Aminaa, Jessica Po…" at bounding box center [729, 119] width 527 height 111
click at [886, 41] on span "Download Messages" at bounding box center [922, 38] width 96 height 11
click at [280, 388] on div "Actions: No Issues Issues Found Save & Next Notes (actions, resolutions etc.): …" at bounding box center [276, 251] width 327 height 401
click at [418, 166] on button "Save & Next" at bounding box center [402, 169] width 75 height 25
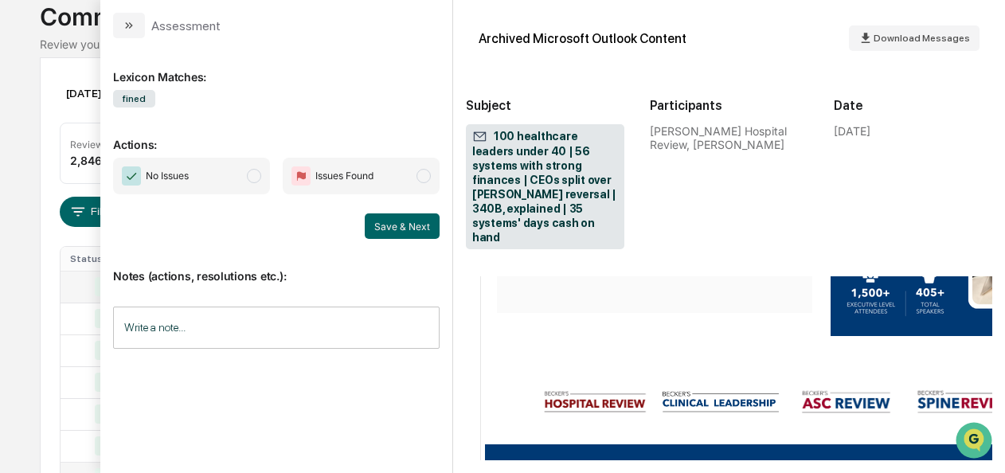
scroll to position [1690, 0]
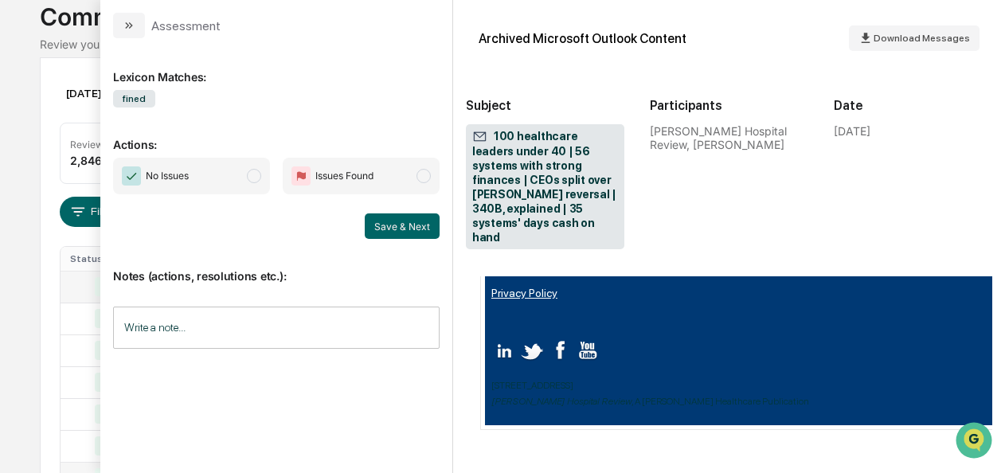
click at [228, 172] on span "No Issues" at bounding box center [191, 176] width 157 height 37
click at [390, 222] on button "Save & Next" at bounding box center [402, 225] width 75 height 25
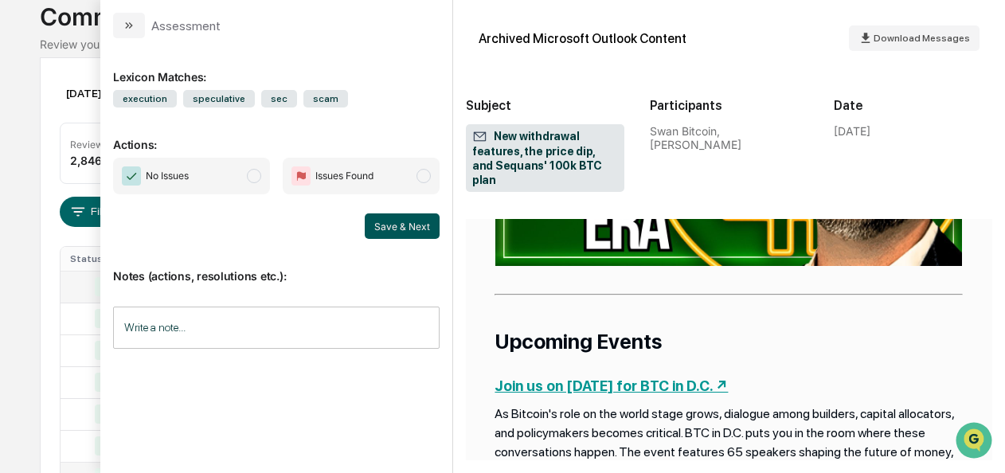
scroll to position [3673, 0]
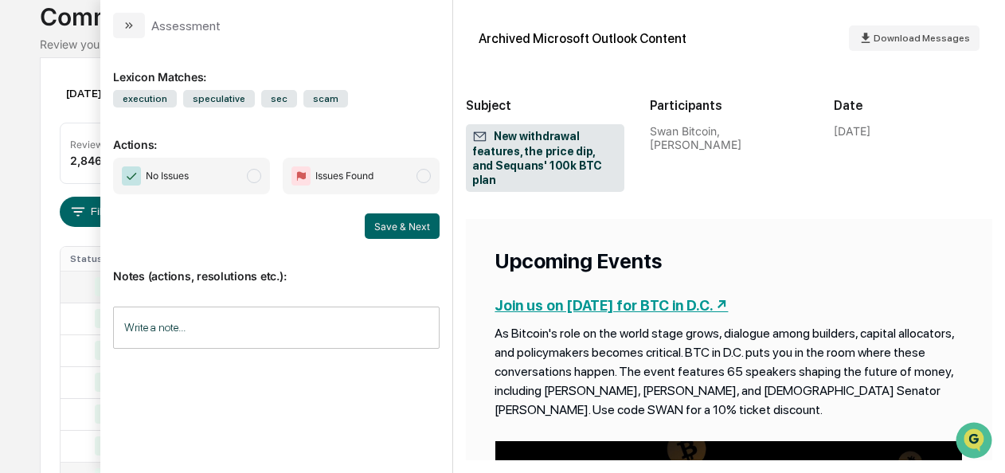
click at [262, 167] on span "No Issues" at bounding box center [191, 176] width 157 height 37
click at [401, 221] on button "Save & Next" at bounding box center [402, 225] width 75 height 25
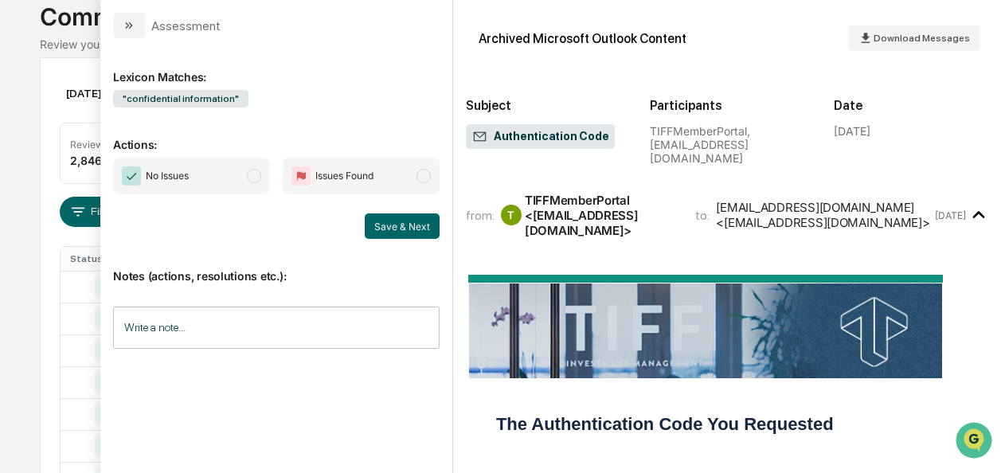
scroll to position [301, 0]
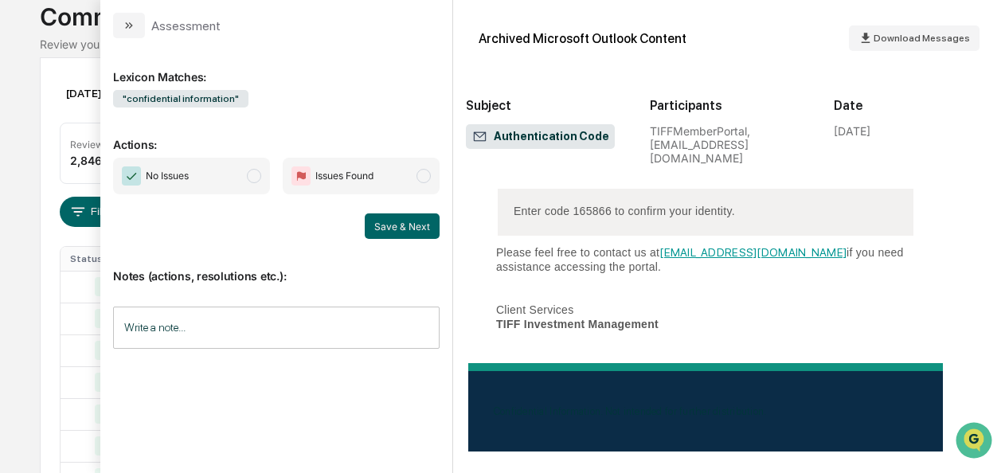
click at [256, 178] on span "modal" at bounding box center [254, 176] width 14 height 14
click at [406, 225] on button "Save & Next" at bounding box center [402, 225] width 75 height 25
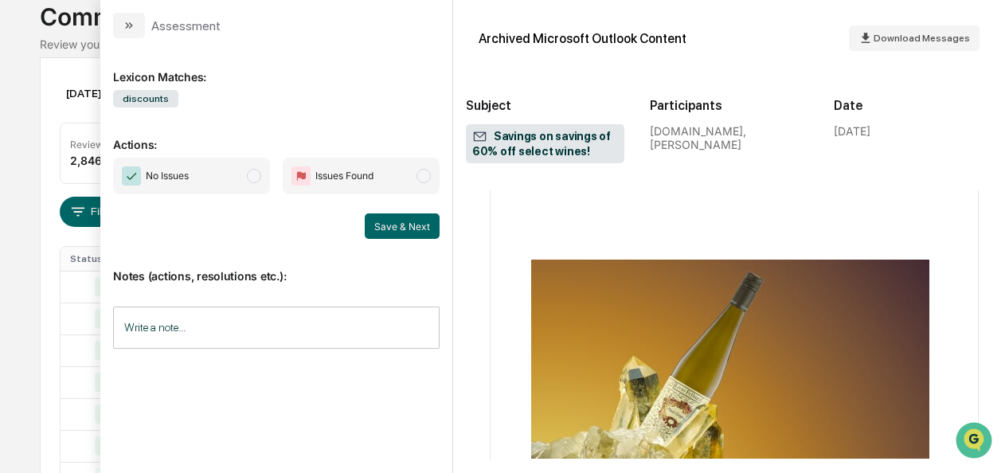
scroll to position [2395, 0]
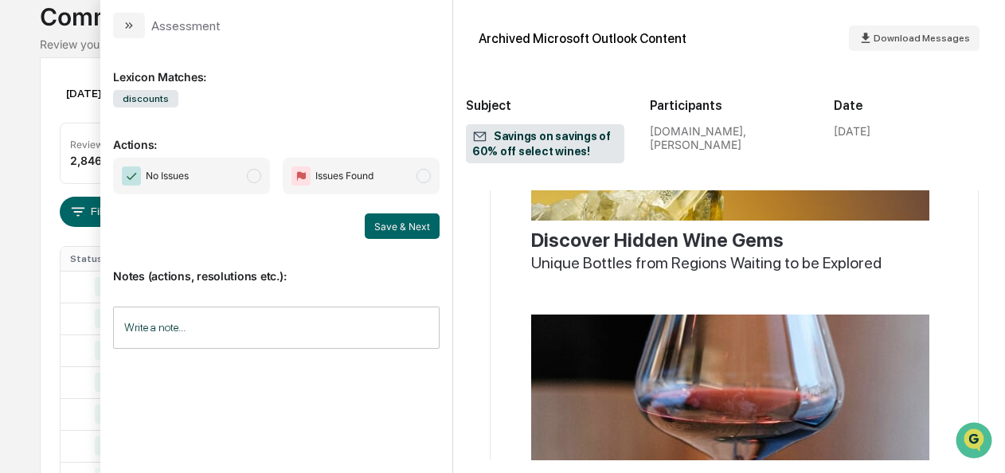
click at [252, 179] on span "modal" at bounding box center [254, 176] width 14 height 14
click at [406, 234] on button "Save & Next" at bounding box center [402, 225] width 75 height 25
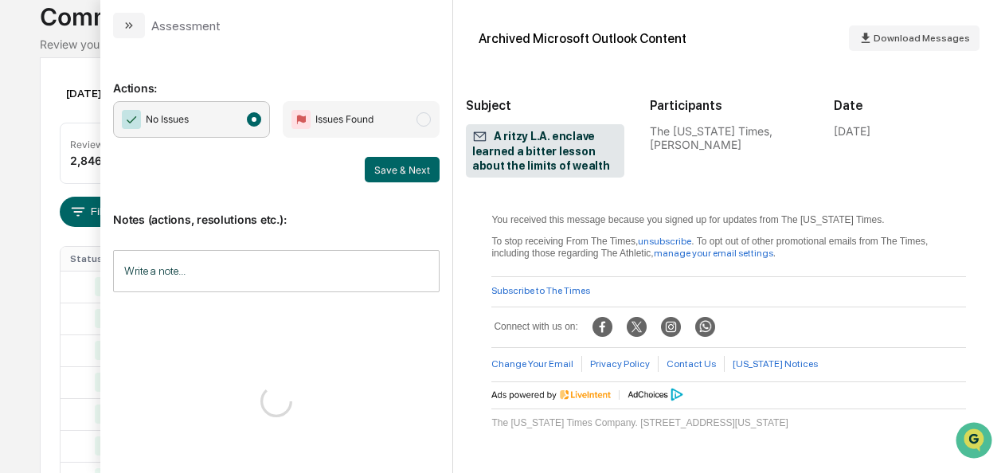
scroll to position [1180, 0]
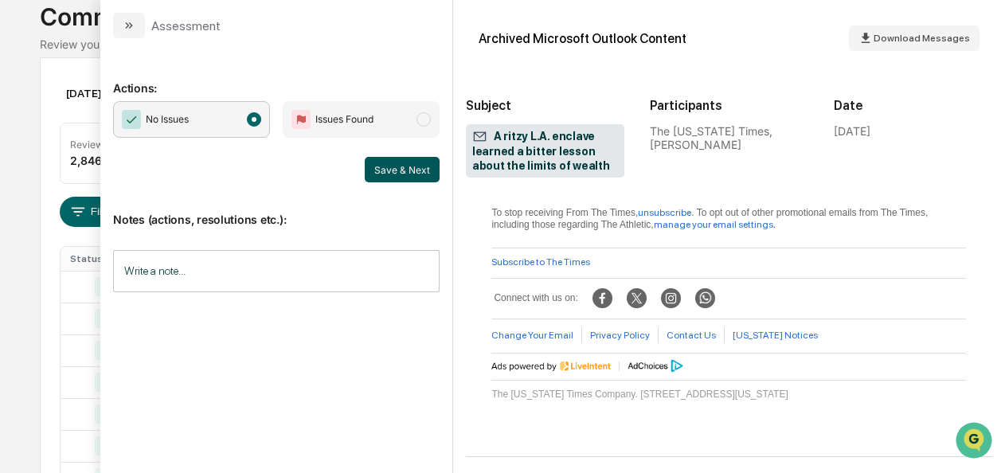
click at [419, 175] on button "Save & Next" at bounding box center [402, 169] width 75 height 25
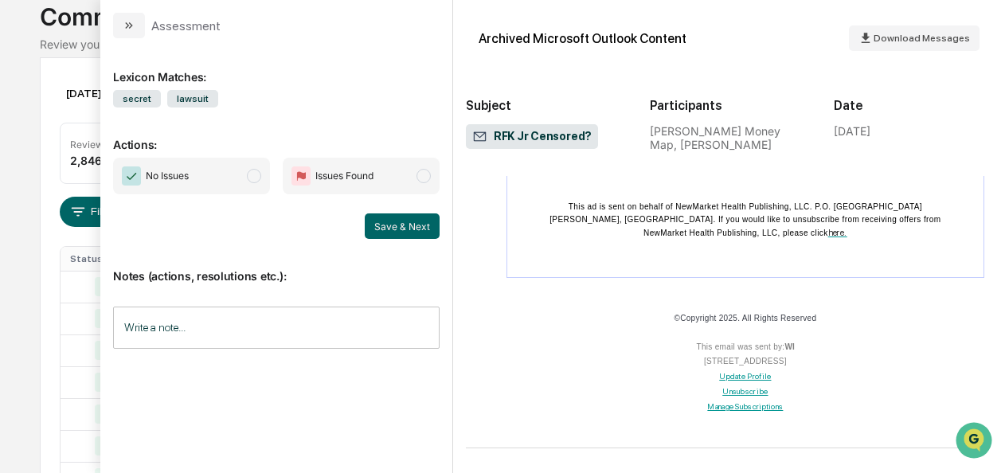
scroll to position [0, 3]
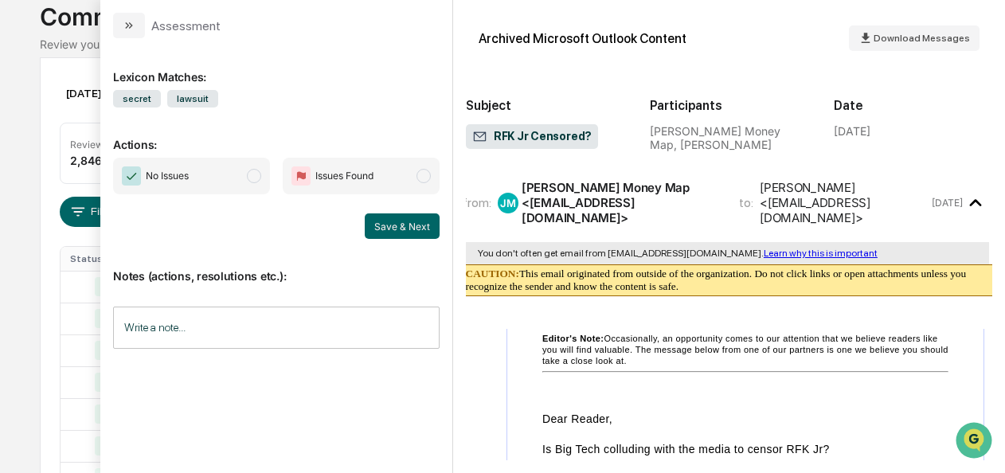
click at [256, 178] on span "modal" at bounding box center [254, 176] width 14 height 14
click at [386, 218] on button "Save & Next" at bounding box center [402, 225] width 75 height 25
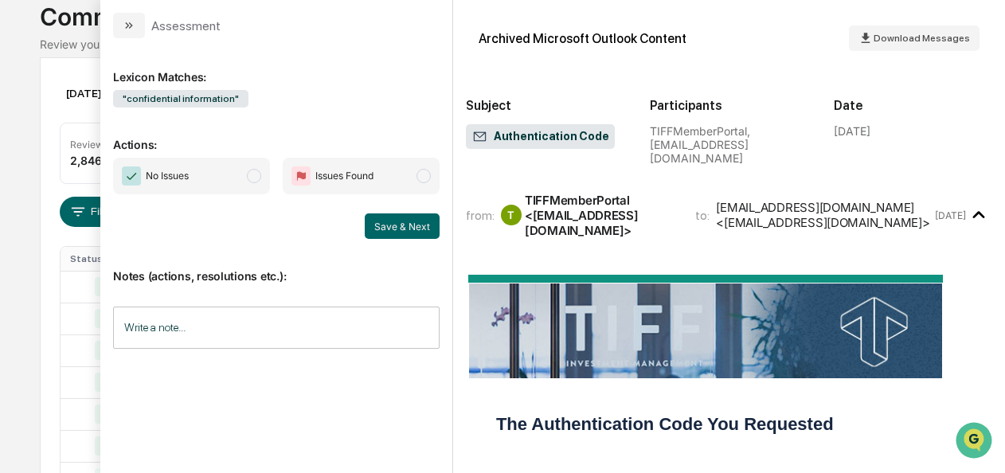
scroll to position [315, 0]
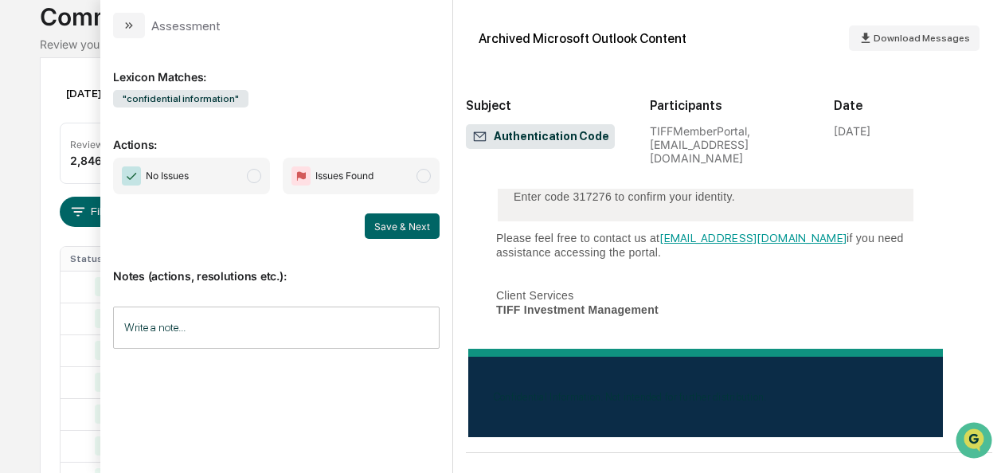
click at [257, 185] on span "No Issues" at bounding box center [191, 176] width 157 height 37
click at [386, 215] on button "Save & Next" at bounding box center [402, 225] width 75 height 25
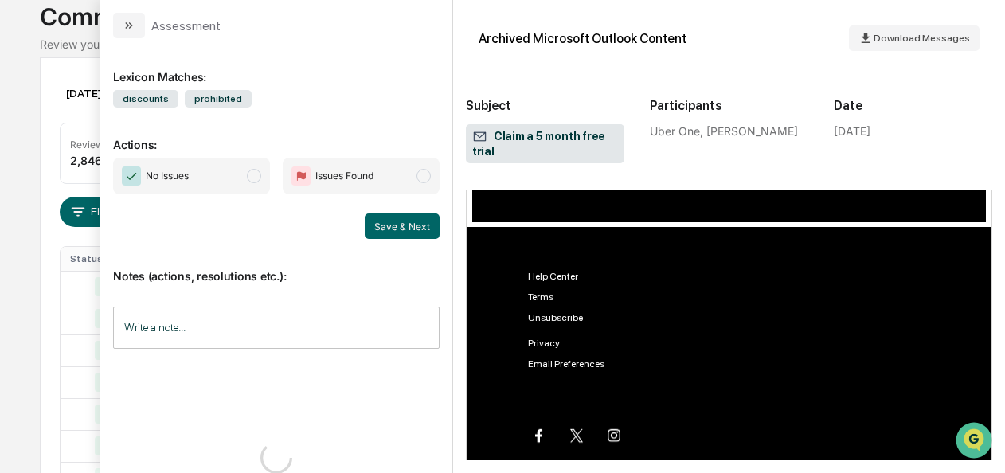
scroll to position [1776, 0]
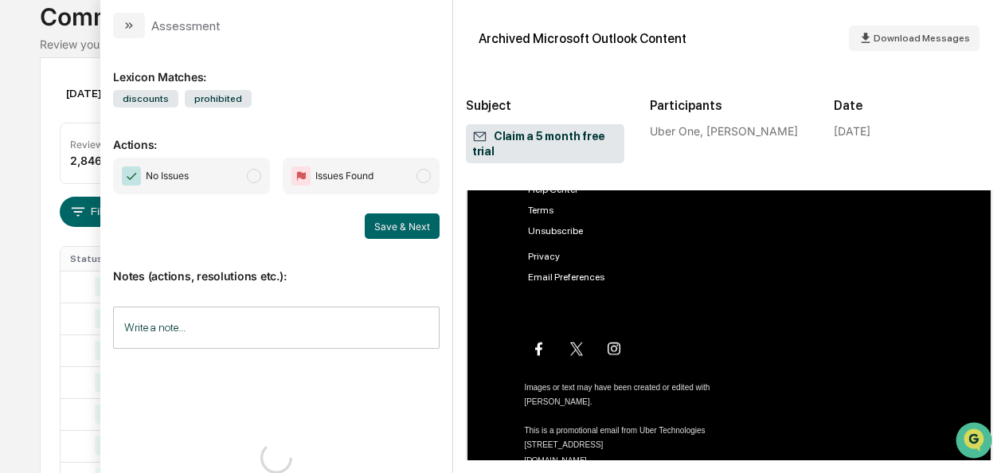
click at [261, 172] on span "modal" at bounding box center [254, 176] width 14 height 14
click at [390, 229] on button "Save & Next" at bounding box center [402, 225] width 75 height 25
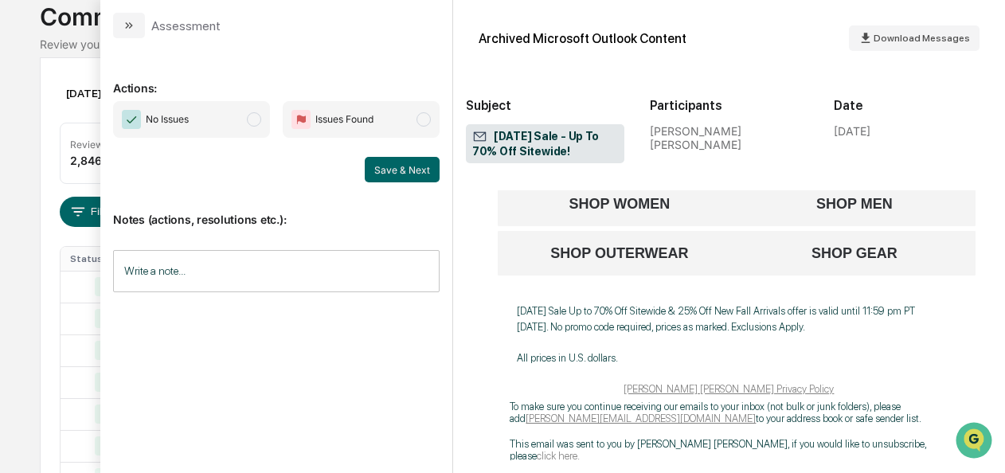
scroll to position [1953, 0]
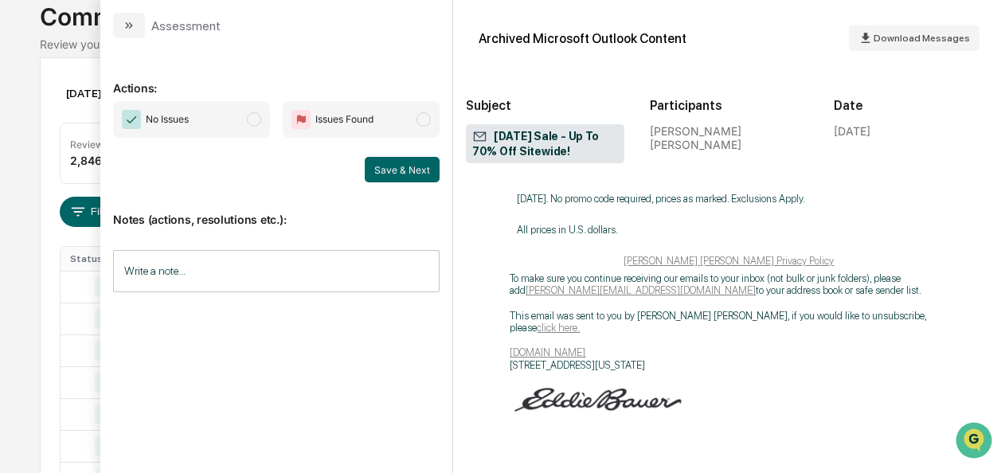
click at [255, 129] on span "No Issues" at bounding box center [191, 119] width 157 height 37
click at [376, 165] on button "Save & Next" at bounding box center [402, 169] width 75 height 25
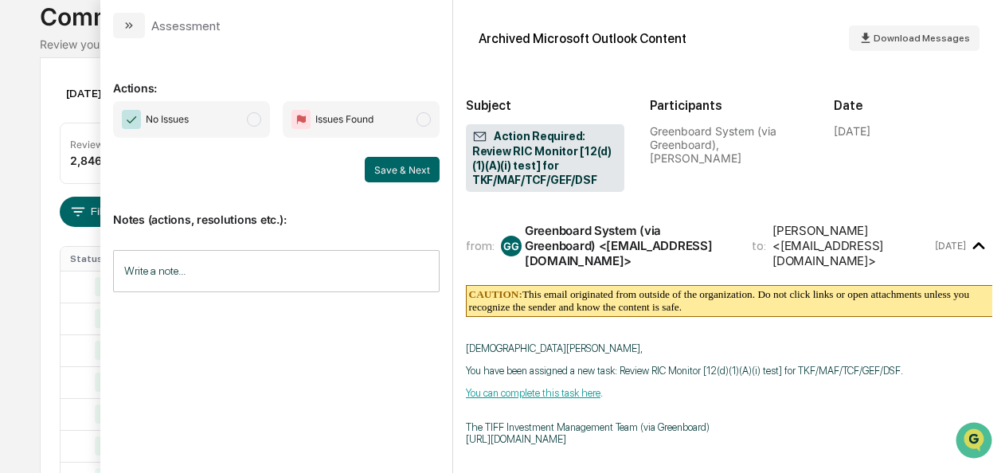
scroll to position [33, 0]
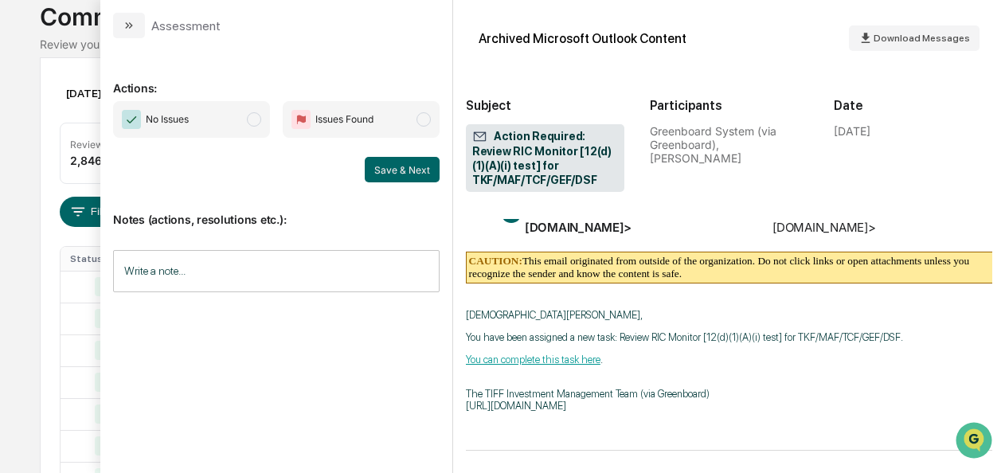
click at [256, 127] on span "No Issues" at bounding box center [191, 119] width 157 height 37
click at [382, 173] on button "Save & Next" at bounding box center [402, 169] width 75 height 25
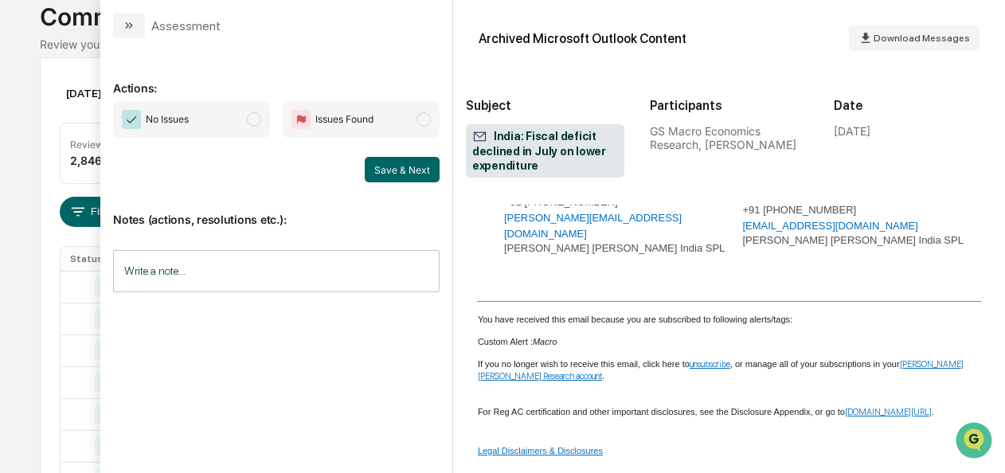
scroll to position [1476, 0]
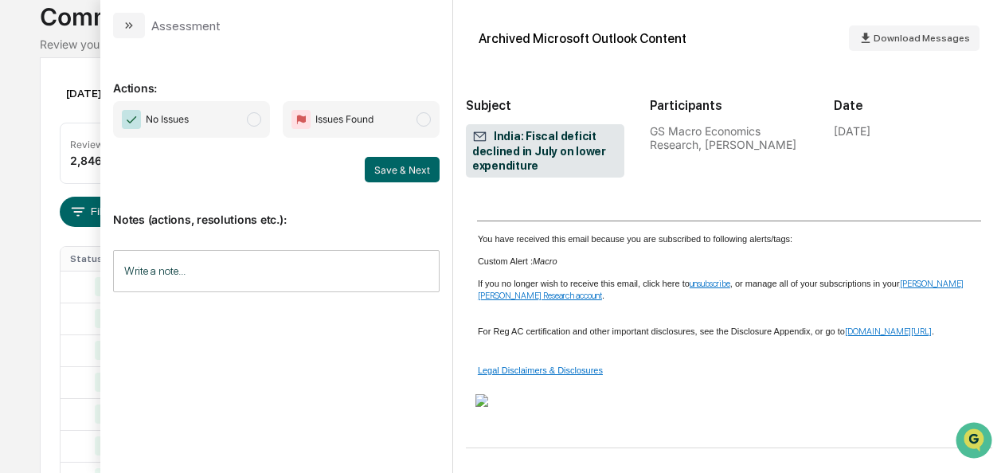
click at [249, 121] on span "modal" at bounding box center [254, 119] width 14 height 14
click at [408, 178] on button "Save & Next" at bounding box center [402, 169] width 75 height 25
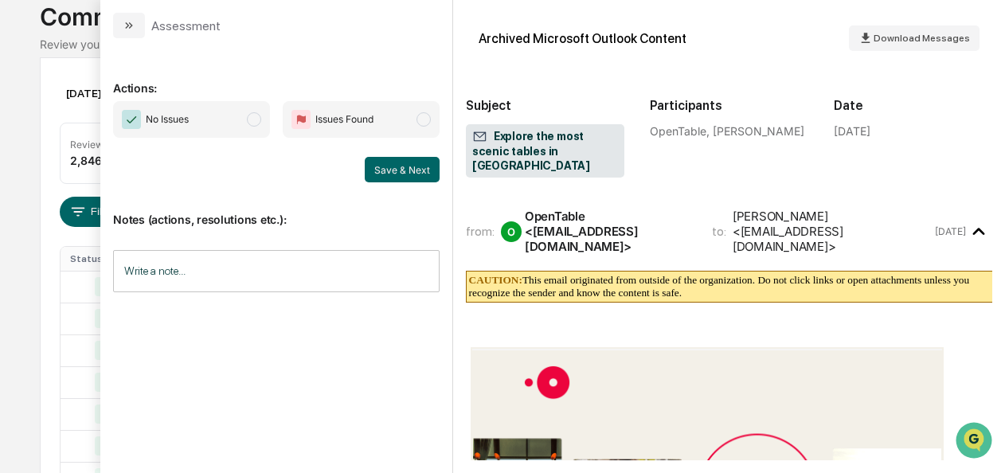
scroll to position [856, 0]
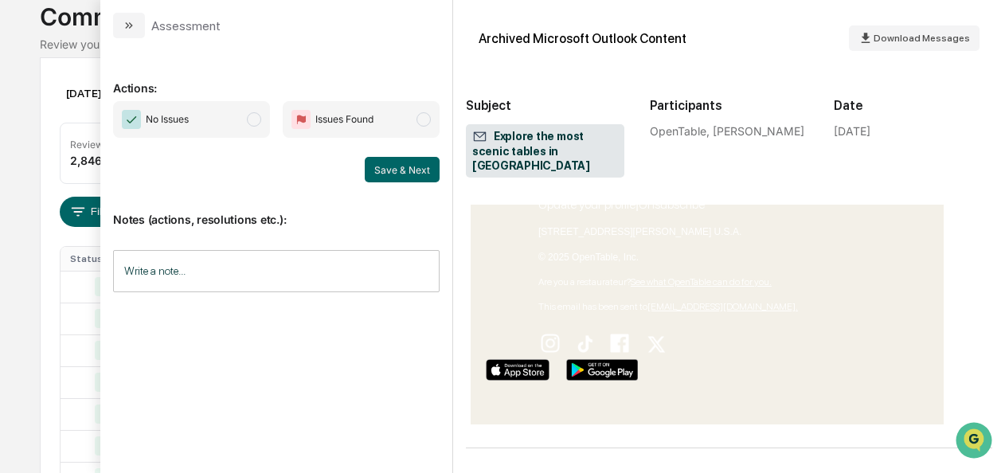
click at [265, 128] on span "No Issues" at bounding box center [191, 119] width 157 height 37
click at [389, 167] on button "Save & Next" at bounding box center [402, 169] width 75 height 25
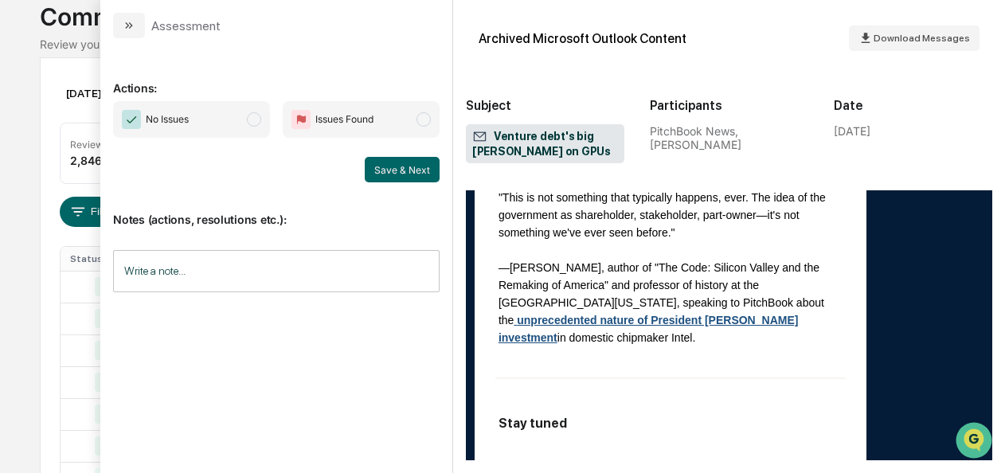
scroll to position [3376, 0]
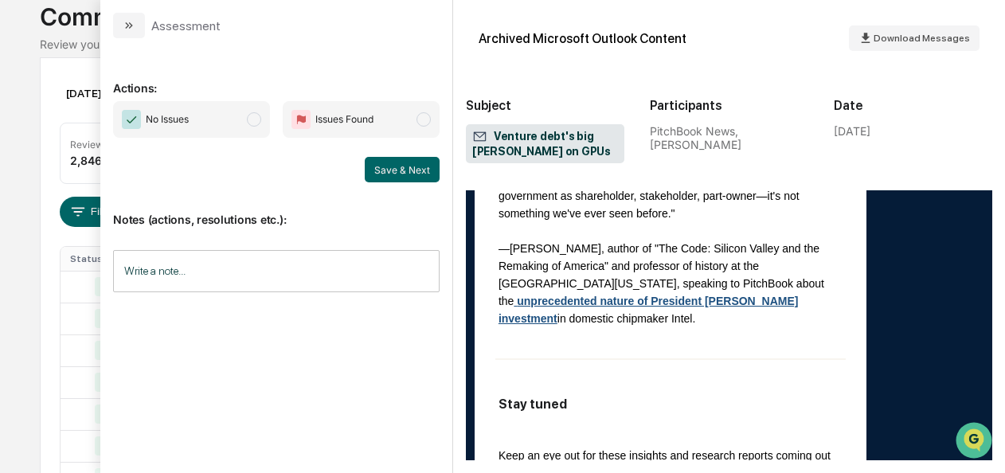
click at [247, 120] on span "No Issues" at bounding box center [191, 119] width 157 height 37
click at [386, 166] on button "Save & Next" at bounding box center [402, 169] width 75 height 25
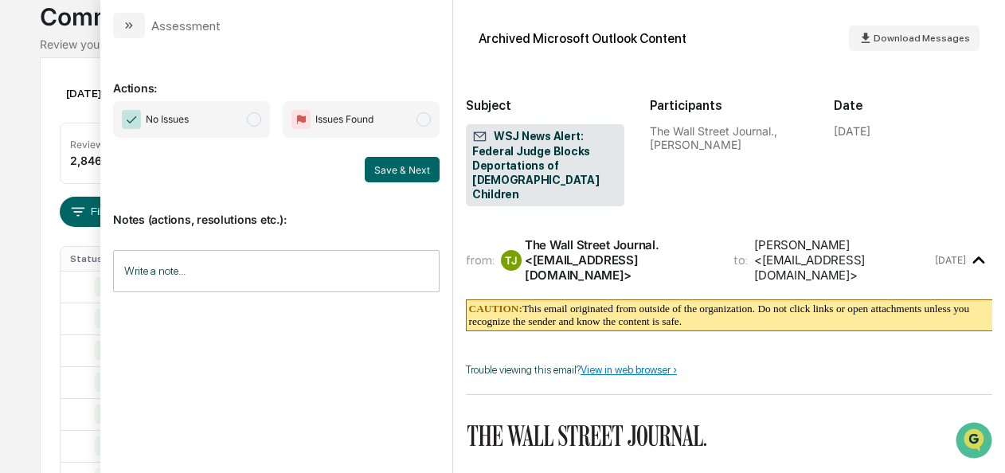
scroll to position [672, 0]
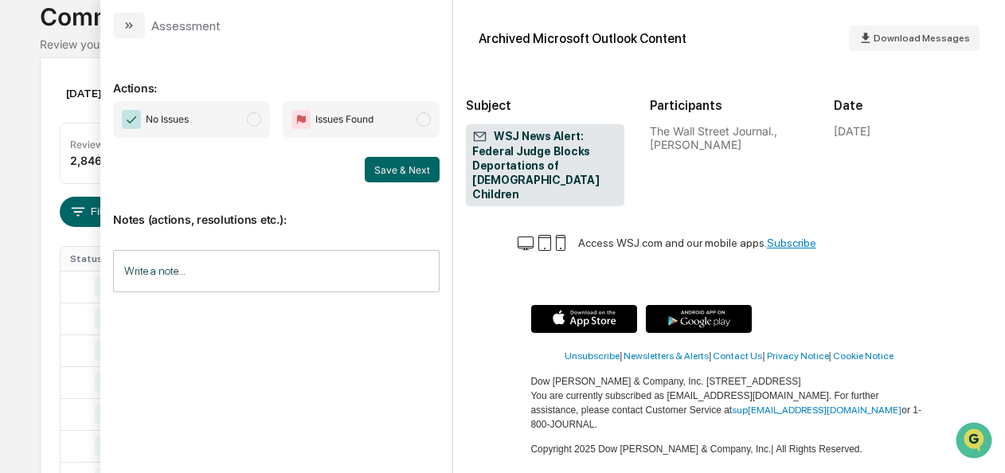
click at [260, 128] on span "No Issues" at bounding box center [191, 119] width 157 height 37
click at [370, 166] on button "Save & Next" at bounding box center [402, 169] width 75 height 25
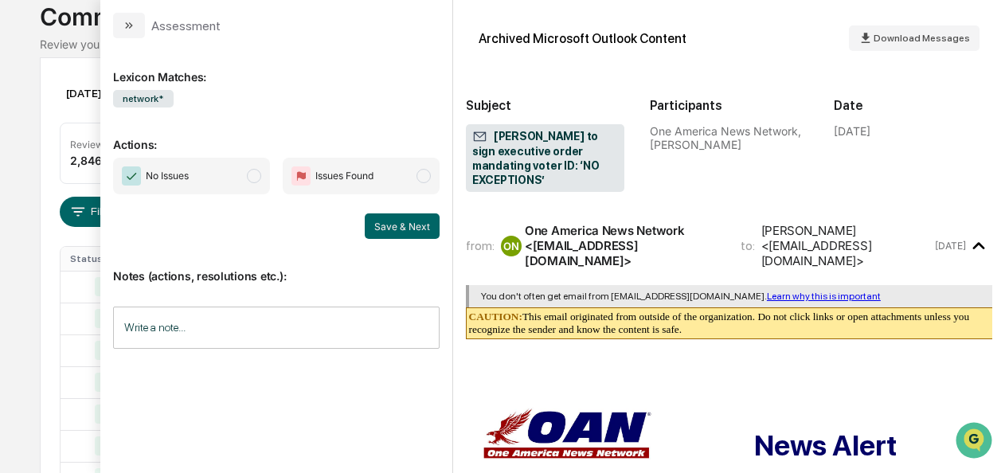
click at [249, 178] on span "modal" at bounding box center [254, 176] width 14 height 14
click at [372, 217] on button "Save & Next" at bounding box center [402, 225] width 75 height 25
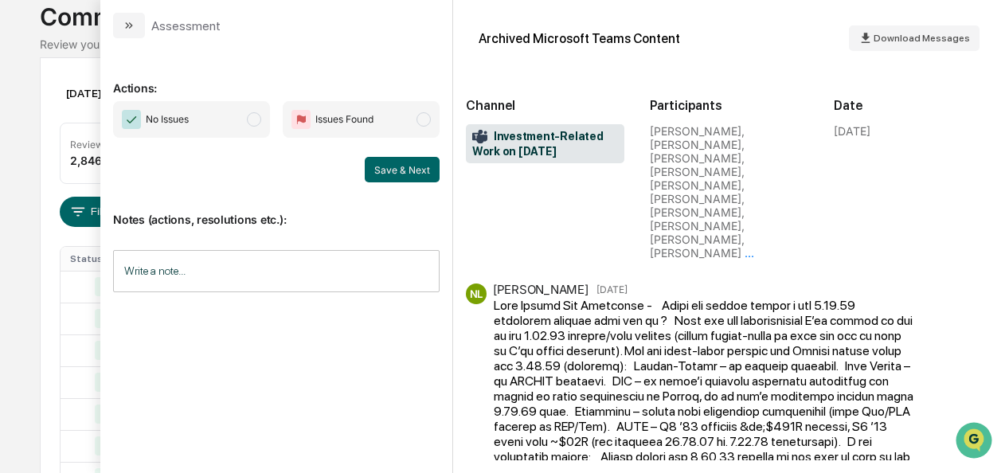
scroll to position [199, 0]
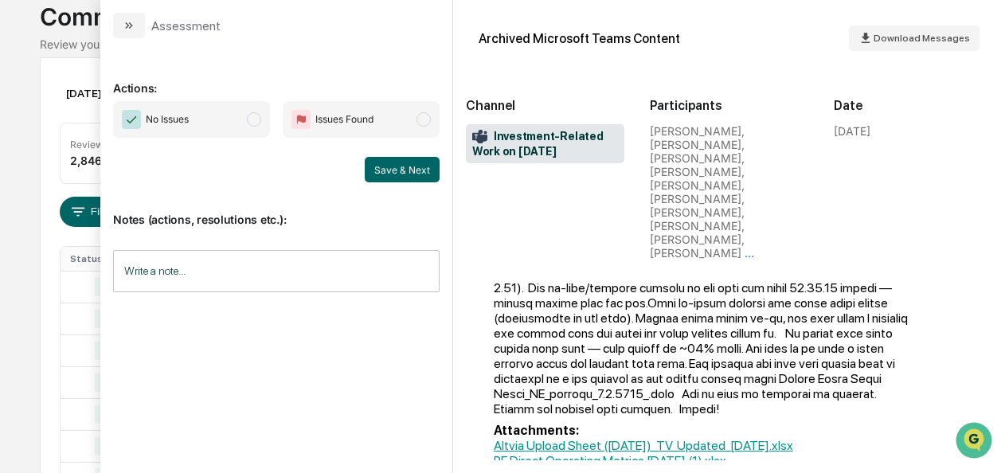
click at [253, 118] on span "modal" at bounding box center [254, 119] width 14 height 14
click at [409, 173] on button "Save & Next" at bounding box center [402, 169] width 75 height 25
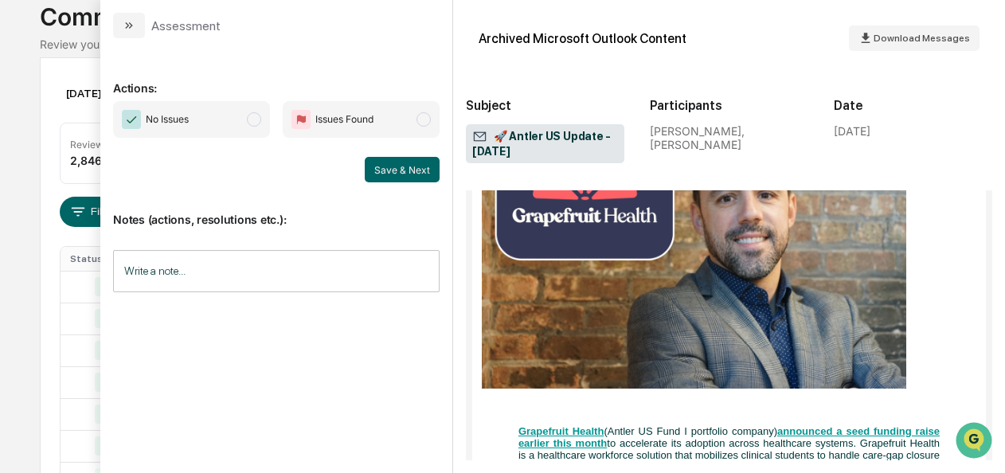
scroll to position [1297, 0]
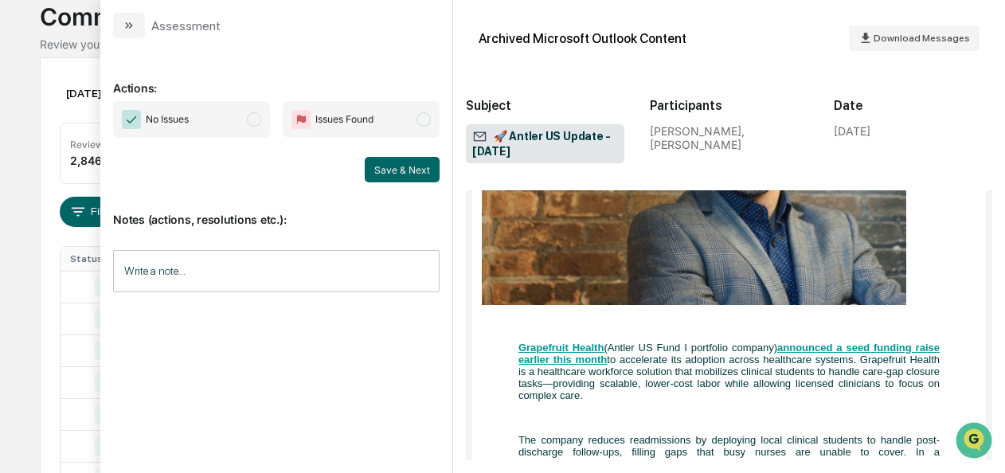
click at [264, 128] on span "No Issues" at bounding box center [191, 119] width 157 height 37
click at [398, 168] on button "Save & Next" at bounding box center [402, 169] width 75 height 25
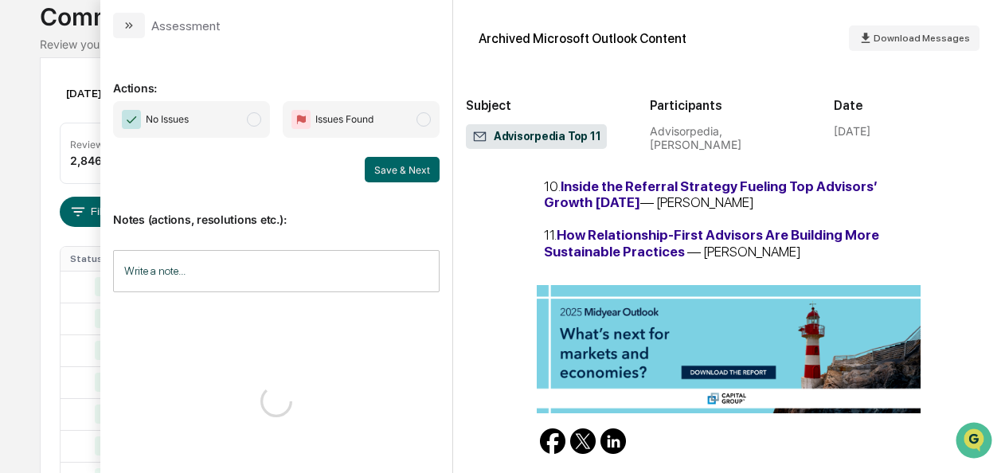
scroll to position [1056, 0]
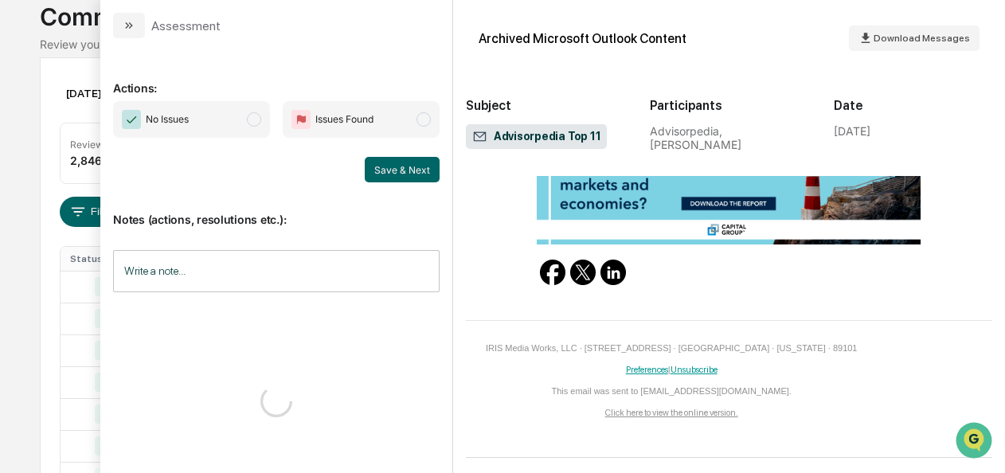
click at [263, 121] on span "No Issues" at bounding box center [191, 119] width 157 height 37
click at [390, 159] on button "Save & Next" at bounding box center [402, 169] width 75 height 25
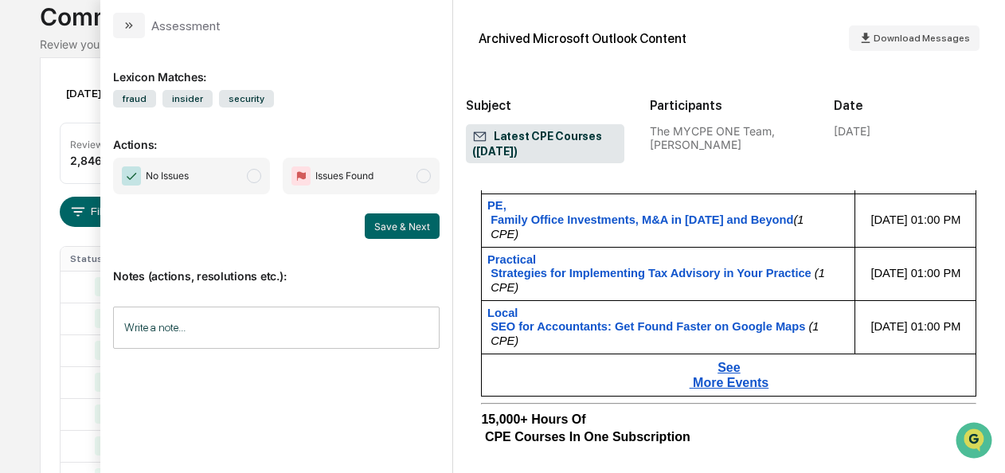
scroll to position [2269, 0]
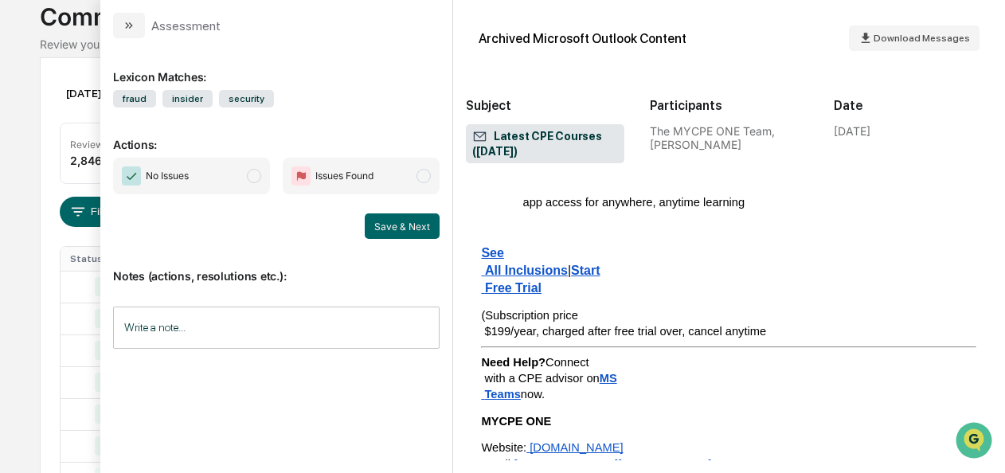
click at [266, 174] on span "No Issues" at bounding box center [191, 176] width 157 height 37
click at [416, 223] on button "Save & Next" at bounding box center [402, 225] width 75 height 25
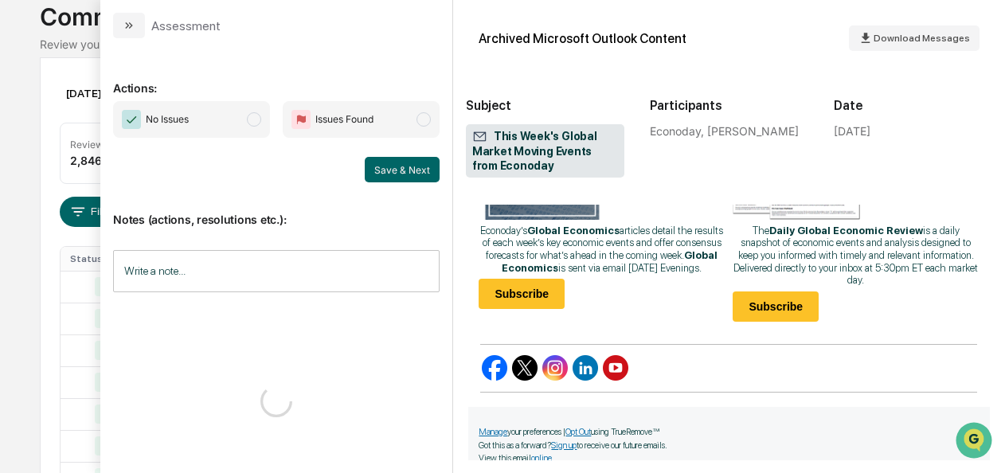
scroll to position [2022, 0]
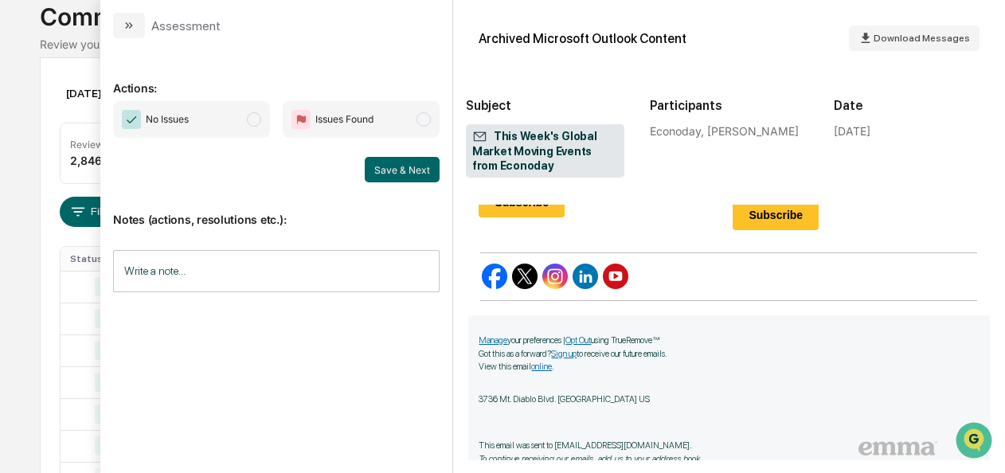
click at [250, 133] on span "No Issues" at bounding box center [191, 119] width 157 height 37
click at [381, 169] on button "Save & Next" at bounding box center [402, 169] width 75 height 25
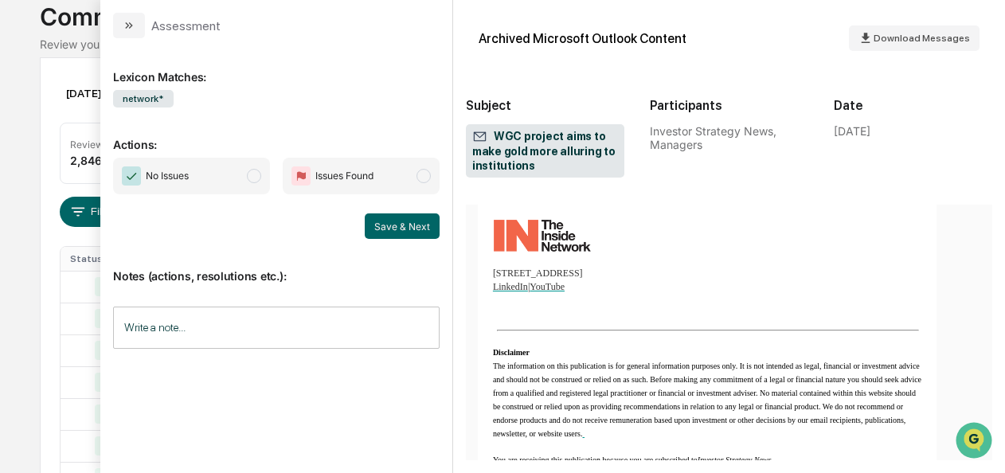
scroll to position [2382, 0]
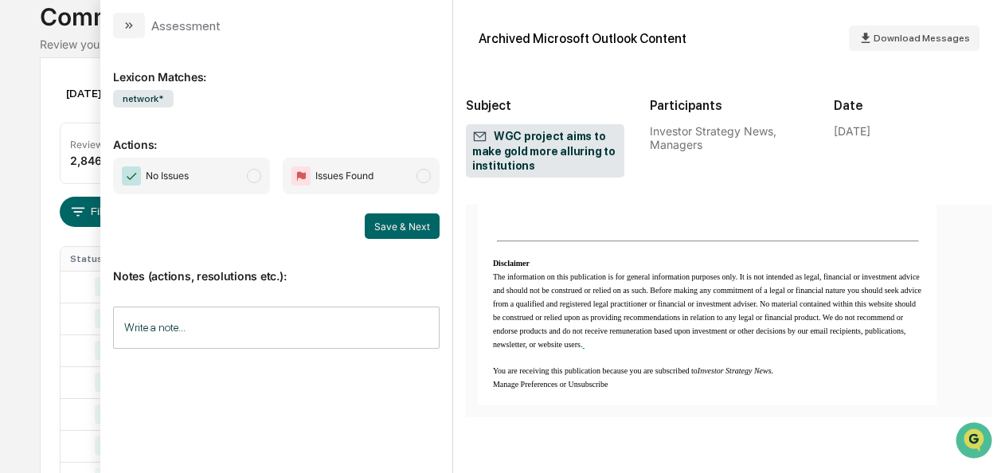
click at [253, 182] on span "No Issues" at bounding box center [191, 176] width 157 height 37
click at [406, 228] on button "Save & Next" at bounding box center [402, 225] width 75 height 25
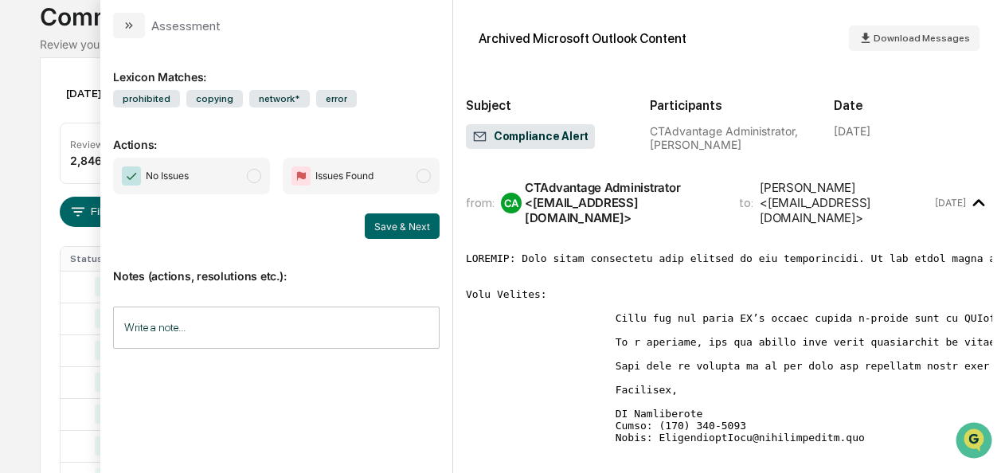
scroll to position [174, 0]
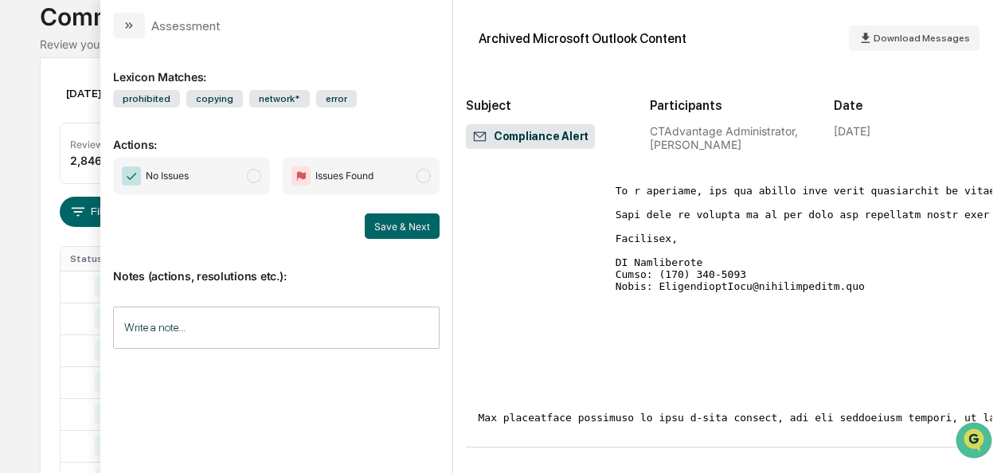
click at [247, 178] on span "No Issues" at bounding box center [191, 176] width 157 height 37
click at [389, 225] on button "Save & Next" at bounding box center [402, 225] width 75 height 25
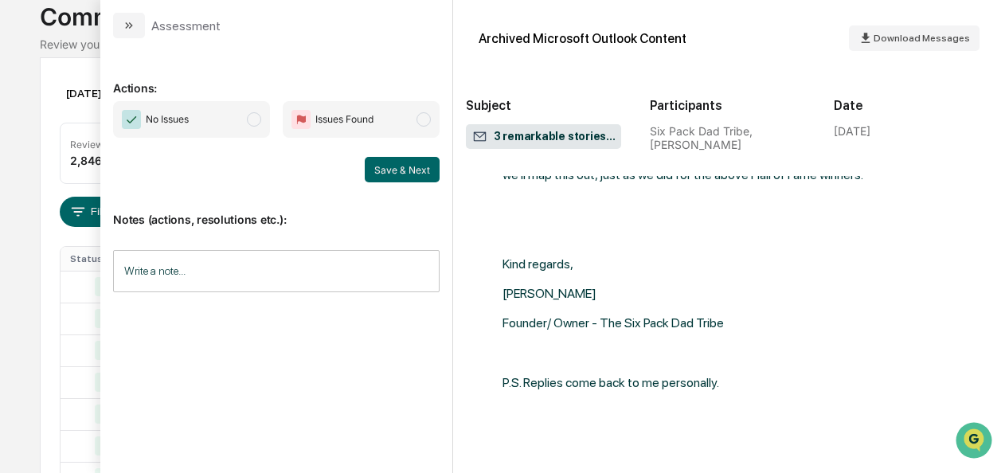
scroll to position [879, 0]
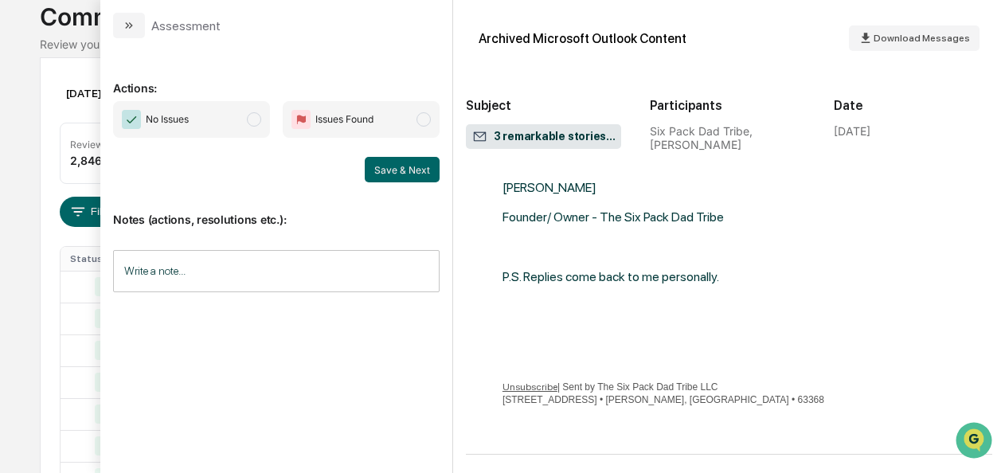
click at [261, 118] on span "modal" at bounding box center [254, 119] width 14 height 14
click at [434, 174] on button "Save & Next" at bounding box center [402, 169] width 75 height 25
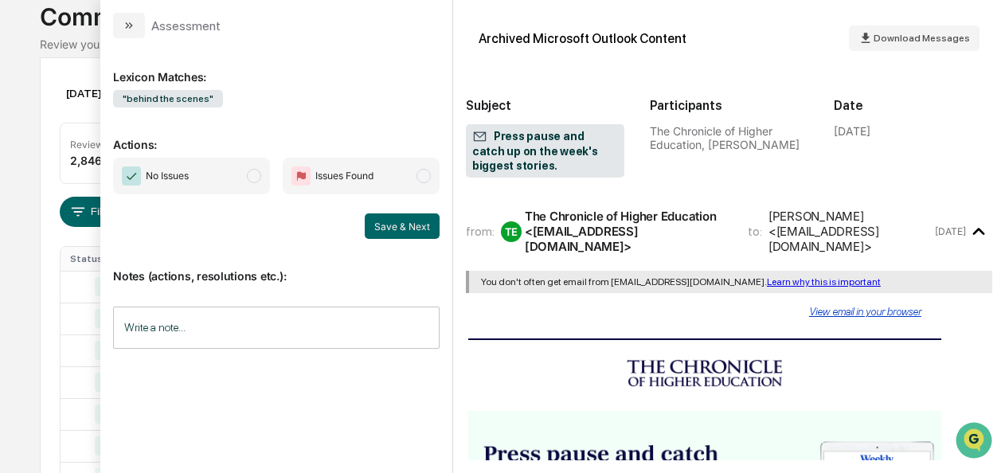
click at [255, 182] on span "No Issues" at bounding box center [191, 176] width 157 height 37
click at [385, 228] on button "Save & Next" at bounding box center [402, 225] width 75 height 25
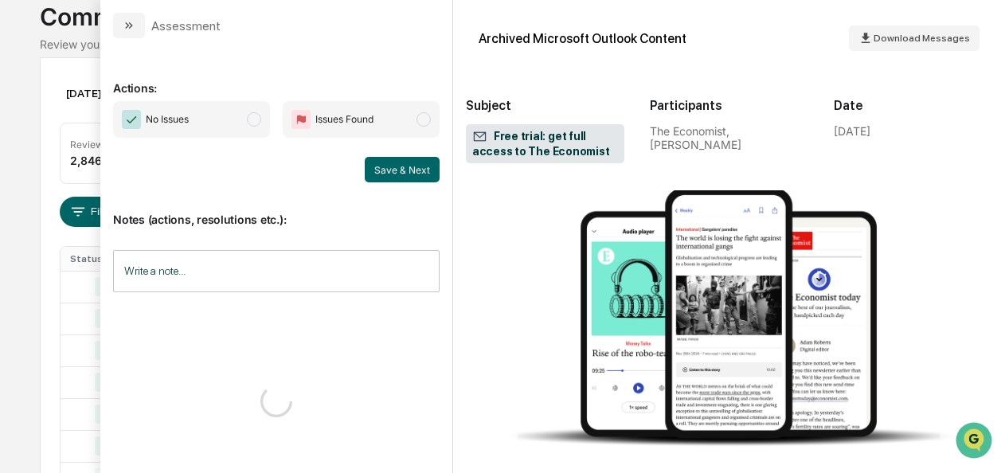
scroll to position [883, 0]
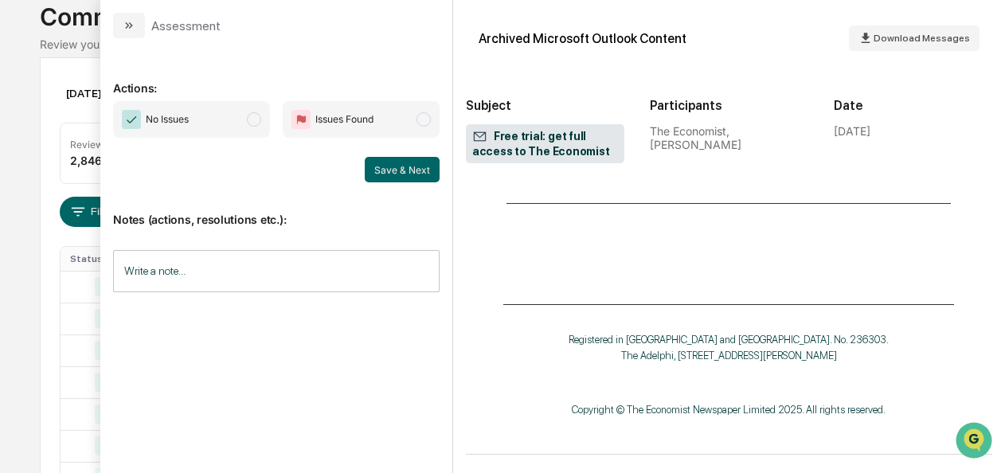
click at [258, 112] on span "modal" at bounding box center [254, 119] width 14 height 14
click at [416, 169] on button "Save & Next" at bounding box center [402, 169] width 75 height 25
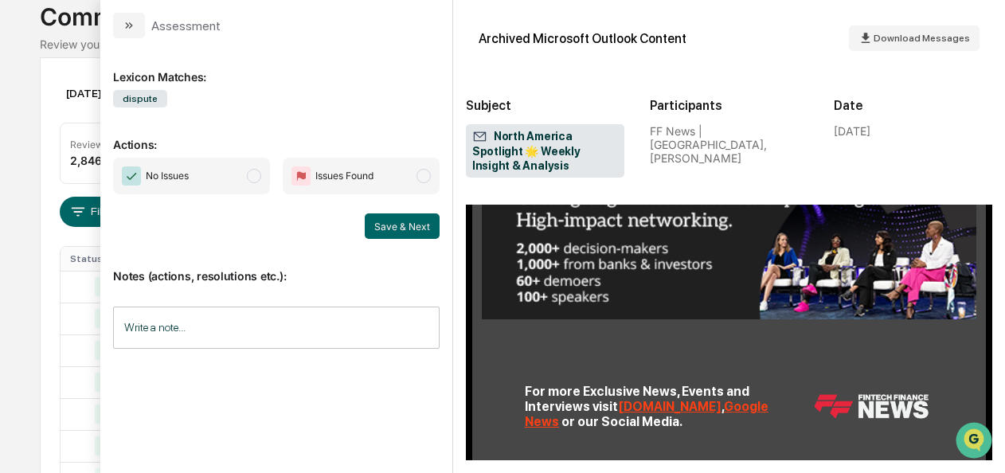
scroll to position [1310, 0]
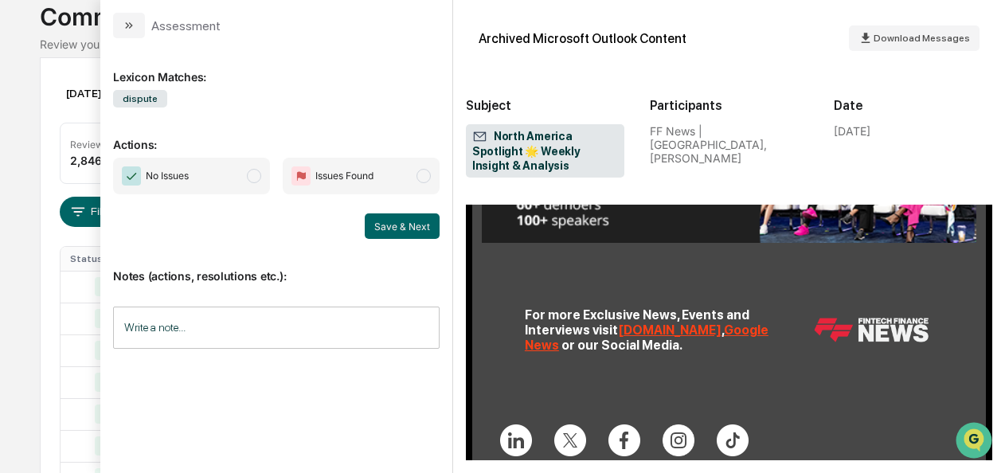
click at [268, 175] on span "No Issues" at bounding box center [191, 176] width 157 height 37
click at [407, 229] on button "Save & Next" at bounding box center [402, 225] width 75 height 25
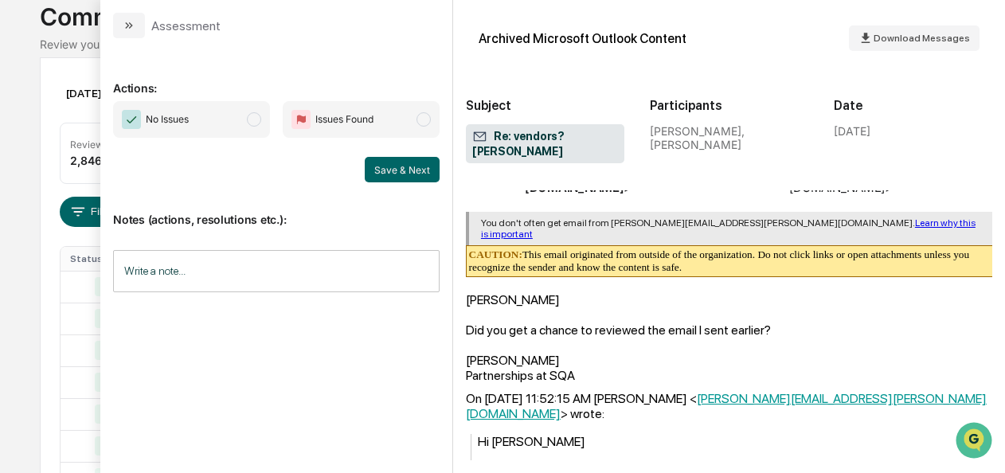
scroll to position [228, 0]
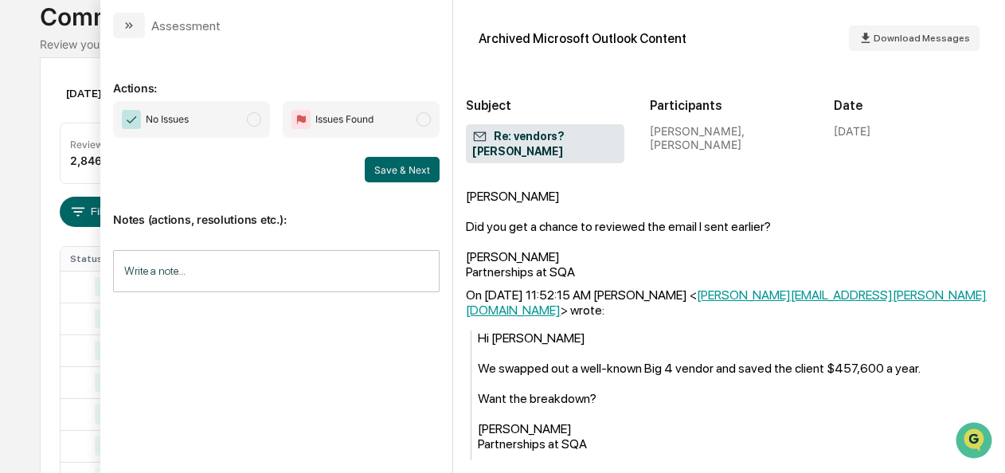
click at [264, 122] on span "No Issues" at bounding box center [191, 119] width 157 height 37
click at [401, 174] on button "Save & Next" at bounding box center [402, 169] width 75 height 25
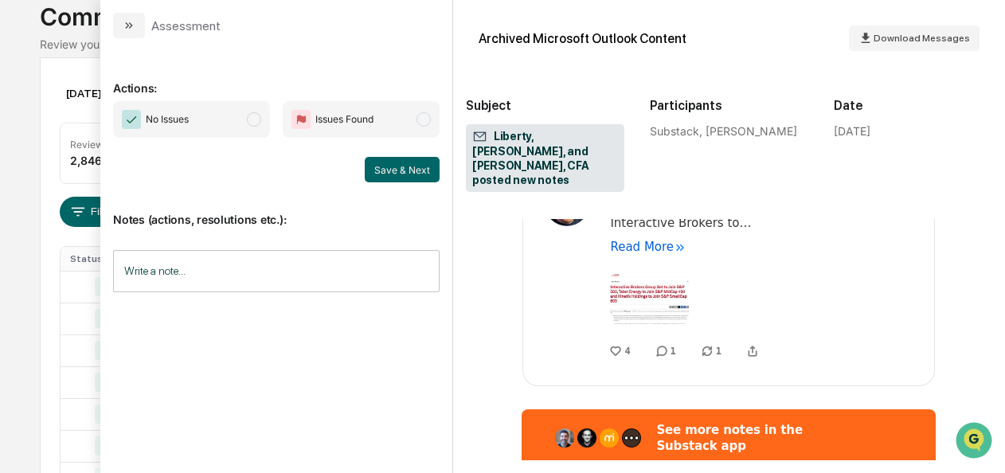
scroll to position [996, 0]
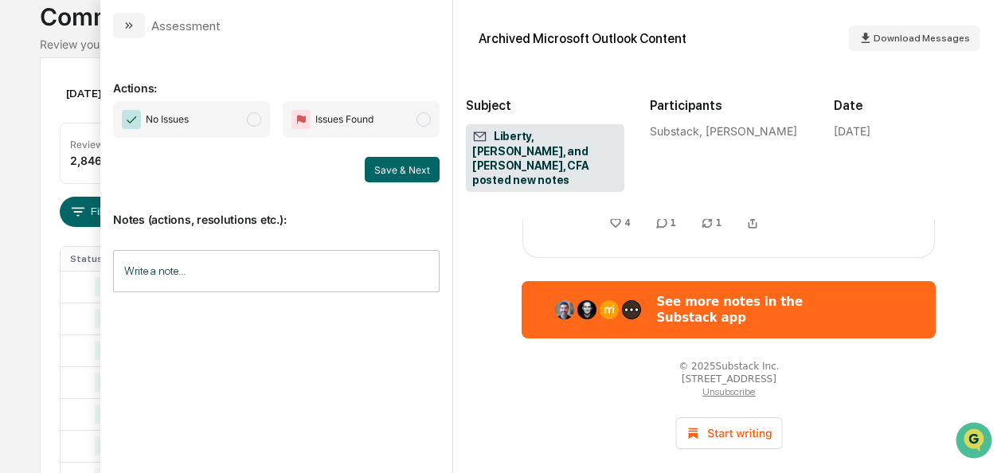
click at [250, 130] on span "No Issues" at bounding box center [191, 119] width 157 height 37
click at [409, 172] on button "Save & Next" at bounding box center [402, 169] width 75 height 25
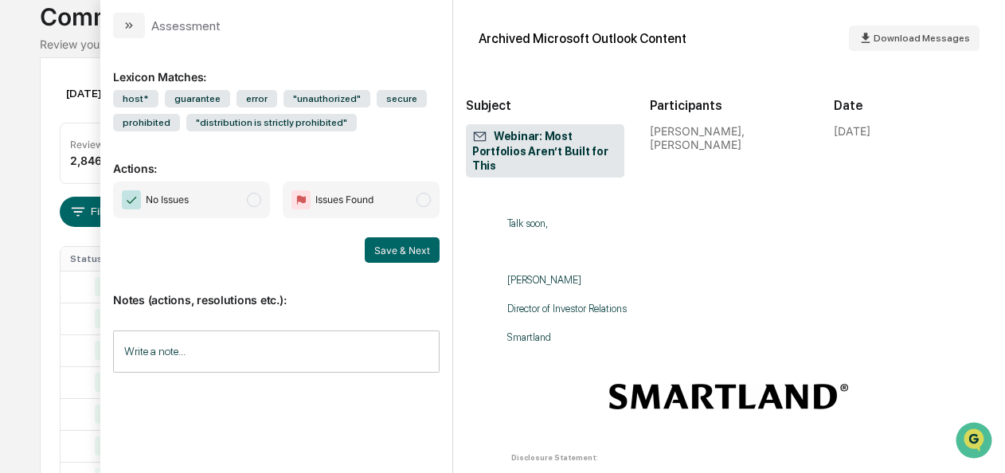
scroll to position [1094, 0]
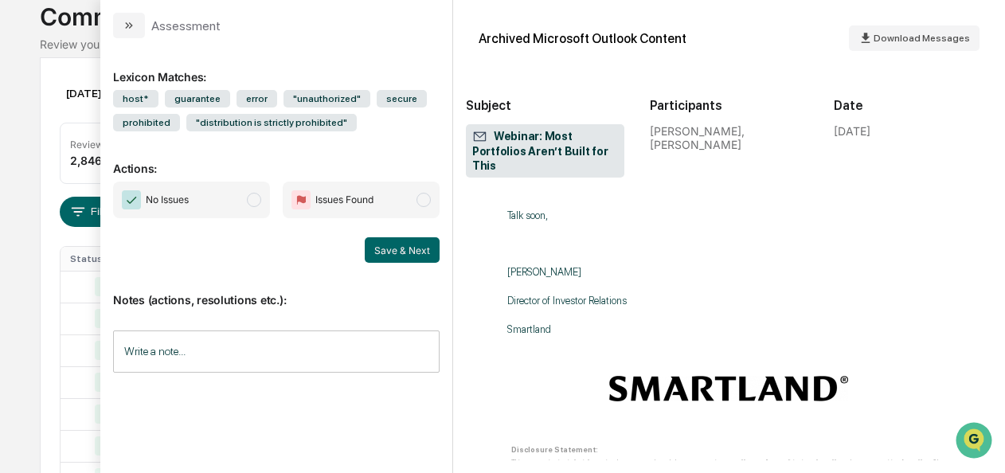
click at [247, 206] on span "No Issues" at bounding box center [191, 200] width 157 height 37
click at [413, 247] on button "Save & Next" at bounding box center [402, 249] width 75 height 25
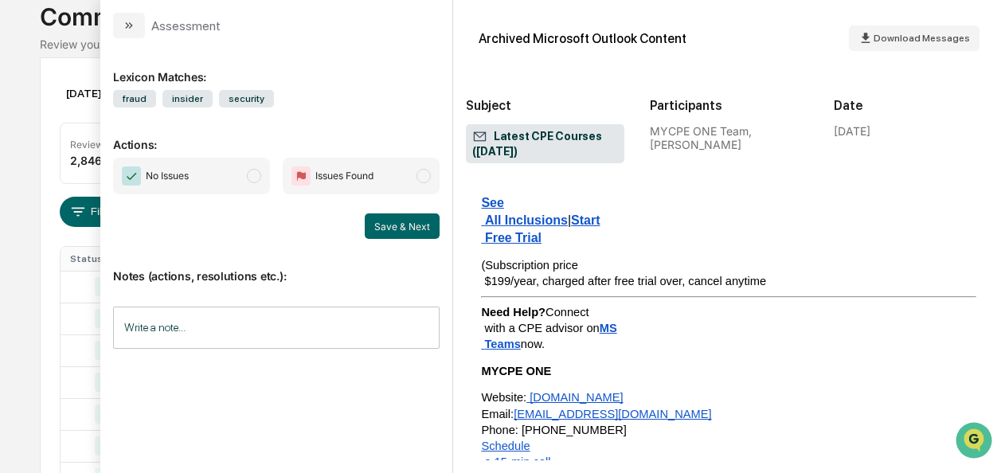
scroll to position [2536, 0]
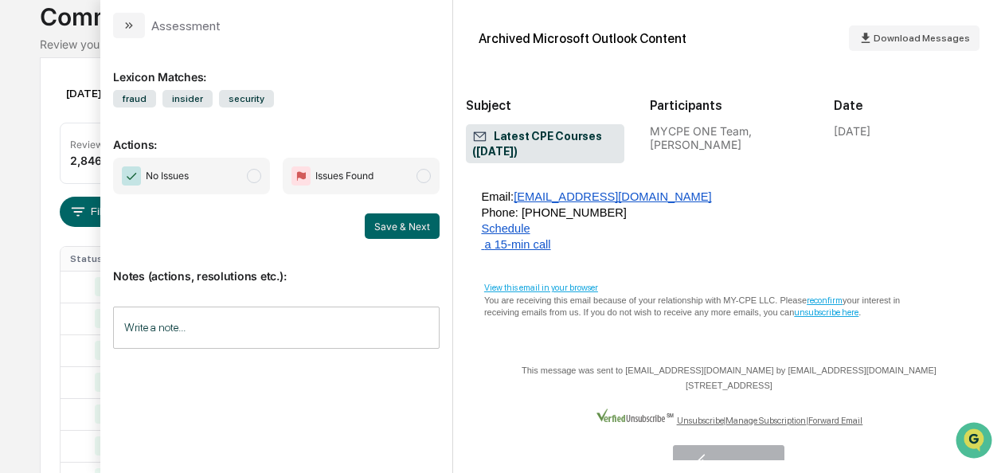
click at [245, 172] on span "No Issues" at bounding box center [191, 176] width 157 height 37
click at [385, 217] on button "Save & Next" at bounding box center [402, 225] width 75 height 25
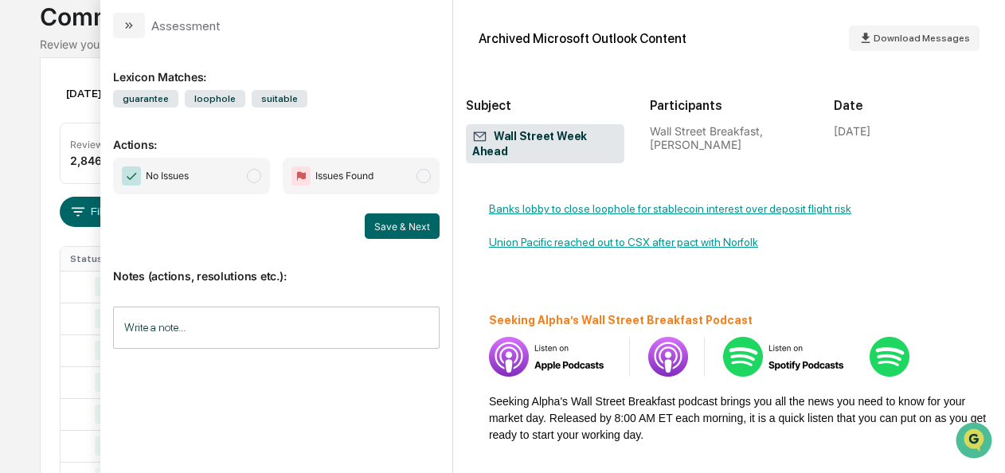
scroll to position [2561, 0]
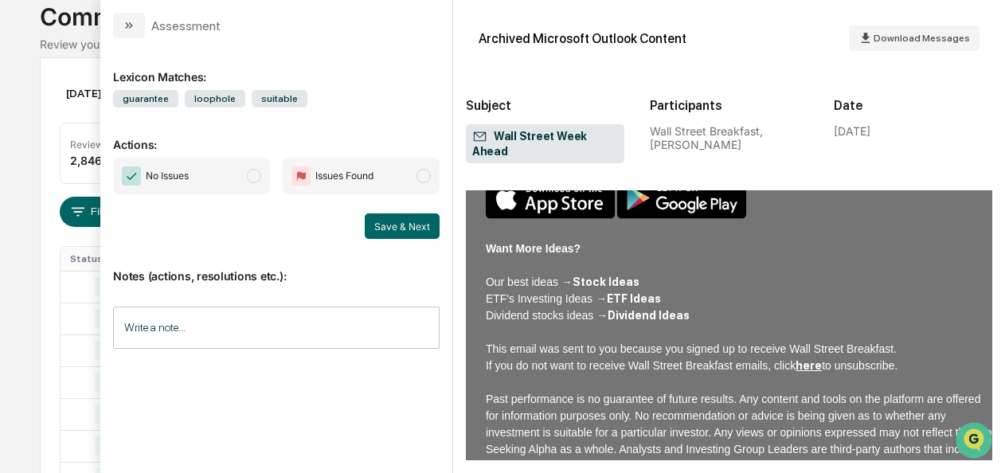
click at [233, 168] on span "No Issues" at bounding box center [191, 176] width 157 height 37
click at [374, 219] on button "Save & Next" at bounding box center [402, 225] width 75 height 25
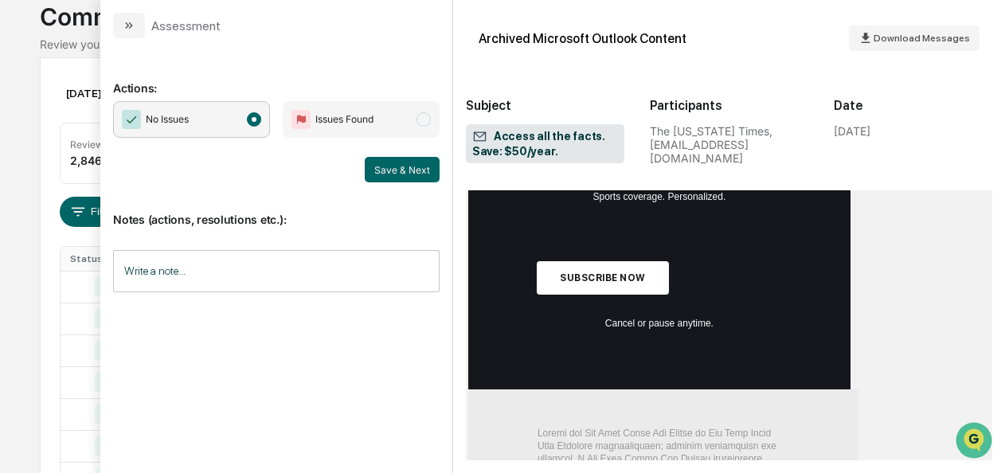
scroll to position [1912, 0]
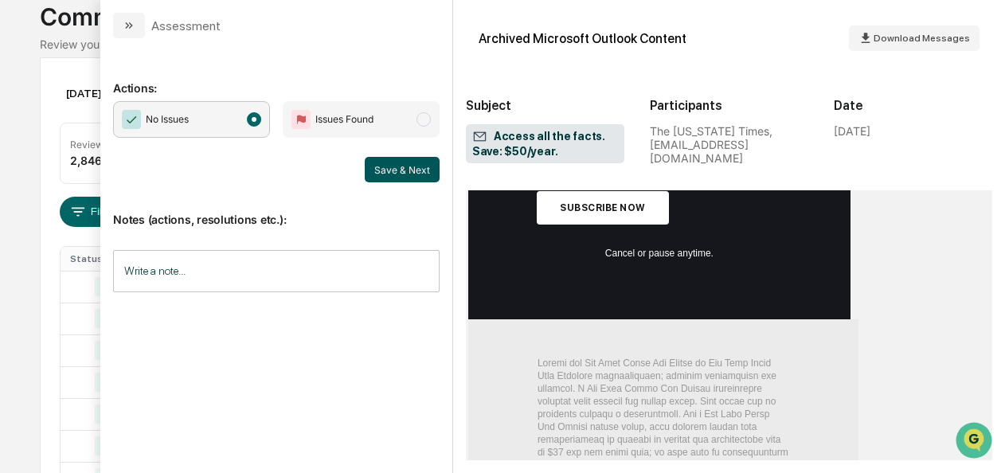
click at [384, 172] on button "Save & Next" at bounding box center [402, 169] width 75 height 25
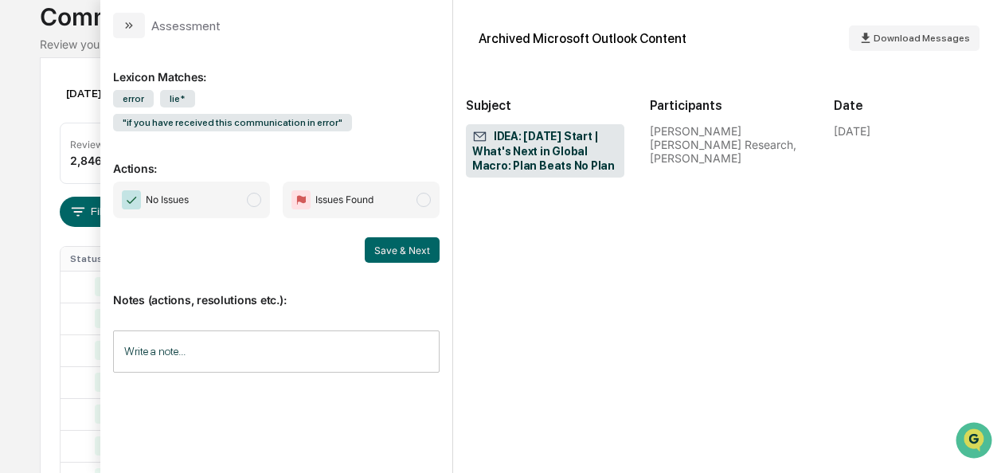
scroll to position [3607, 0]
click at [256, 182] on span "No Issues" at bounding box center [191, 200] width 157 height 37
click at [422, 237] on button "Save & Next" at bounding box center [402, 249] width 75 height 25
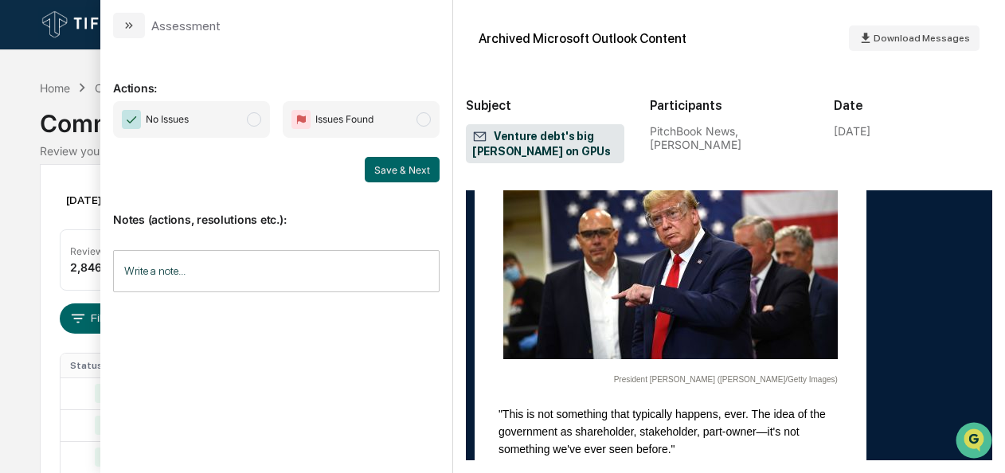
click at [247, 115] on span "No Issues" at bounding box center [191, 119] width 157 height 37
click at [389, 170] on button "Save & Next" at bounding box center [402, 169] width 75 height 25
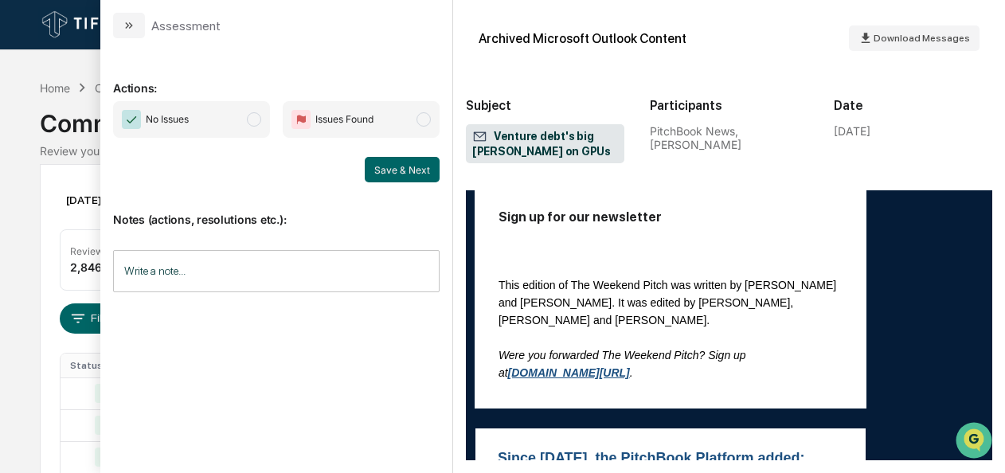
scroll to position [4463, 0]
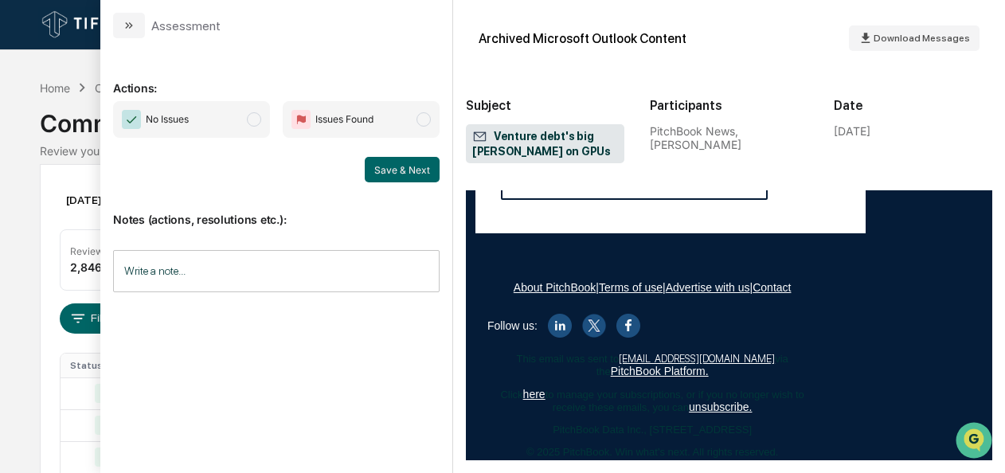
click at [263, 121] on span "No Issues" at bounding box center [191, 119] width 157 height 37
click at [387, 162] on button "Save & Next" at bounding box center [402, 169] width 75 height 25
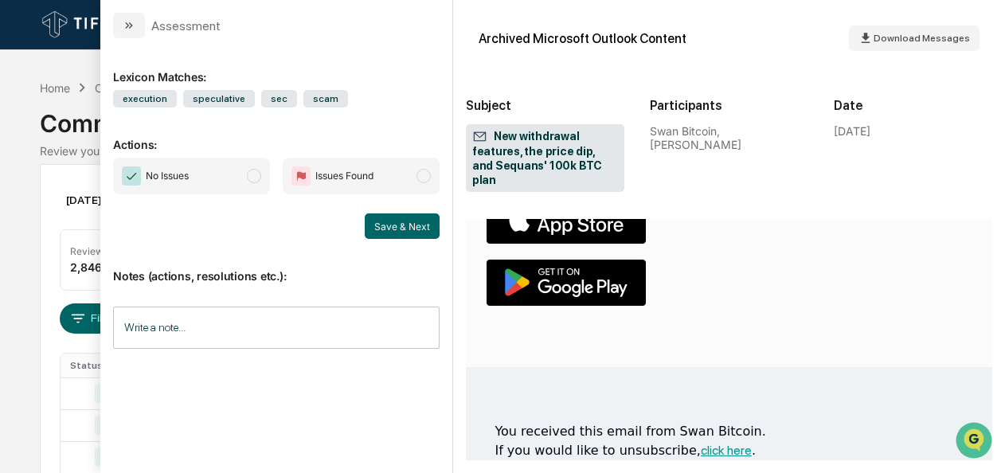
scroll to position [5149, 0]
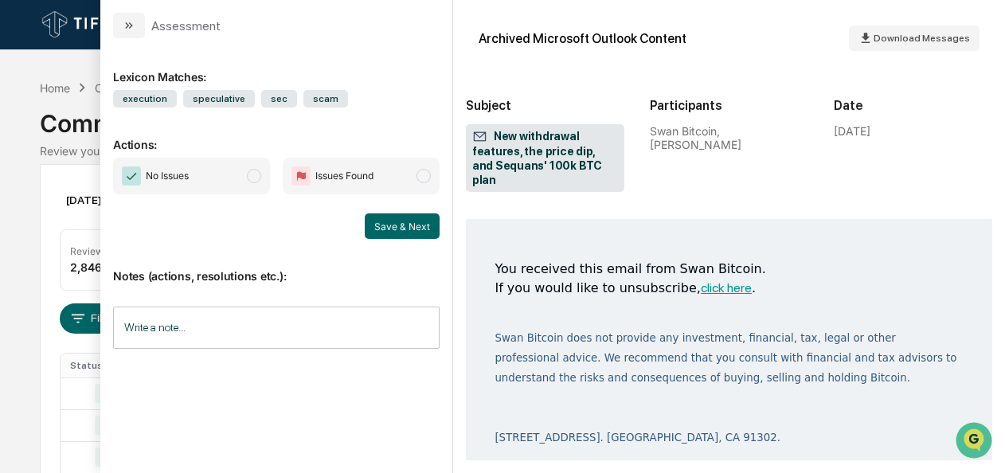
click at [258, 175] on span "modal" at bounding box center [254, 176] width 14 height 14
click at [389, 228] on button "Save & Next" at bounding box center [402, 225] width 75 height 25
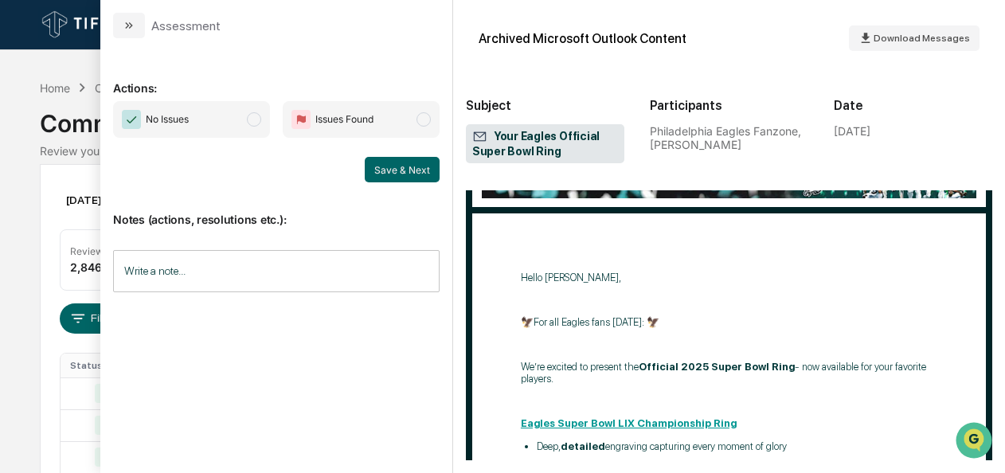
scroll to position [167, 0]
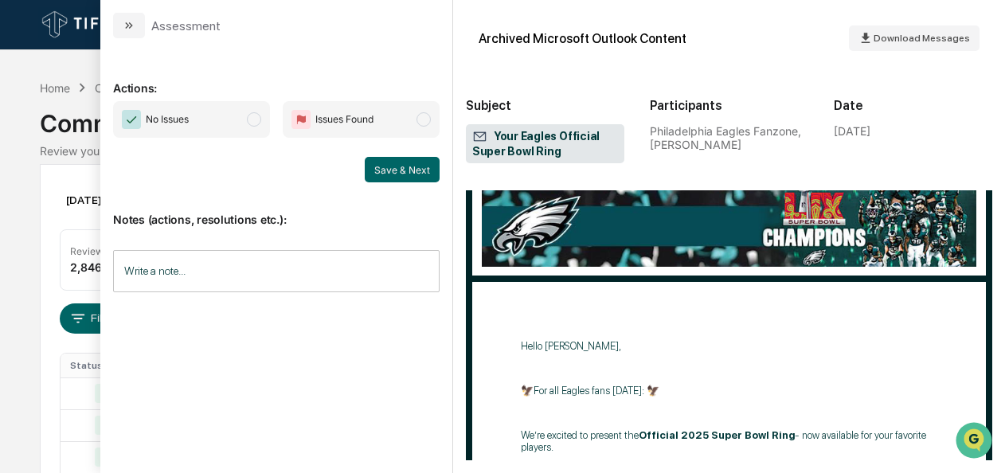
click at [260, 117] on span "modal" at bounding box center [254, 119] width 14 height 14
click at [413, 177] on button "Save & Next" at bounding box center [402, 169] width 75 height 25
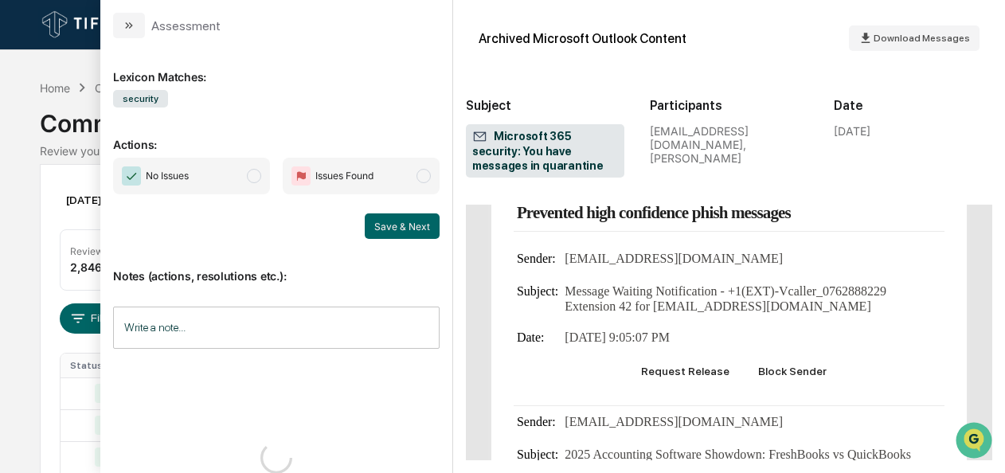
scroll to position [747, 0]
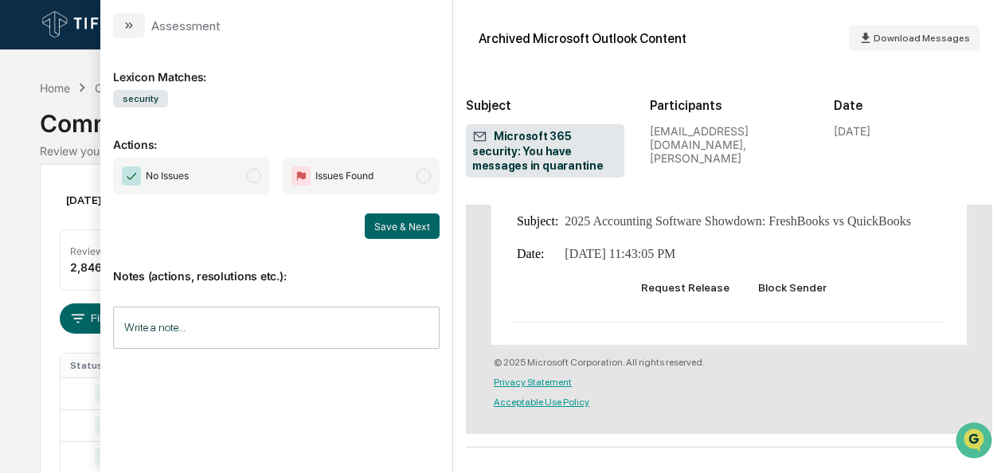
click at [259, 170] on span "modal" at bounding box center [254, 176] width 14 height 14
click at [400, 226] on button "Save & Next" at bounding box center [402, 225] width 75 height 25
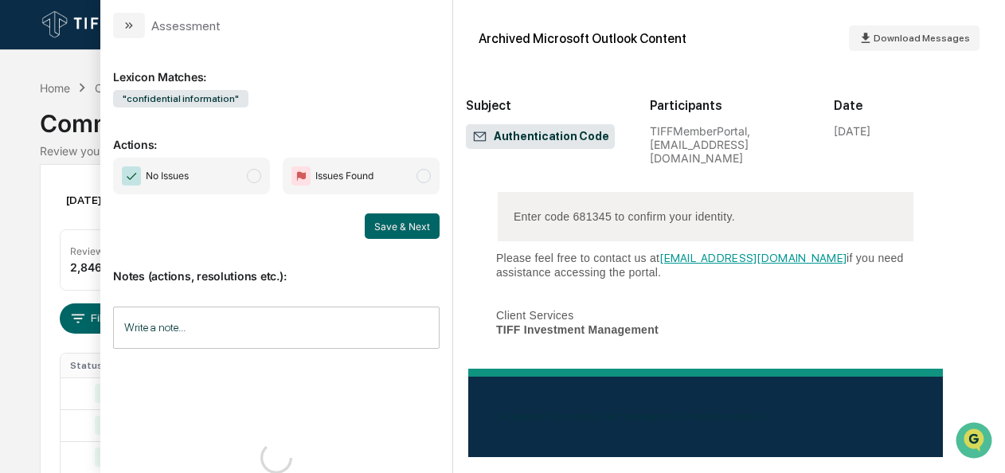
scroll to position [315, 0]
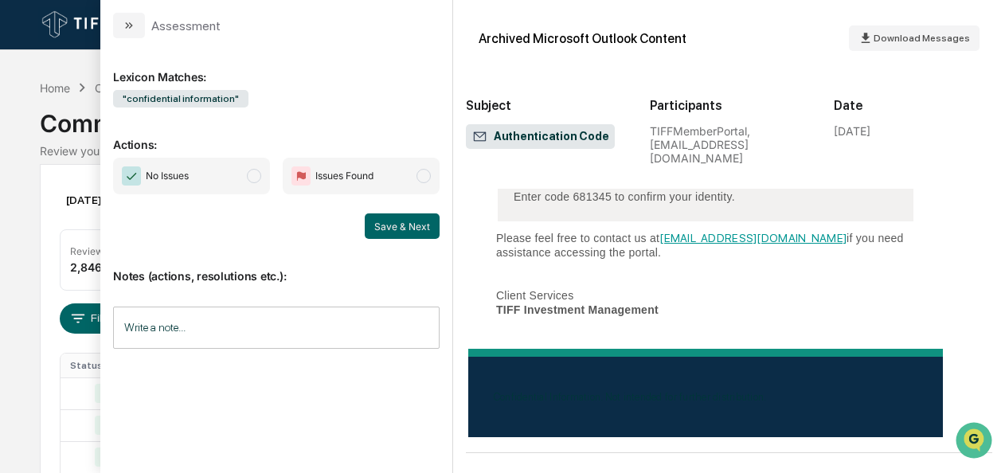
click at [260, 177] on span "modal" at bounding box center [254, 176] width 14 height 14
click at [405, 231] on button "Save & Next" at bounding box center [402, 225] width 75 height 25
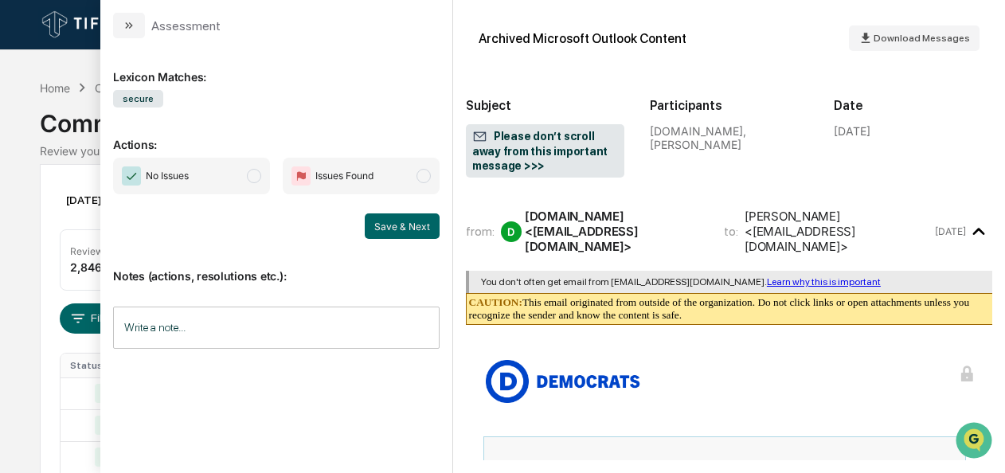
click at [249, 180] on span "No Issues" at bounding box center [191, 176] width 157 height 37
click at [390, 228] on button "Save & Next" at bounding box center [402, 225] width 75 height 25
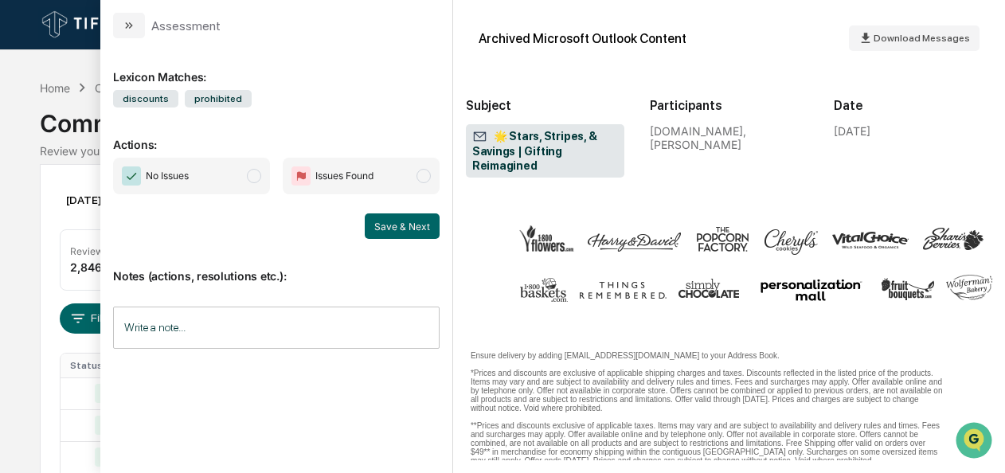
scroll to position [4323, 0]
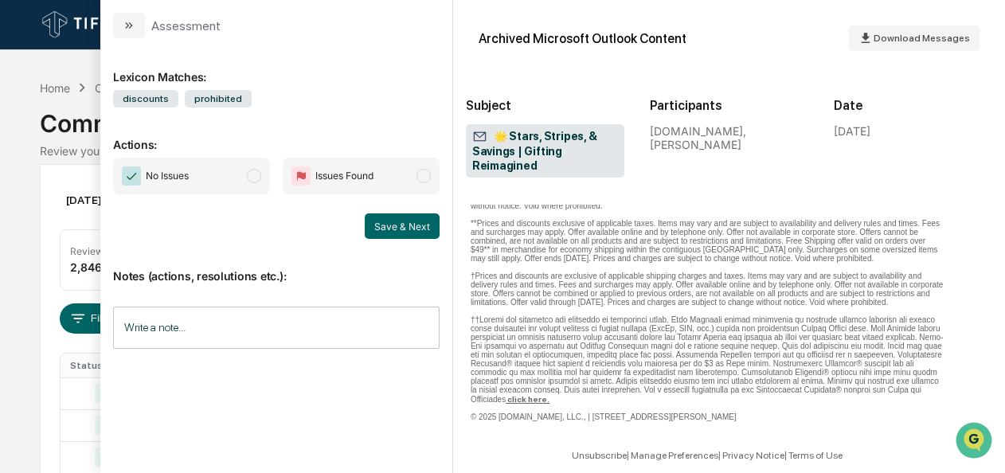
click at [260, 180] on span "modal" at bounding box center [254, 176] width 14 height 14
click at [381, 223] on button "Save & Next" at bounding box center [402, 225] width 75 height 25
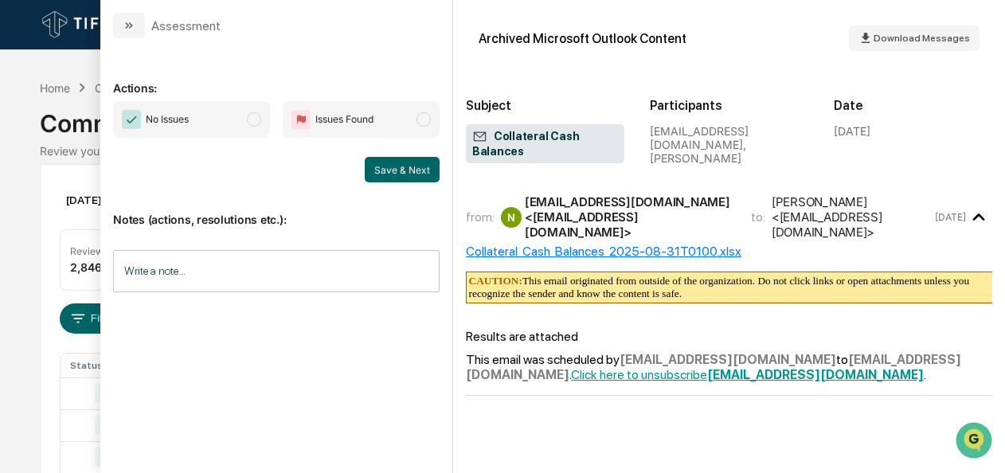
click at [260, 115] on span "modal" at bounding box center [254, 119] width 14 height 14
click at [425, 176] on button "Save & Next" at bounding box center [402, 169] width 75 height 25
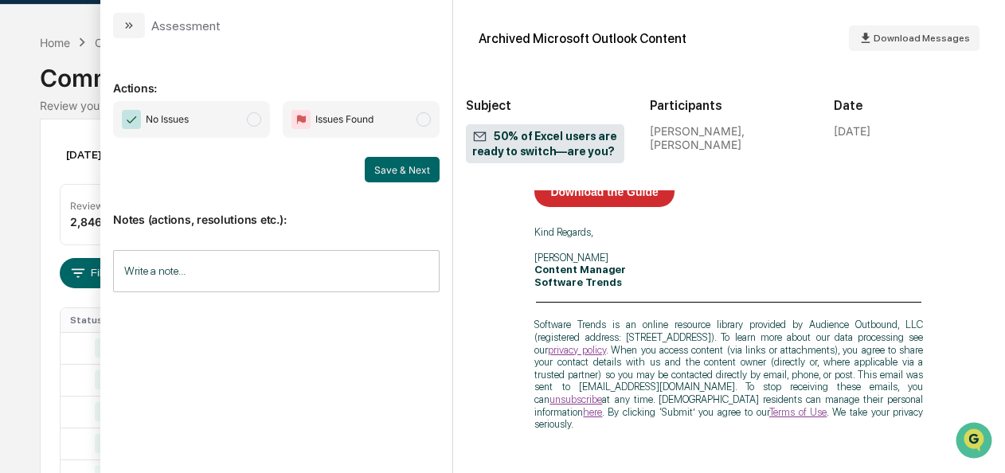
scroll to position [46, 0]
click at [255, 126] on span "No Issues" at bounding box center [191, 119] width 157 height 37
click at [386, 170] on button "Save & Next" at bounding box center [402, 169] width 75 height 25
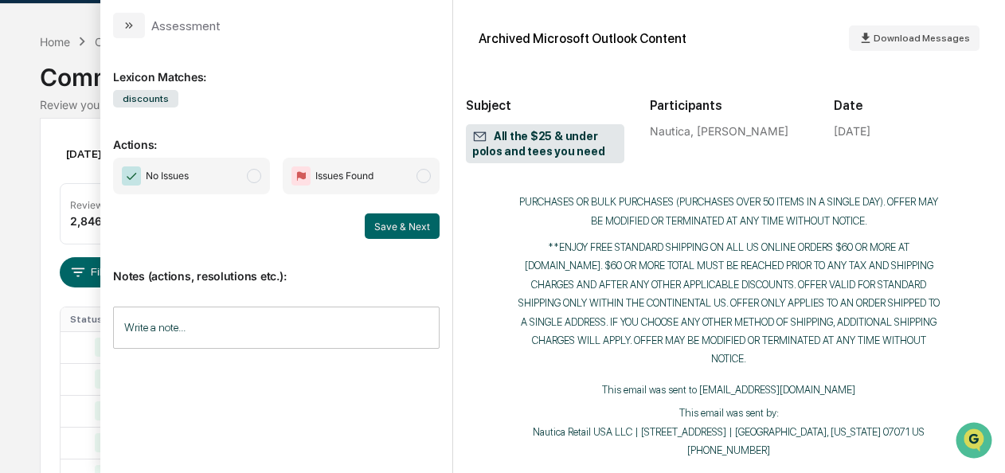
scroll to position [2687, 0]
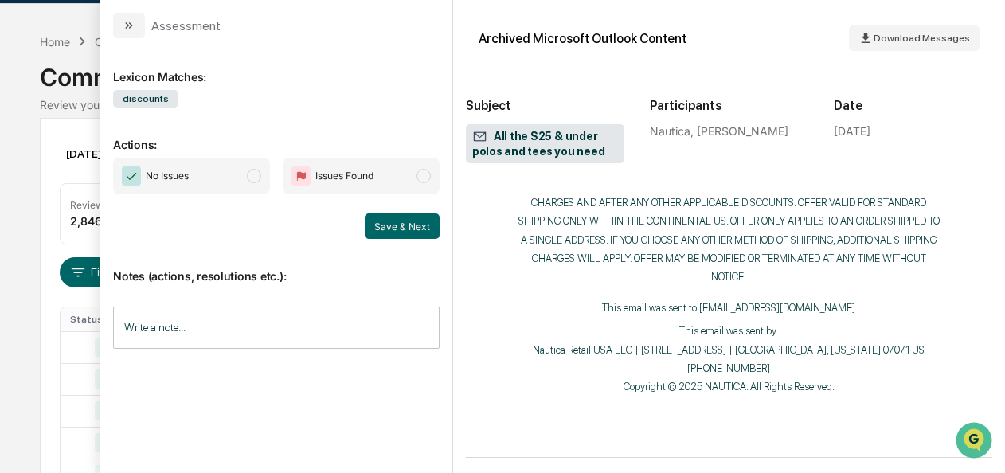
click at [256, 169] on span "modal" at bounding box center [254, 176] width 14 height 14
click at [390, 221] on button "Save & Next" at bounding box center [402, 225] width 75 height 25
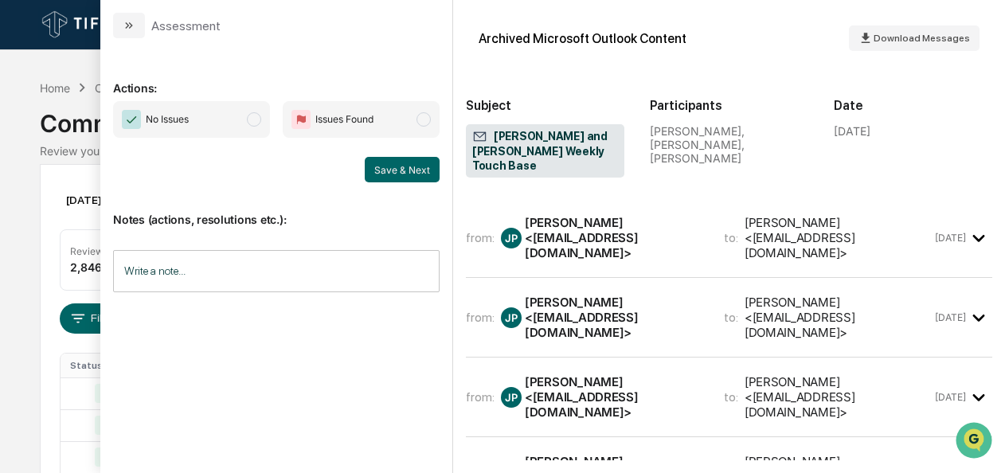
scroll to position [100, 0]
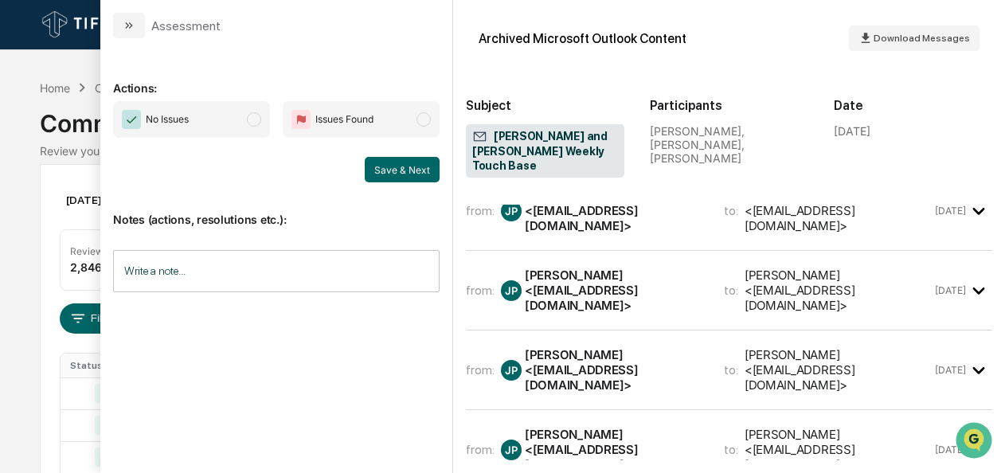
click at [249, 114] on span "No Issues" at bounding box center [191, 119] width 157 height 37
click at [368, 178] on button "Save & Next" at bounding box center [402, 169] width 75 height 25
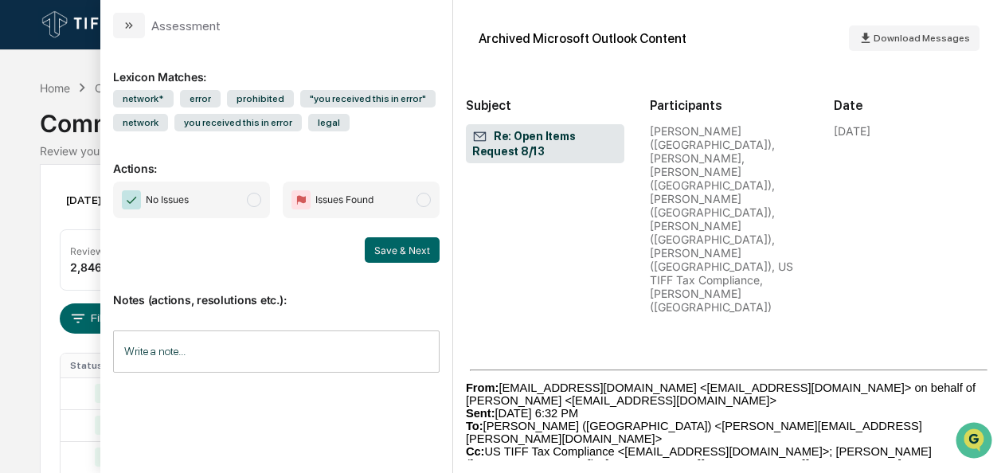
scroll to position [4382, 0]
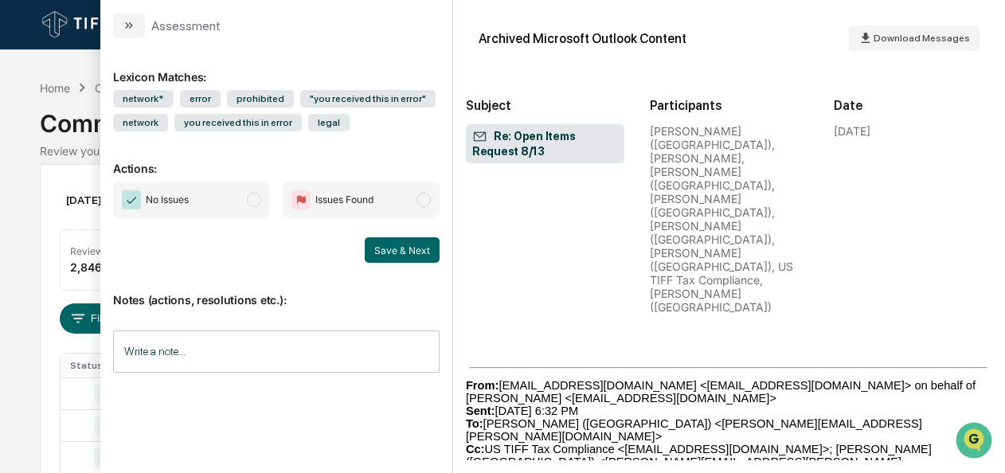
click at [258, 198] on span "modal" at bounding box center [254, 200] width 14 height 14
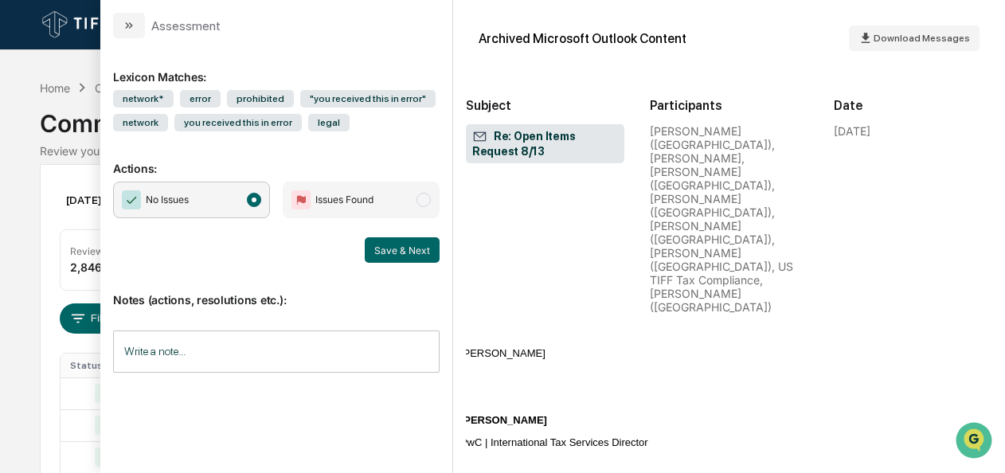
scroll to position [6328, 6]
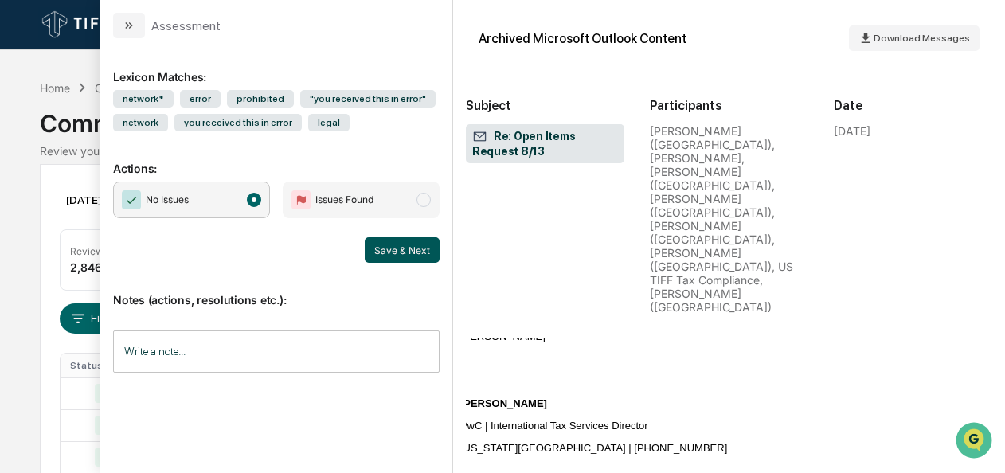
click at [394, 252] on button "Save & Next" at bounding box center [402, 249] width 75 height 25
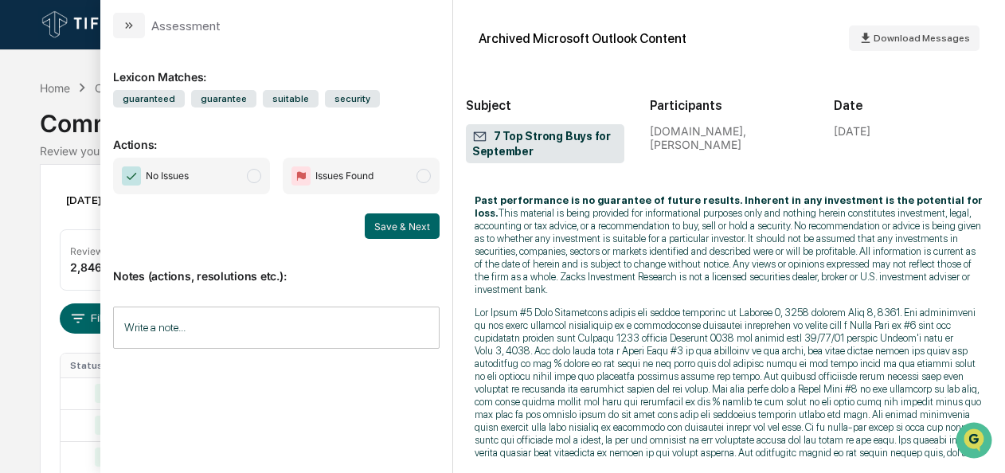
scroll to position [1352, 0]
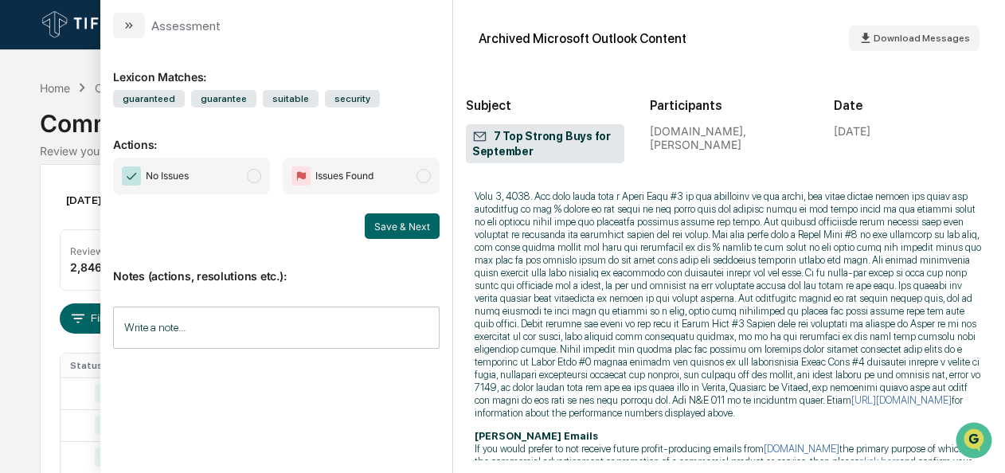
click at [261, 179] on span "No Issues" at bounding box center [191, 176] width 157 height 37
click at [403, 229] on button "Save & Next" at bounding box center [402, 225] width 75 height 25
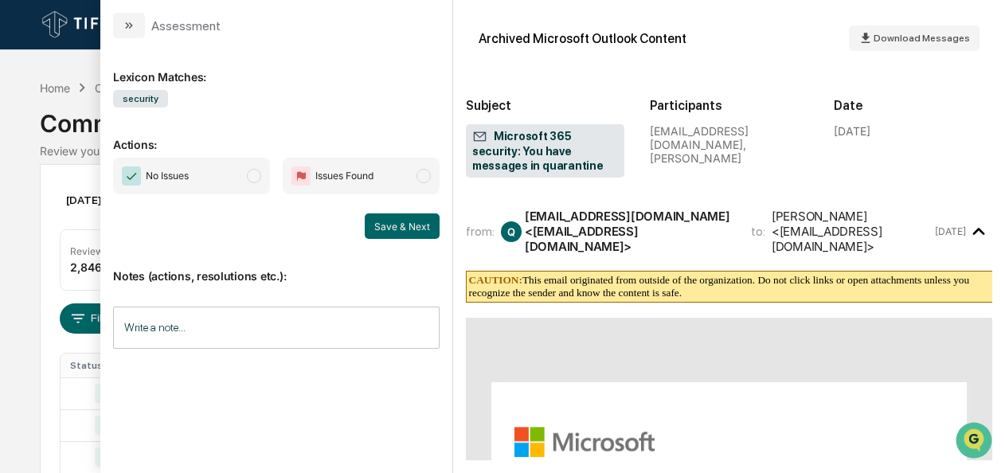
scroll to position [860, 0]
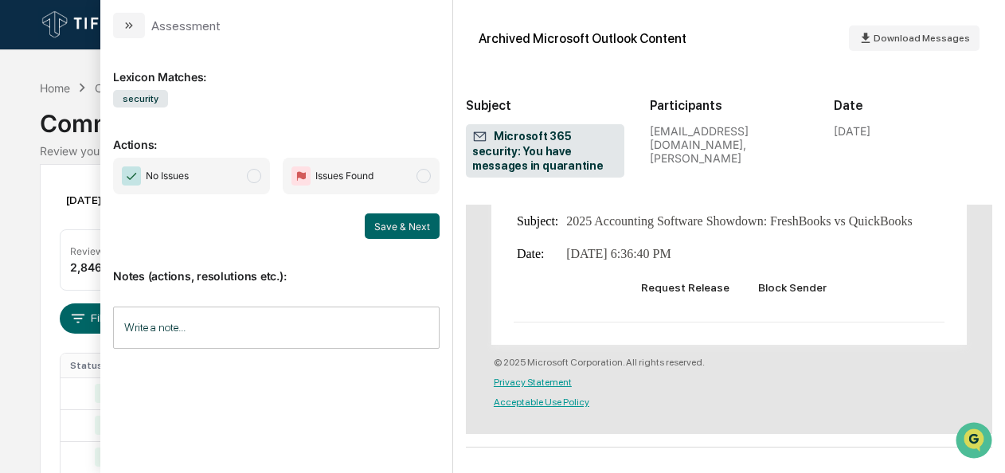
click at [248, 182] on span "No Issues" at bounding box center [191, 176] width 157 height 37
click at [388, 230] on button "Save & Next" at bounding box center [402, 225] width 75 height 25
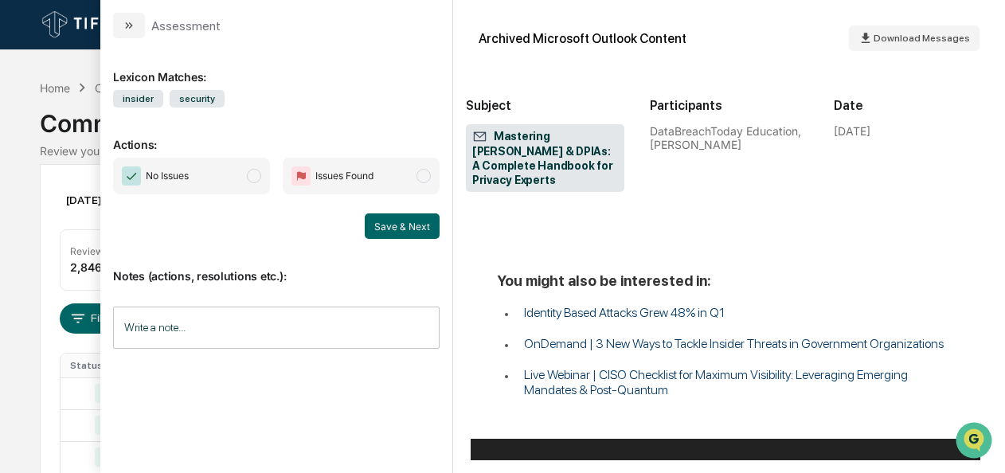
scroll to position [1145, 0]
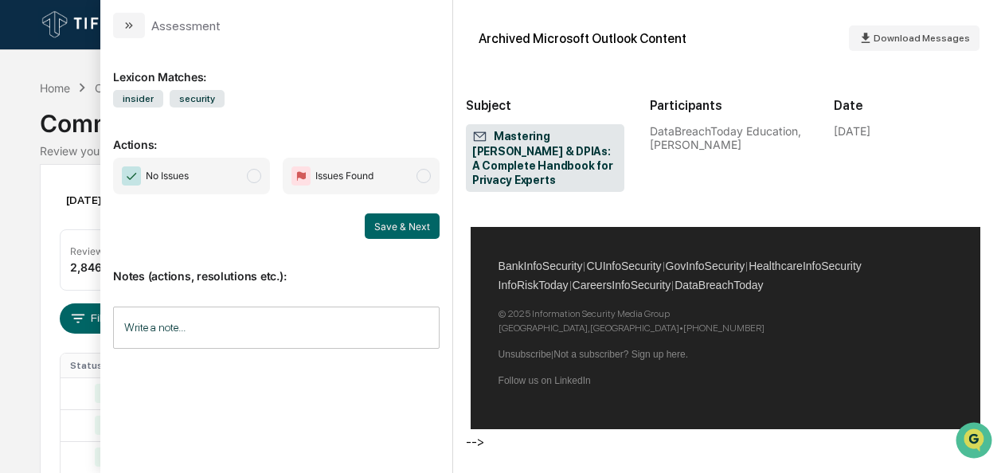
click at [255, 177] on span "modal" at bounding box center [254, 176] width 14 height 14
click at [400, 232] on button "Save & Next" at bounding box center [402, 225] width 75 height 25
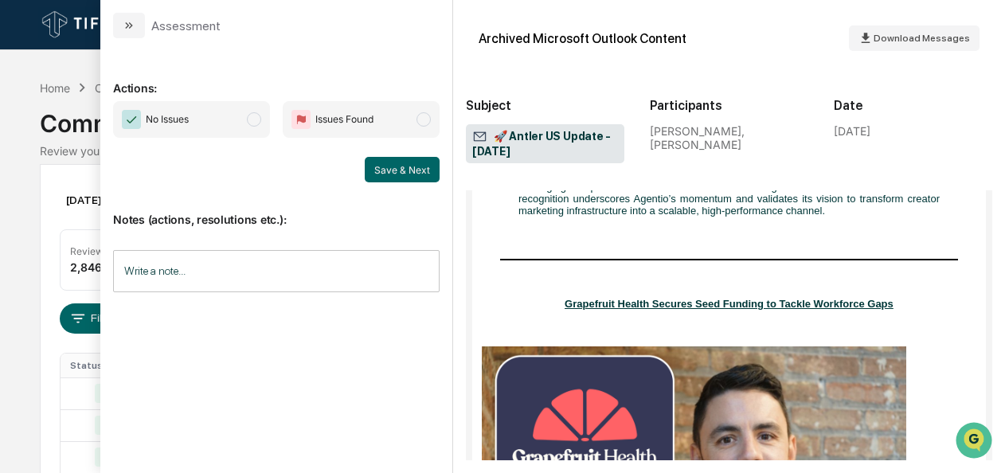
scroll to position [1413, 0]
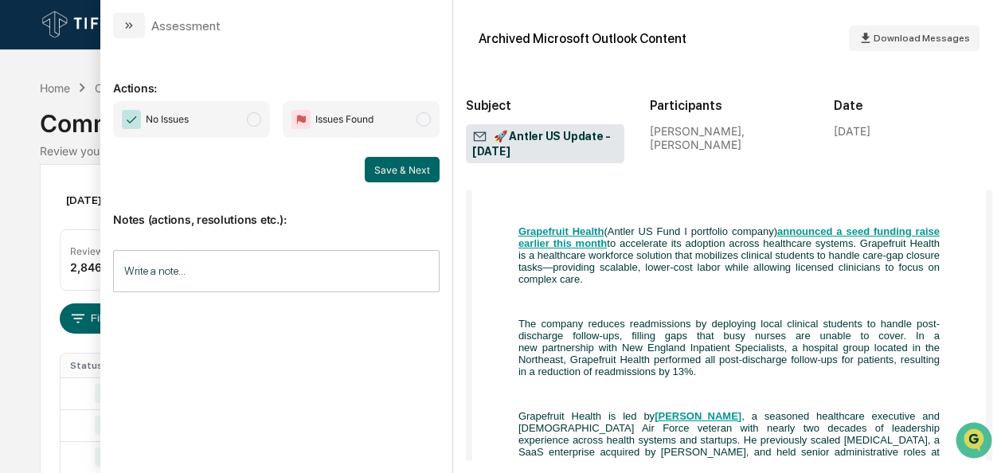
click at [263, 116] on span "No Issues" at bounding box center [191, 119] width 157 height 37
click at [391, 159] on button "Save & Next" at bounding box center [402, 169] width 75 height 25
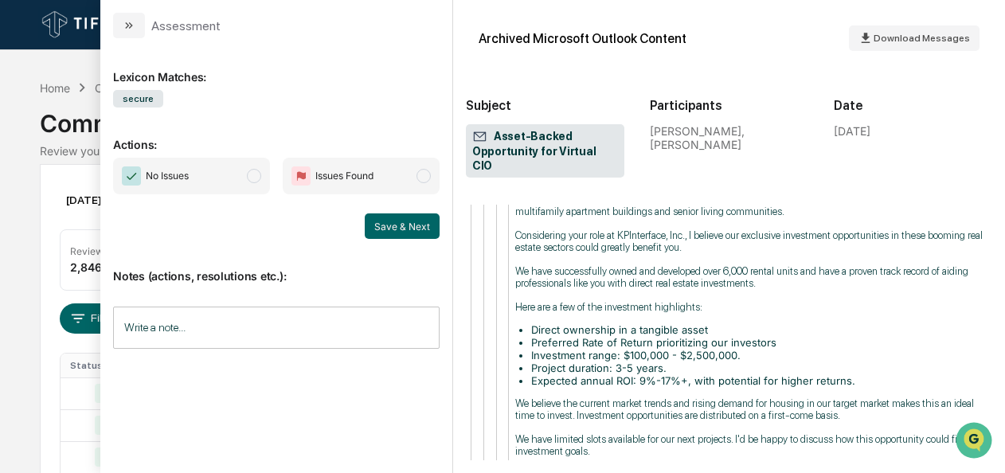
scroll to position [1464, 0]
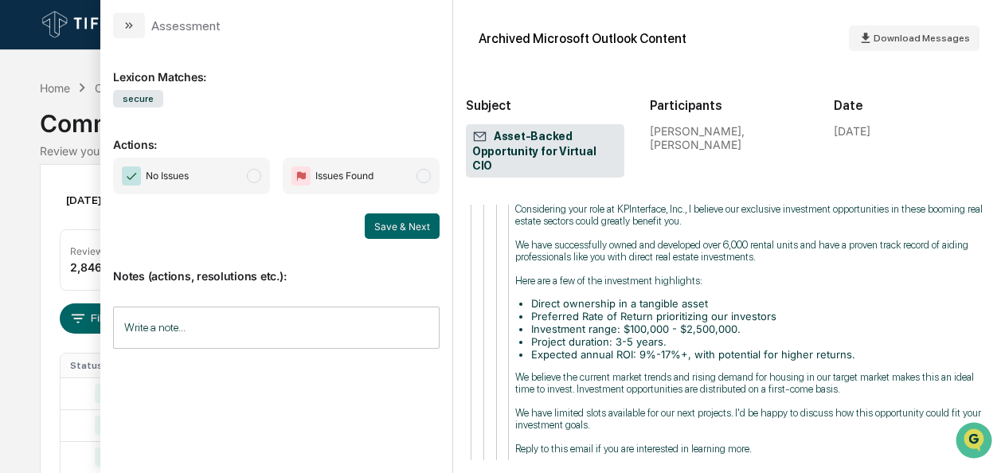
click at [257, 173] on span "modal" at bounding box center [254, 176] width 14 height 14
click at [383, 228] on button "Save & Next" at bounding box center [402, 225] width 75 height 25
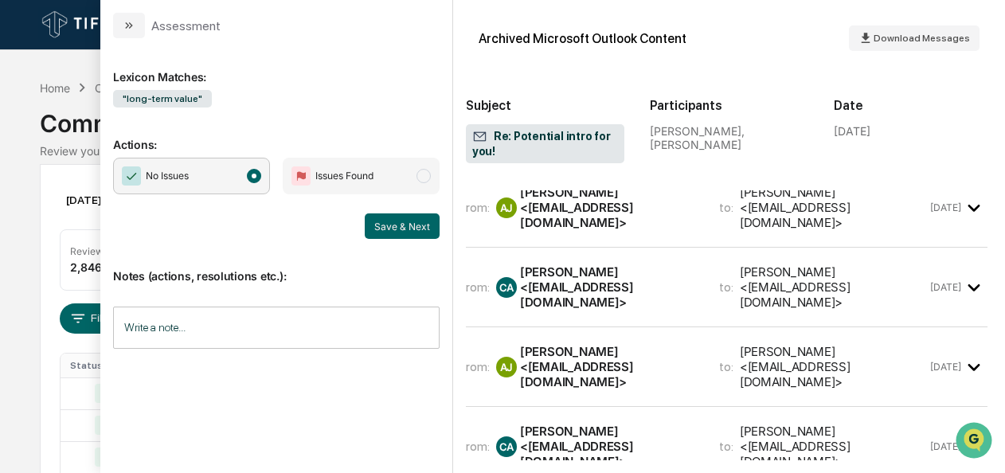
scroll to position [0, 5]
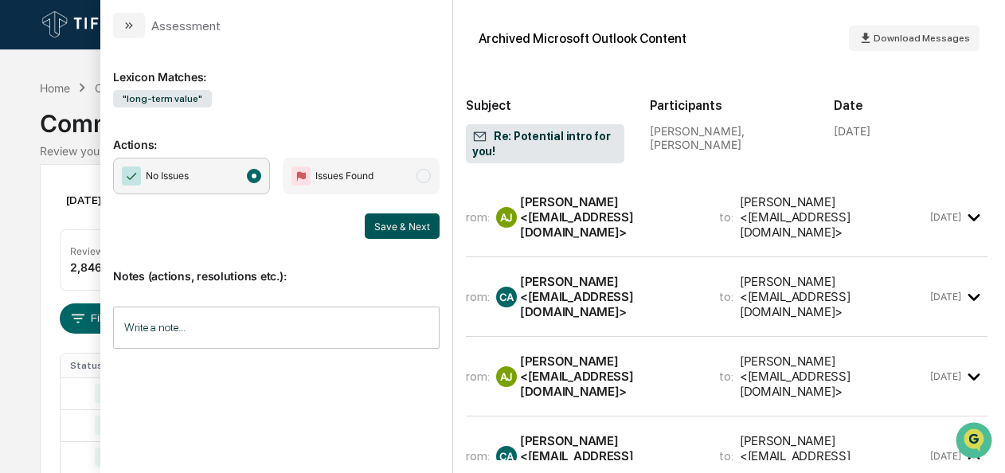
click at [386, 222] on button "Save & Next" at bounding box center [402, 225] width 75 height 25
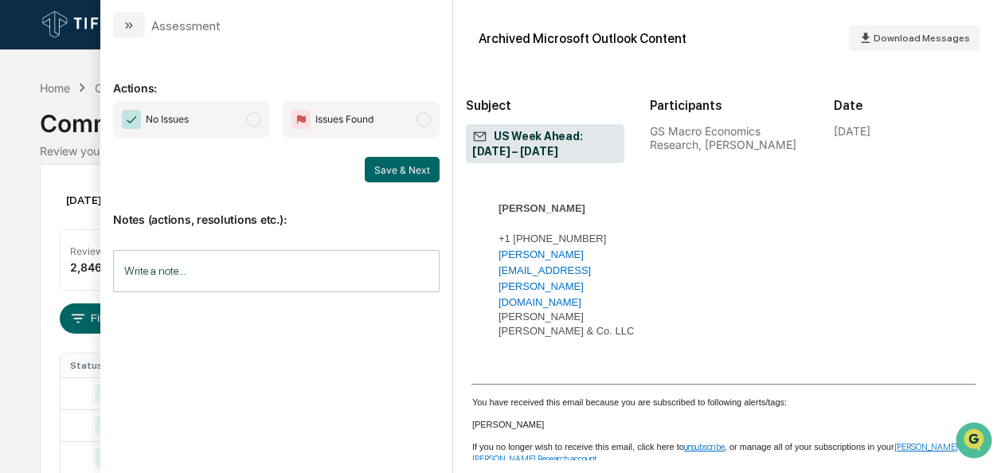
scroll to position [3418, 6]
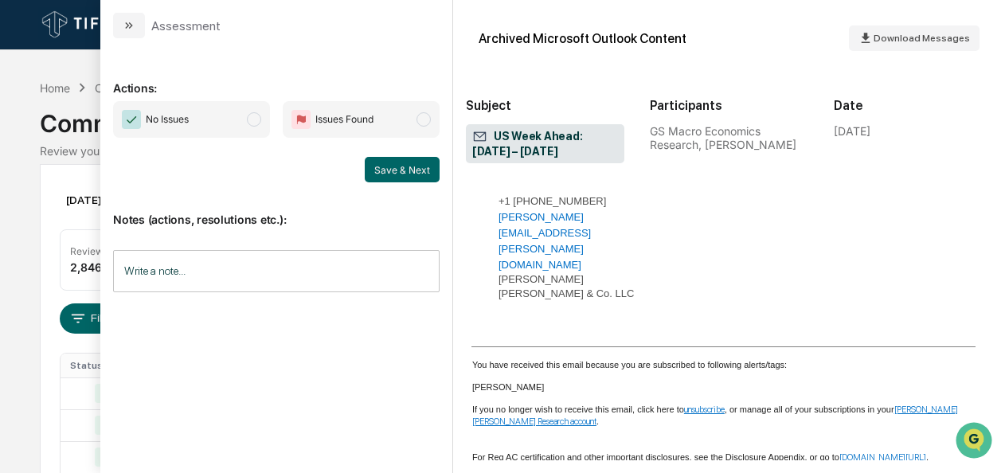
click at [253, 120] on span "modal" at bounding box center [254, 119] width 14 height 14
click at [403, 172] on button "Save & Next" at bounding box center [402, 169] width 75 height 25
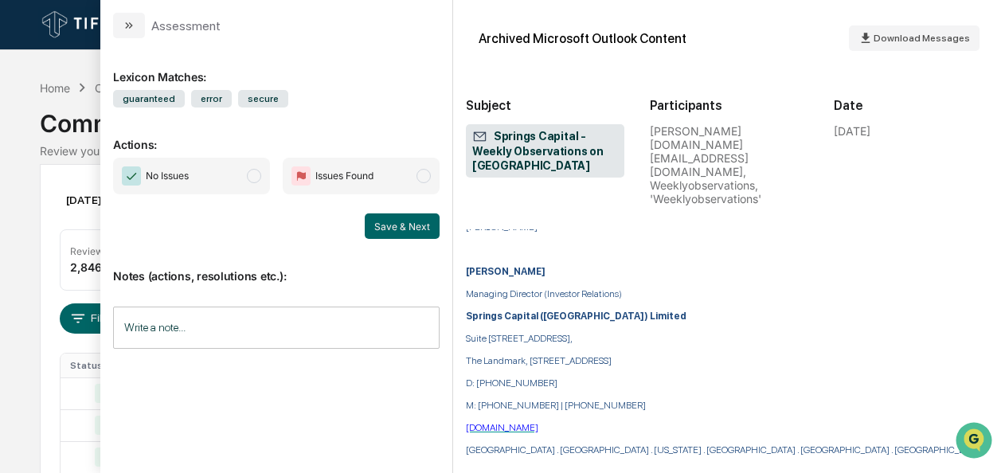
scroll to position [1932, 0]
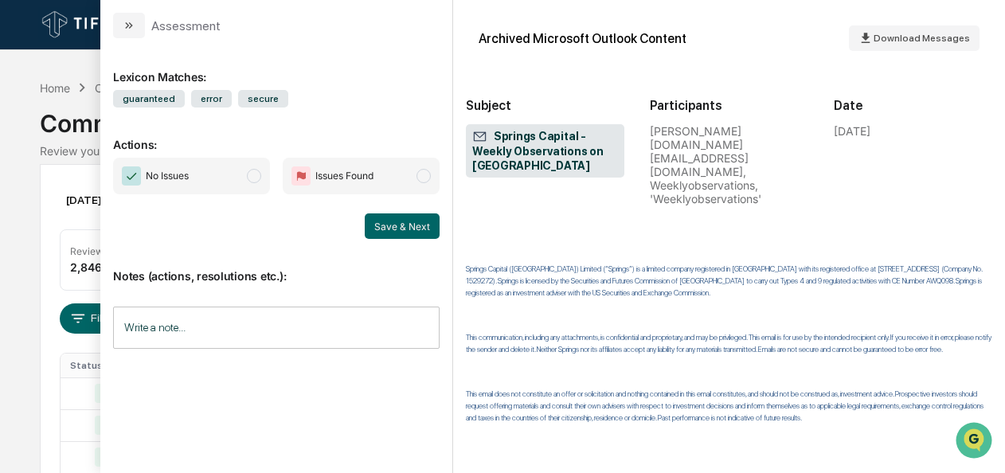
click at [258, 186] on span "No Issues" at bounding box center [191, 176] width 157 height 37
click at [378, 233] on button "Save & Next" at bounding box center [402, 225] width 75 height 25
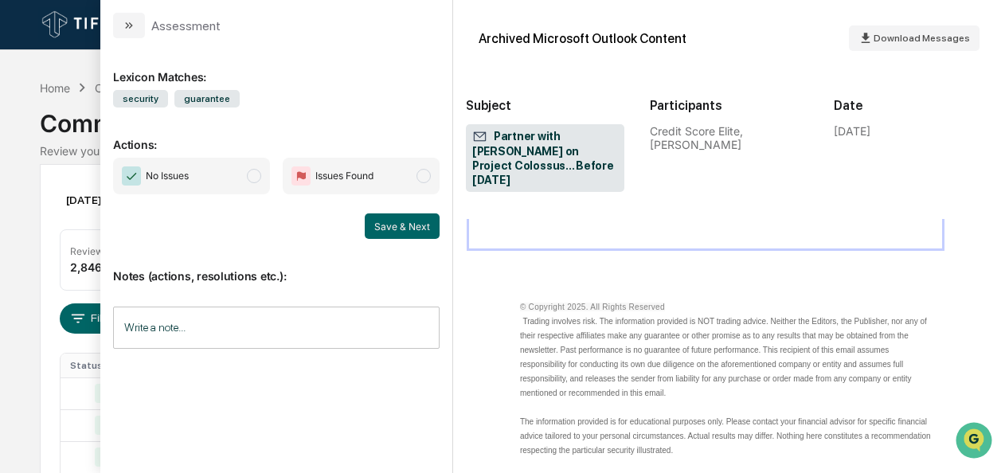
scroll to position [906, 23]
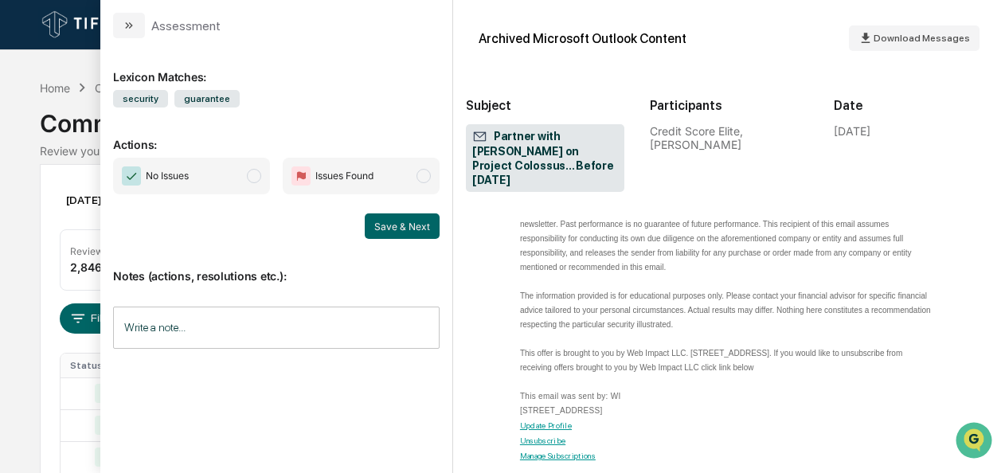
click at [282, 178] on div "No Issues Issues Found" at bounding box center [276, 176] width 327 height 37
click at [265, 176] on span "No Issues" at bounding box center [191, 176] width 157 height 37
click at [436, 234] on button "Save & Next" at bounding box center [402, 225] width 75 height 25
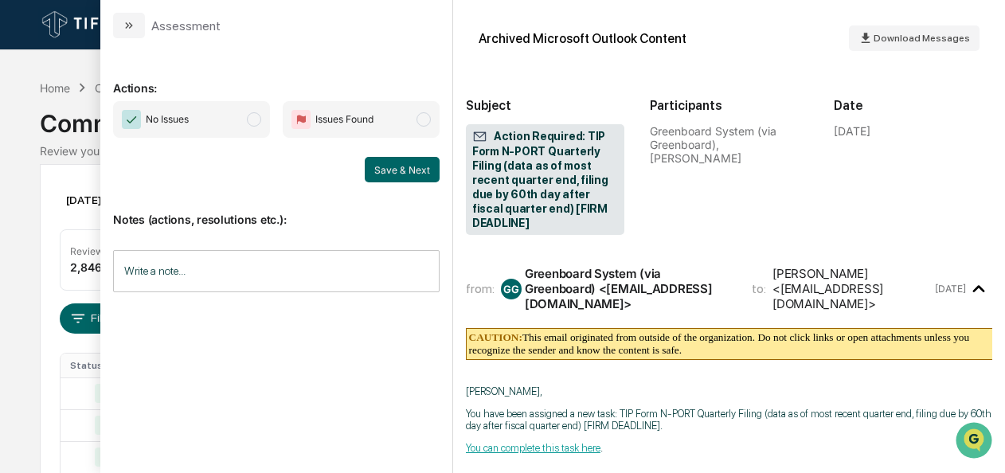
click at [261, 121] on span "modal" at bounding box center [254, 119] width 14 height 14
click at [411, 170] on button "Save & Next" at bounding box center [402, 169] width 75 height 25
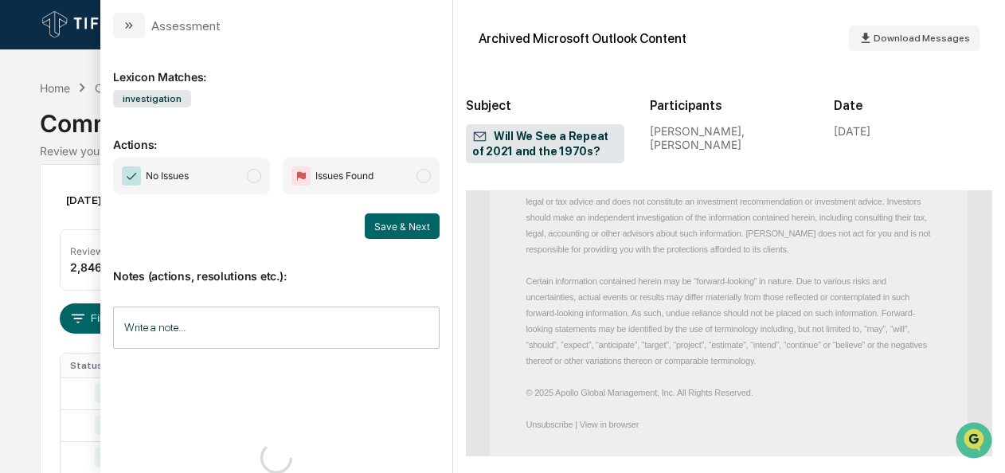
scroll to position [1668, 0]
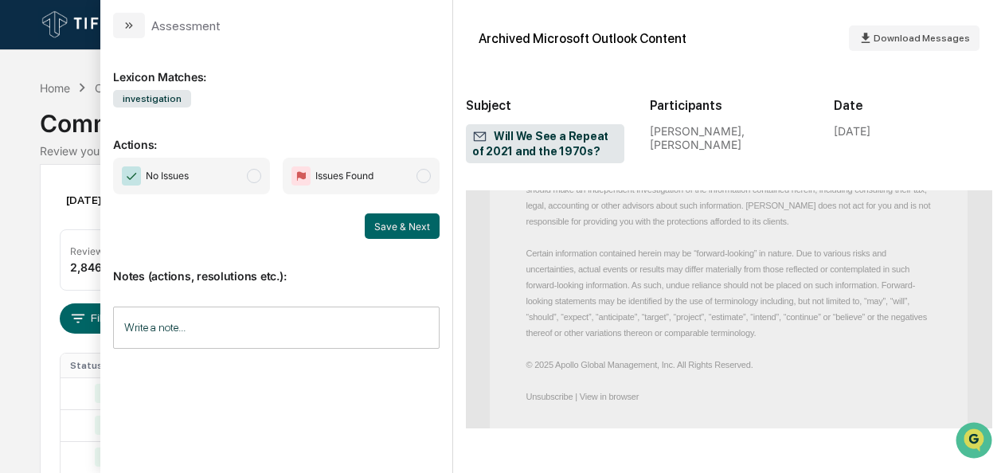
click at [263, 182] on span "No Issues" at bounding box center [191, 176] width 157 height 37
click at [418, 234] on button "Save & Next" at bounding box center [402, 225] width 75 height 25
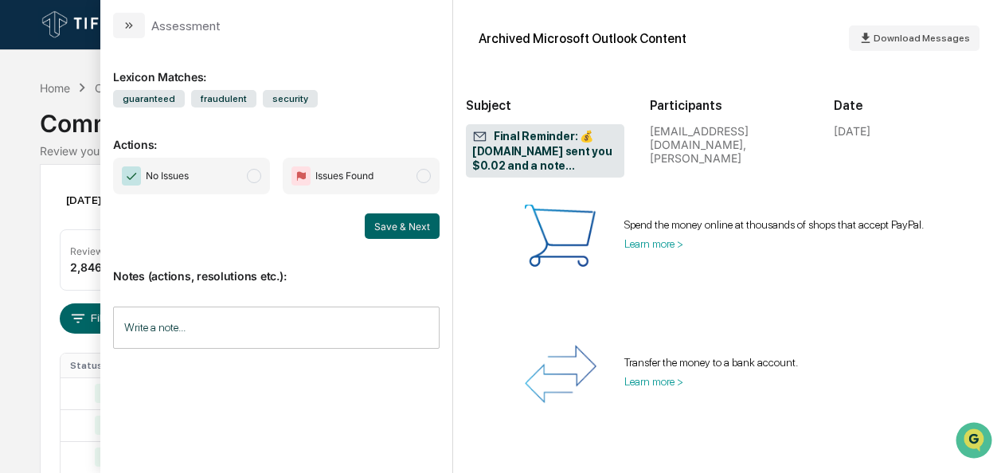
scroll to position [1602, 0]
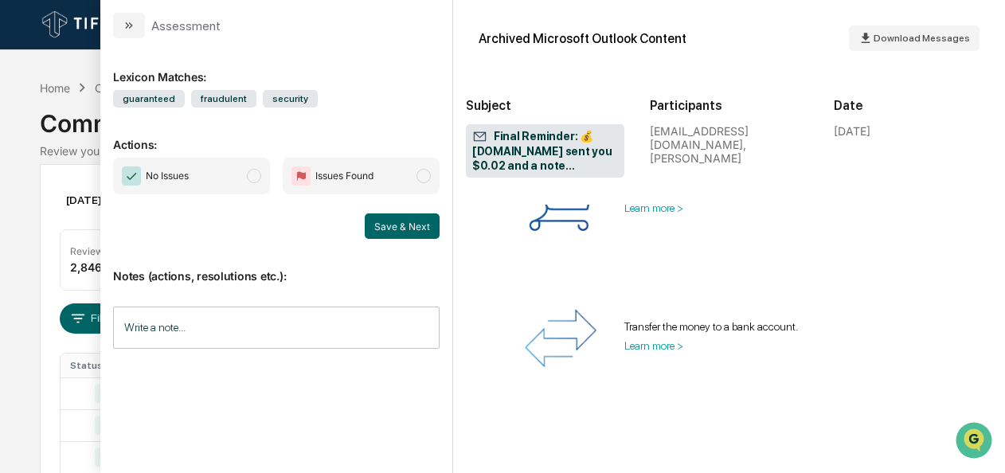
click at [244, 174] on span "No Issues" at bounding box center [191, 176] width 157 height 37
click at [409, 223] on button "Save & Next" at bounding box center [402, 225] width 75 height 25
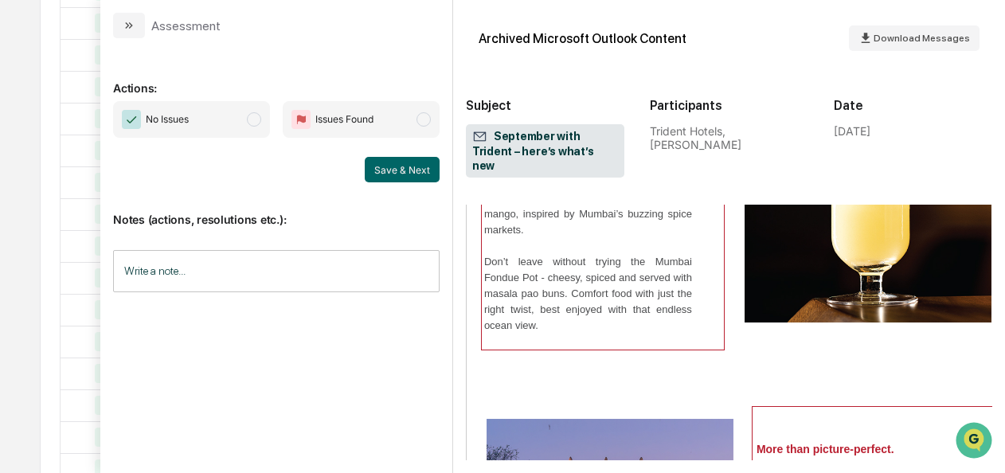
scroll to position [1866, 0]
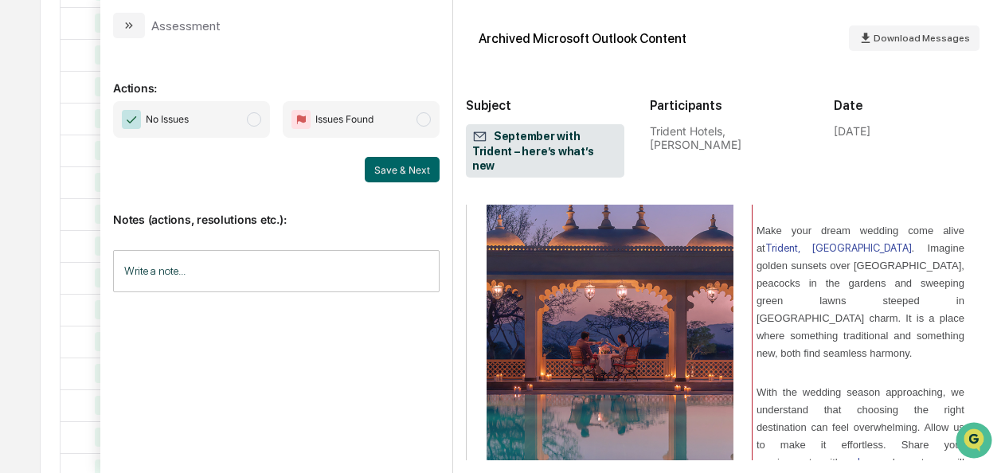
click at [255, 124] on span "modal" at bounding box center [254, 119] width 14 height 14
click at [384, 165] on button "Save & Next" at bounding box center [402, 169] width 75 height 25
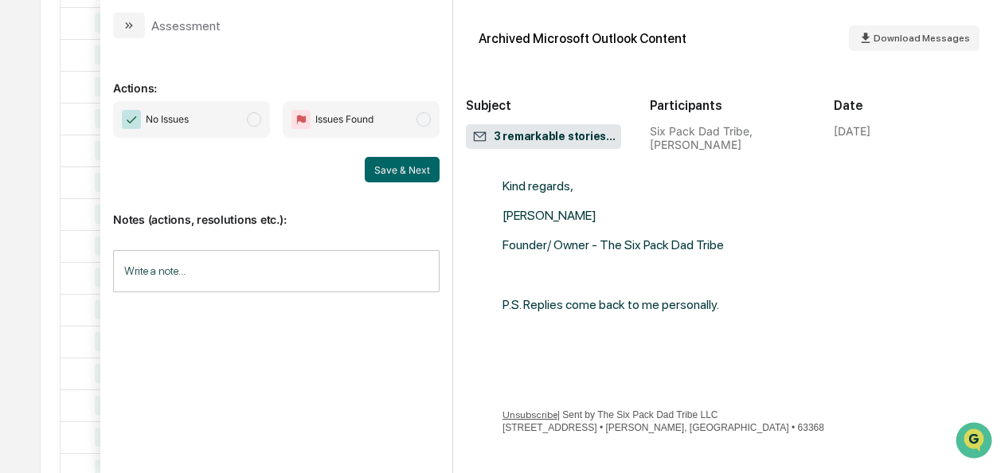
scroll to position [870, 0]
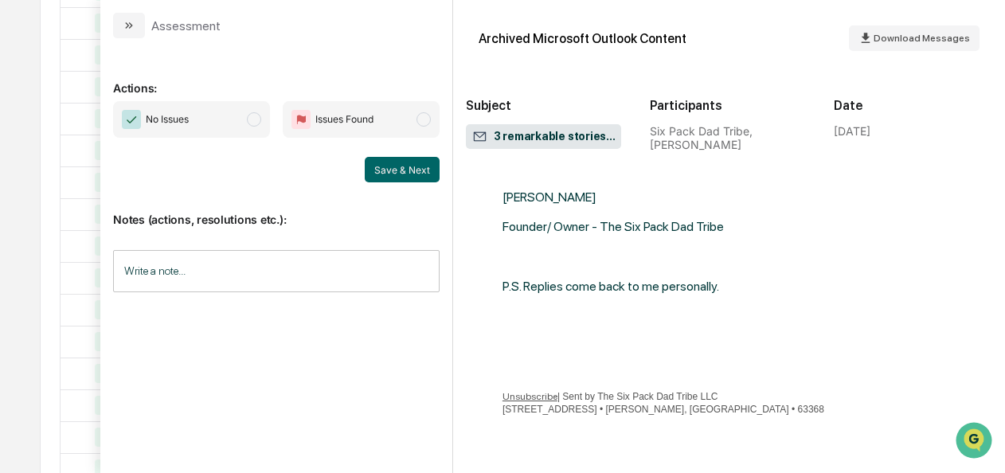
click at [261, 127] on span "No Issues" at bounding box center [191, 119] width 157 height 37
click at [414, 166] on button "Save & Next" at bounding box center [402, 169] width 75 height 25
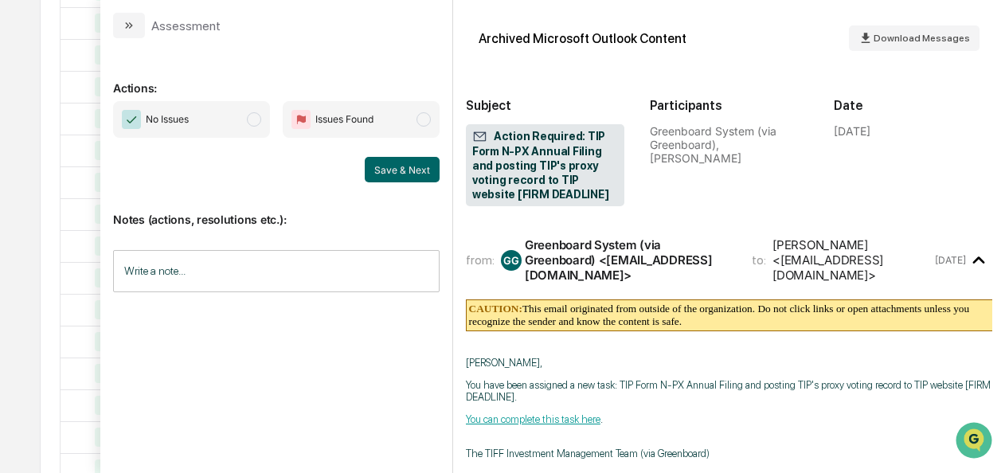
scroll to position [61, 0]
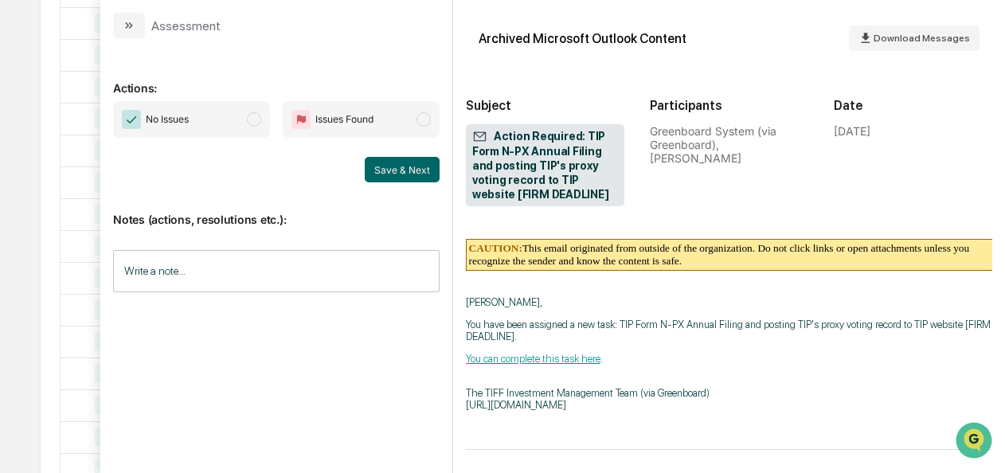
click at [247, 119] on span "No Issues" at bounding box center [191, 119] width 157 height 37
click at [374, 169] on button "Save & Next" at bounding box center [402, 169] width 75 height 25
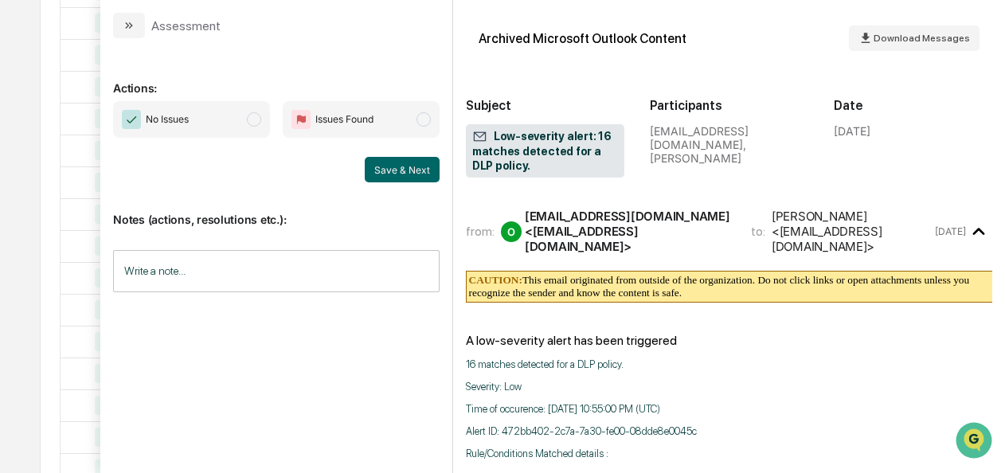
scroll to position [193, 0]
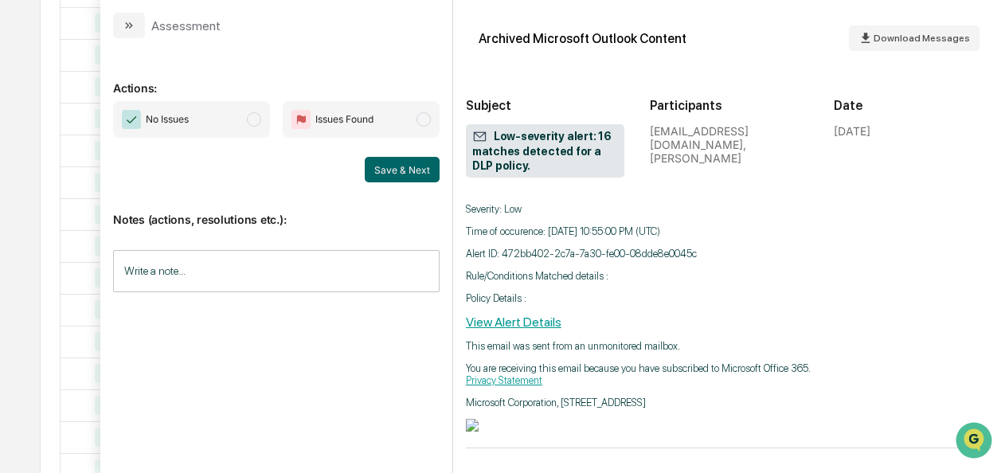
click at [260, 124] on span "modal" at bounding box center [254, 119] width 14 height 14
click at [405, 167] on button "Save & Next" at bounding box center [402, 169] width 75 height 25
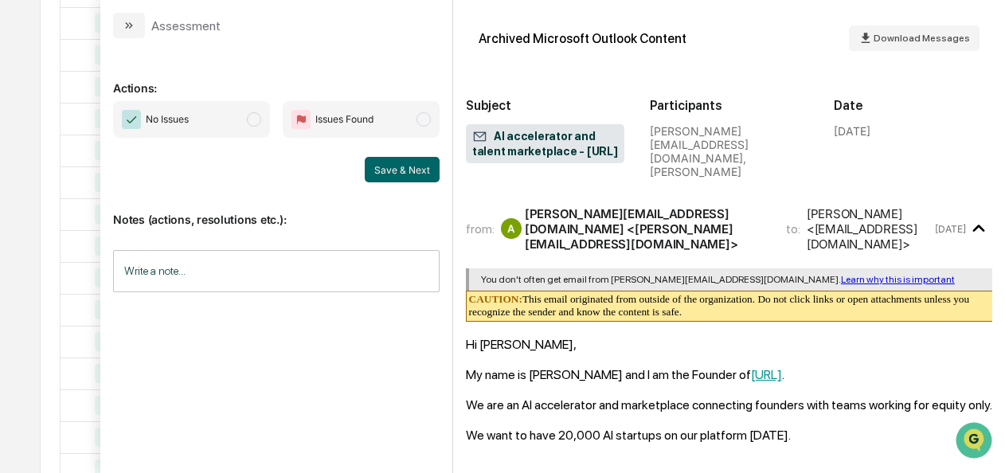
click at [258, 115] on span "modal" at bounding box center [254, 119] width 14 height 14
click at [401, 165] on button "Save & Next" at bounding box center [402, 169] width 75 height 25
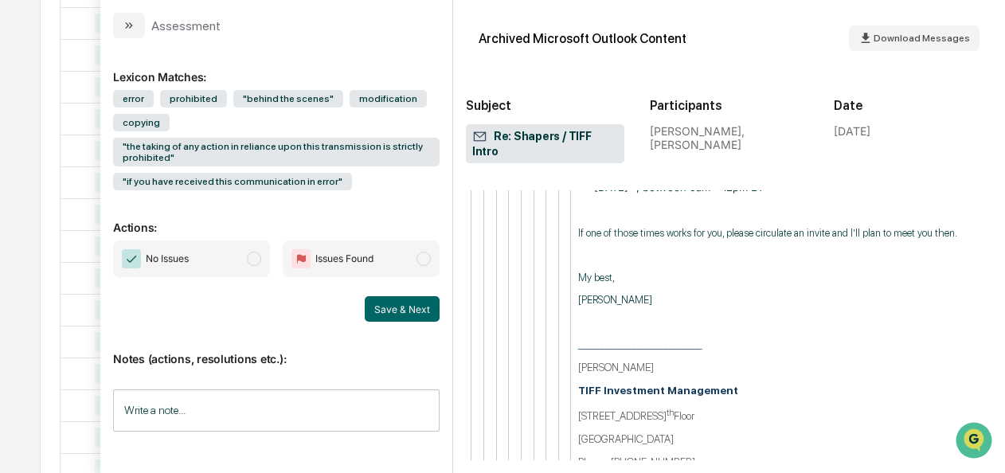
scroll to position [5048, 0]
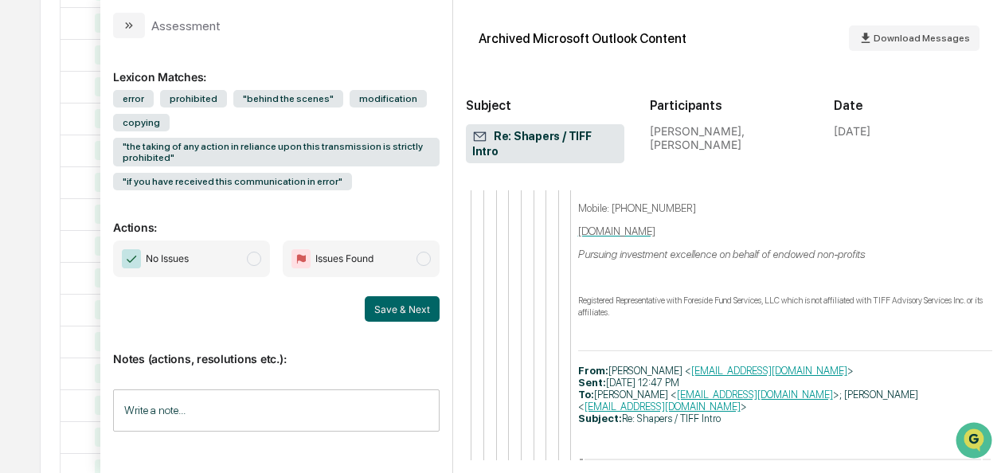
click at [244, 267] on span "No Issues" at bounding box center [191, 259] width 157 height 37
click at [384, 307] on button "Save & Next" at bounding box center [402, 308] width 75 height 25
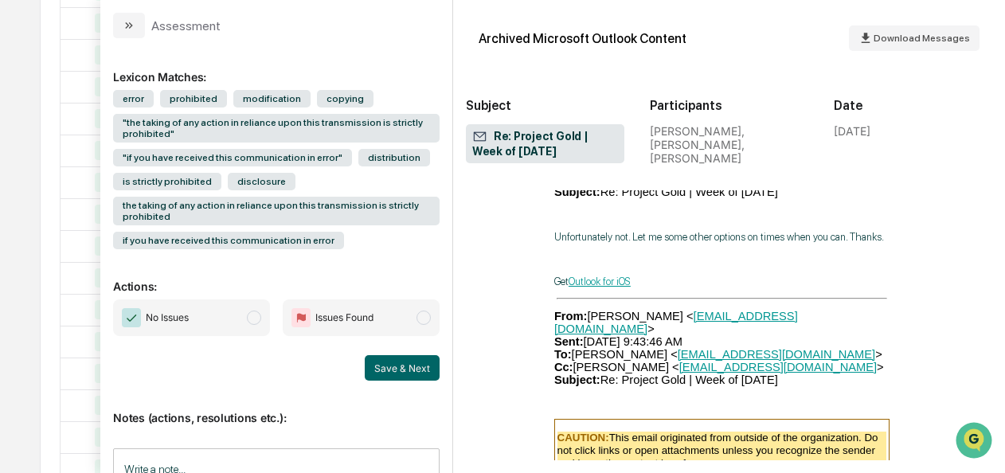
scroll to position [5914, 7]
click at [242, 315] on span "No Issues" at bounding box center [191, 317] width 157 height 37
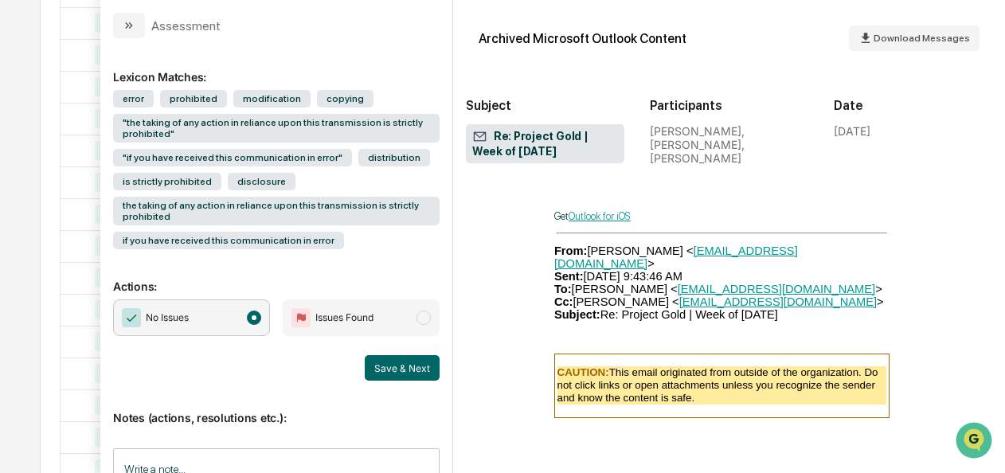
scroll to position [5981, 7]
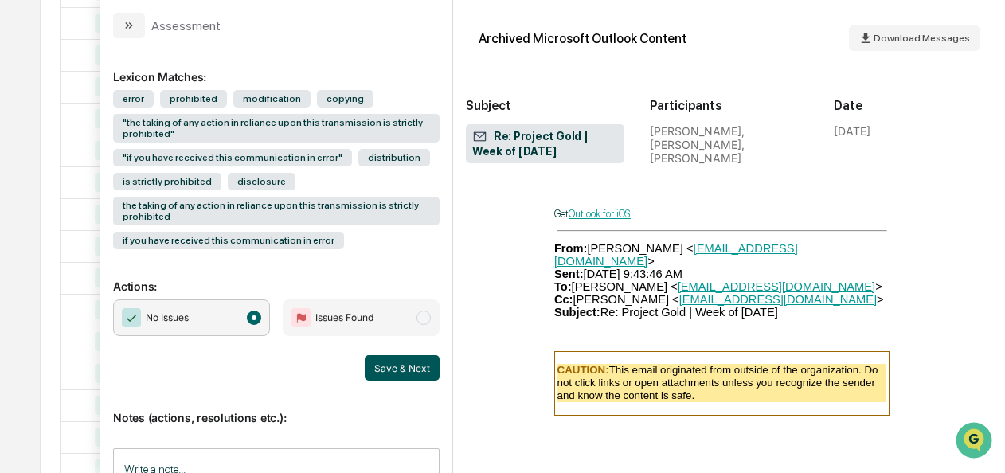
click at [374, 368] on button "Save & Next" at bounding box center [402, 367] width 75 height 25
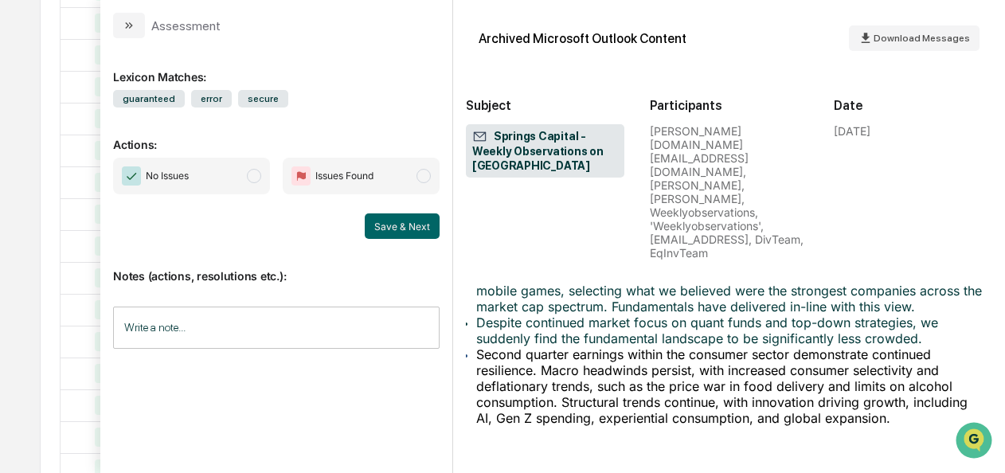
scroll to position [2886, 6]
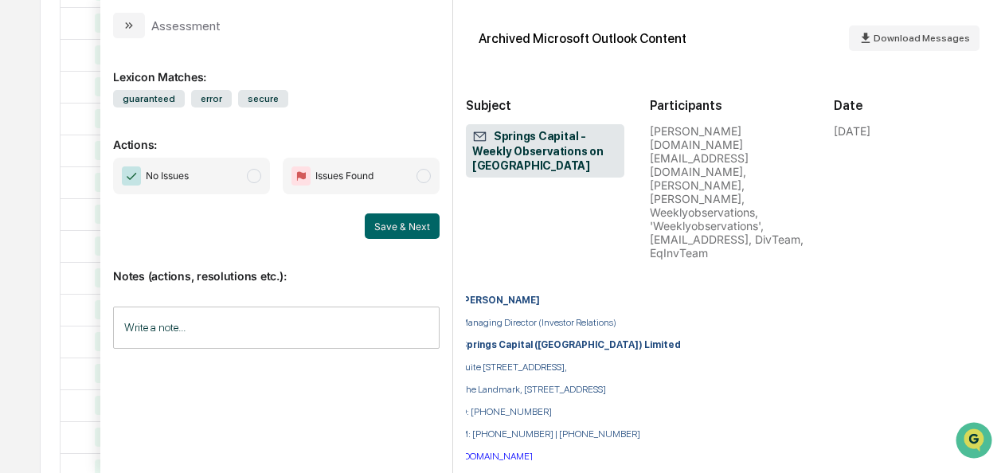
scroll to position [3567, 6]
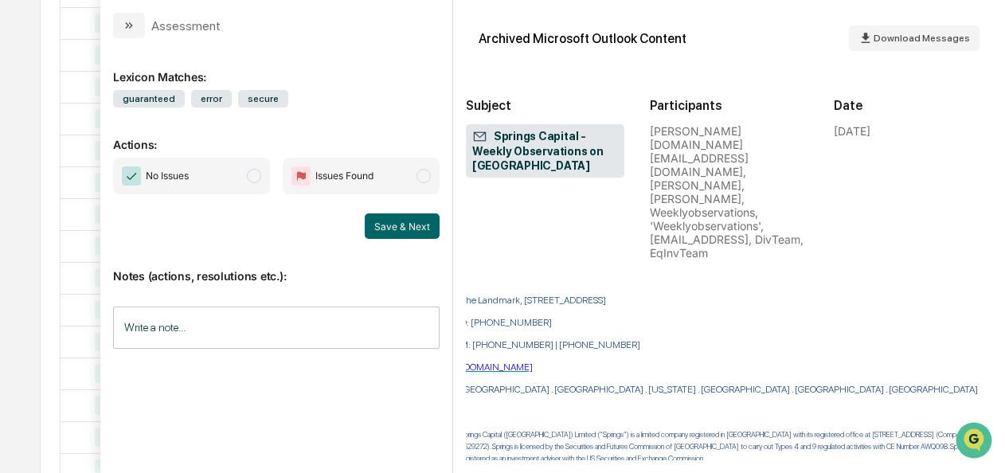
click at [260, 183] on span "No Issues" at bounding box center [191, 176] width 157 height 37
click at [391, 231] on button "Save & Next" at bounding box center [402, 225] width 75 height 25
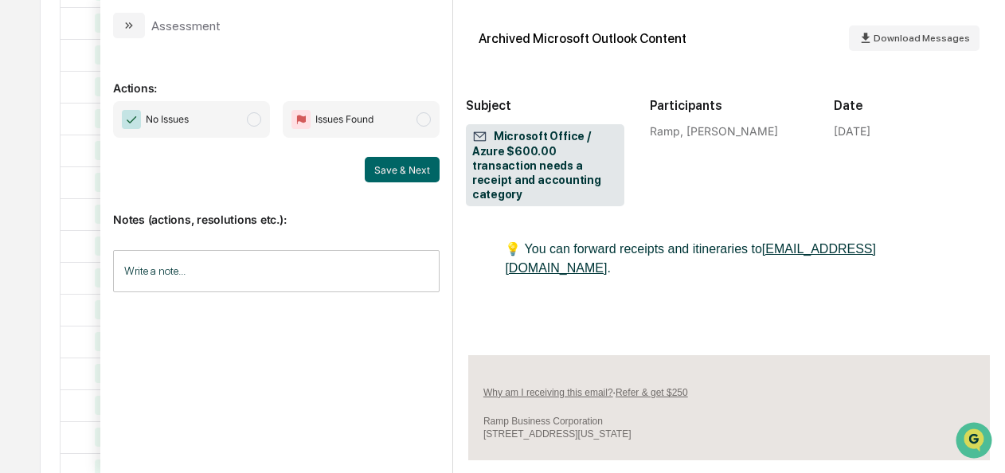
scroll to position [713, 0]
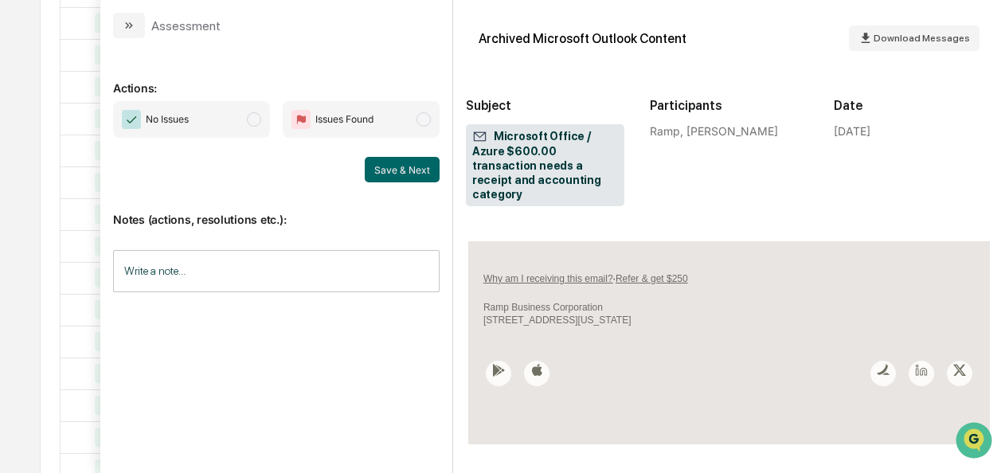
click at [260, 113] on span "No Issues" at bounding box center [191, 119] width 157 height 37
click at [405, 176] on button "Save & Next" at bounding box center [402, 169] width 75 height 25
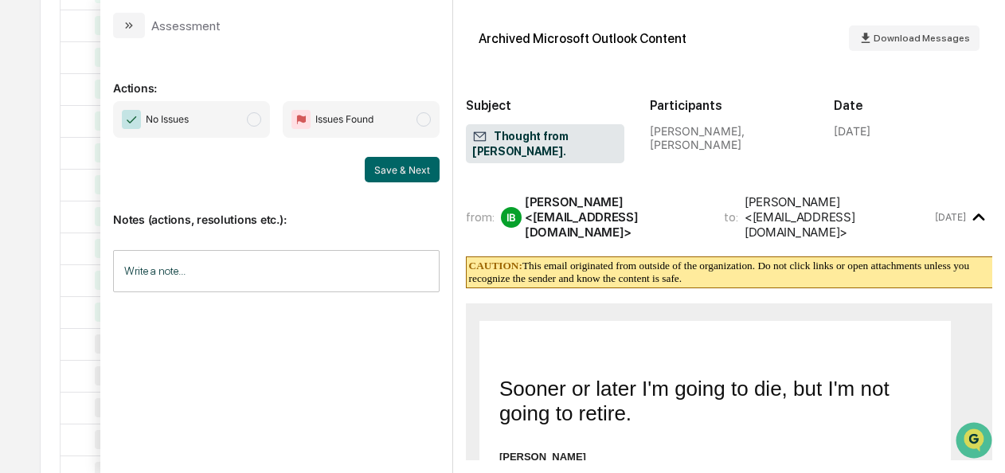
scroll to position [260, 0]
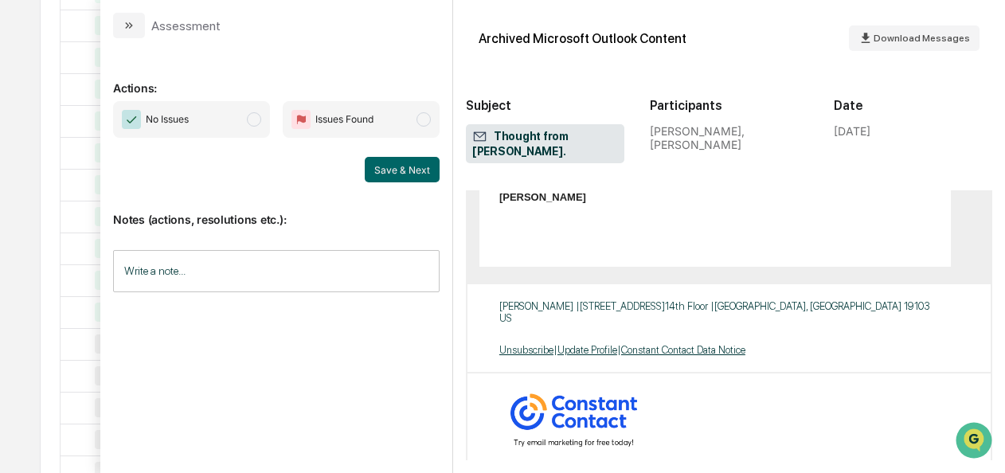
click at [263, 118] on span "No Issues" at bounding box center [191, 119] width 157 height 37
click at [427, 174] on button "Save & Next" at bounding box center [402, 169] width 75 height 25
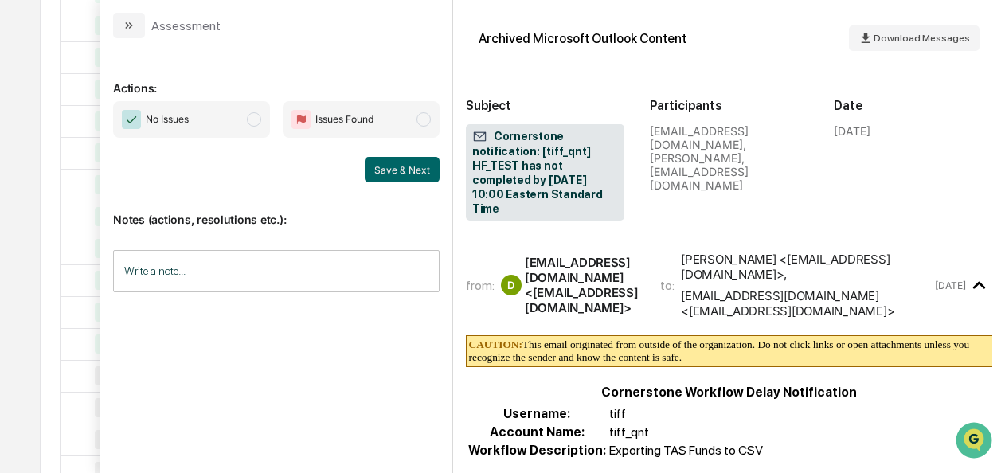
click at [262, 127] on span "No Issues" at bounding box center [191, 119] width 157 height 37
click at [421, 175] on button "Save & Next" at bounding box center [402, 169] width 75 height 25
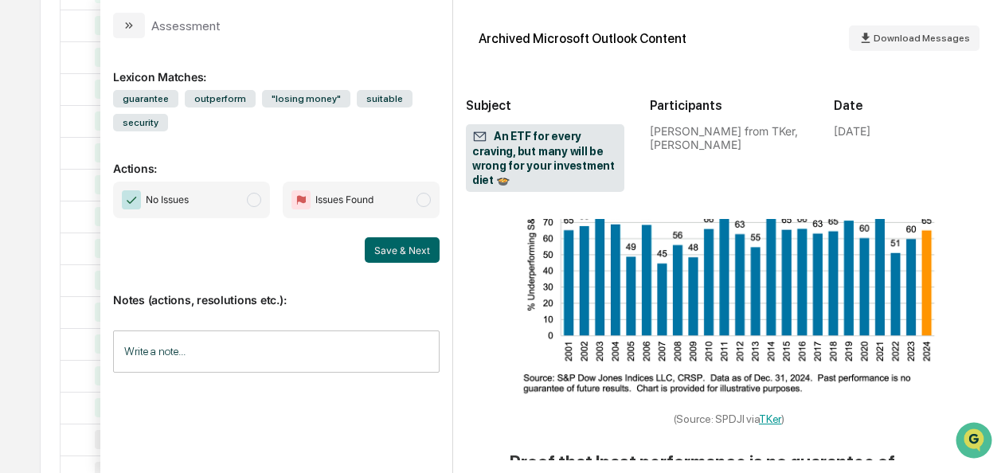
scroll to position [18056, 0]
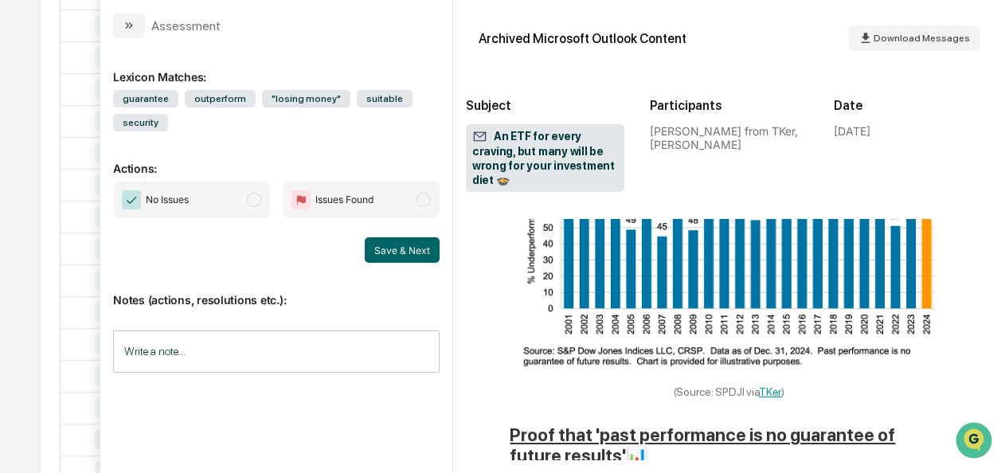
click at [252, 201] on span "modal" at bounding box center [254, 200] width 14 height 14
click at [414, 257] on button "Save & Next" at bounding box center [402, 249] width 75 height 25
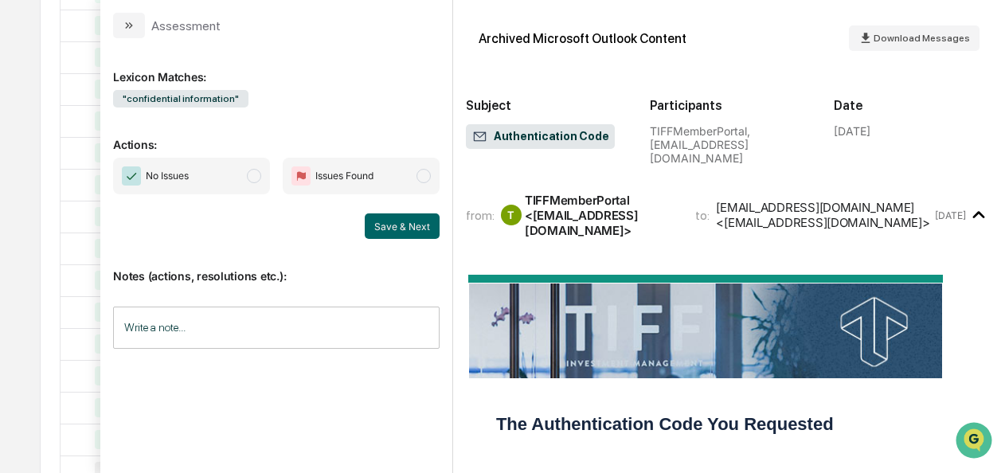
scroll to position [330, 0]
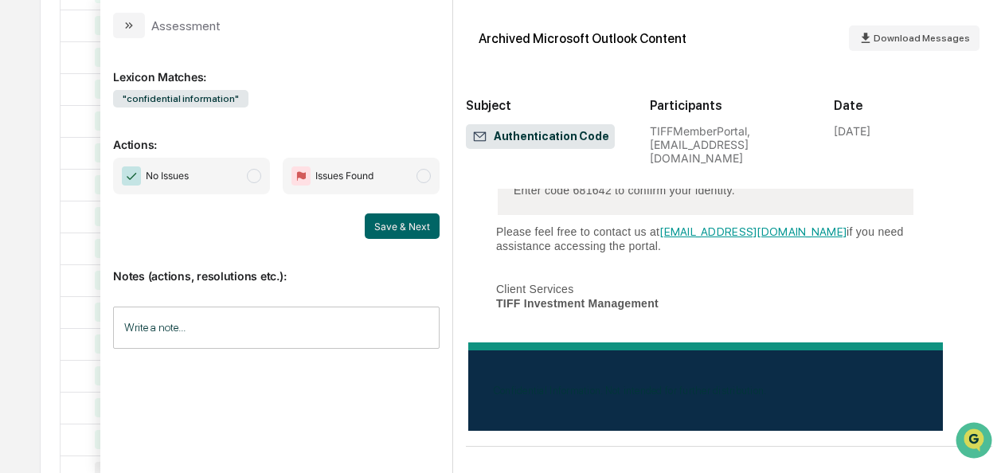
click at [267, 170] on span "No Issues" at bounding box center [191, 176] width 157 height 37
click at [400, 233] on button "Save & Next" at bounding box center [402, 225] width 75 height 25
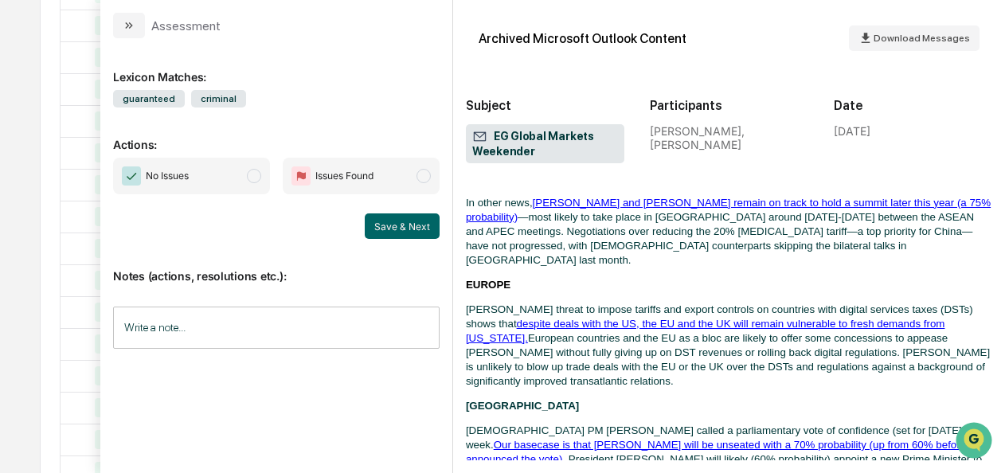
scroll to position [1346, 0]
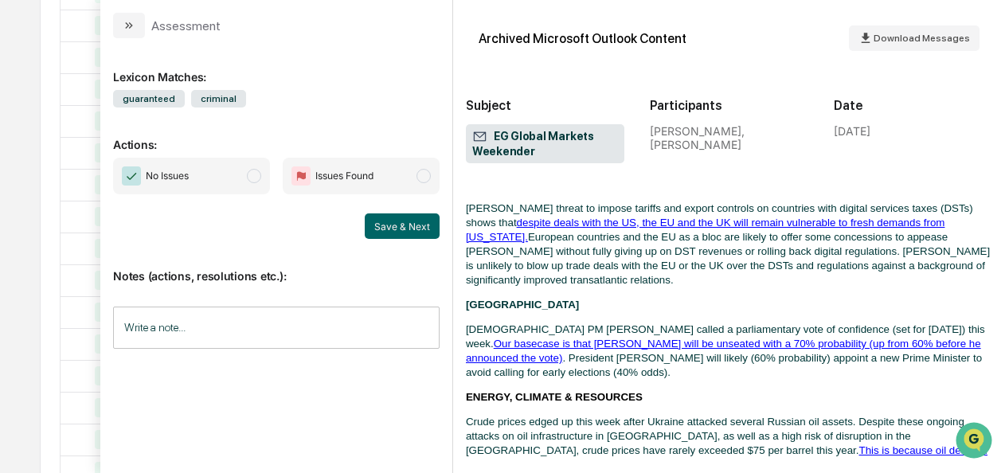
click at [254, 175] on span "modal" at bounding box center [254, 176] width 14 height 14
click at [393, 222] on button "Save & Next" at bounding box center [402, 225] width 75 height 25
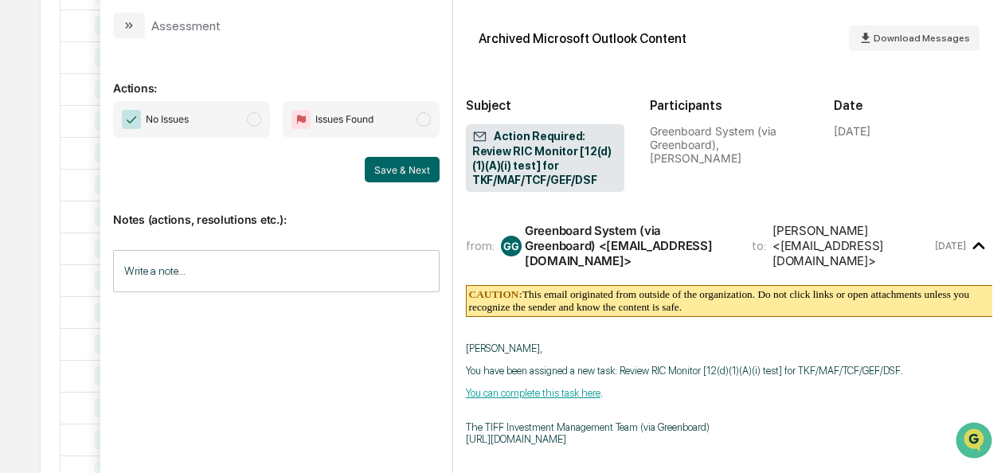
click at [249, 122] on span "modal" at bounding box center [254, 119] width 14 height 14
click at [421, 170] on button "Save & Next" at bounding box center [402, 169] width 75 height 25
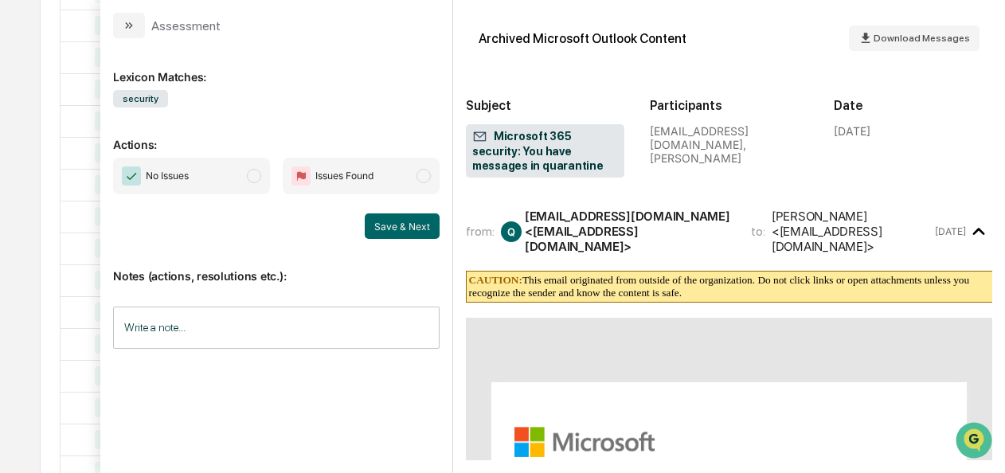
scroll to position [583, 0]
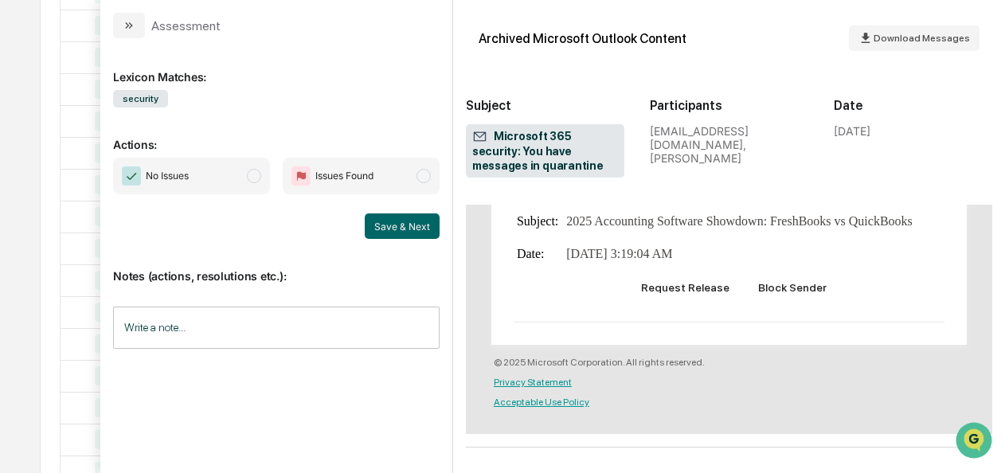
click at [260, 172] on span "modal" at bounding box center [254, 176] width 14 height 14
click at [393, 222] on button "Save & Next" at bounding box center [402, 225] width 75 height 25
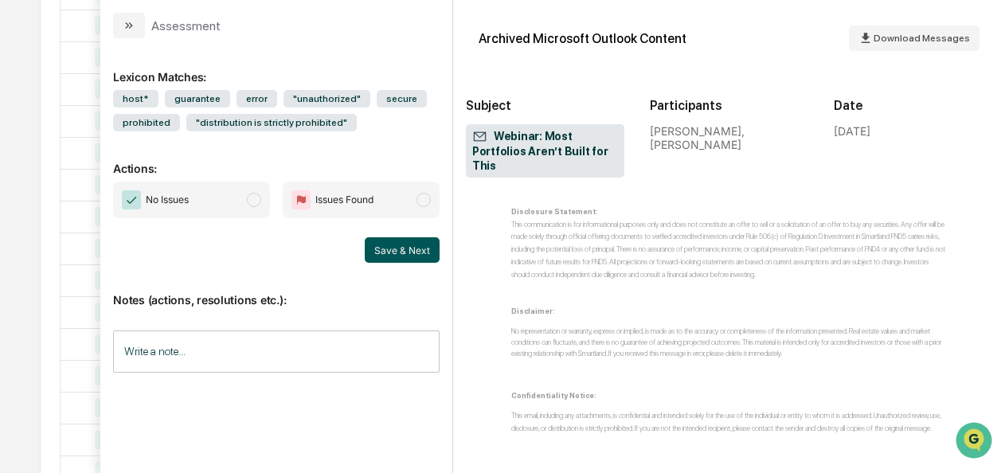
scroll to position [1333, 0]
click at [261, 202] on span "modal" at bounding box center [254, 200] width 14 height 14
click at [389, 252] on button "Save & Next" at bounding box center [402, 249] width 75 height 25
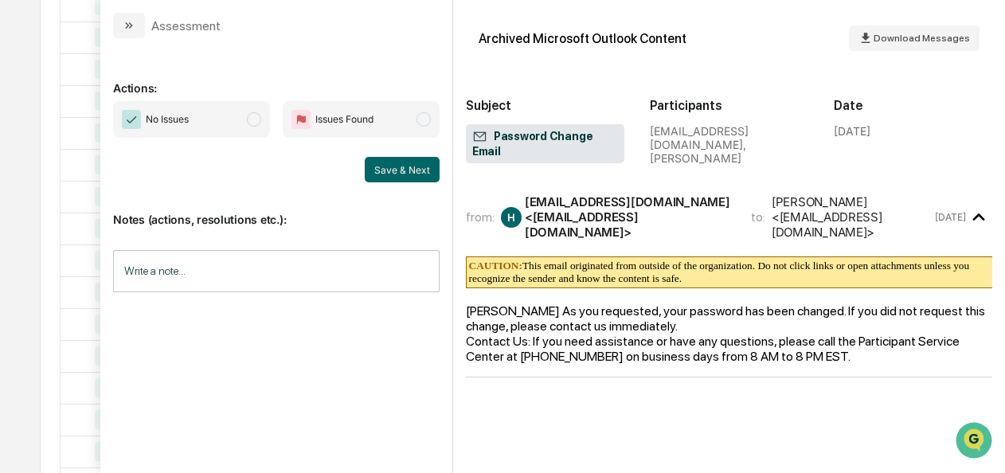
scroll to position [2167, 0]
click at [259, 123] on span "modal" at bounding box center [254, 119] width 14 height 14
click at [395, 170] on button "Save & Next" at bounding box center [402, 169] width 75 height 25
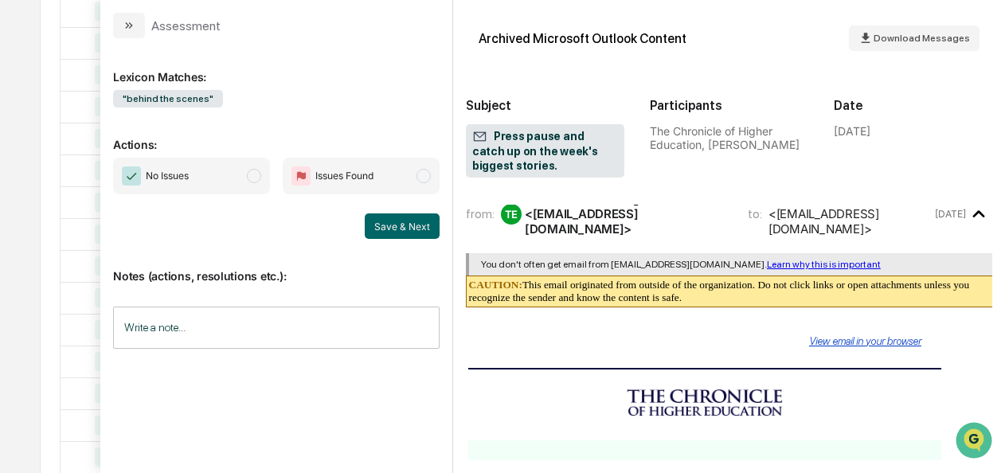
scroll to position [24, 0]
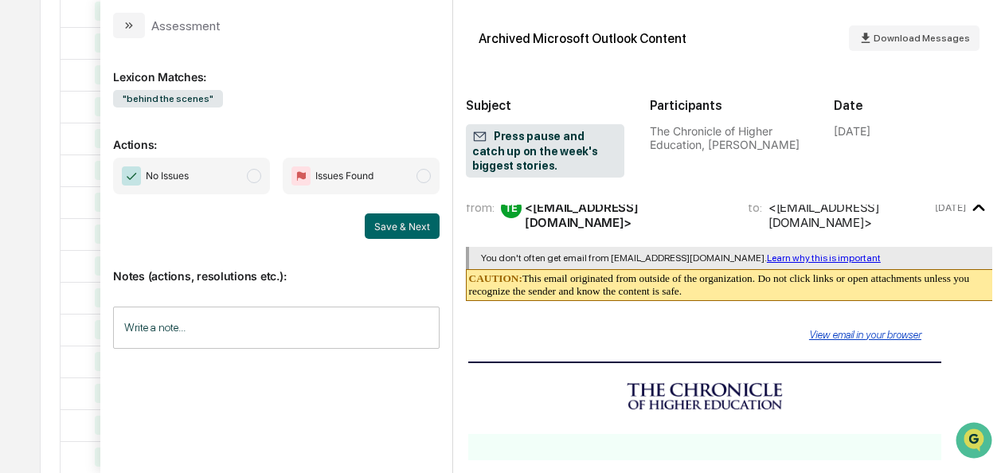
click at [252, 180] on span "modal" at bounding box center [254, 176] width 14 height 14
click at [412, 222] on button "Save & Next" at bounding box center [402, 225] width 75 height 25
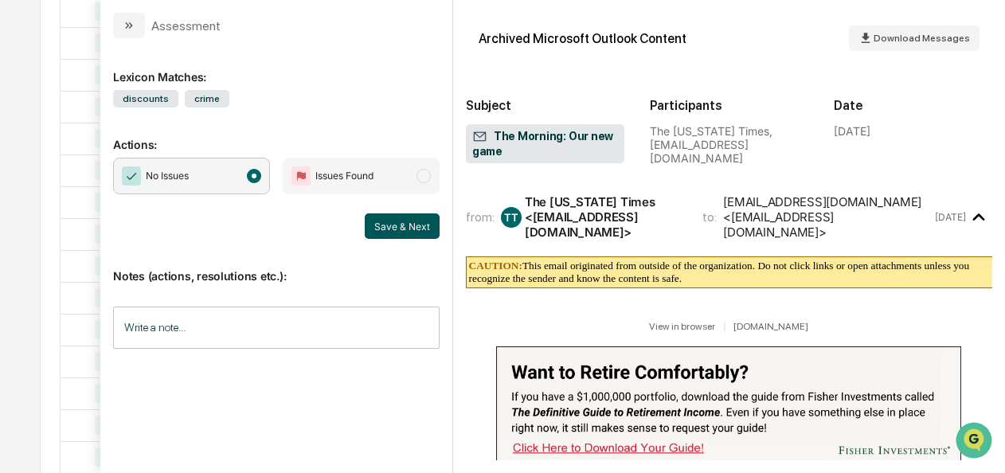
click at [386, 228] on button "Save & Next" at bounding box center [402, 225] width 75 height 25
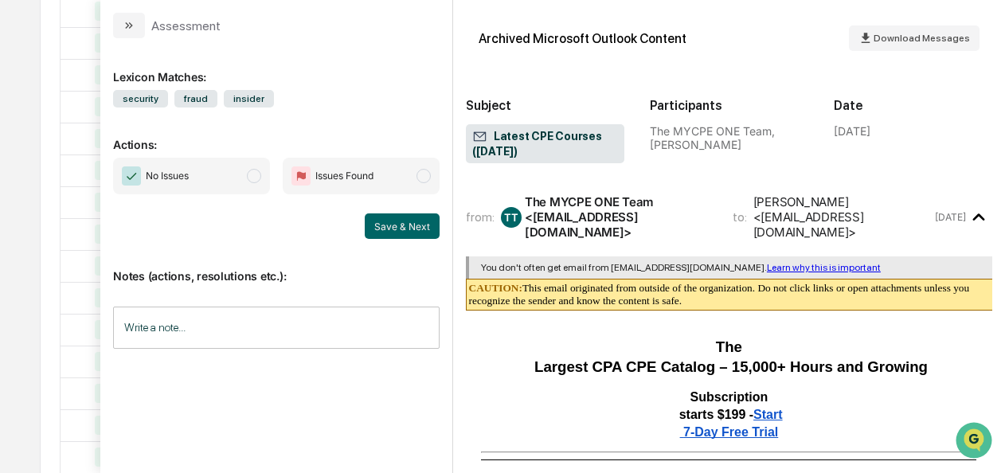
click at [252, 178] on span "modal" at bounding box center [254, 176] width 14 height 14
click at [412, 233] on button "Save & Next" at bounding box center [402, 225] width 75 height 25
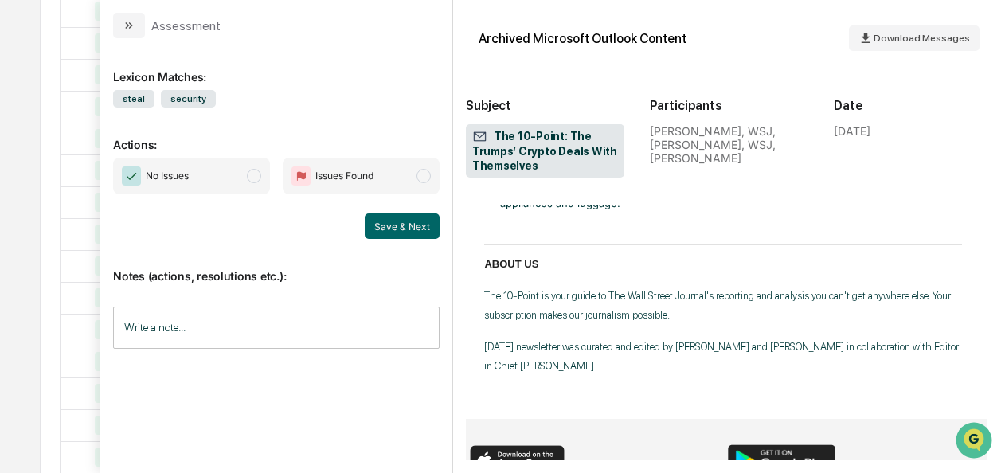
scroll to position [4445, 6]
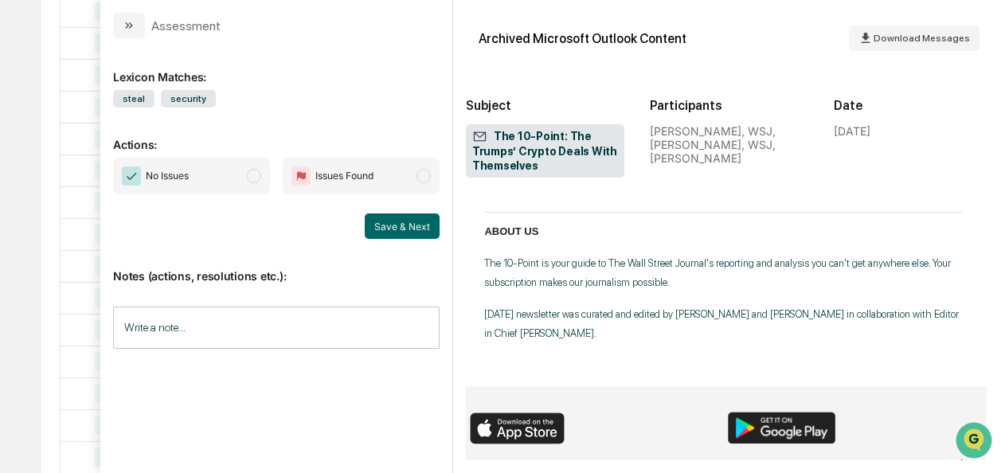
click at [252, 170] on span "modal" at bounding box center [254, 176] width 14 height 14
click at [385, 229] on button "Save & Next" at bounding box center [402, 225] width 75 height 25
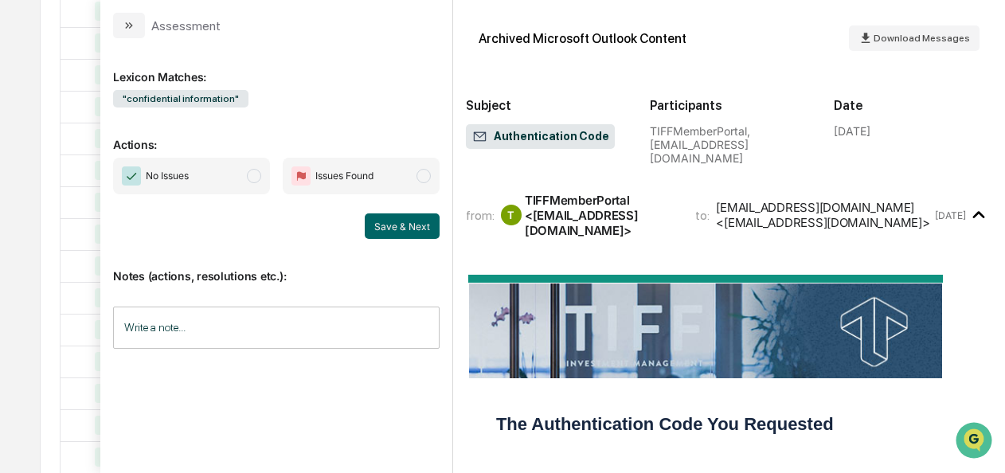
scroll to position [315, 0]
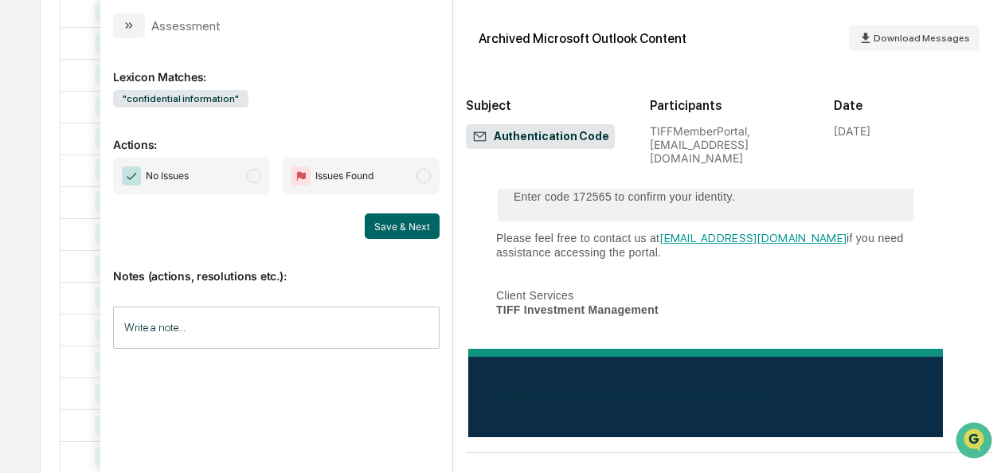
click at [267, 183] on span "No Issues" at bounding box center [191, 176] width 157 height 37
click at [408, 219] on button "Save & Next" at bounding box center [402, 225] width 75 height 25
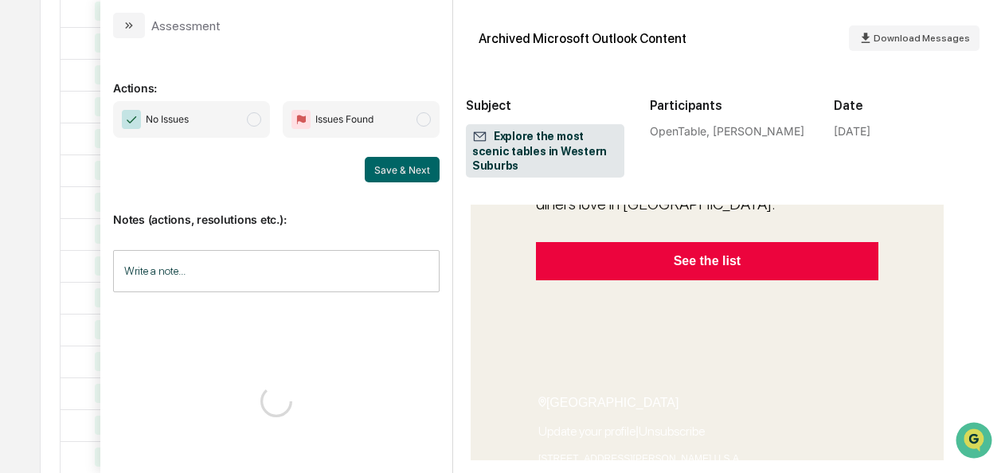
scroll to position [856, 0]
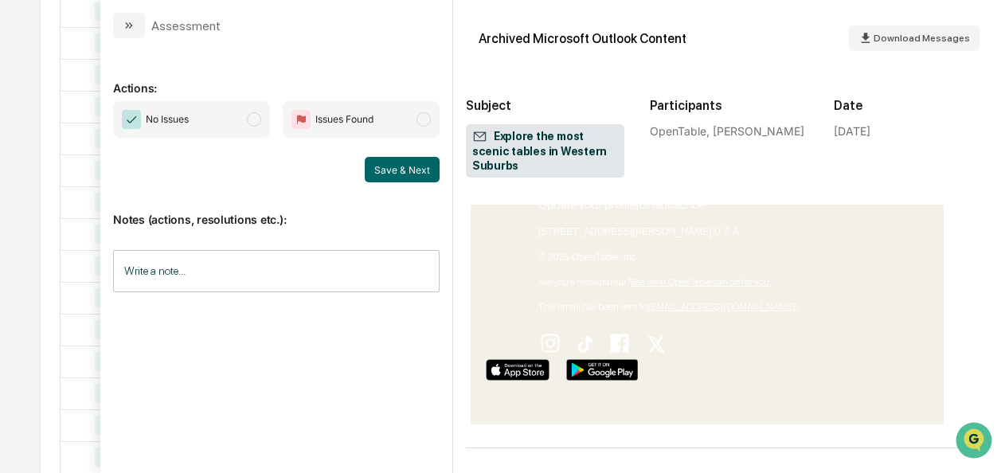
click at [248, 119] on span "No Issues" at bounding box center [191, 119] width 157 height 37
click at [397, 175] on button "Save & Next" at bounding box center [402, 169] width 75 height 25
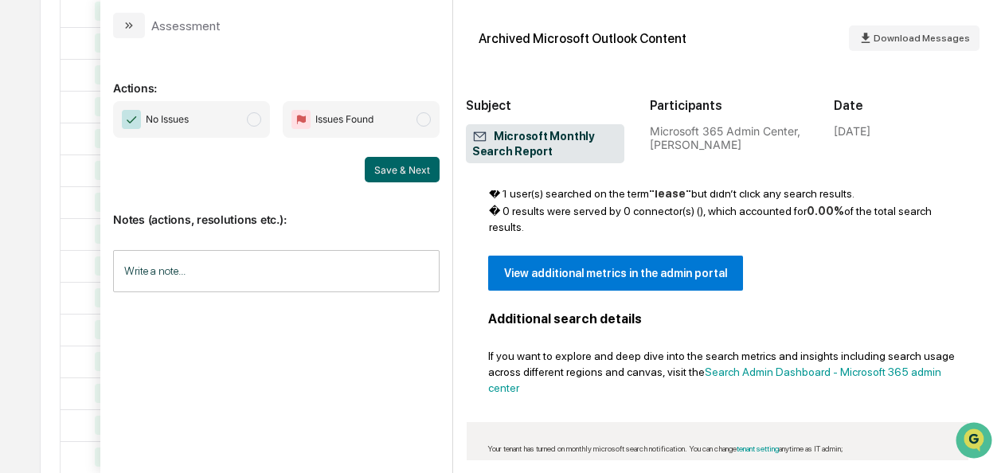
scroll to position [1016, 0]
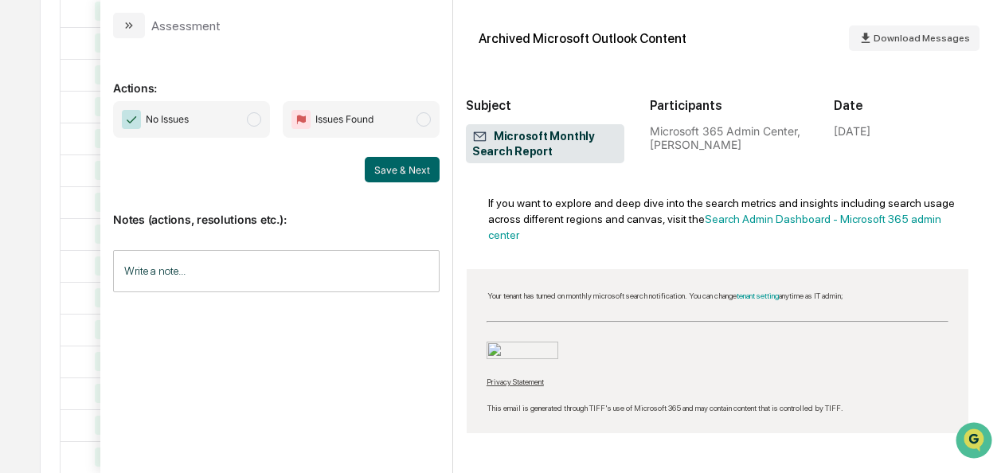
click at [260, 129] on span "No Issues" at bounding box center [191, 119] width 157 height 37
click at [407, 174] on button "Save & Next" at bounding box center [402, 169] width 75 height 25
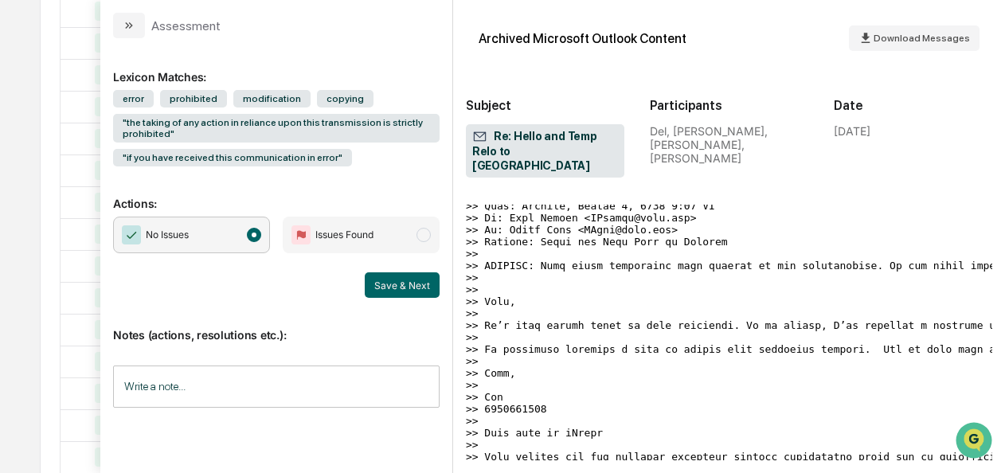
scroll to position [1606, 0]
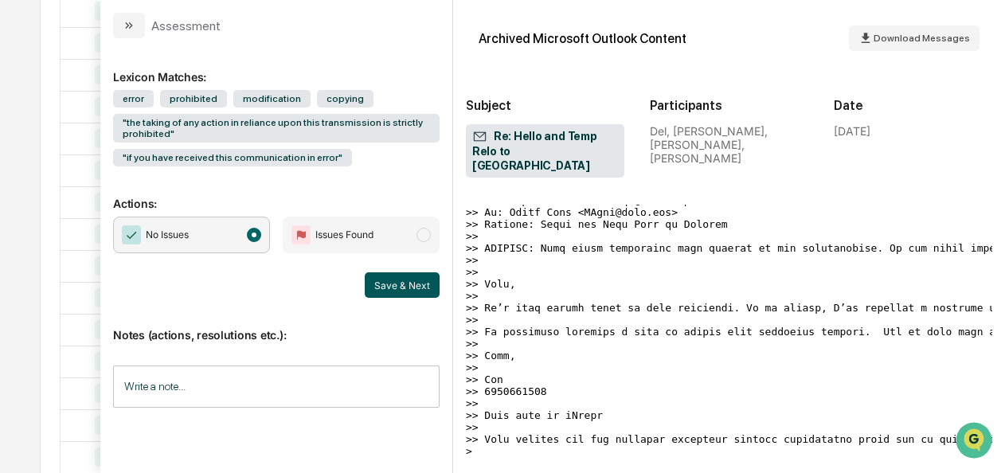
click at [379, 282] on button "Save & Next" at bounding box center [402, 284] width 75 height 25
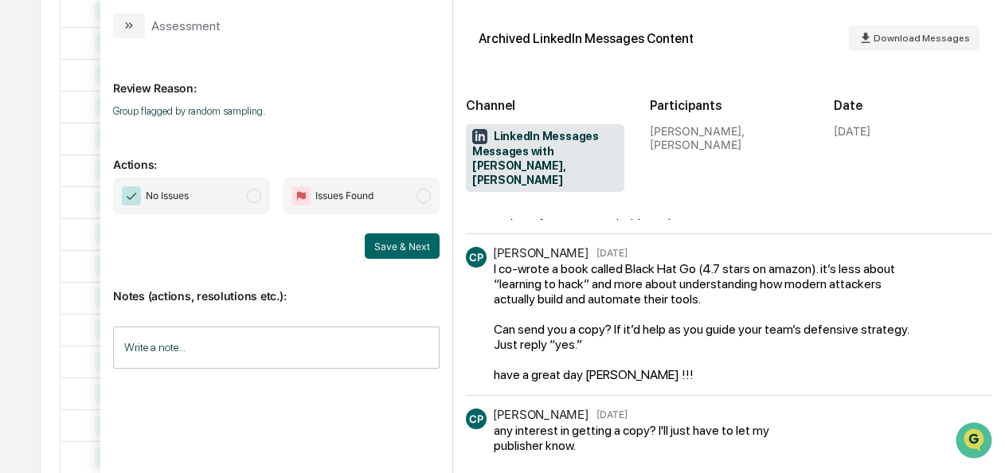
scroll to position [472, 0]
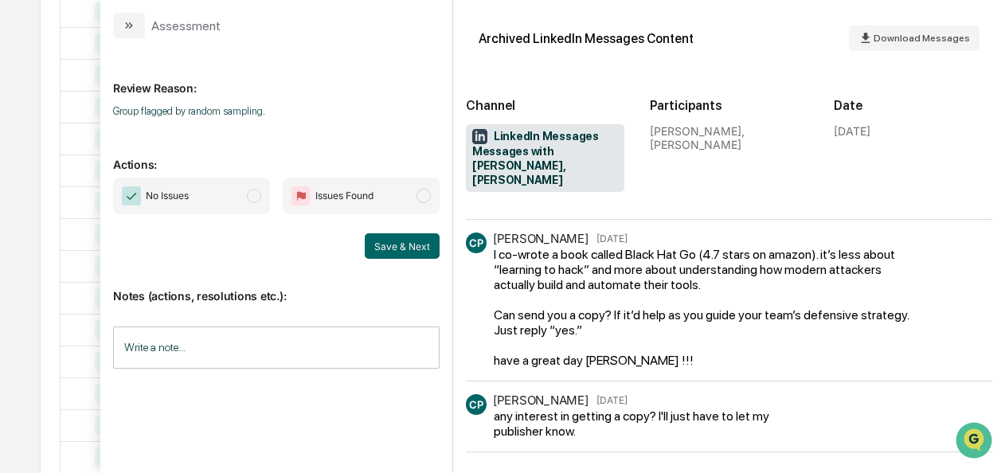
click at [256, 187] on span "No Issues" at bounding box center [191, 196] width 157 height 37
click at [391, 241] on button "Save & Next" at bounding box center [402, 245] width 75 height 25
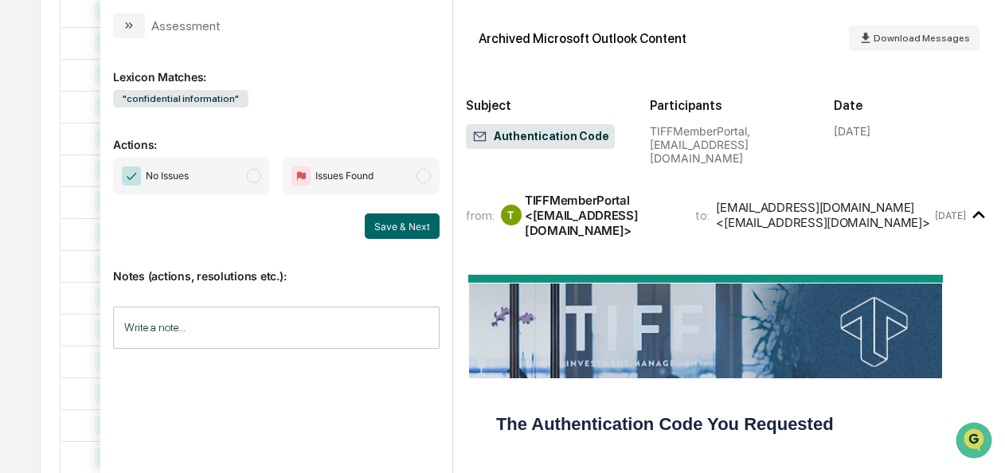
click at [258, 169] on span "modal" at bounding box center [254, 176] width 14 height 14
click at [384, 217] on button "Save & Next" at bounding box center [402, 225] width 75 height 25
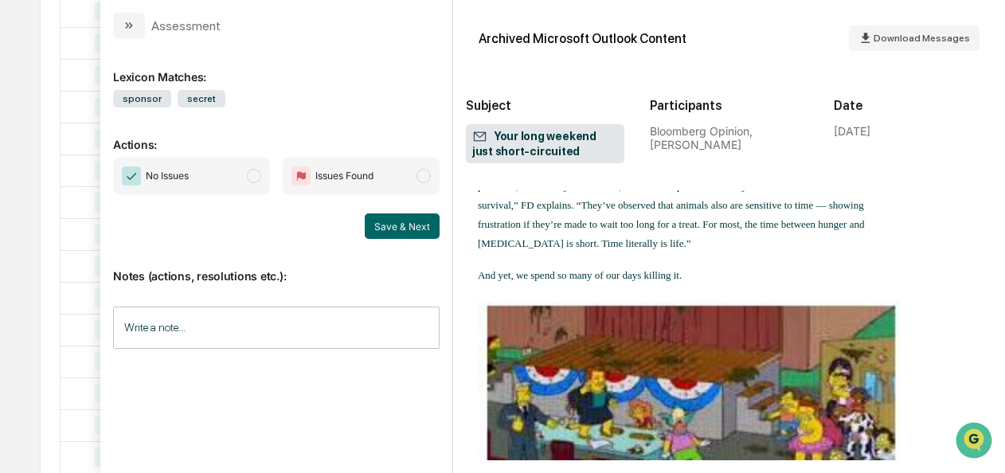
scroll to position [4391, 0]
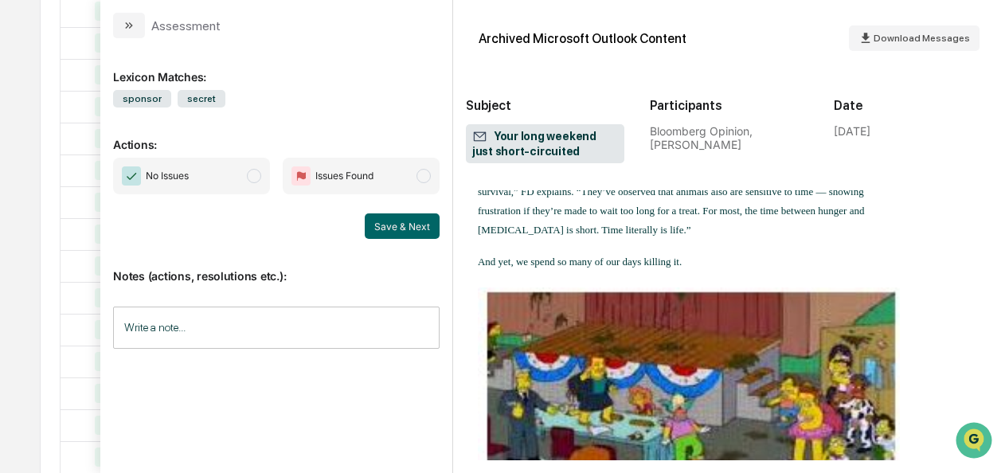
click at [237, 178] on span "No Issues" at bounding box center [191, 176] width 157 height 37
click at [397, 221] on button "Save & Next" at bounding box center [402, 225] width 75 height 25
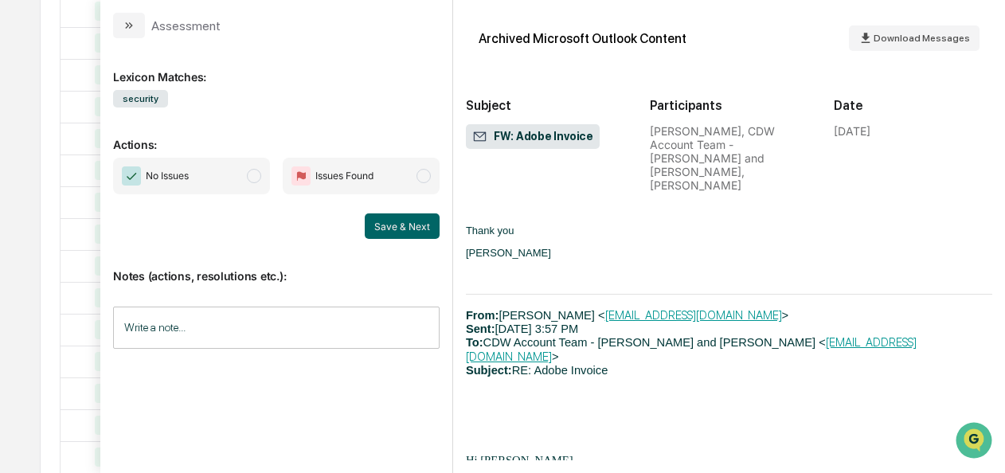
scroll to position [1379, 0]
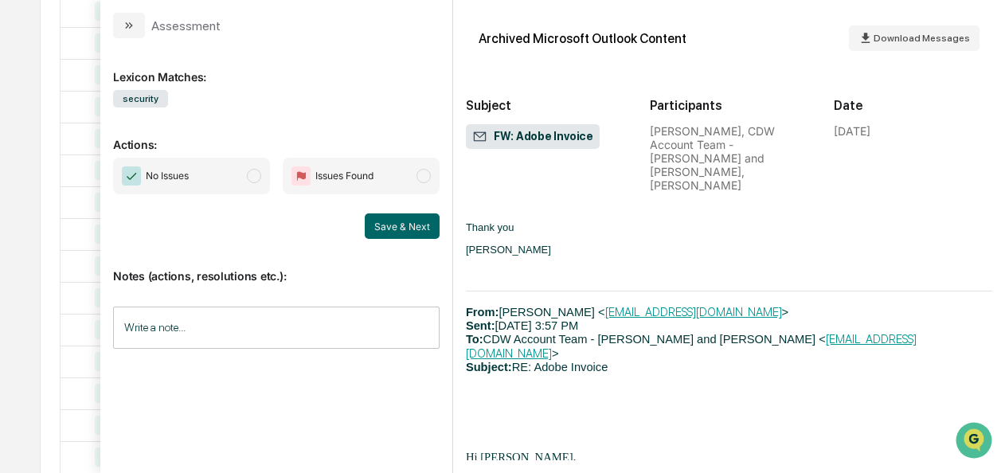
click at [261, 180] on span "No Issues" at bounding box center [191, 176] width 157 height 37
click at [399, 231] on button "Save & Next" at bounding box center [402, 225] width 75 height 25
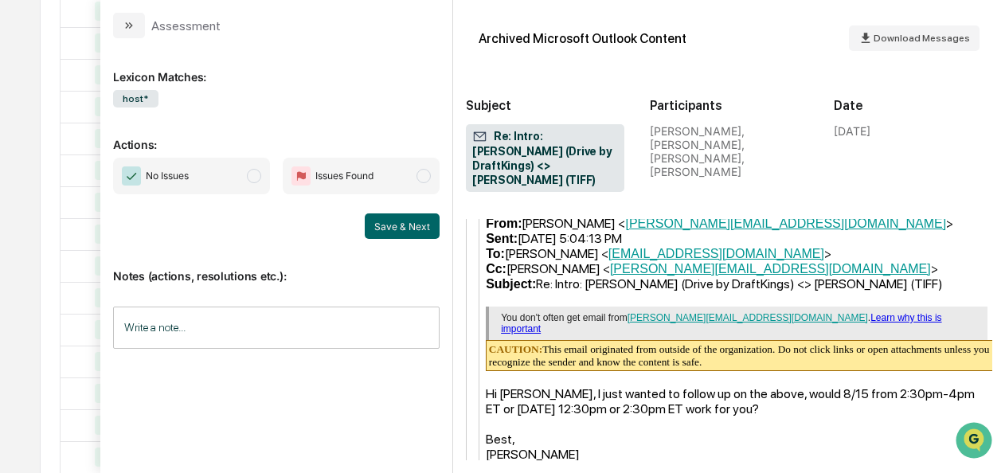
scroll to position [1974, 5]
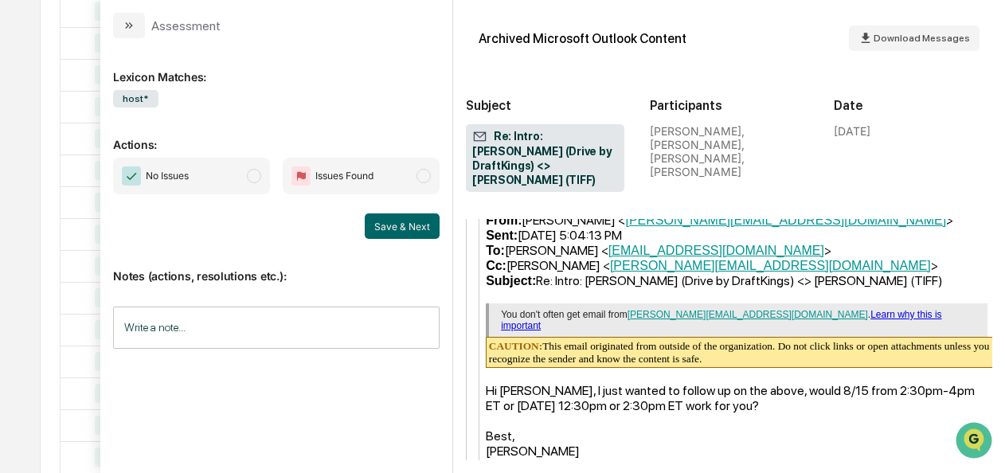
click at [263, 177] on span "No Issues" at bounding box center [191, 176] width 157 height 37
click at [378, 226] on button "Save & Next" at bounding box center [402, 225] width 75 height 25
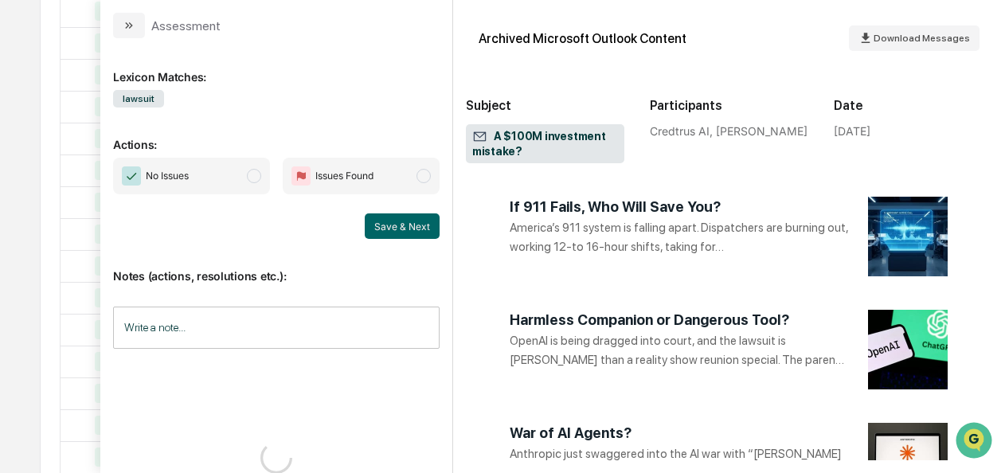
scroll to position [1708, 0]
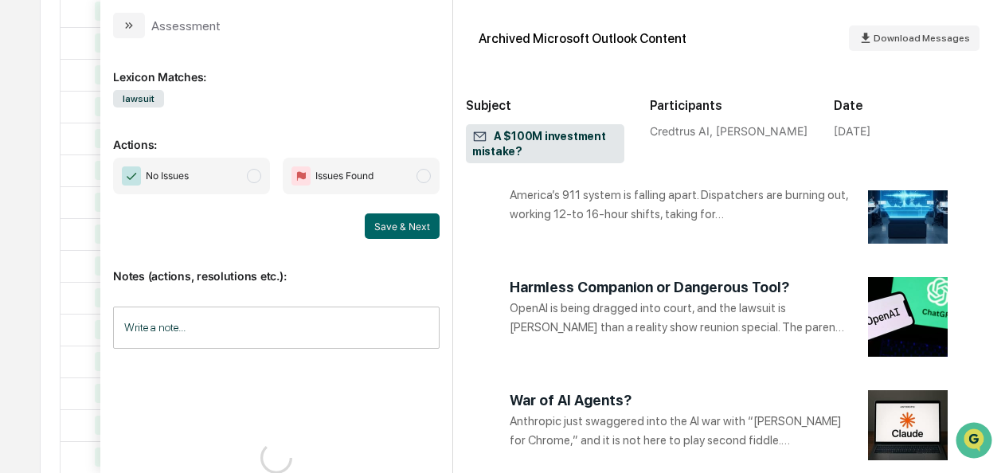
click at [252, 174] on span "modal" at bounding box center [254, 176] width 14 height 14
click at [409, 235] on button "Save & Next" at bounding box center [402, 225] width 75 height 25
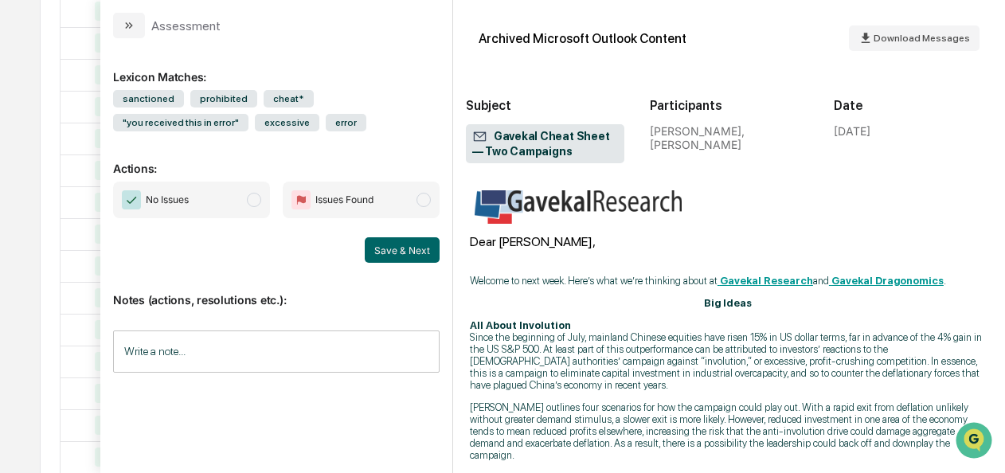
scroll to position [0, 1]
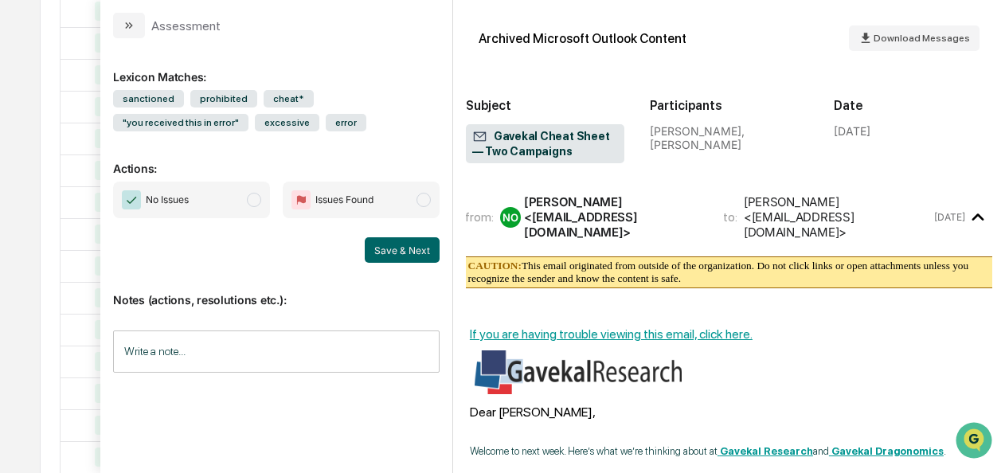
click at [256, 202] on span "modal" at bounding box center [254, 200] width 14 height 14
click at [396, 243] on button "Save & Next" at bounding box center [402, 249] width 75 height 25
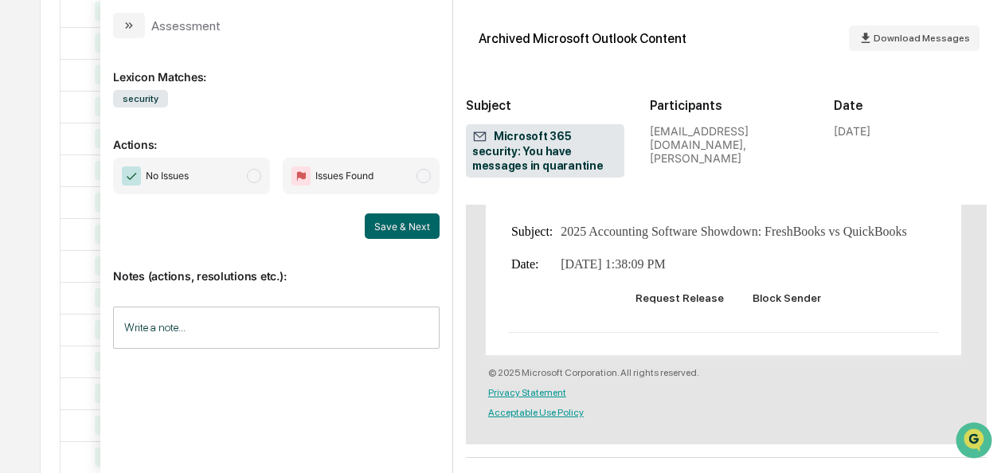
scroll to position [583, 6]
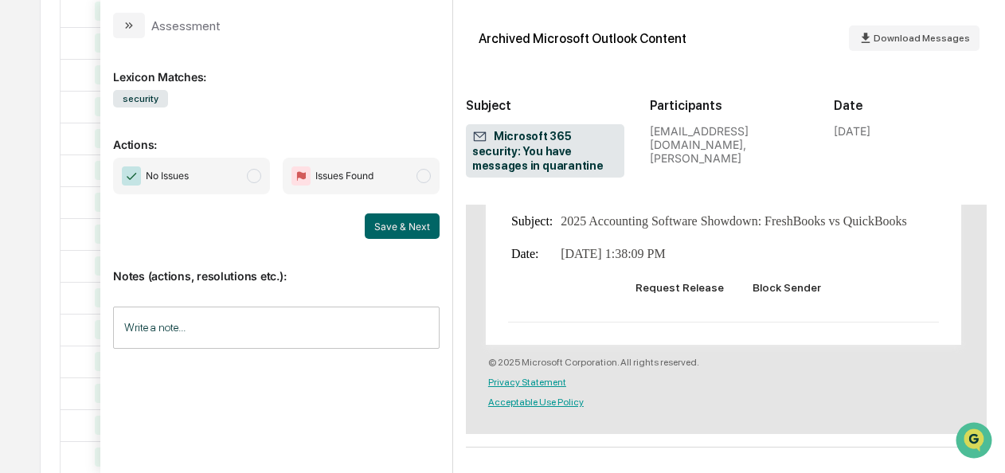
click at [256, 180] on span "modal" at bounding box center [254, 176] width 14 height 14
click at [396, 227] on button "Save & Next" at bounding box center [402, 225] width 75 height 25
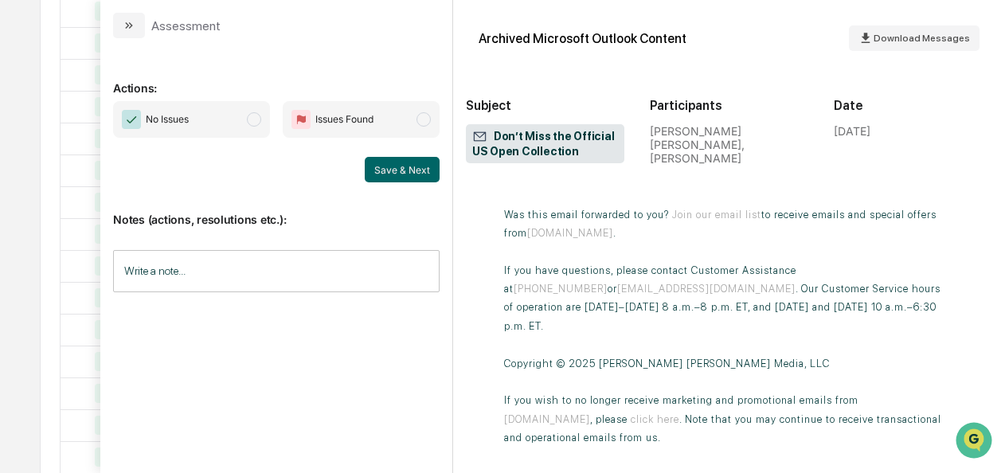
scroll to position [4994, 22]
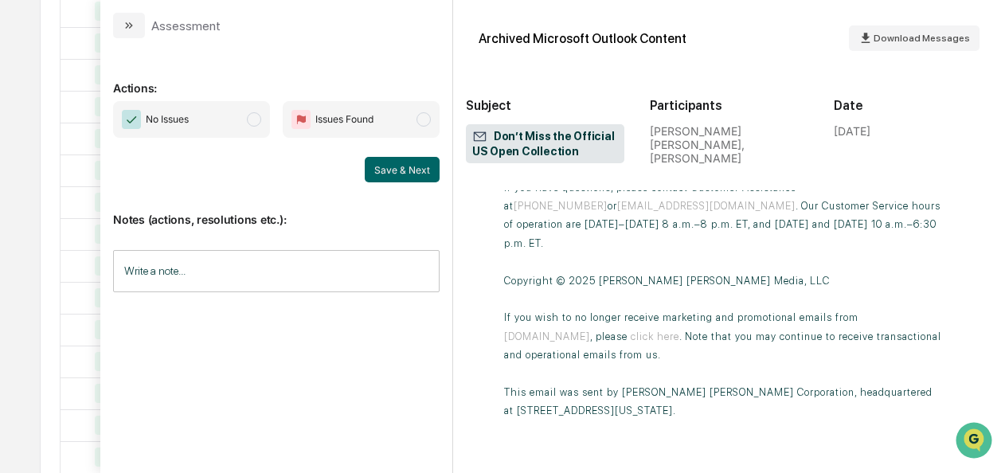
click at [261, 129] on span "No Issues" at bounding box center [191, 119] width 157 height 37
click at [397, 165] on button "Save & Next" at bounding box center [402, 169] width 75 height 25
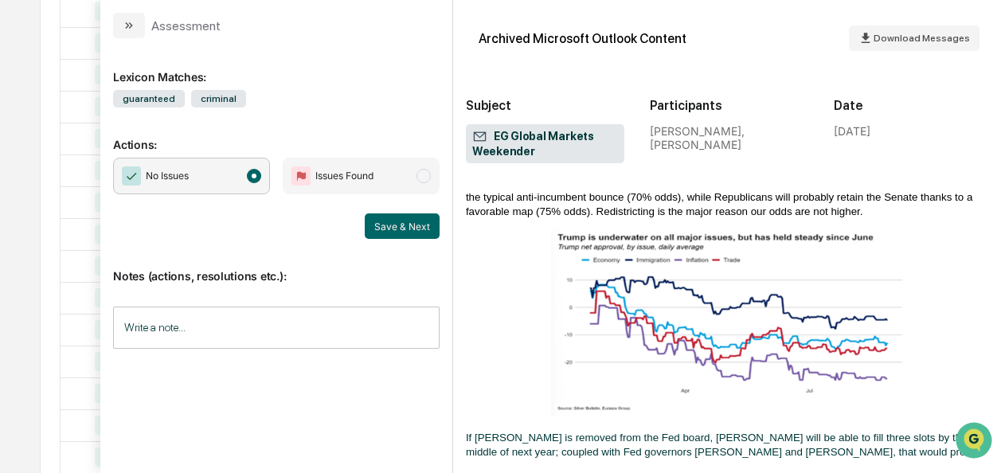
scroll to position [550, 0]
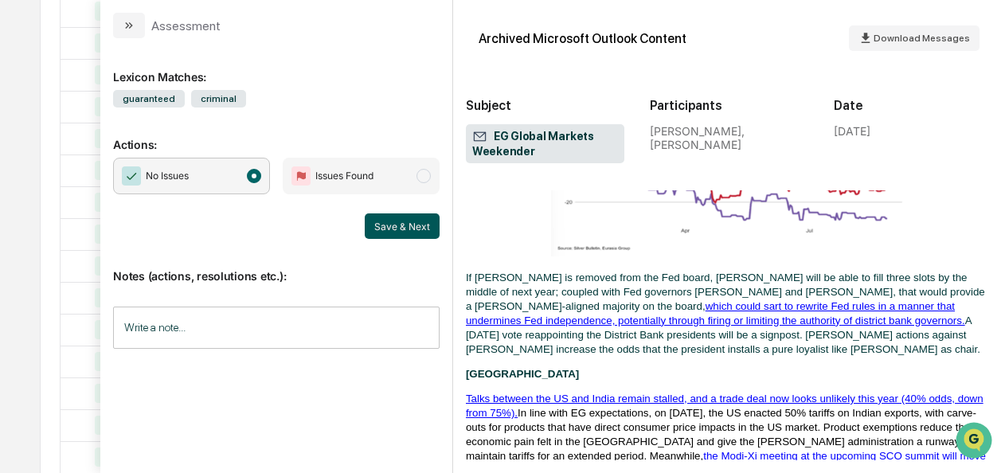
click at [415, 226] on button "Save & Next" at bounding box center [402, 225] width 75 height 25
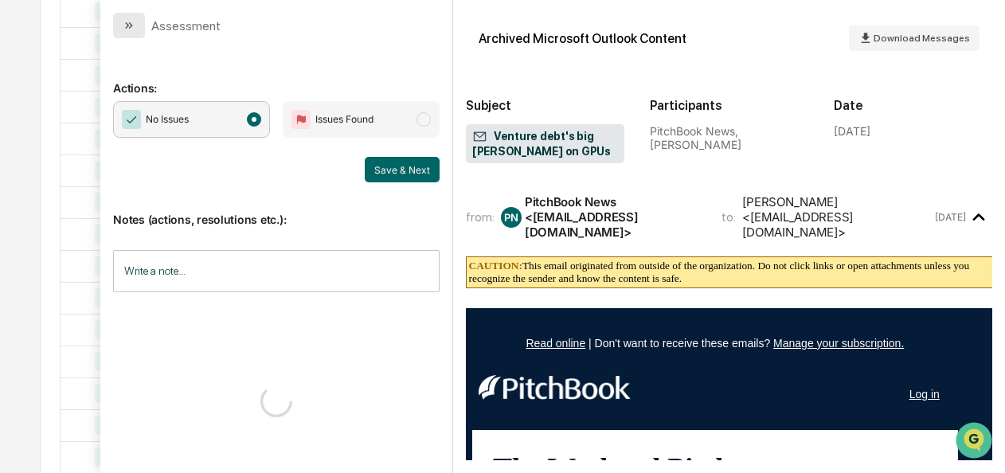
click at [119, 27] on button "modal" at bounding box center [129, 25] width 32 height 25
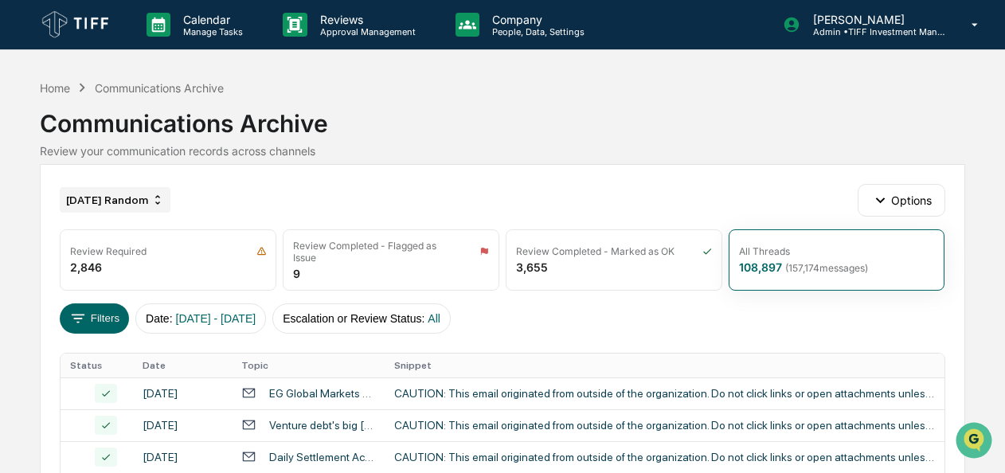
click at [142, 201] on div "August 2025 Random" at bounding box center [115, 199] width 111 height 25
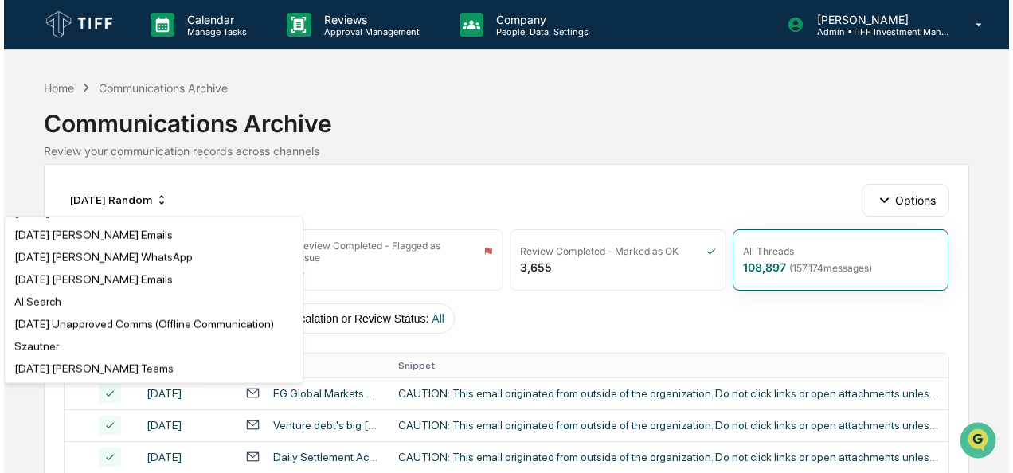
scroll to position [472, 0]
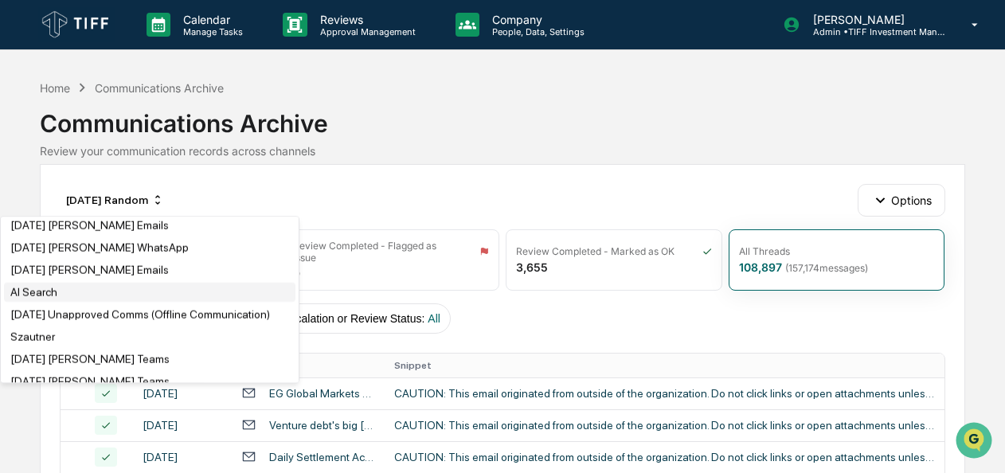
click at [96, 302] on div "AI Search" at bounding box center [150, 292] width 292 height 19
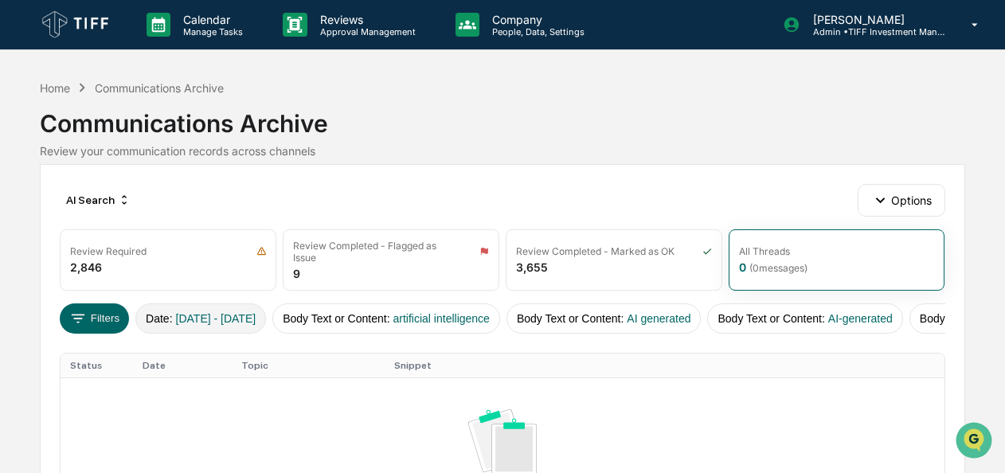
click at [198, 312] on span "[DATE] - [DATE]" at bounding box center [216, 318] width 80 height 13
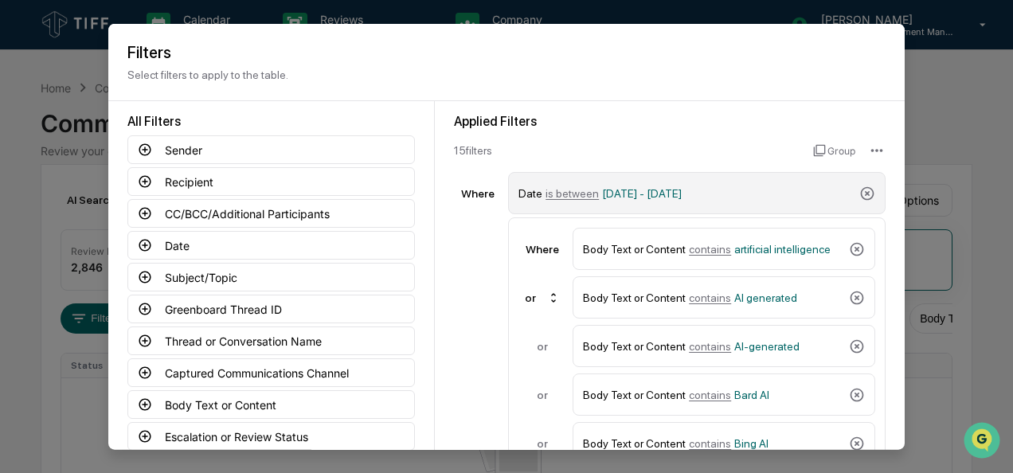
click at [562, 191] on span "is between" at bounding box center [572, 192] width 53 height 13
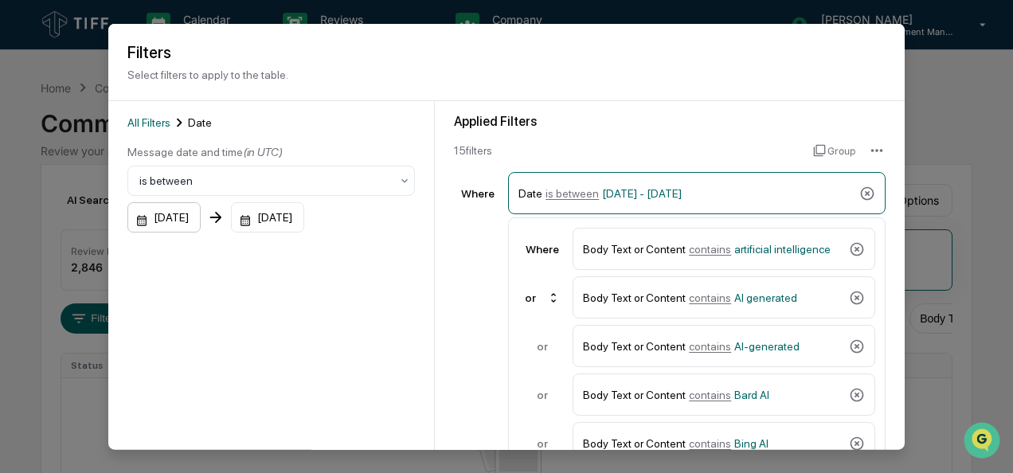
click at [133, 219] on div "05/01/2025" at bounding box center [163, 217] width 73 height 30
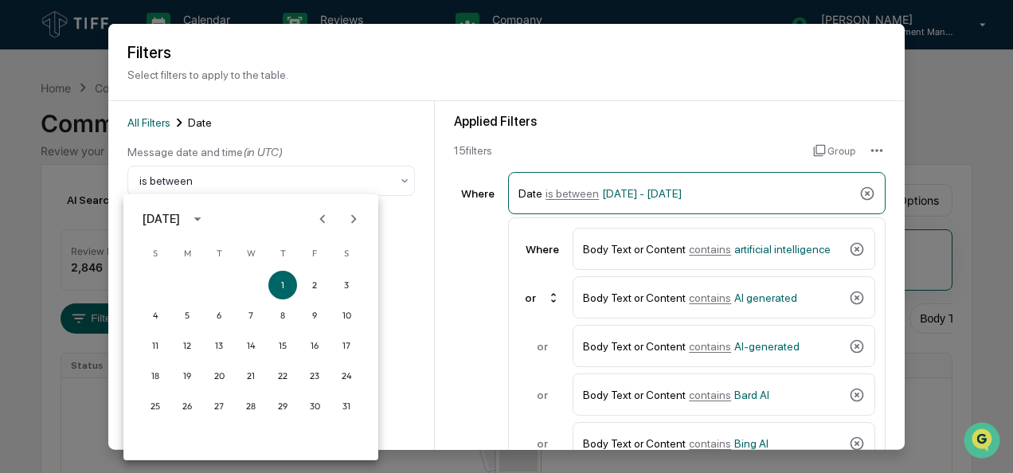
click at [348, 219] on icon "Next month" at bounding box center [354, 219] width 18 height 18
click at [310, 284] on button "1" at bounding box center [314, 285] width 29 height 29
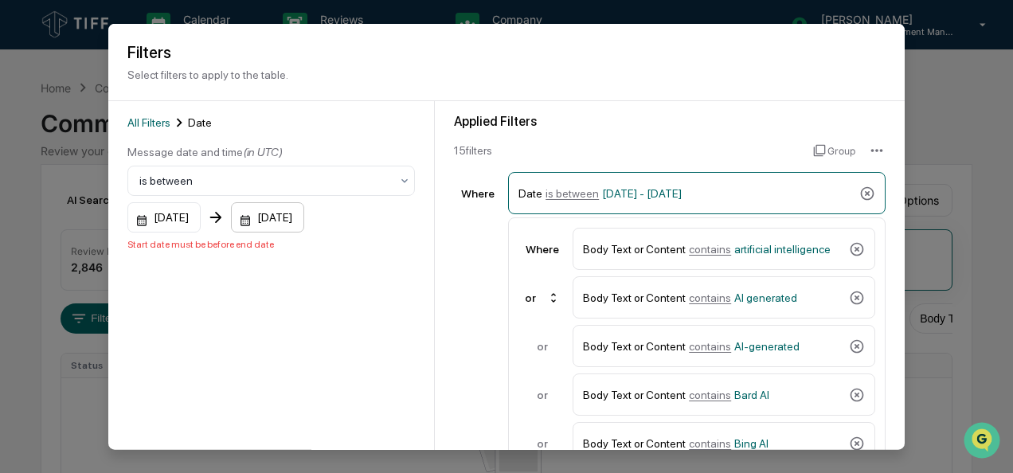
click at [264, 225] on div "05/31/2025" at bounding box center [267, 217] width 73 height 30
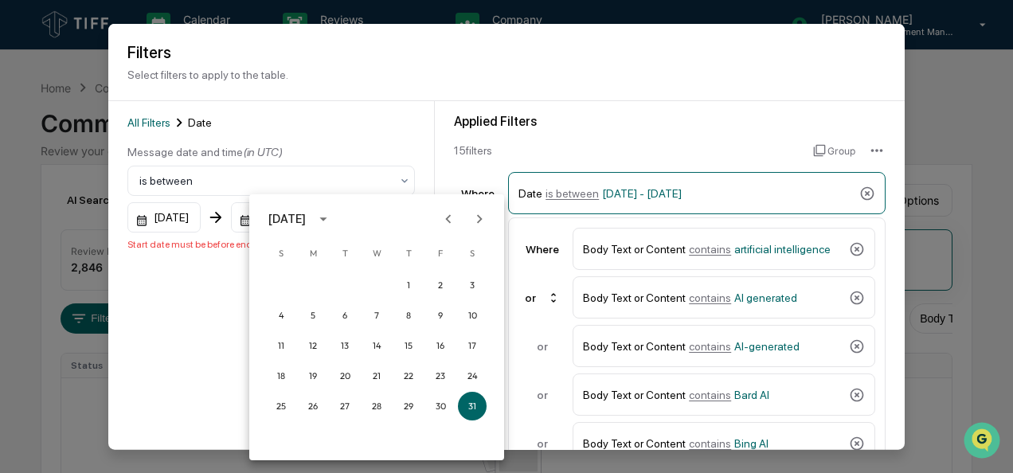
click at [485, 218] on icon "Next month" at bounding box center [480, 219] width 18 height 18
click at [285, 438] on button "31" at bounding box center [281, 436] width 29 height 29
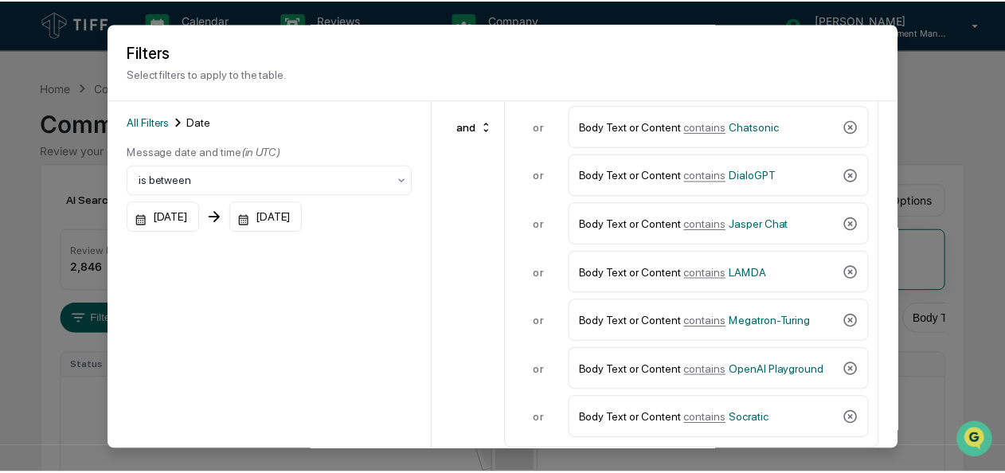
scroll to position [120, 0]
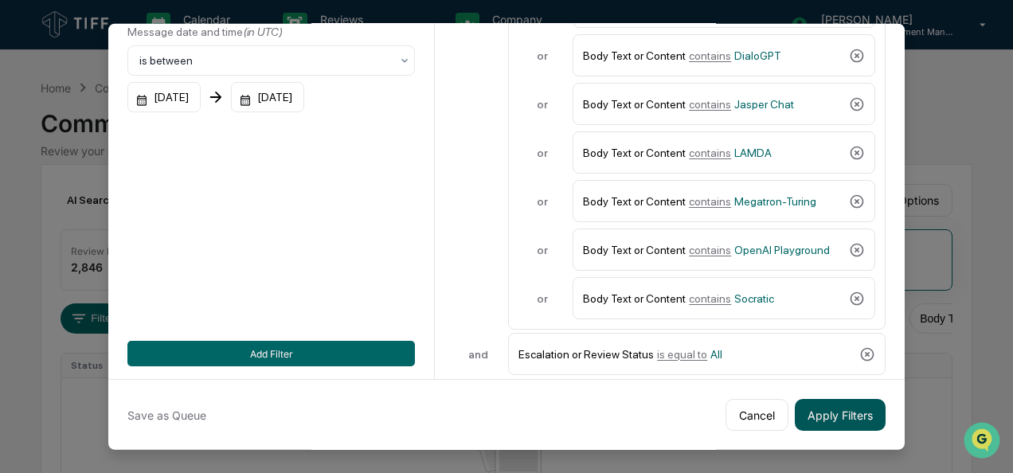
click at [820, 419] on button "Apply Filters" at bounding box center [840, 415] width 91 height 32
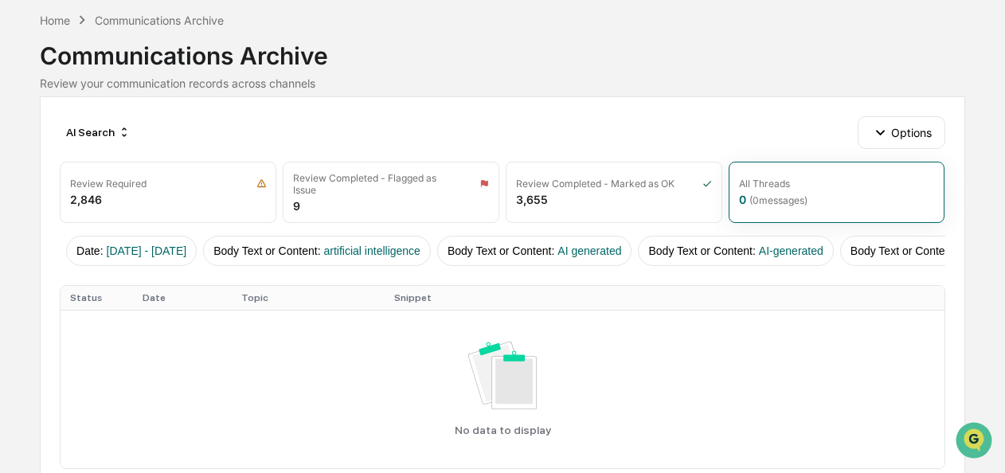
scroll to position [0, 0]
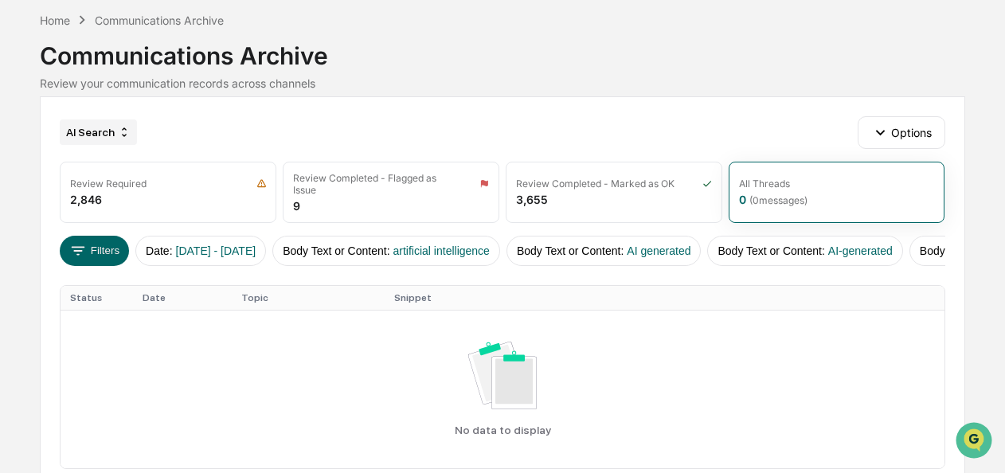
click at [118, 135] on icon at bounding box center [124, 132] width 13 height 13
click at [549, 112] on div "AI Search Options Review Required 2,846 Review Completed - Flagged as Issue 9 R…" at bounding box center [502, 327] width 925 height 462
